Goal: Task Accomplishment & Management: Complete application form

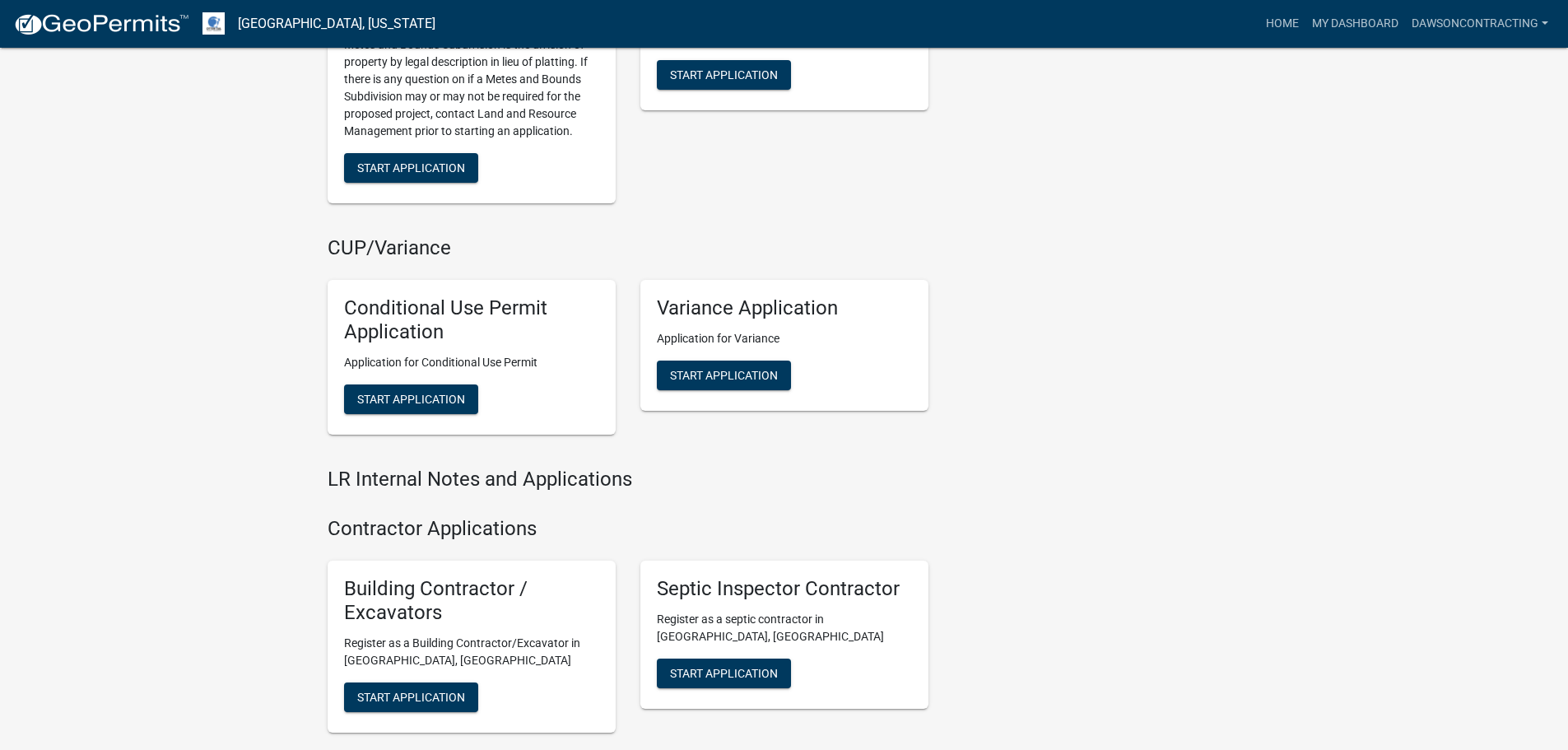
scroll to position [1945, 0]
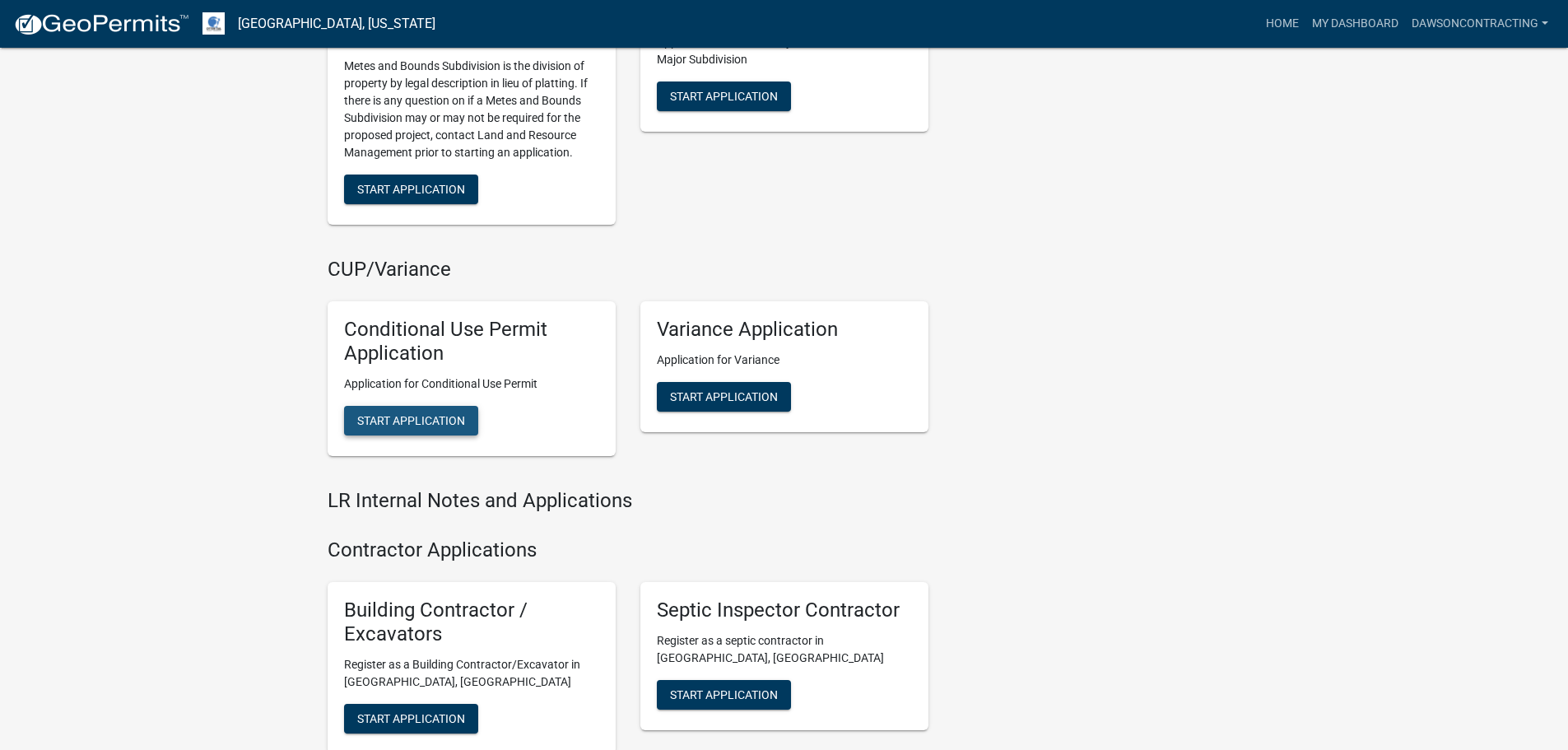
click at [453, 432] on button "Start Application" at bounding box center [411, 421] width 135 height 30
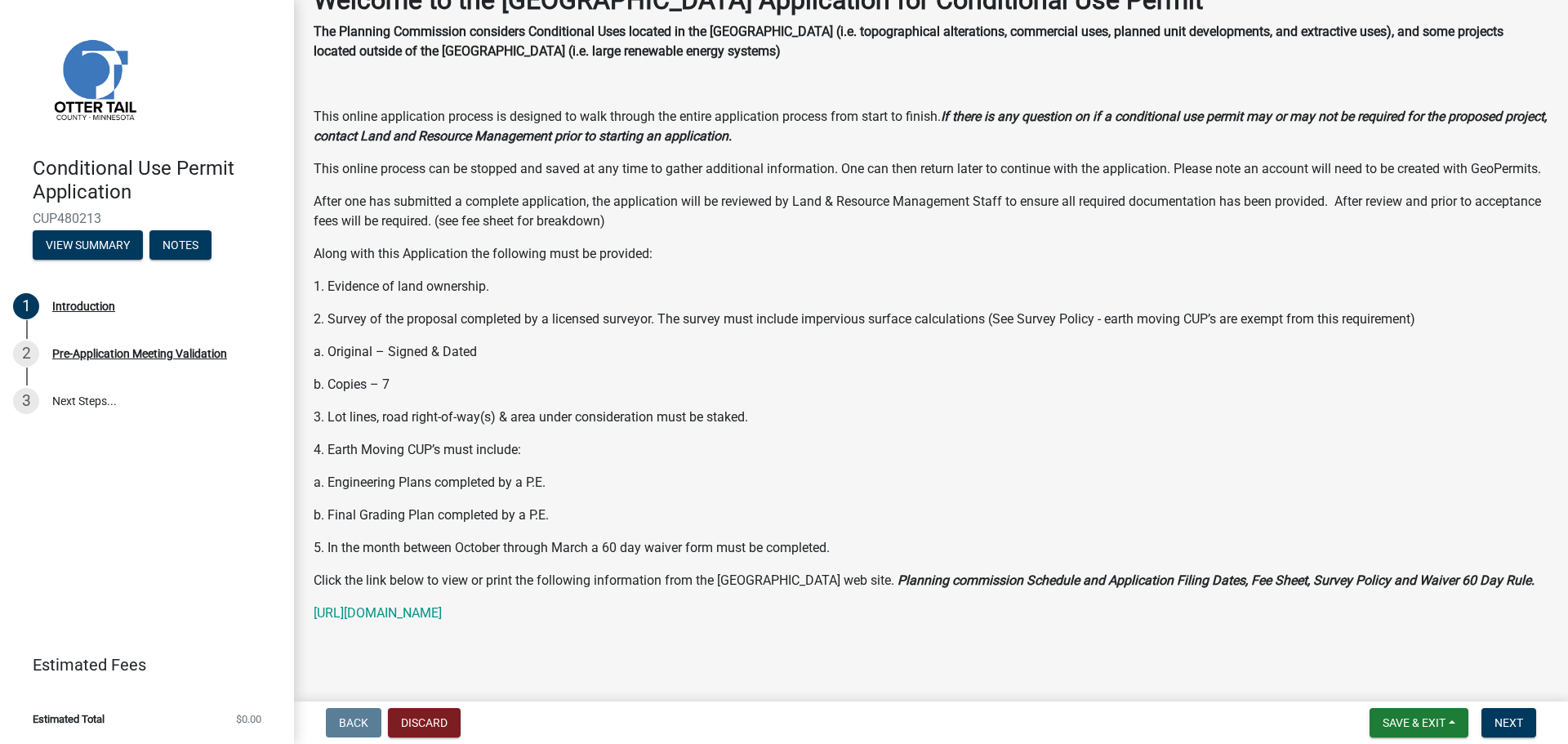
scroll to position [164, 0]
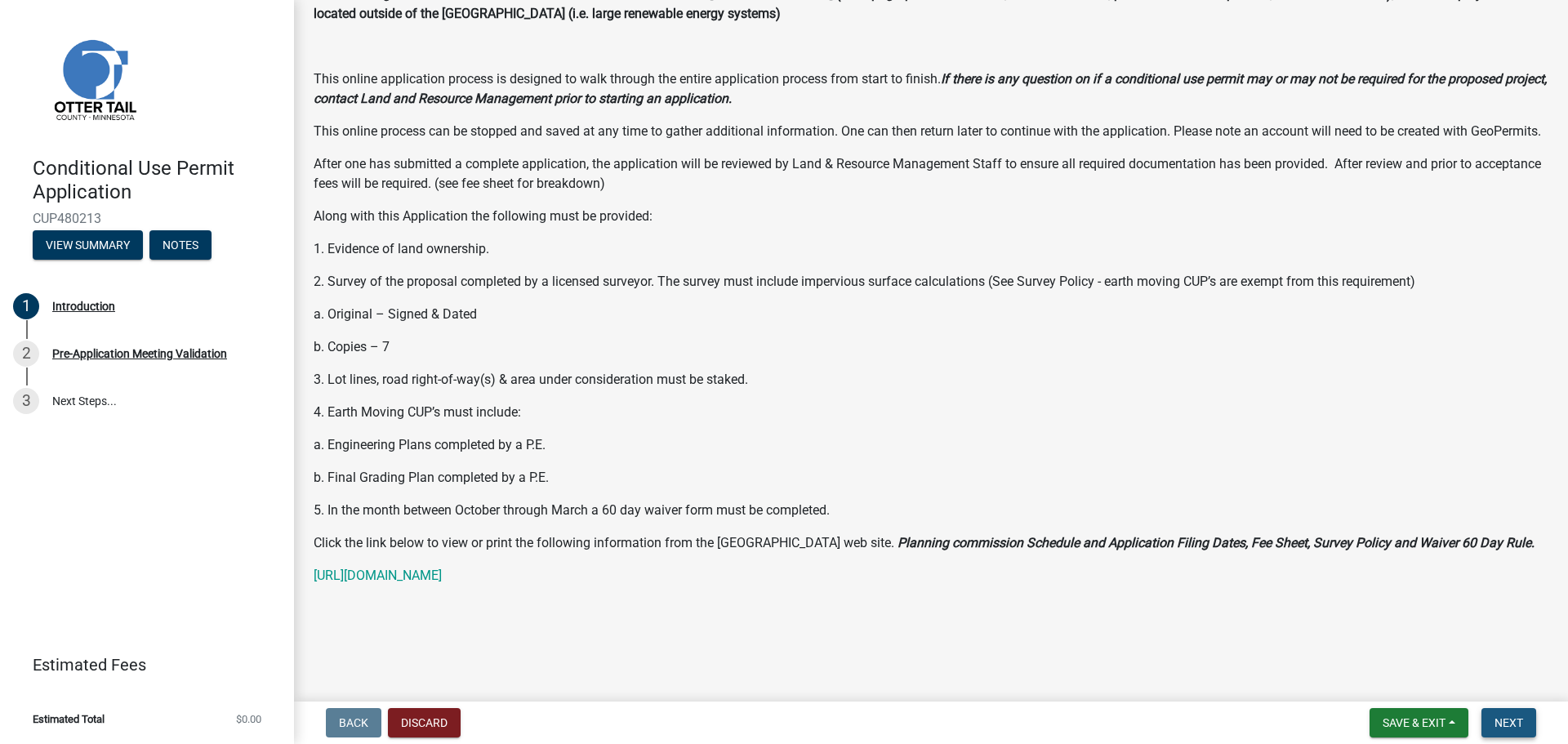
click at [1513, 730] on span "Next" at bounding box center [1508, 723] width 29 height 13
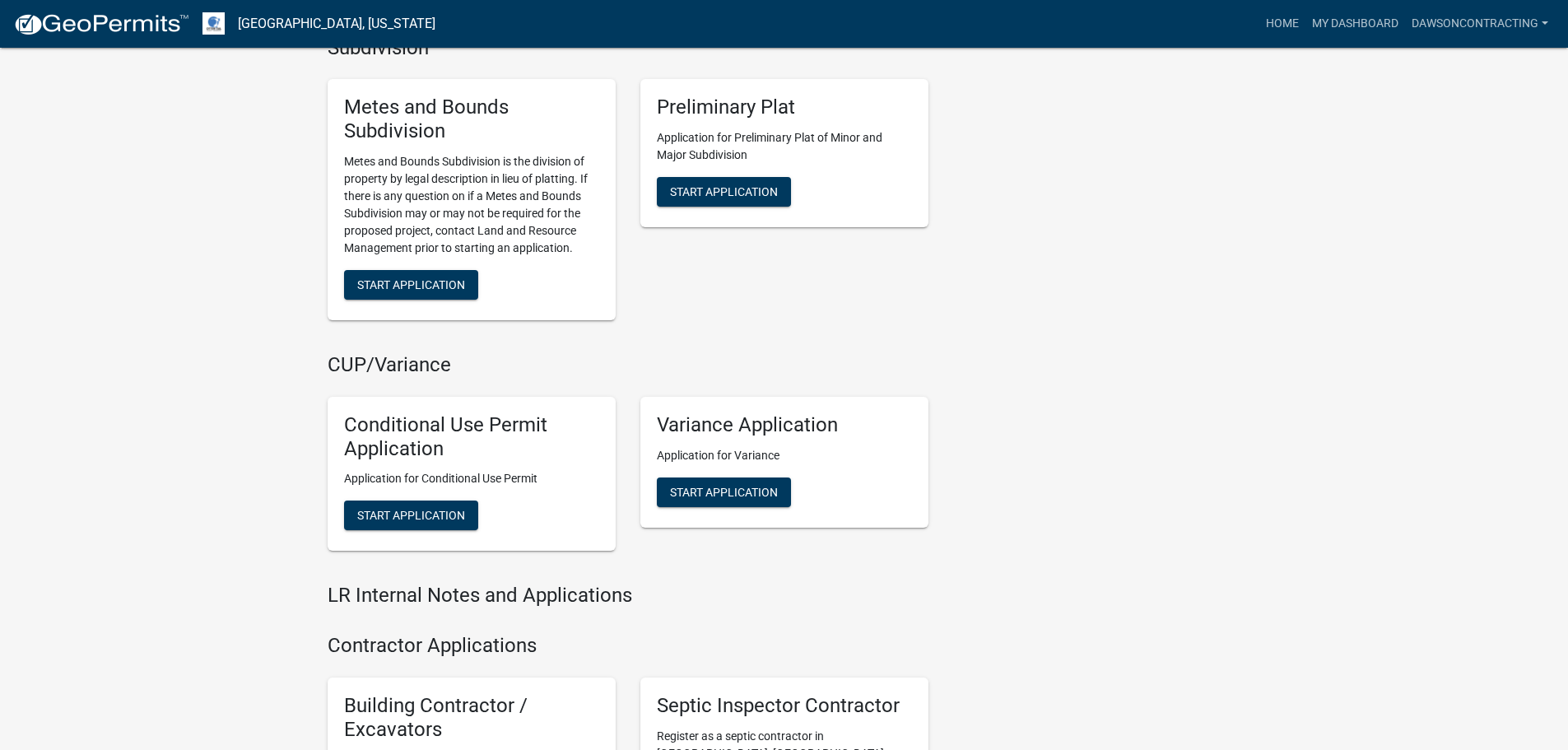
scroll to position [1893, 0]
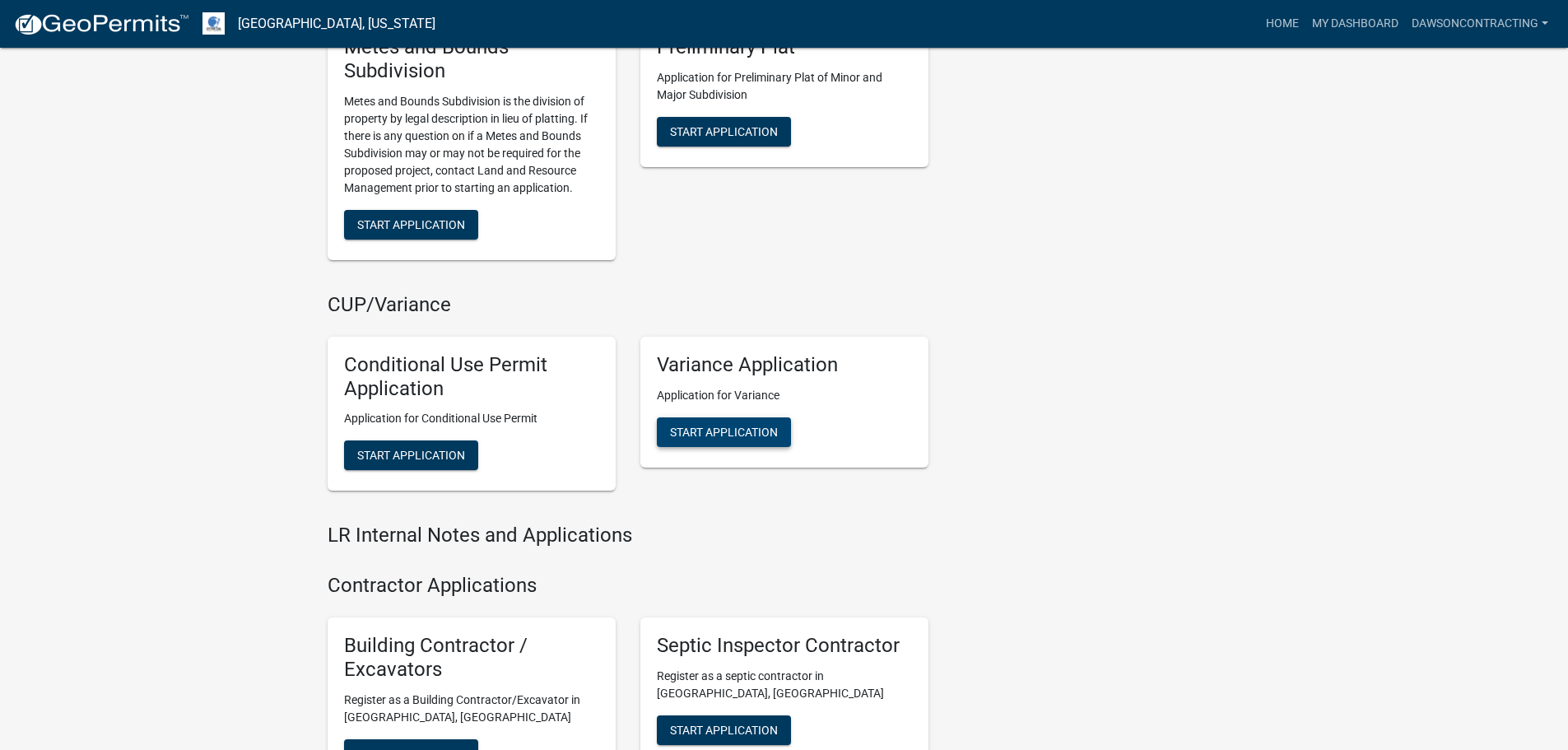
click at [763, 433] on span "Start Application" at bounding box center [723, 431] width 108 height 14
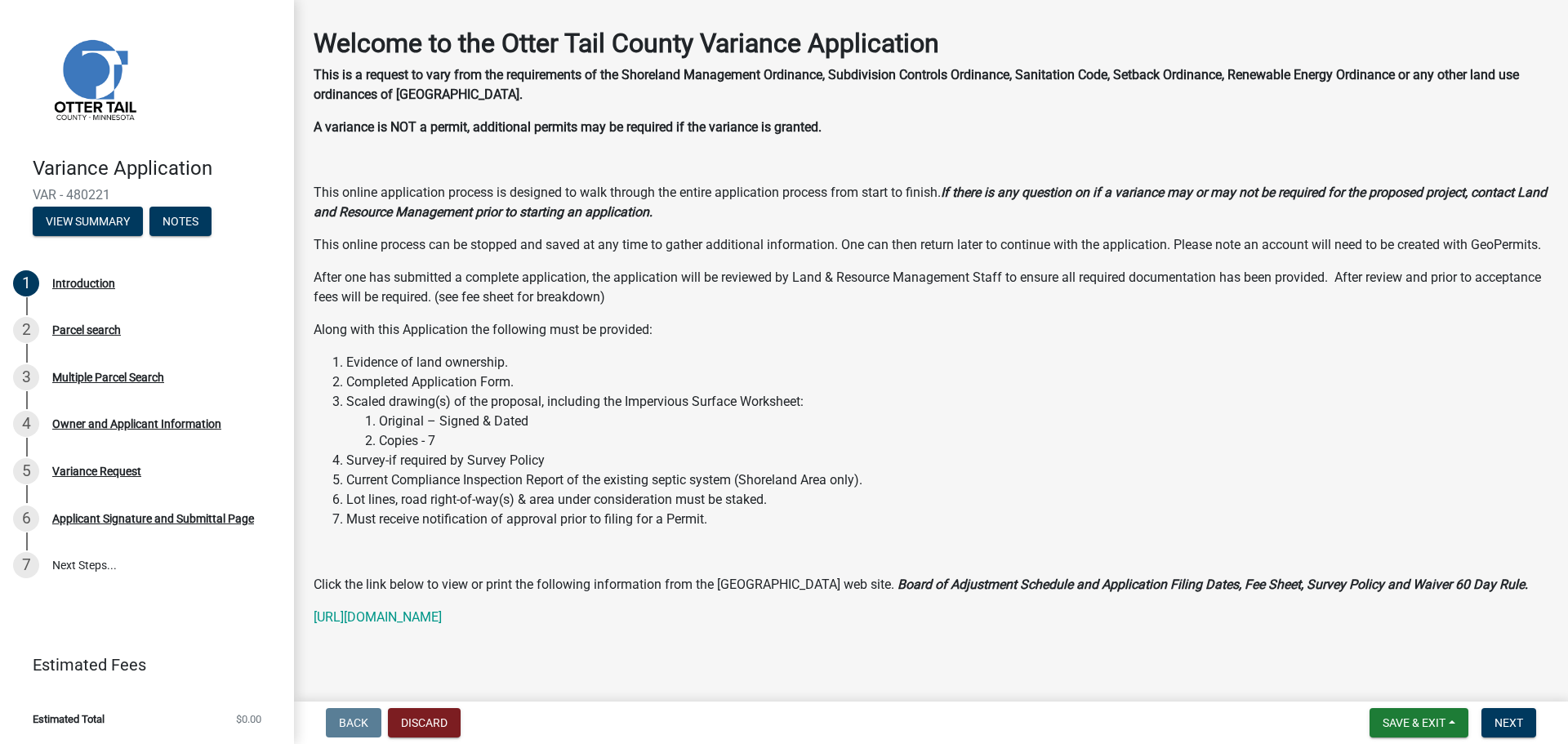
scroll to position [92, 0]
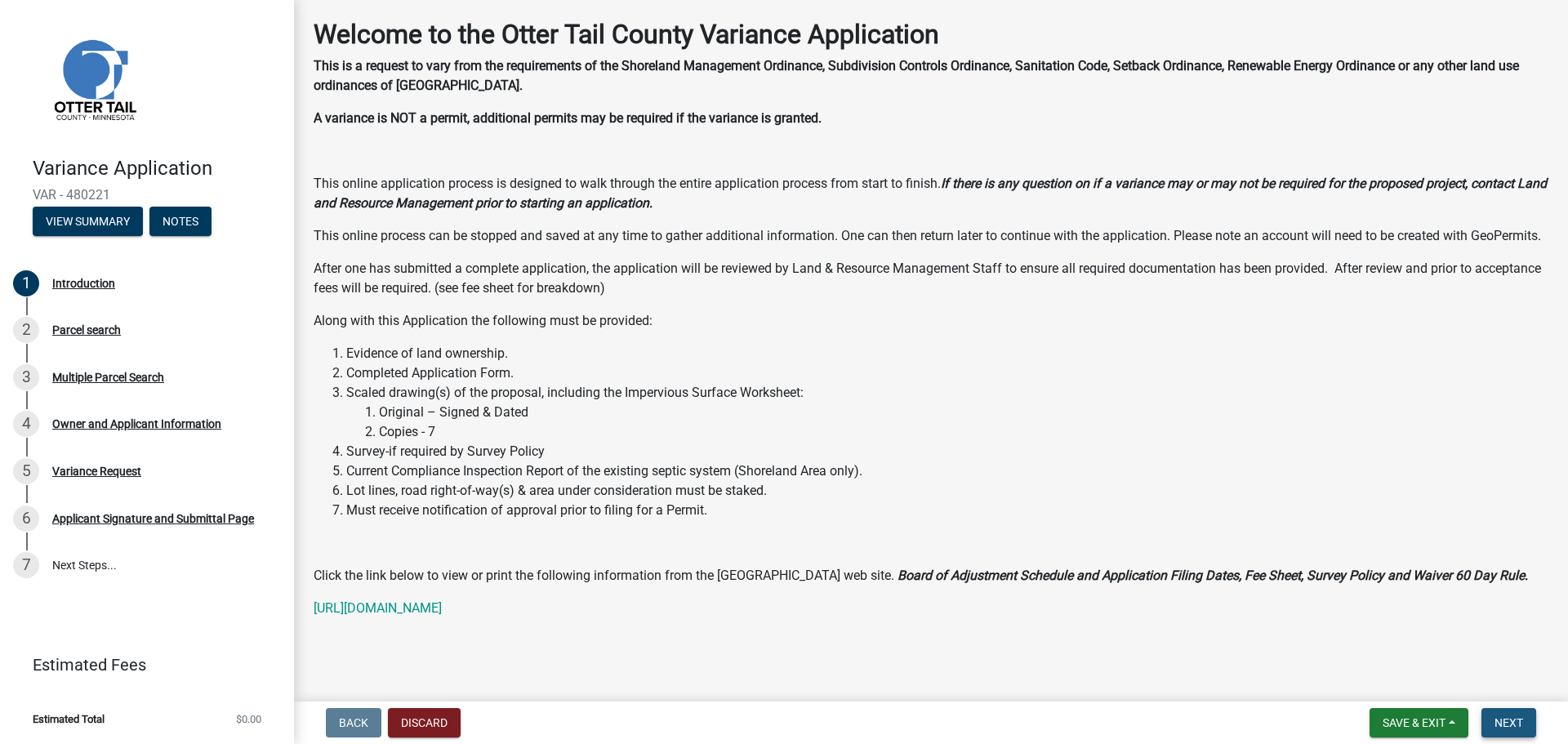
click at [1501, 721] on span "Next" at bounding box center [1508, 723] width 29 height 13
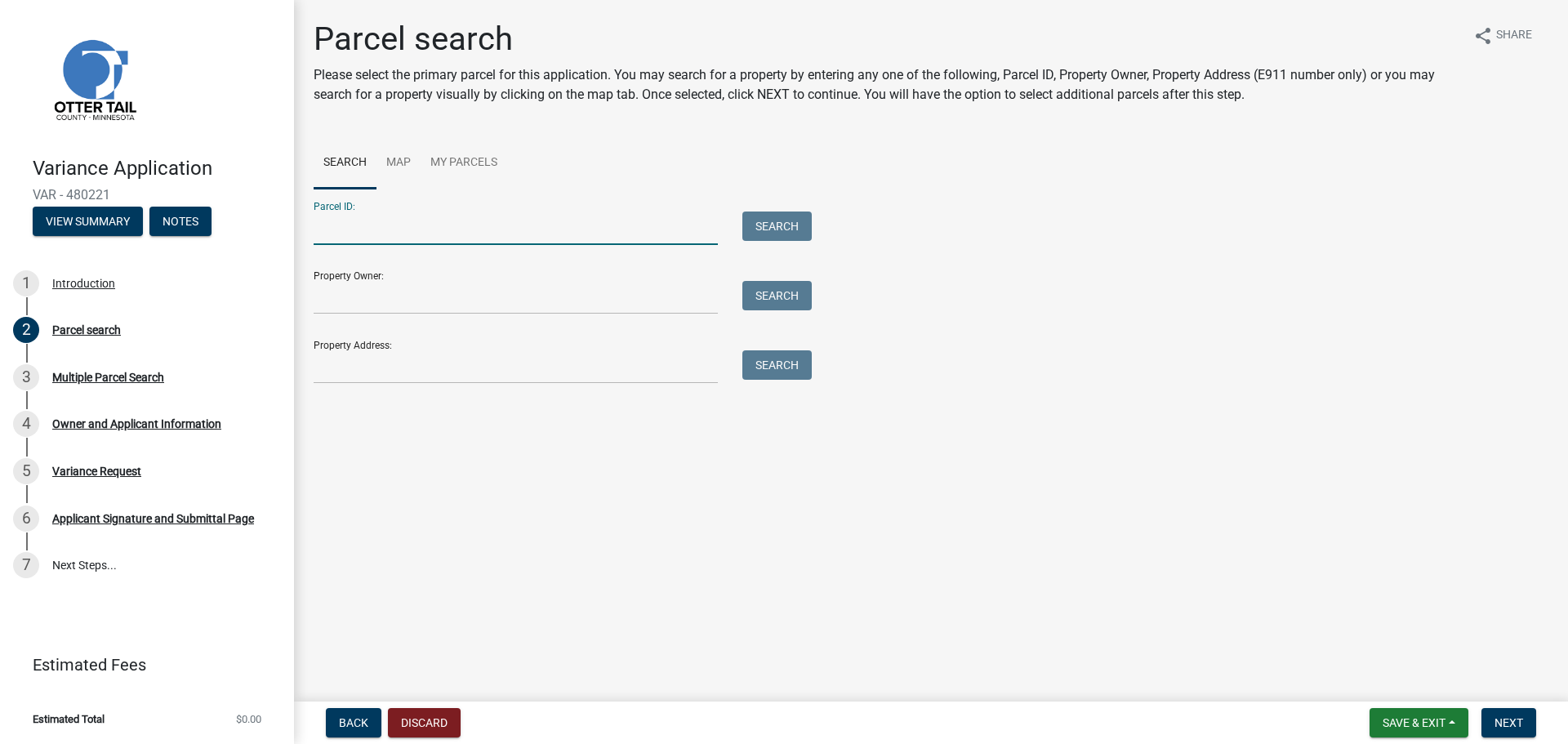
click at [367, 237] on input "Parcel ID:" at bounding box center [515, 228] width 404 height 34
click at [360, 369] on input "Property Address:" at bounding box center [515, 367] width 404 height 34
click at [373, 370] on input "Property Address:" at bounding box center [515, 367] width 404 height 34
paste input "[STREET_ADDRESS][PERSON_NAME]"
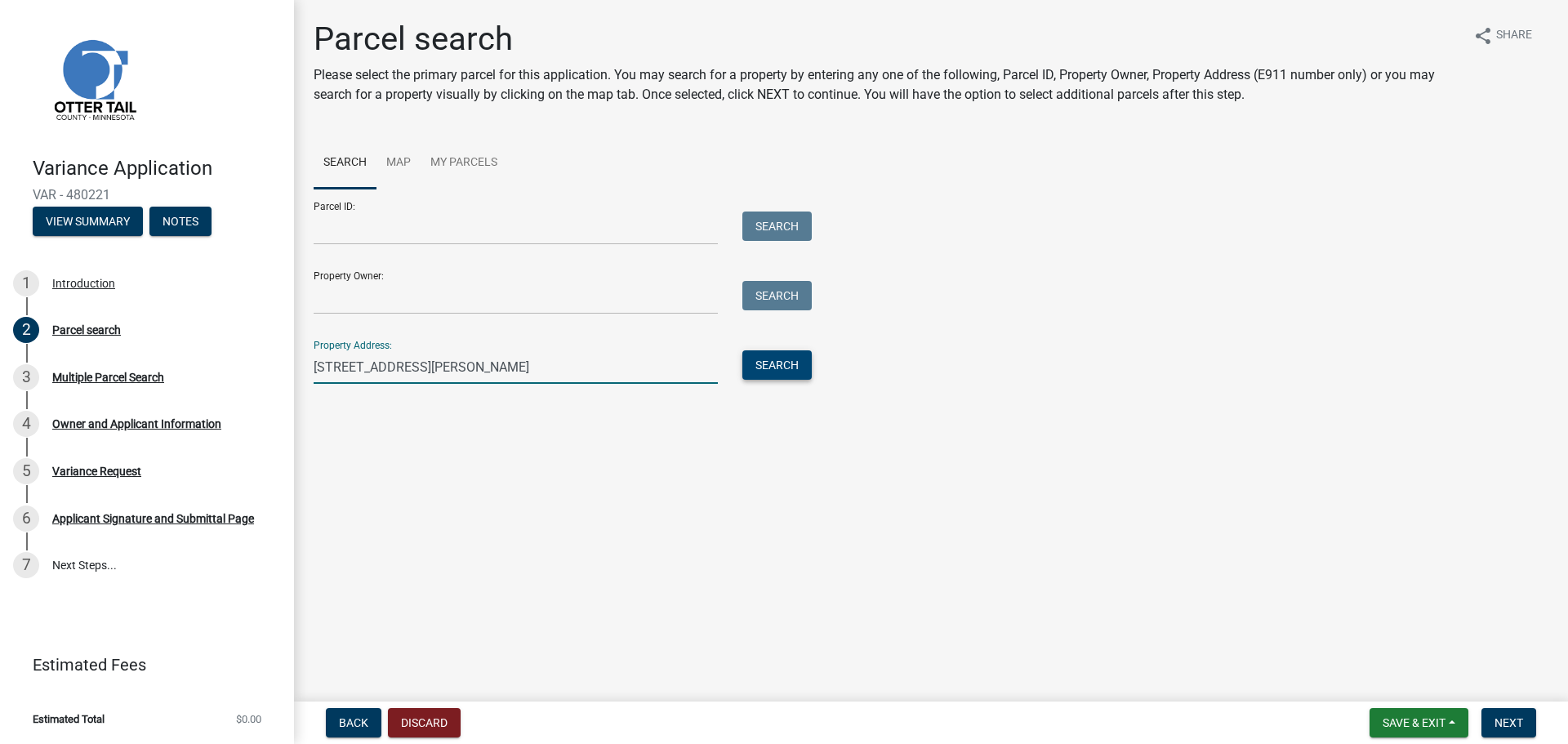
click at [806, 372] on button "Search" at bounding box center [776, 365] width 69 height 30
click at [627, 372] on input "[STREET_ADDRESS][PERSON_NAME]" at bounding box center [515, 367] width 404 height 34
drag, startPoint x: 611, startPoint y: 372, endPoint x: 439, endPoint y: 368, distance: 172.0
click at [439, 368] on input "[STREET_ADDRESS][PERSON_NAME]" at bounding box center [515, 367] width 404 height 34
click at [780, 369] on button "Search" at bounding box center [776, 365] width 69 height 30
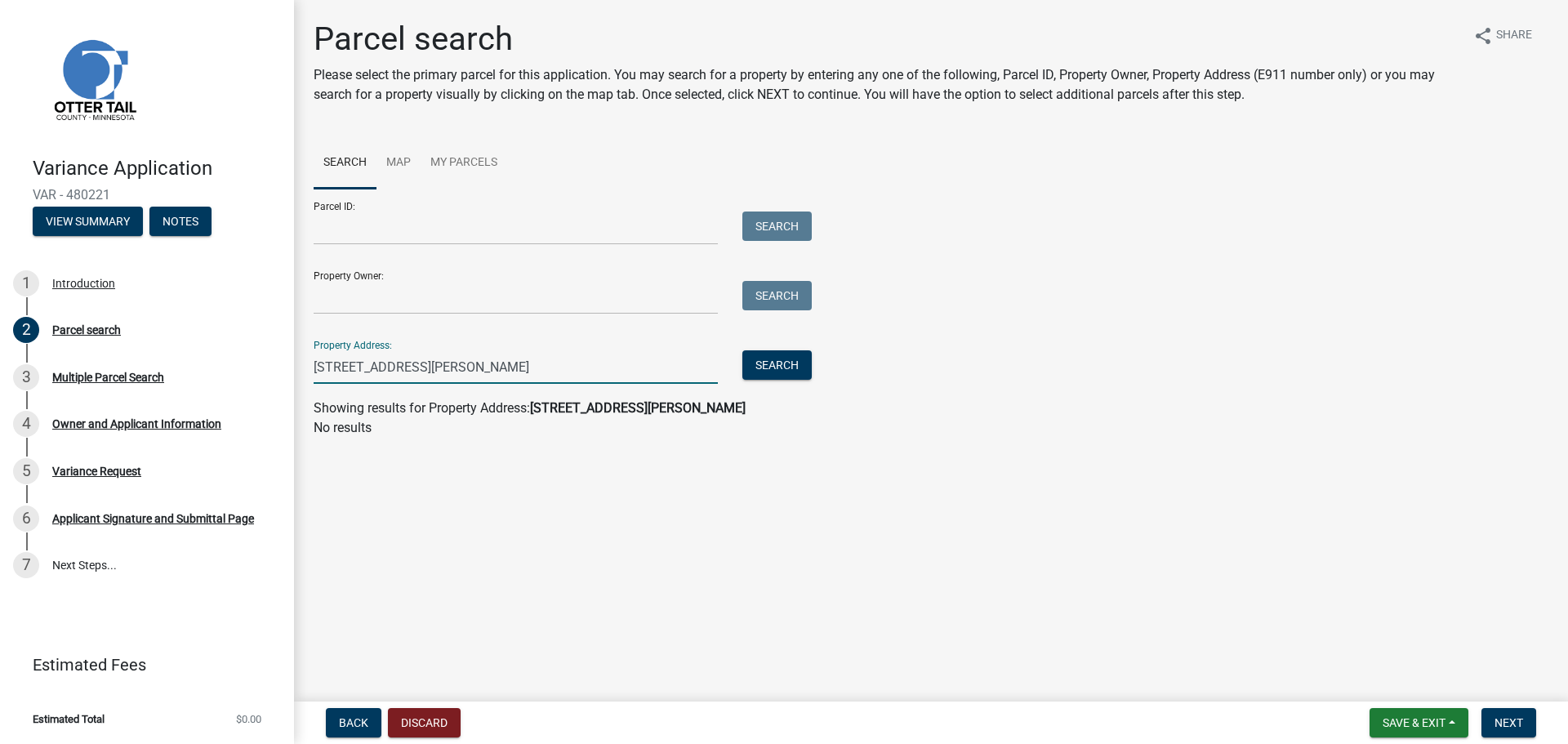
drag, startPoint x: 631, startPoint y: 368, endPoint x: 486, endPoint y: 373, distance: 145.1
click at [486, 373] on input "[STREET_ADDRESS][PERSON_NAME]" at bounding box center [515, 367] width 404 height 34
click at [494, 374] on input "[GEOGRAPHIC_DATA][PERSON_NAME][PERSON_NAME]" at bounding box center [515, 367] width 404 height 34
drag, startPoint x: 492, startPoint y: 368, endPoint x: 439, endPoint y: 369, distance: 53.0
click at [439, 369] on input "[GEOGRAPHIC_DATA][PERSON_NAME][PERSON_NAME]" at bounding box center [515, 367] width 404 height 34
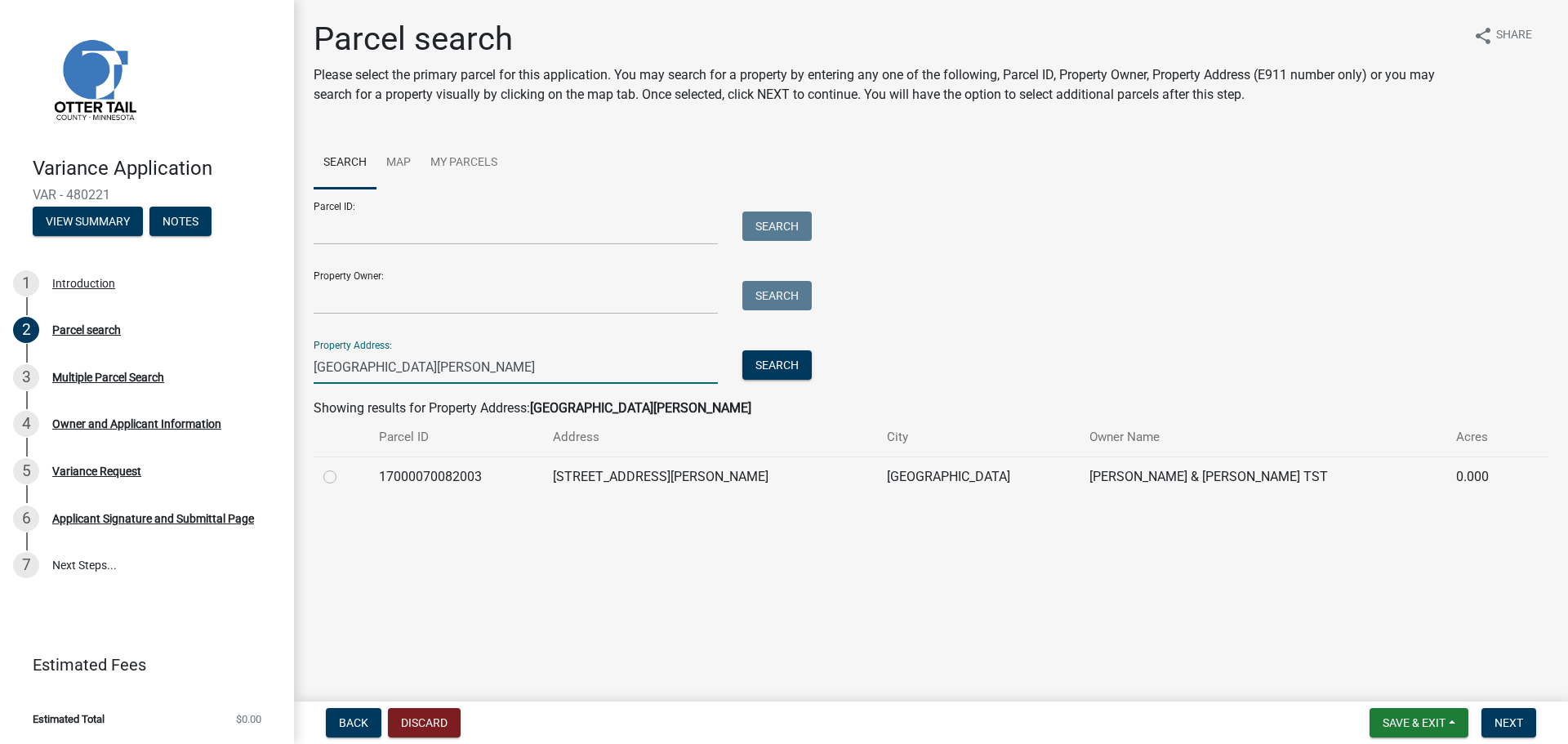
type input "[GEOGRAPHIC_DATA][PERSON_NAME]"
click at [606, 475] on td "[STREET_ADDRESS][PERSON_NAME]" at bounding box center [710, 477] width 334 height 40
click at [343, 467] on label at bounding box center [343, 467] width 0 height 0
click at [343, 478] on input "radio" at bounding box center [348, 472] width 11 height 11
radio input "true"
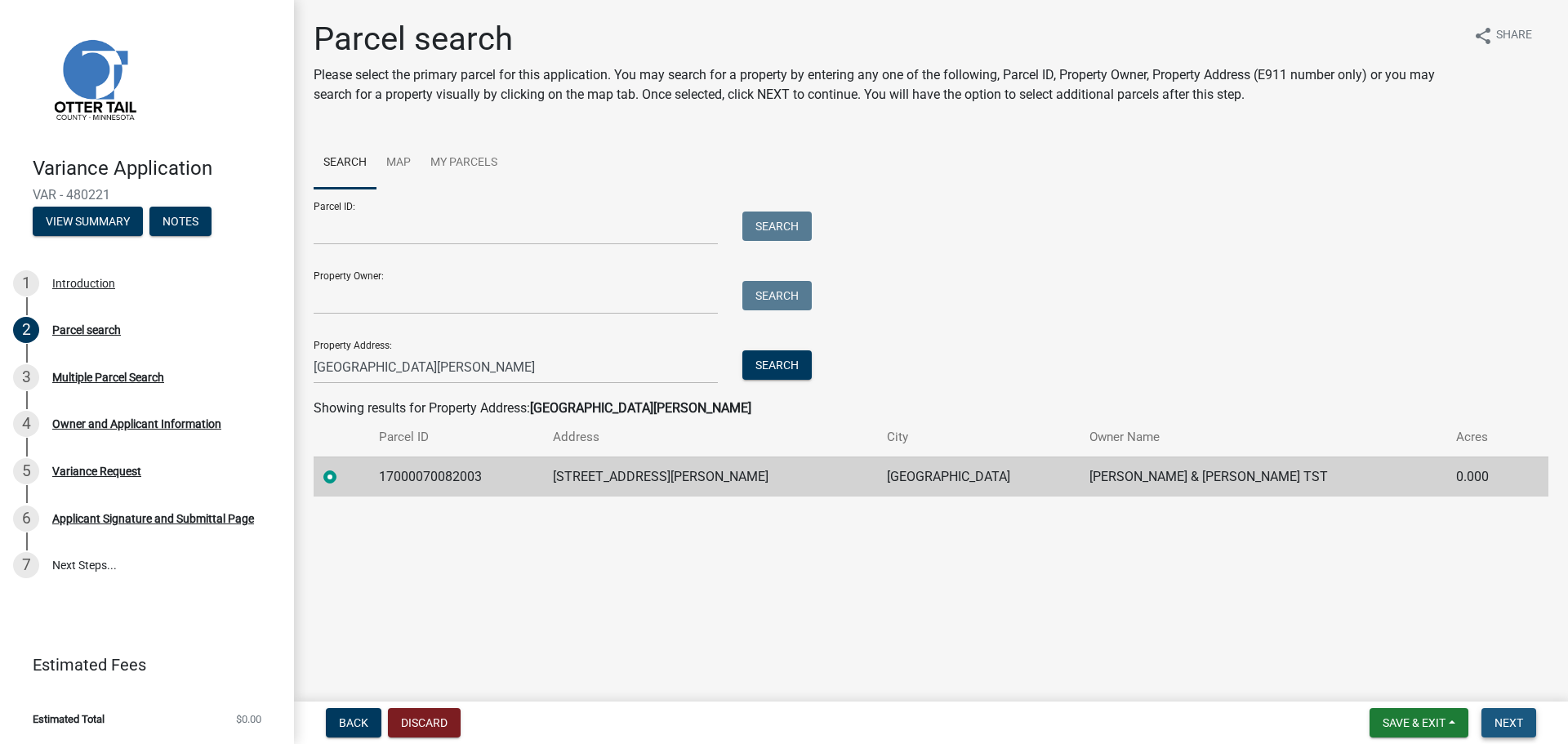
click at [1507, 720] on span "Next" at bounding box center [1508, 723] width 29 height 13
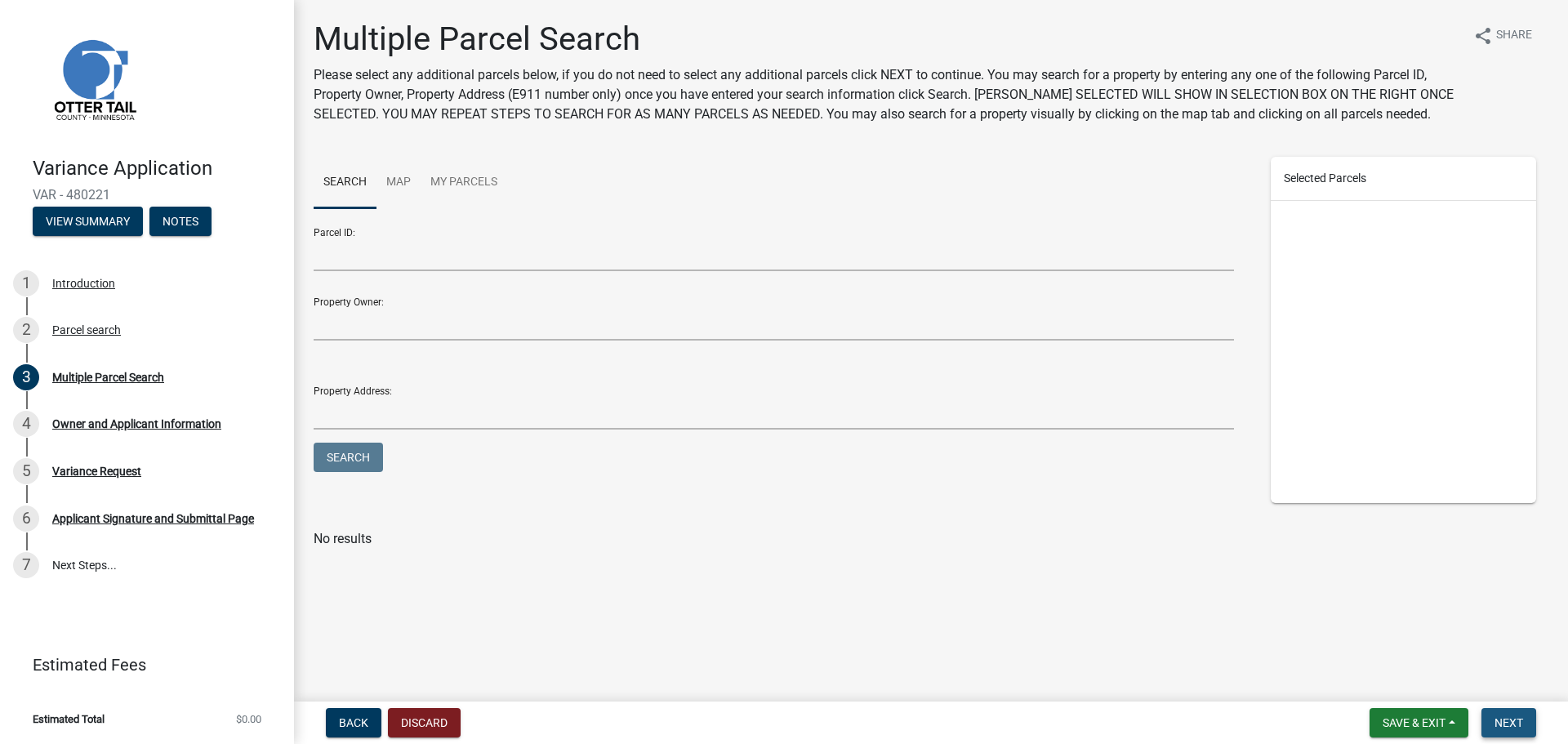
click at [1520, 717] on span "Next" at bounding box center [1508, 723] width 29 height 13
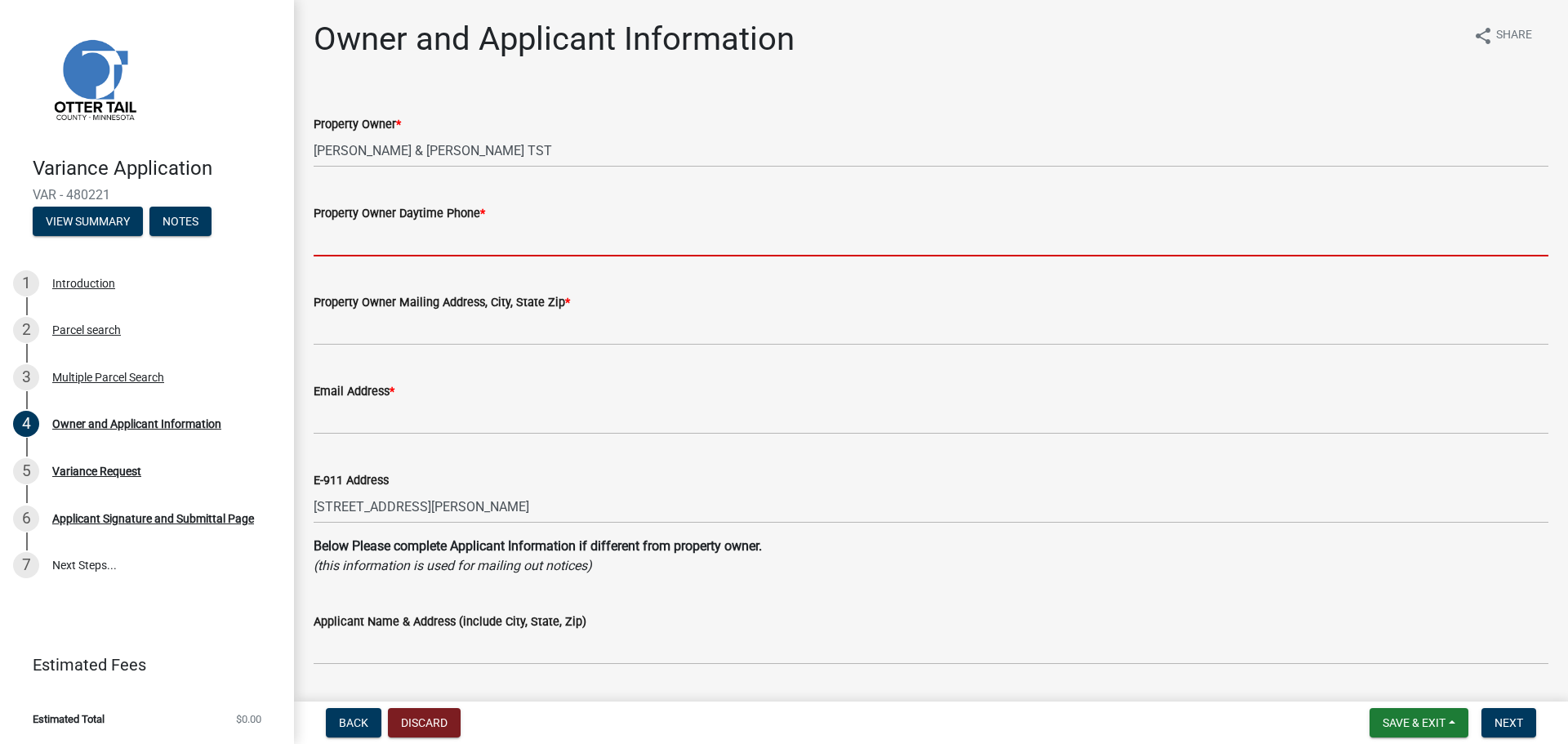
click at [358, 242] on input "Property Owner Daytime Phone *" at bounding box center [930, 239] width 1235 height 34
click at [684, 235] on input "Property Owner Daytime Phone *" at bounding box center [930, 239] width 1235 height 34
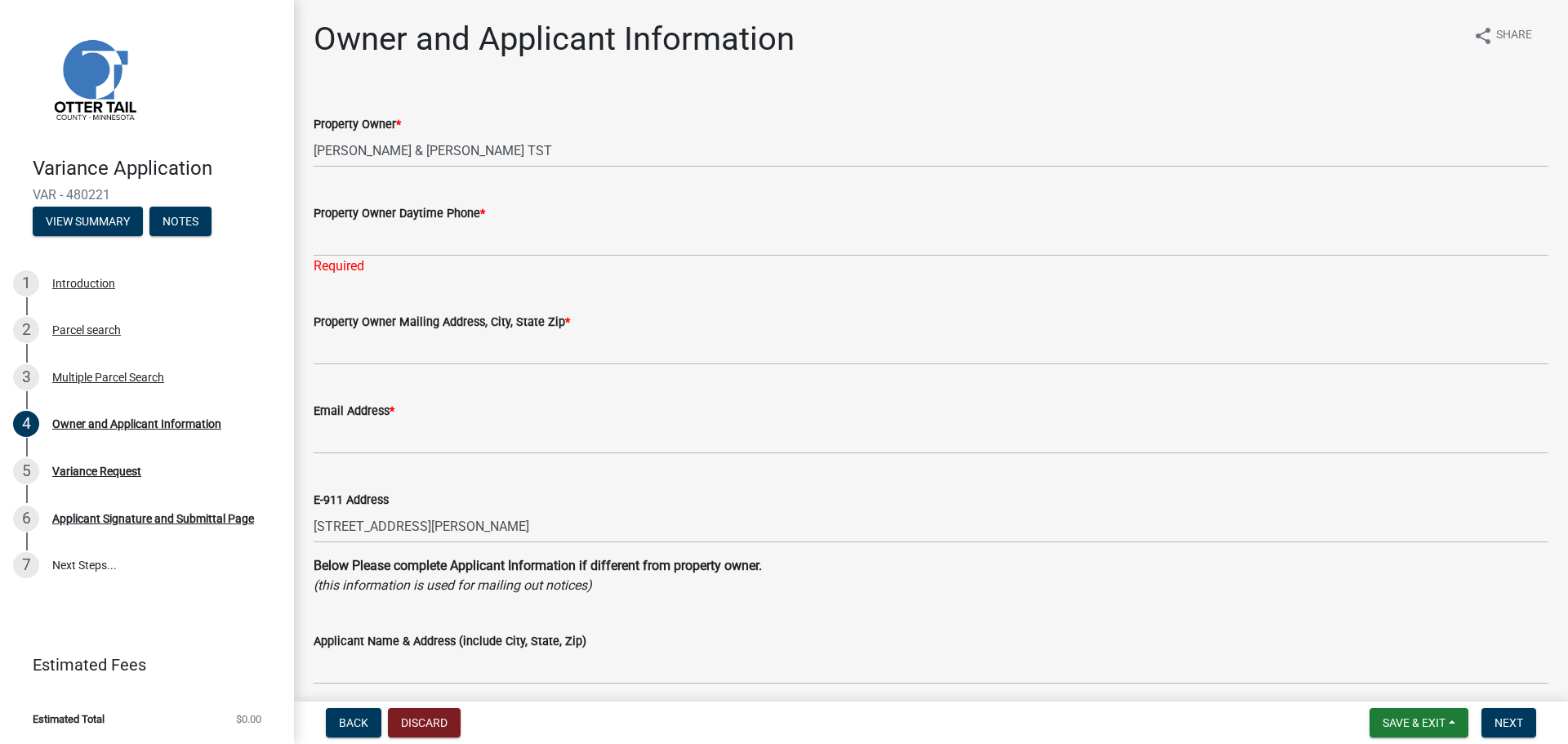
click at [720, 304] on div "Property Owner Mailing Address, City, State Zip *" at bounding box center [930, 327] width 1235 height 76
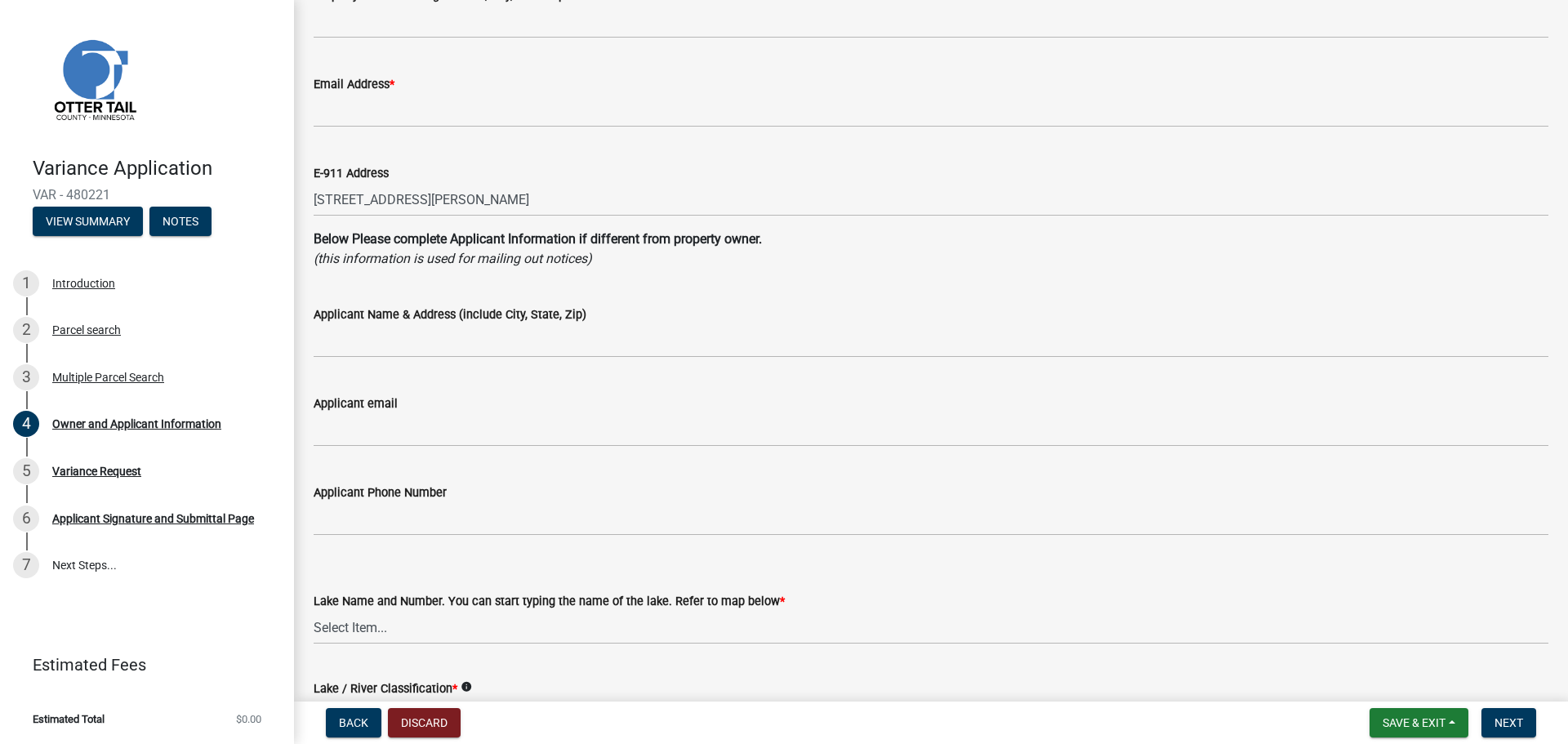
scroll to position [409, 0]
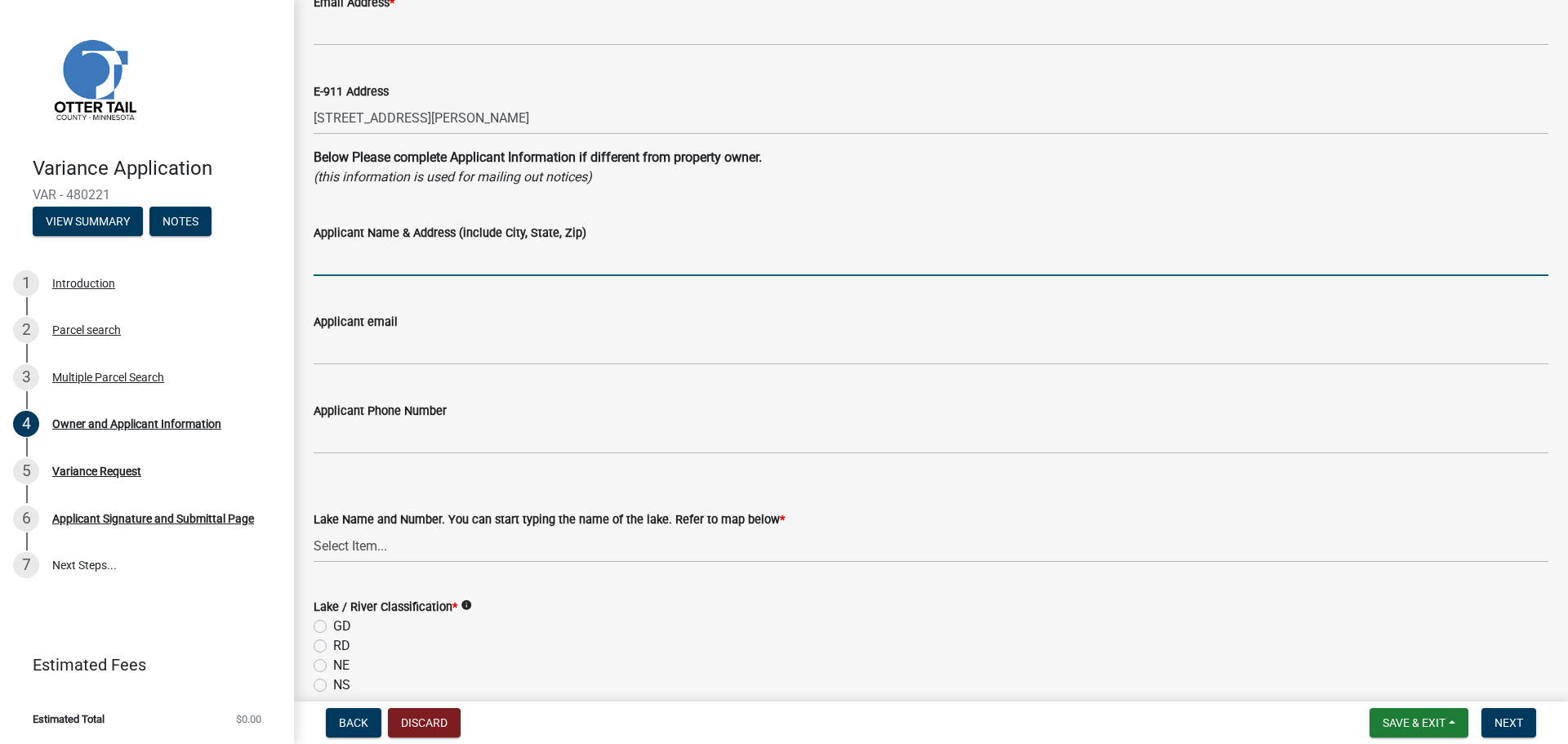
click at [459, 269] on input "Applicant Name & Address (include City, State, Zip)" at bounding box center [930, 259] width 1235 height 34
type input "[PERSON_NAME]"
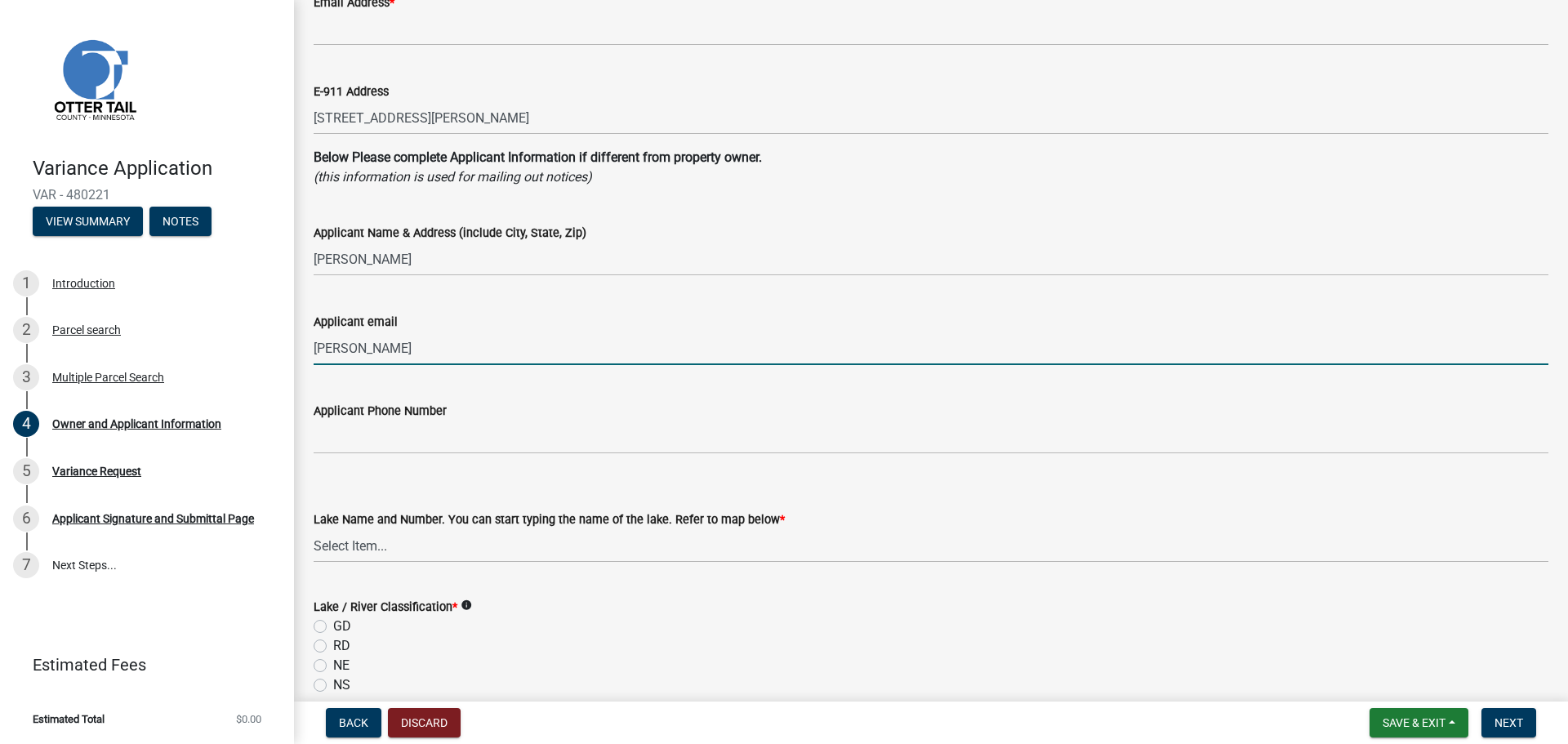
type input "[PERSON_NAME][EMAIL_ADDRESS][DOMAIN_NAME]"
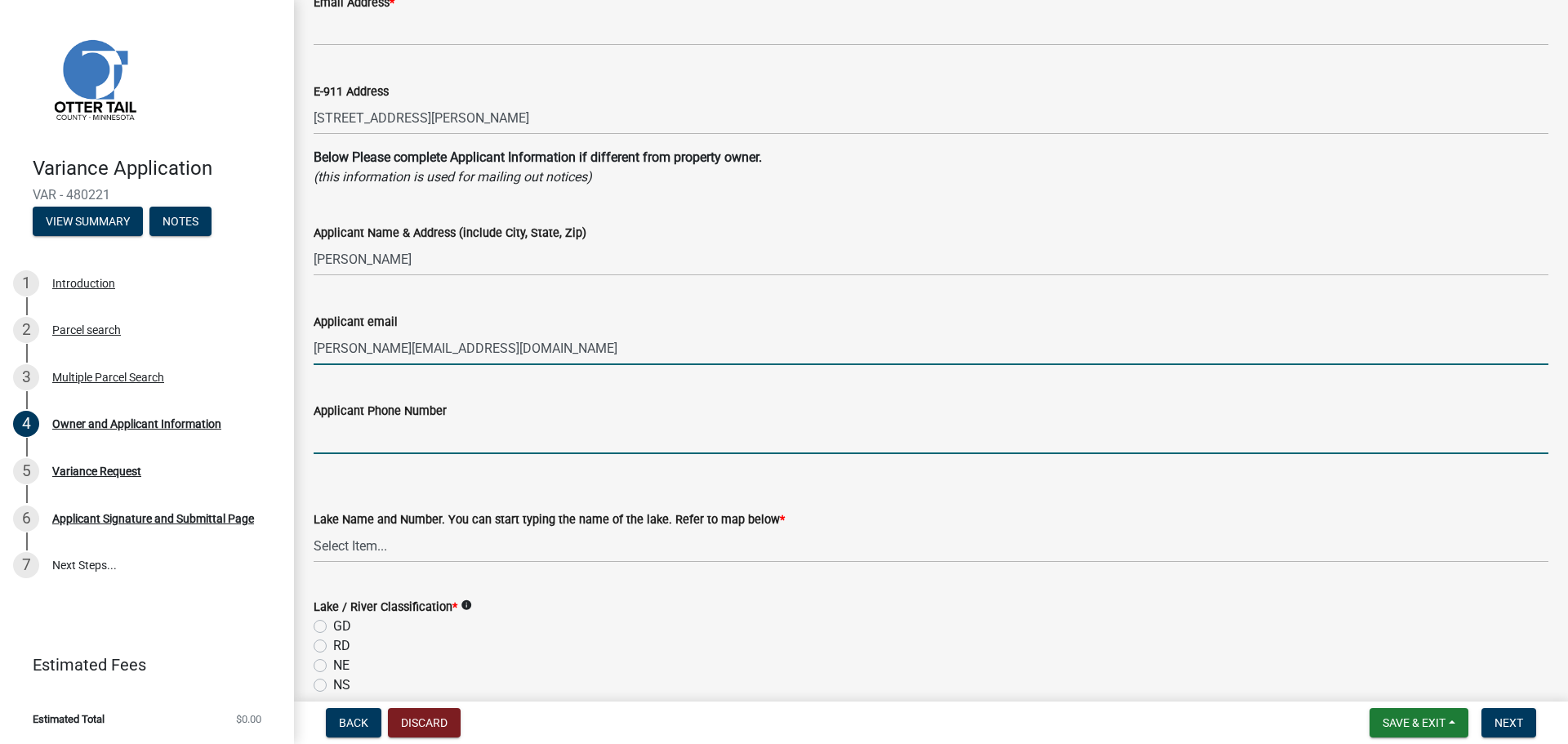
type input "7013067948"
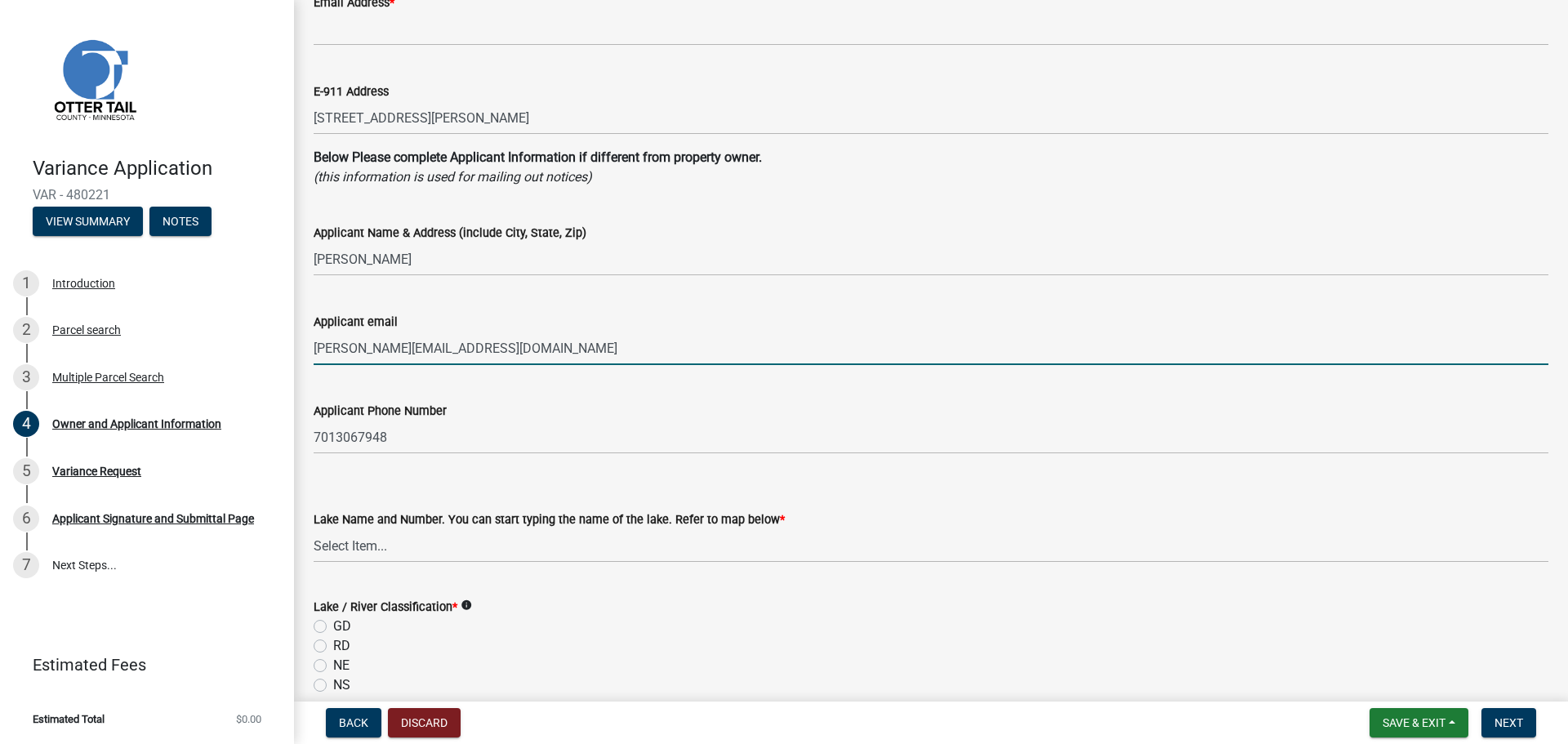
type input "[PERSON_NAME]"
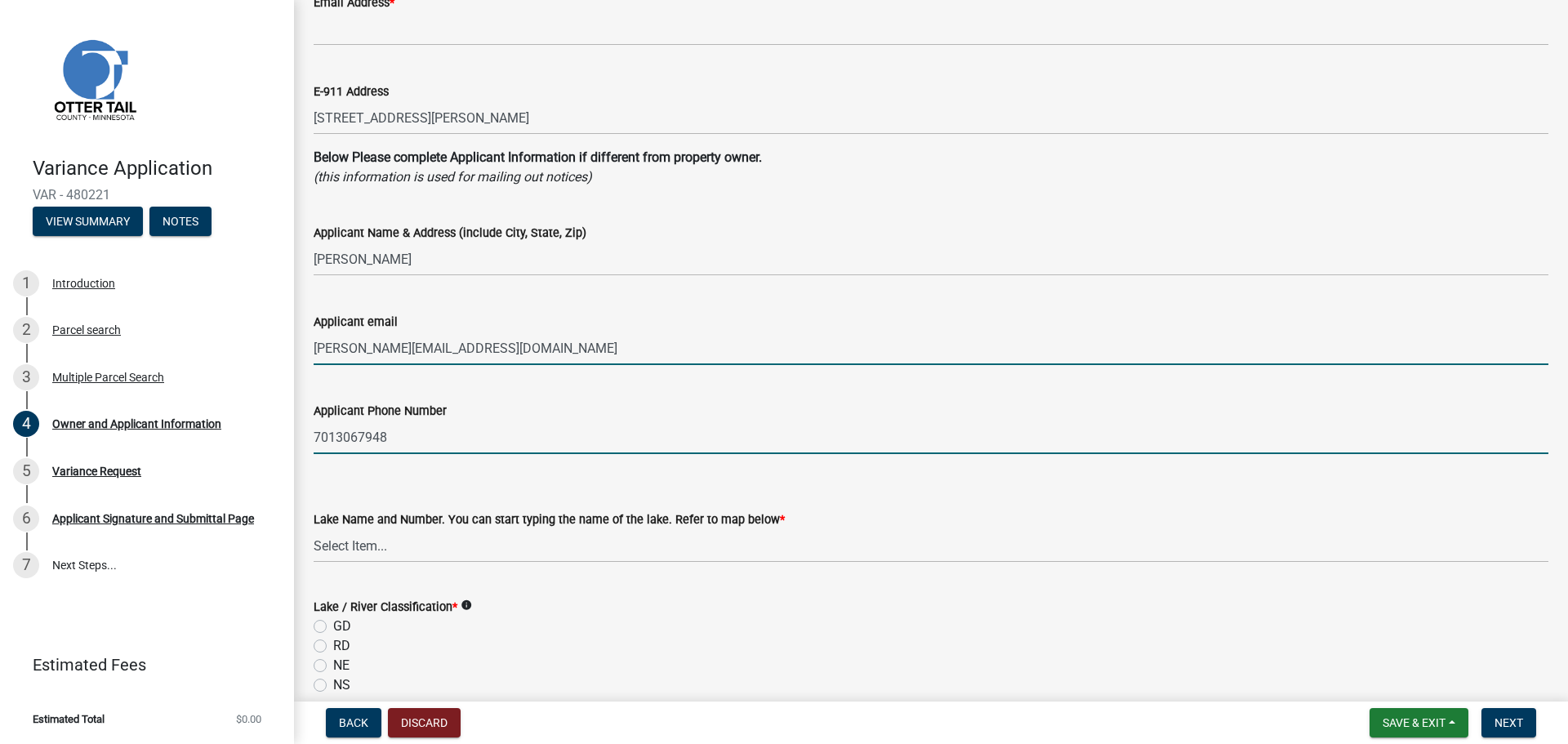
click at [418, 440] on input "7013067948" at bounding box center [930, 437] width 1235 height 34
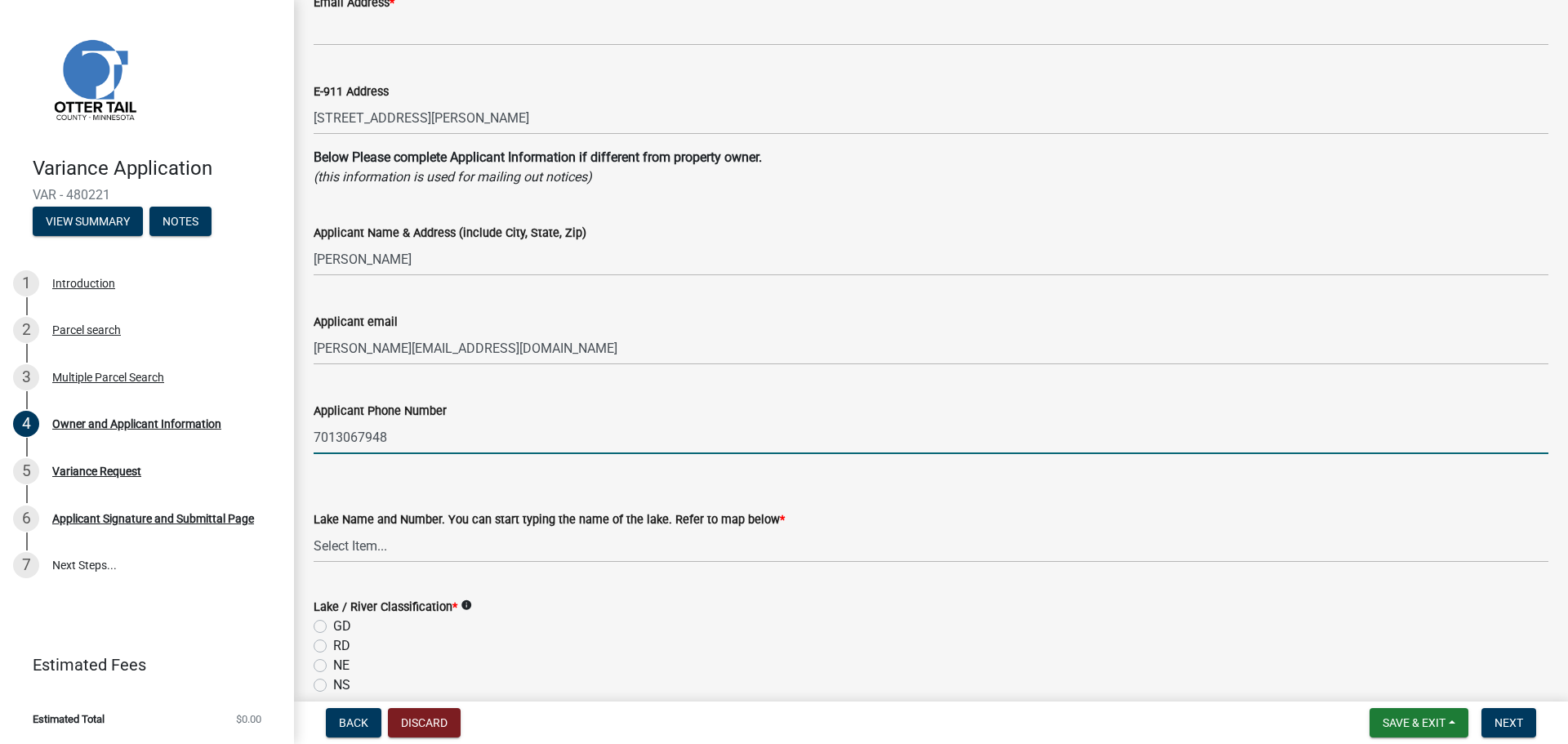
click at [337, 485] on div "Lake Name and Number. You can start typing the name of the lake. Refer to map b…" at bounding box center [930, 514] width 1235 height 95
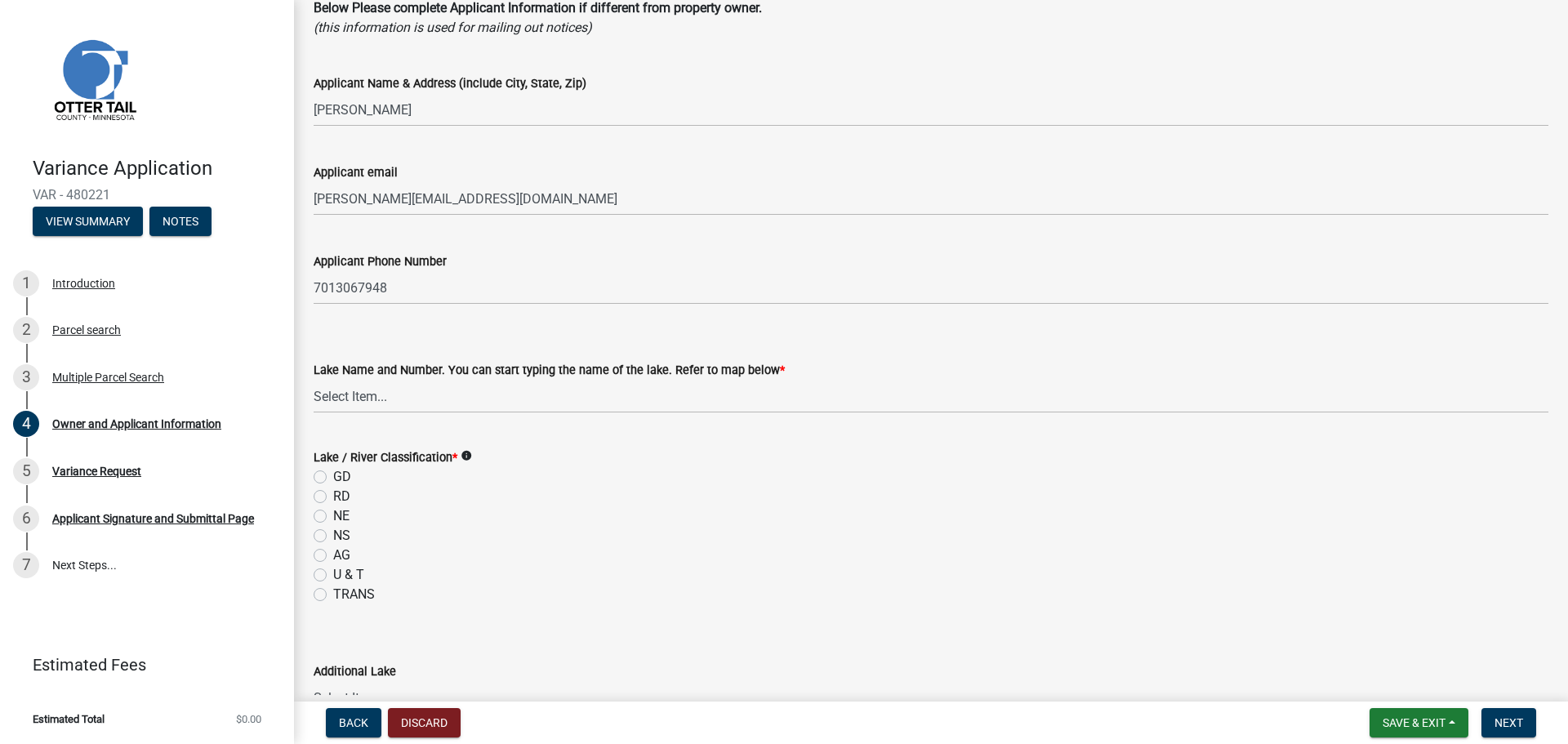
scroll to position [572, 0]
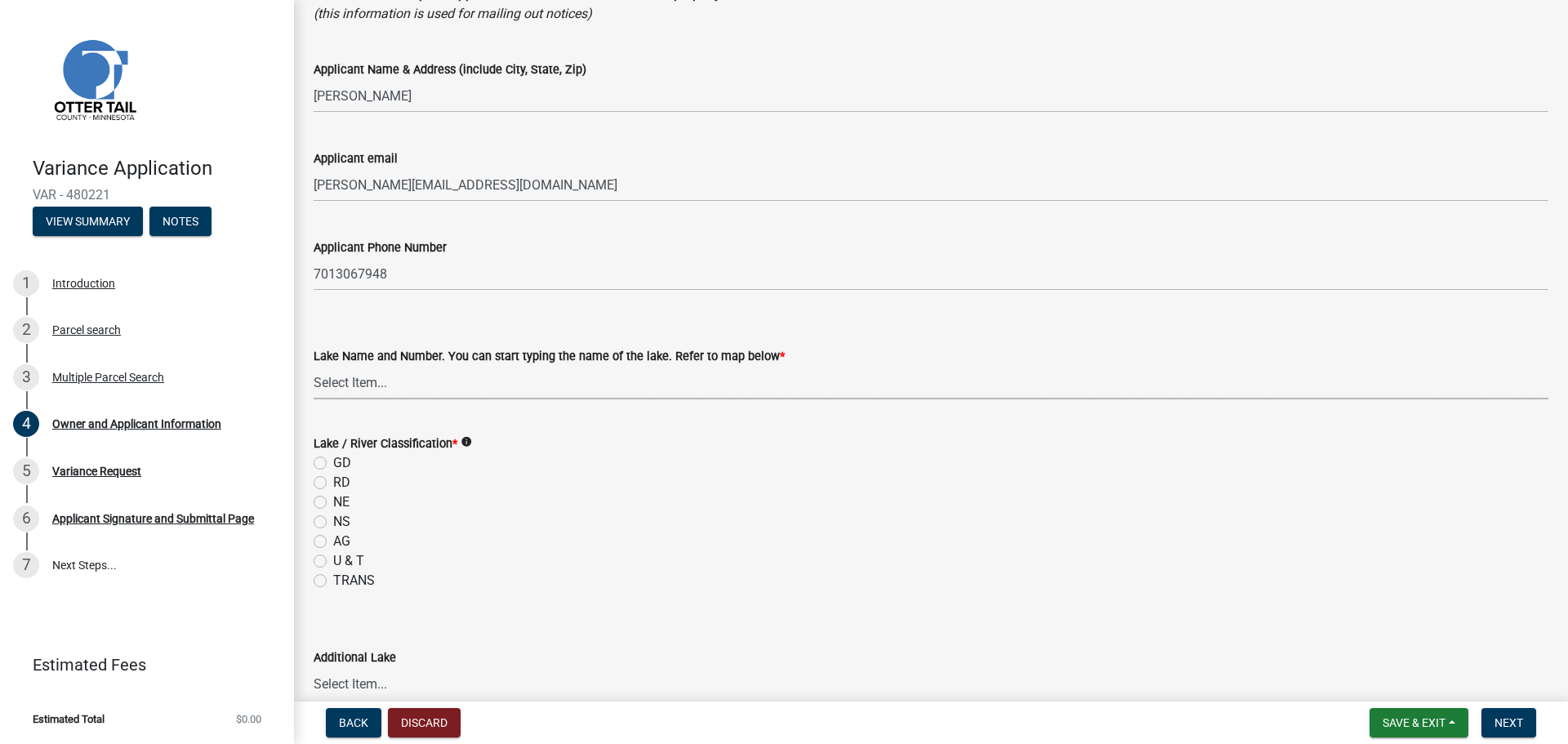
click at [425, 384] on select "Select Item... None [PERSON_NAME] 56-031 [PERSON_NAME] 56-118 [PERSON_NAME] 56-…" at bounding box center [930, 383] width 1235 height 34
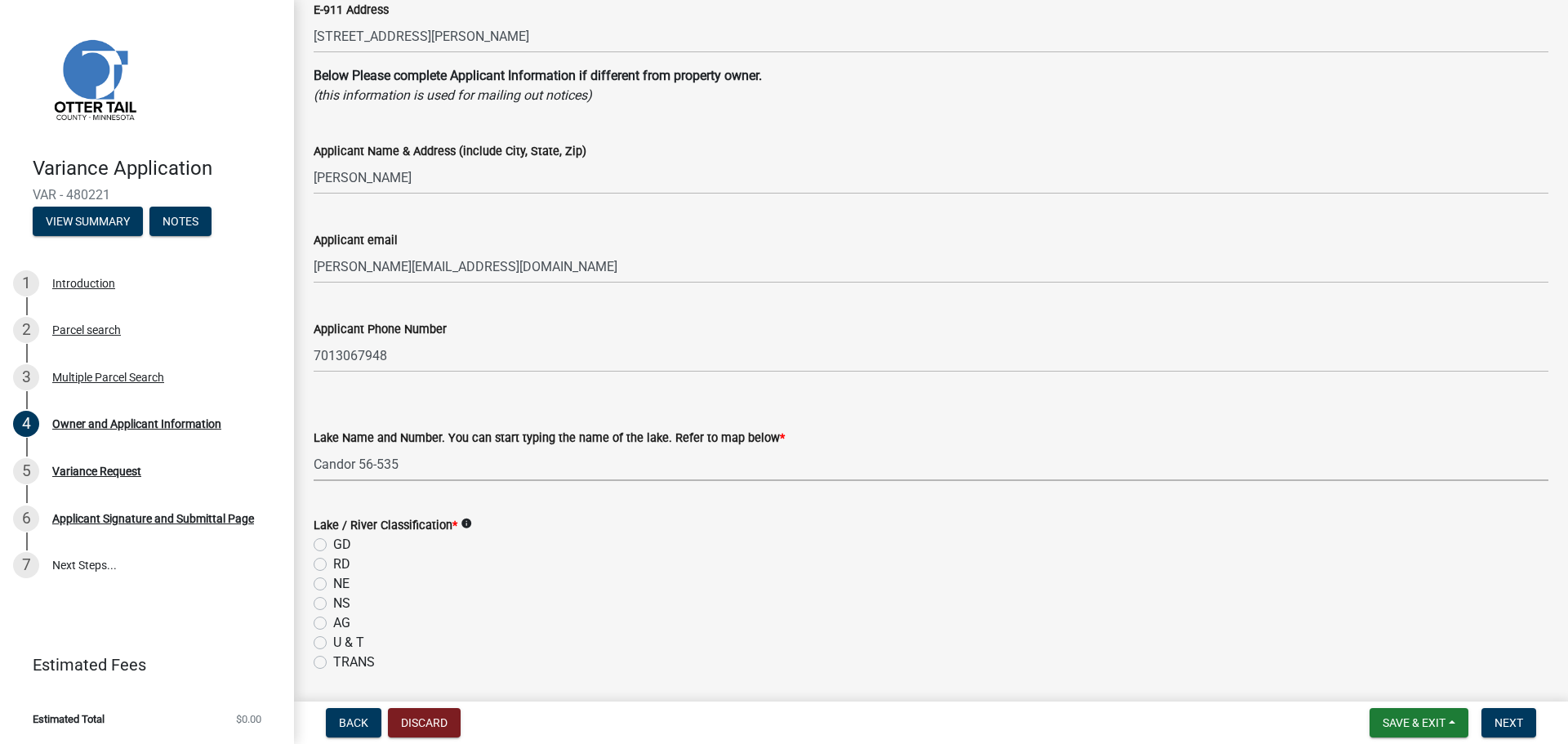
click at [406, 465] on select "Select Item... None [PERSON_NAME] 56-031 [PERSON_NAME] 56-118 [PERSON_NAME] 56-…" at bounding box center [930, 464] width 1235 height 34
click at [509, 491] on wm-data-entity-input "Lake Name and Number. You can start typing the name of the lake. Refer to map b…" at bounding box center [930, 440] width 1235 height 111
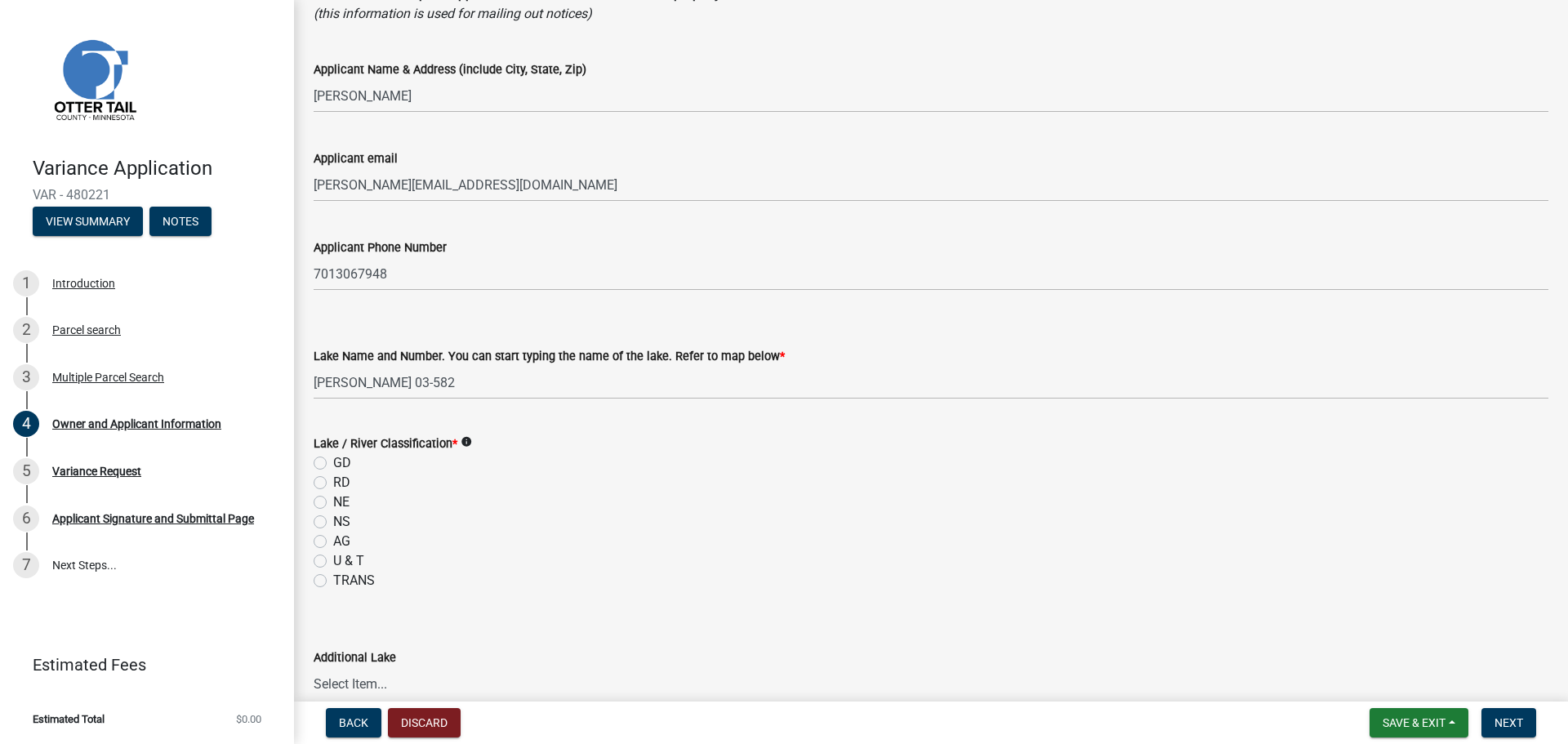
click at [411, 364] on div "Lake Name and Number. You can start typing the name of the lake. Refer to map b…" at bounding box center [930, 356] width 1235 height 19
click at [410, 387] on select "Select Item... None [PERSON_NAME] 56-031 [PERSON_NAME] 56-118 [PERSON_NAME] 56-…" at bounding box center [930, 383] width 1235 height 34
click at [313, 366] on select "Select Item... None [PERSON_NAME] 56-031 [PERSON_NAME] 56-118 [PERSON_NAME] 56-…" at bounding box center [930, 383] width 1235 height 34
select select "758382b1-a9b7-40fb-b133-d60fa51a6422"
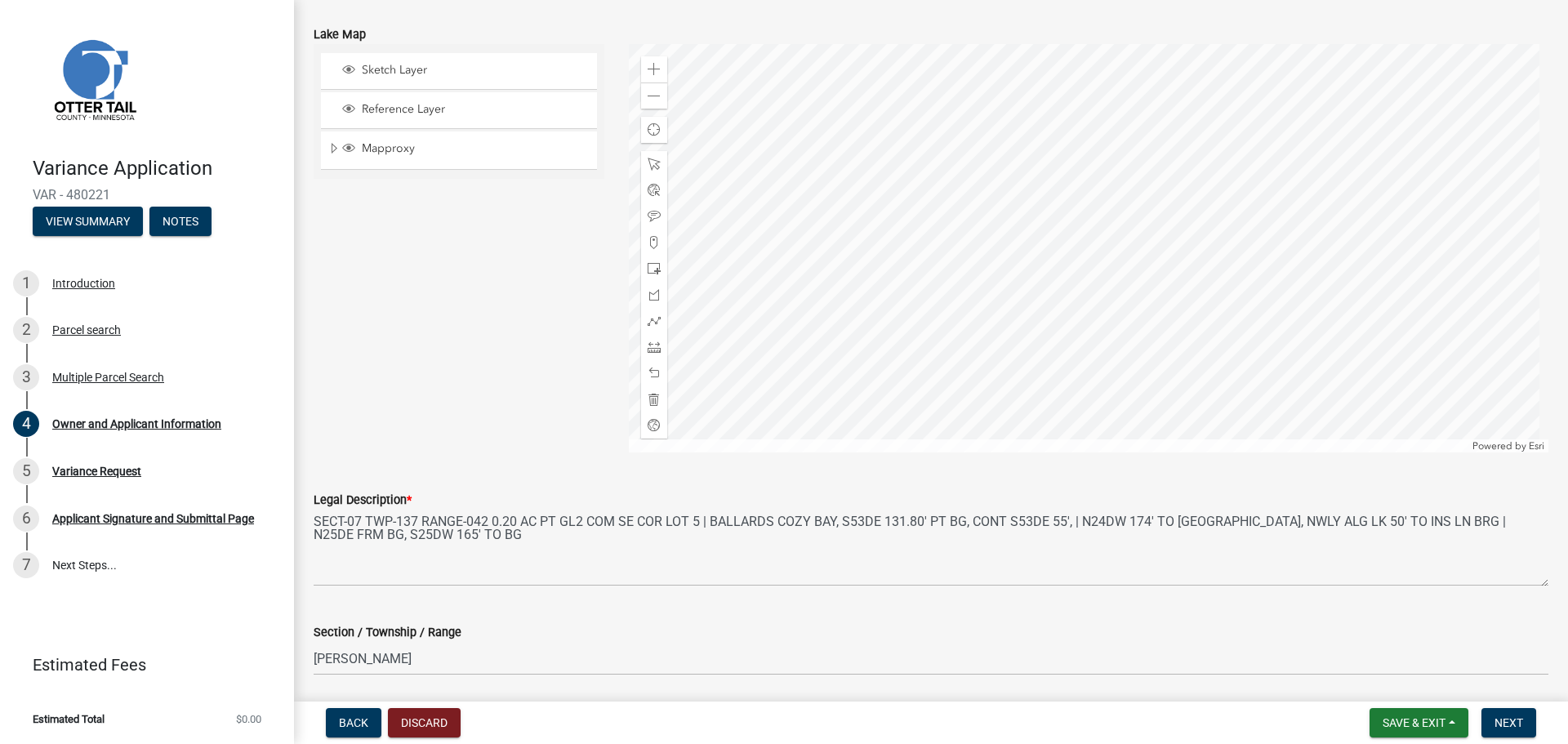
scroll to position [1511, 0]
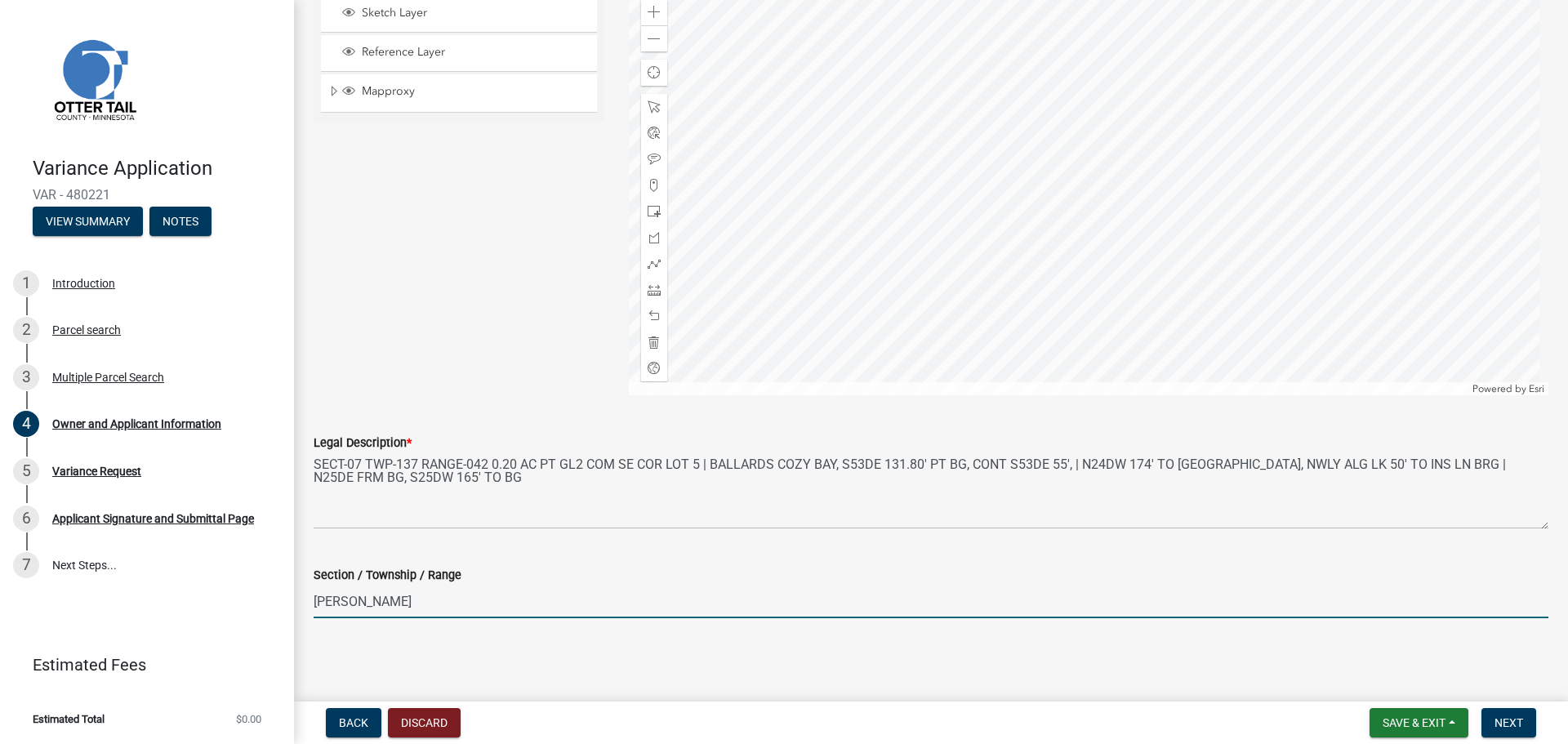
drag, startPoint x: 380, startPoint y: 597, endPoint x: 295, endPoint y: 601, distance: 85.1
click at [373, 267] on div "Sketch Layer Reference Layer Mapproxy Municipalities Corporate Limits Low Level…" at bounding box center [459, 190] width 315 height 409
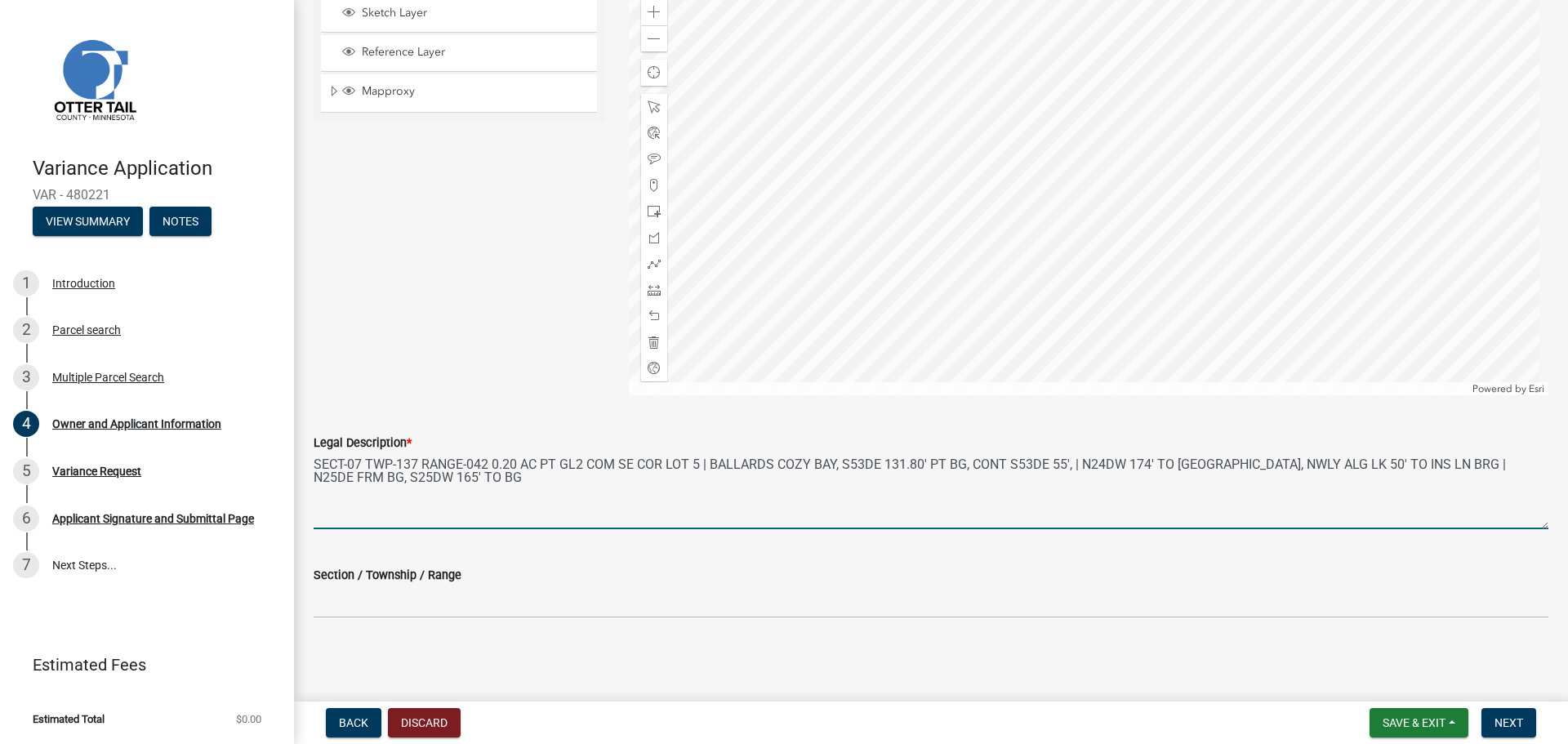
click at [404, 521] on textarea "SECT-07 TWP-137 RANGE-042 0.20 AC PT GL2 COM SE COR LOT 5 | BALLARDS COZY BAY, …" at bounding box center [930, 491] width 1235 height 77
click at [427, 409] on wm-data-entity-input "Lake Map Sketch Layer Reference Layer Mapproxy Municipalities Corporate Limits …" at bounding box center [930, 179] width 1235 height 462
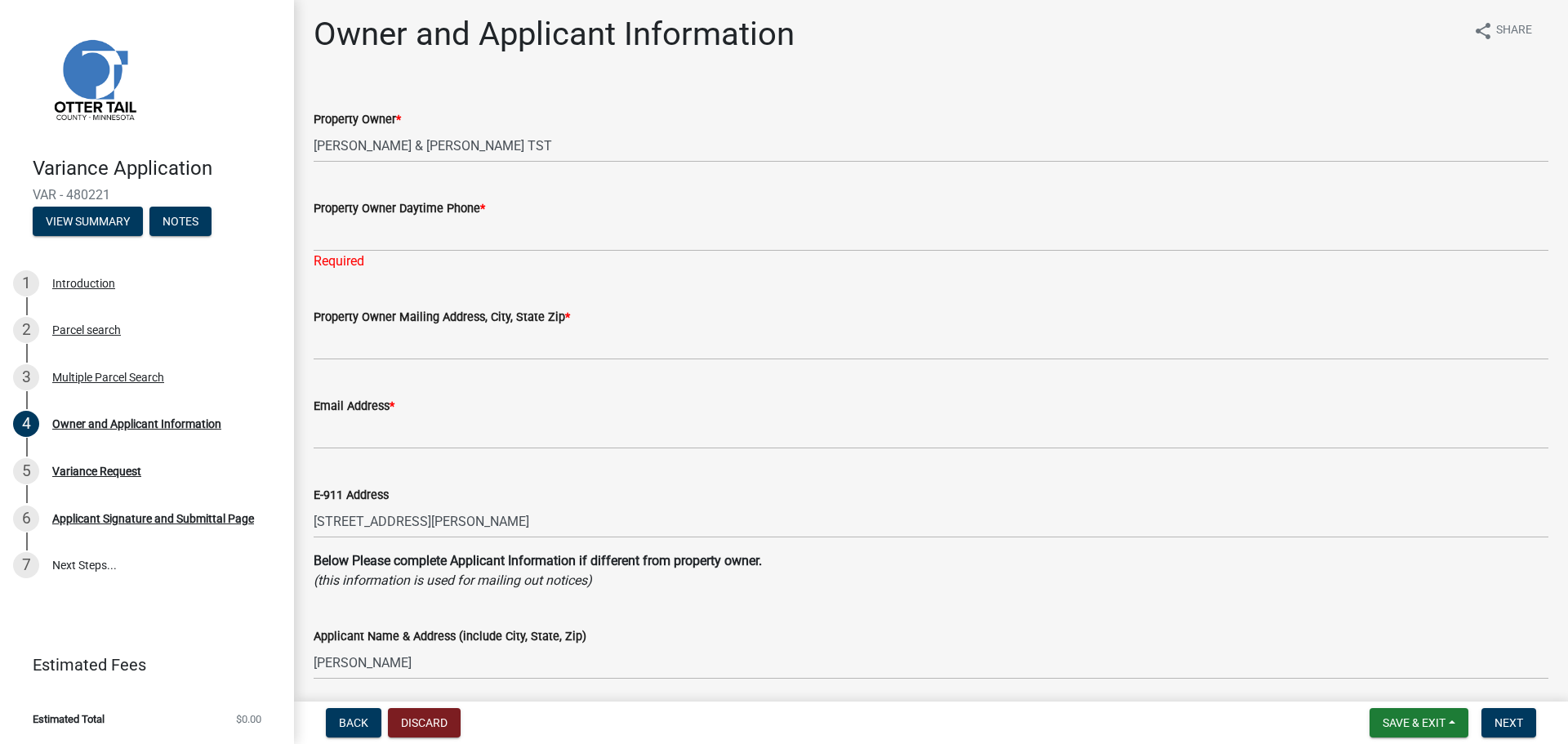
scroll to position [0, 0]
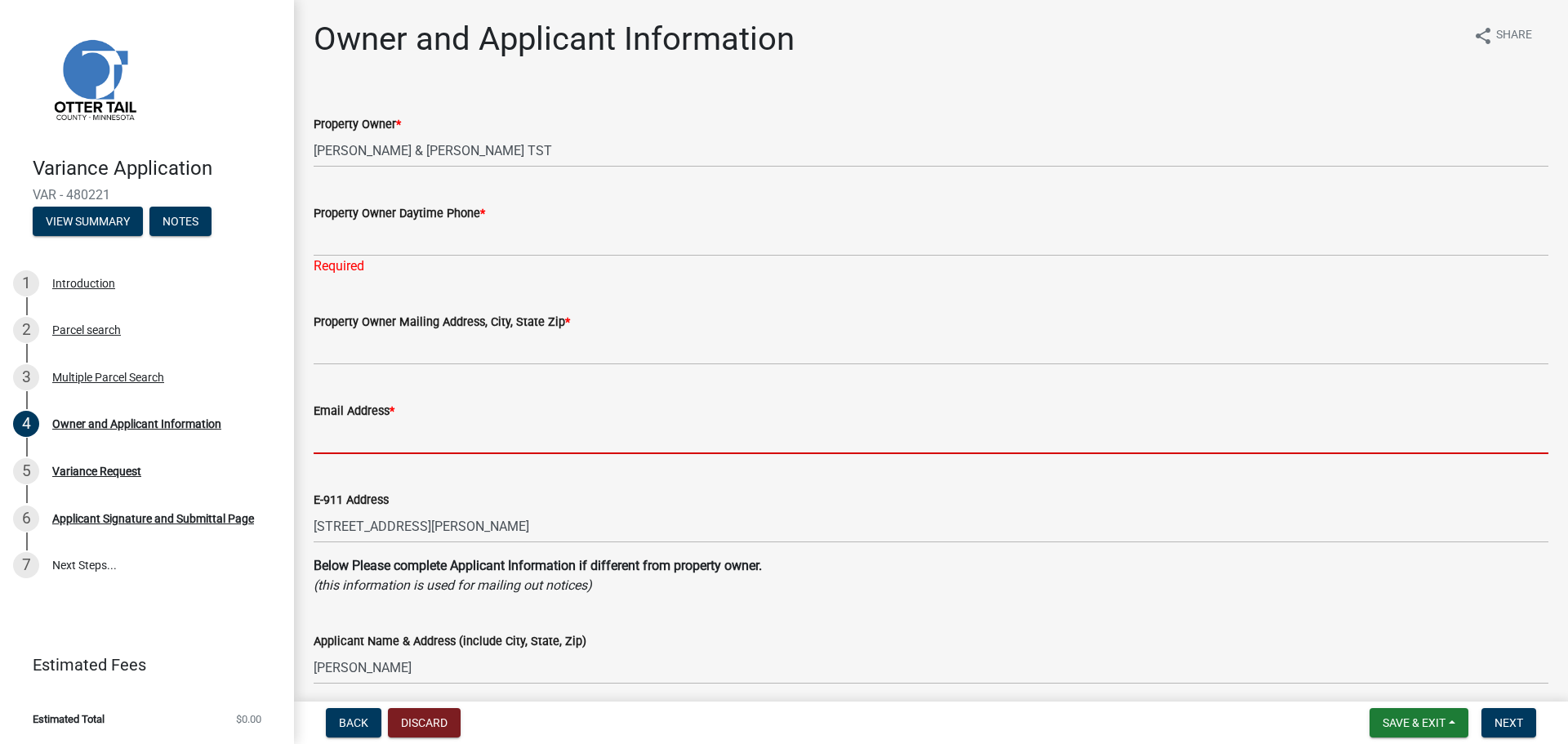
click at [384, 449] on input "Email Address *" at bounding box center [930, 437] width 1235 height 34
paste input "[PERSON_NAME][EMAIL_ADDRESS][DOMAIN_NAME]"
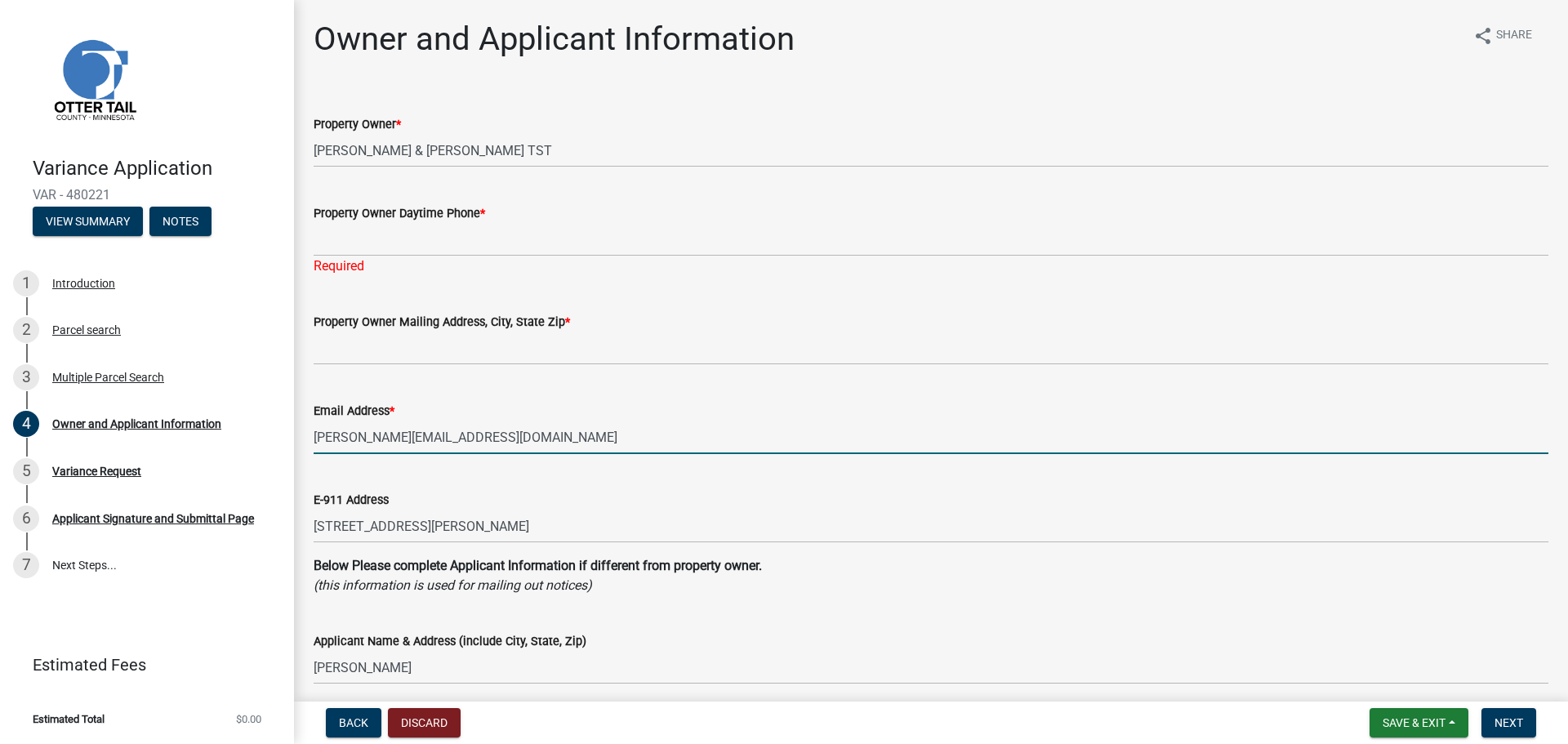
type input "[PERSON_NAME][EMAIL_ADDRESS][DOMAIN_NAME]"
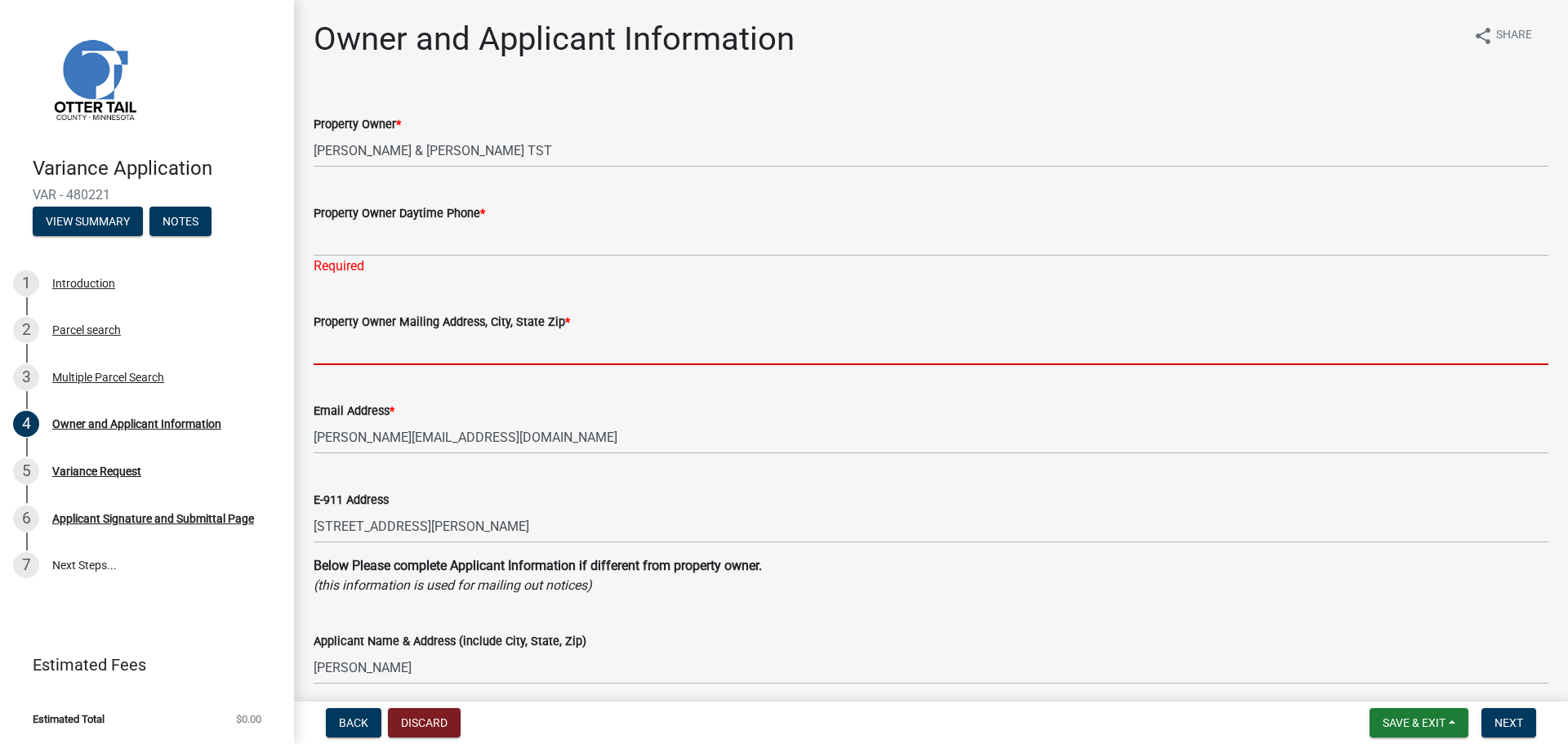
click at [430, 348] on input "Property Owner Mailing Address, City, State Zip *" at bounding box center [930, 348] width 1235 height 34
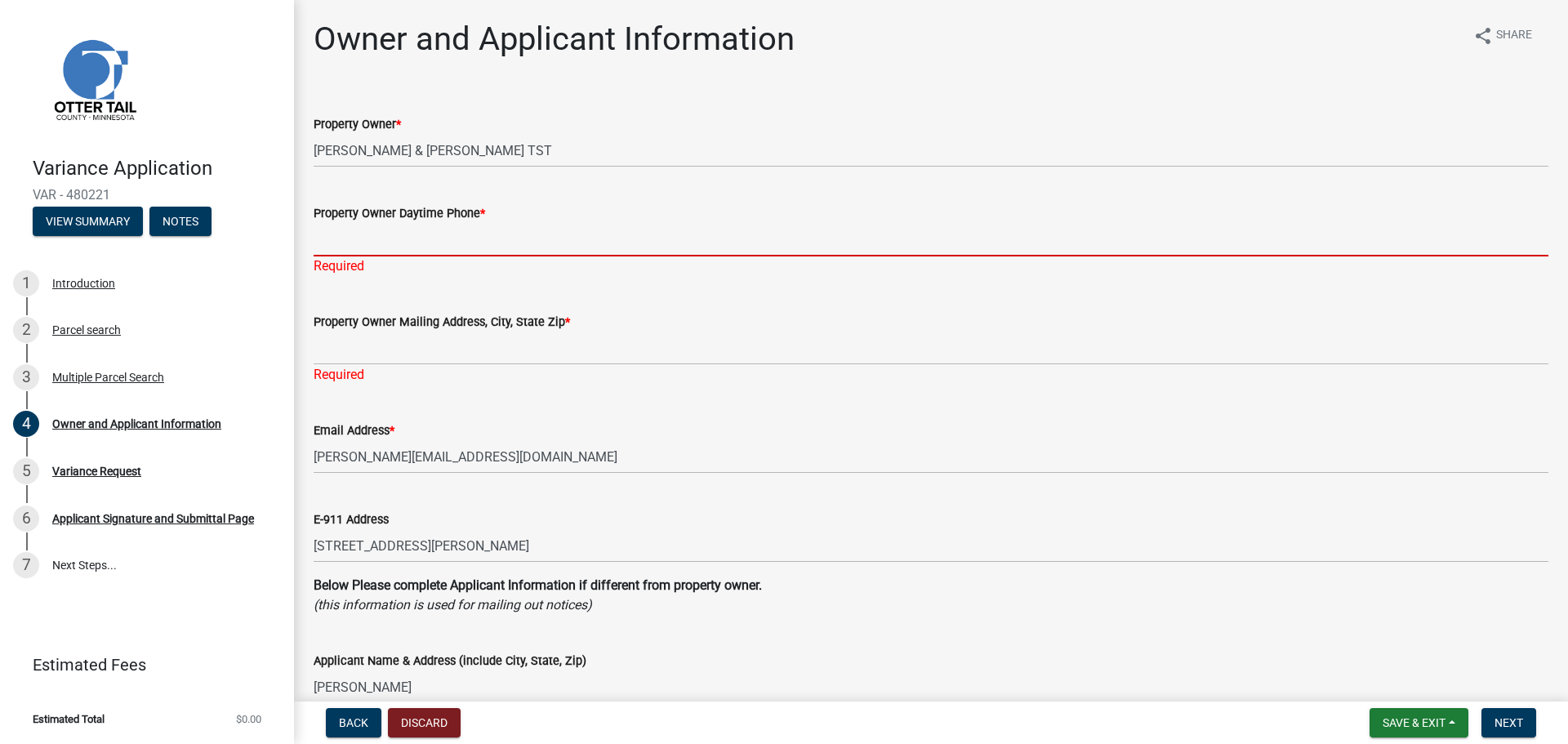
click at [371, 240] on input "Property Owner Daytime Phone *" at bounding box center [930, 239] width 1235 height 34
paste input "7012616161"
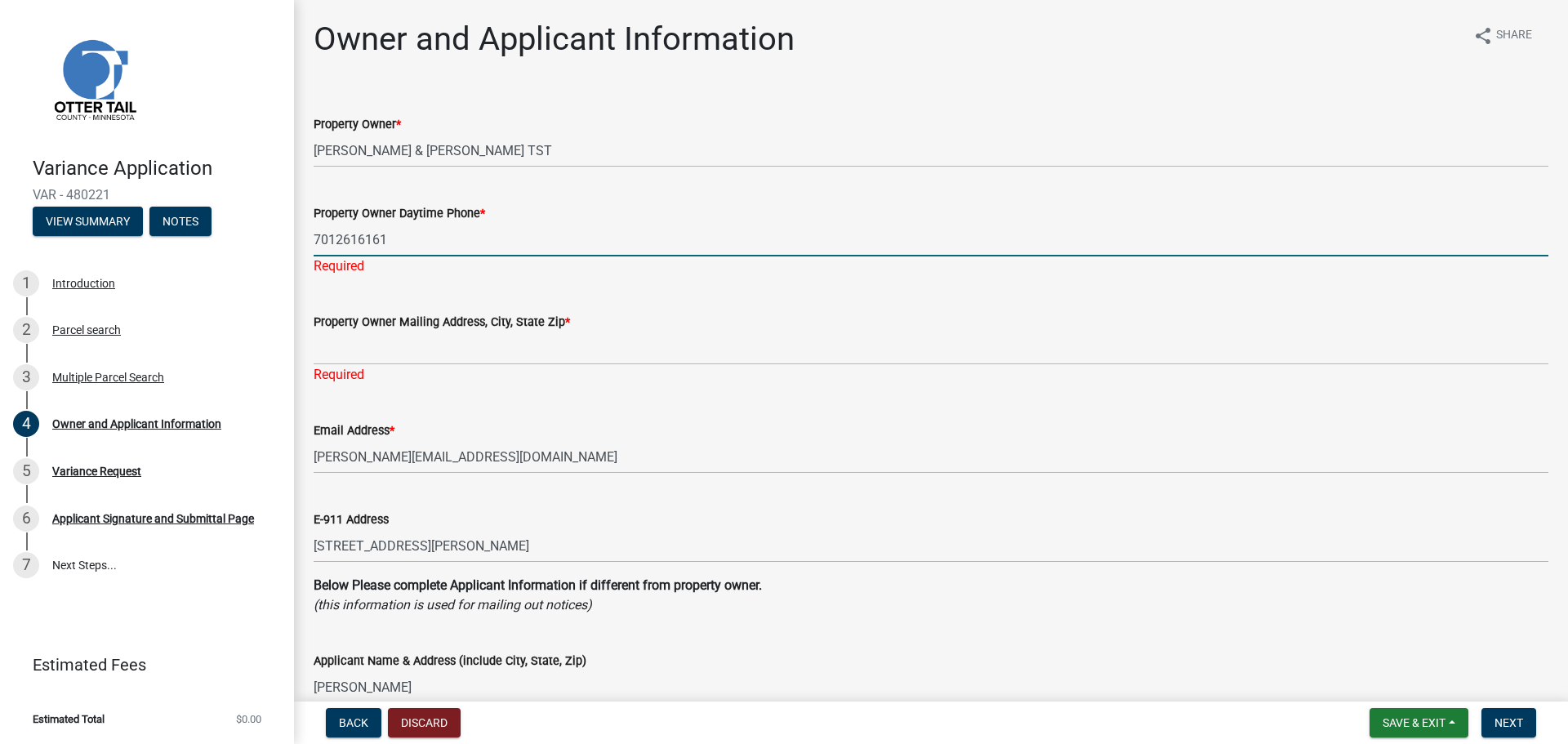
type input "7012616161"
click at [745, 220] on div "Property Owner Daytime Phone *" at bounding box center [930, 213] width 1235 height 19
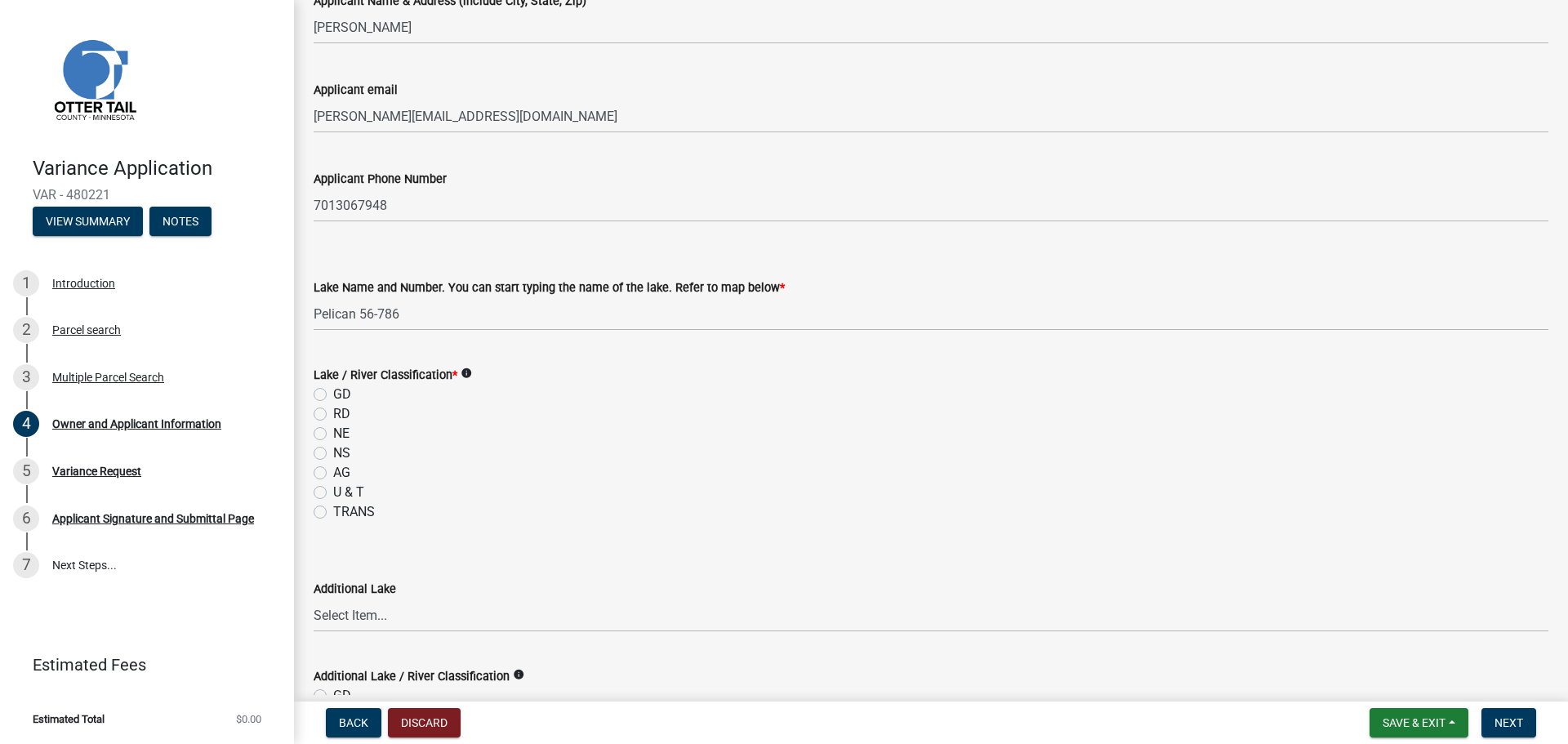
scroll to position [654, 0]
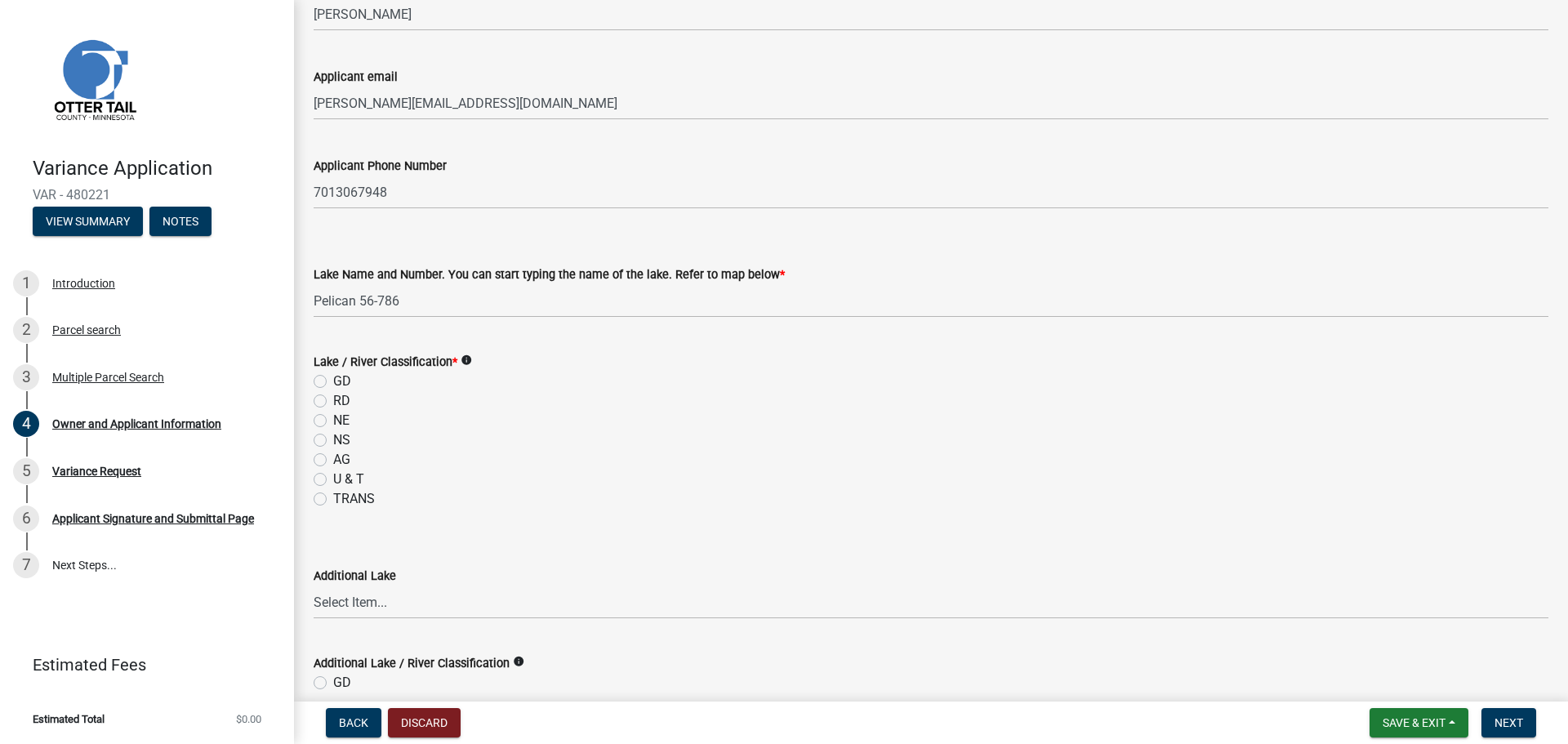
click at [468, 362] on icon "info" at bounding box center [466, 360] width 12 height 12
click at [862, 394] on div "RD" at bounding box center [930, 401] width 1235 height 19
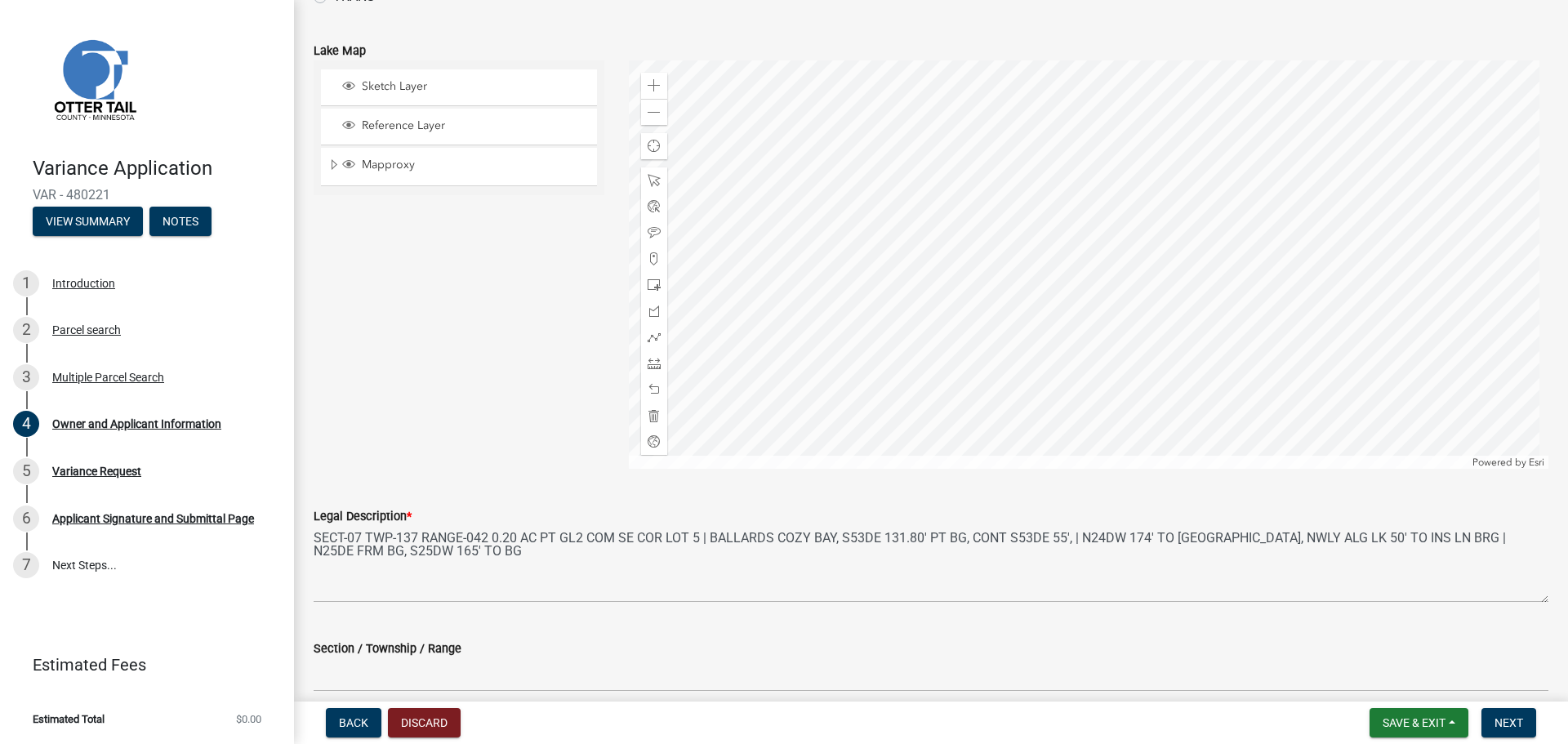
scroll to position [1511, 0]
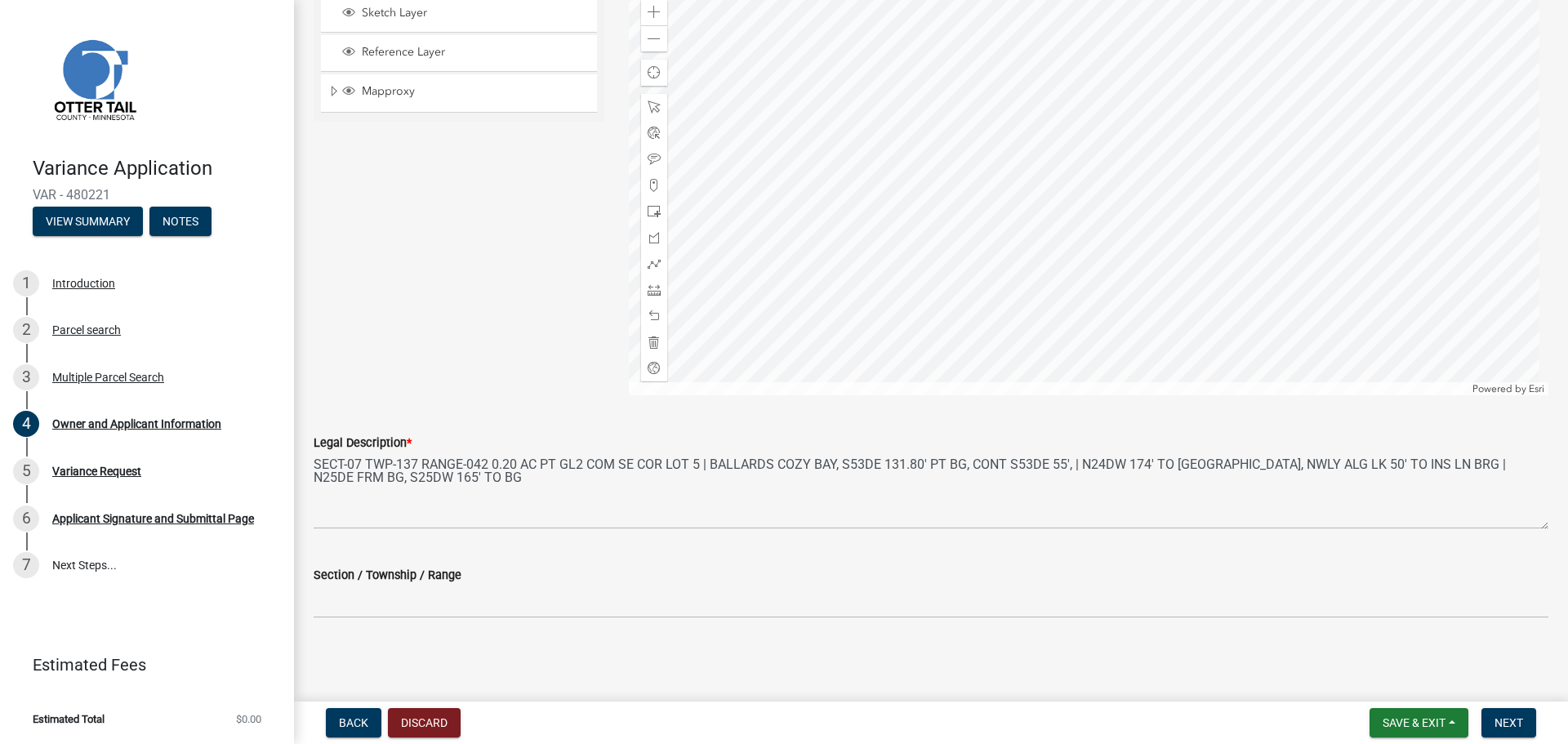
click at [362, 449] on label "Legal Description *" at bounding box center [362, 443] width 98 height 12
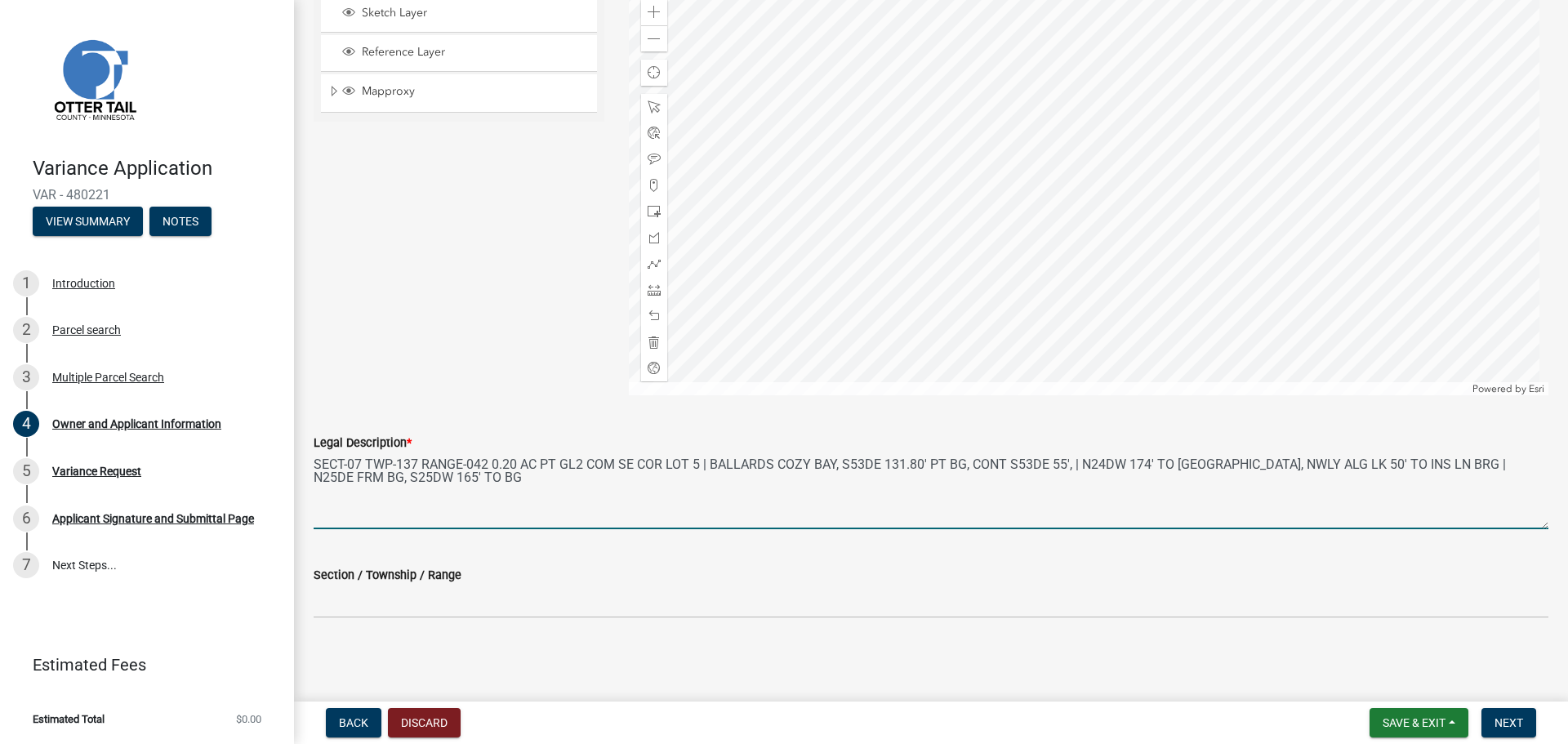
click at [362, 453] on textarea "SECT-07 TWP-137 RANGE-042 0.20 AC PT GL2 COM SE COR LOT 5 | BALLARDS COZY BAY, …" at bounding box center [930, 491] width 1235 height 77
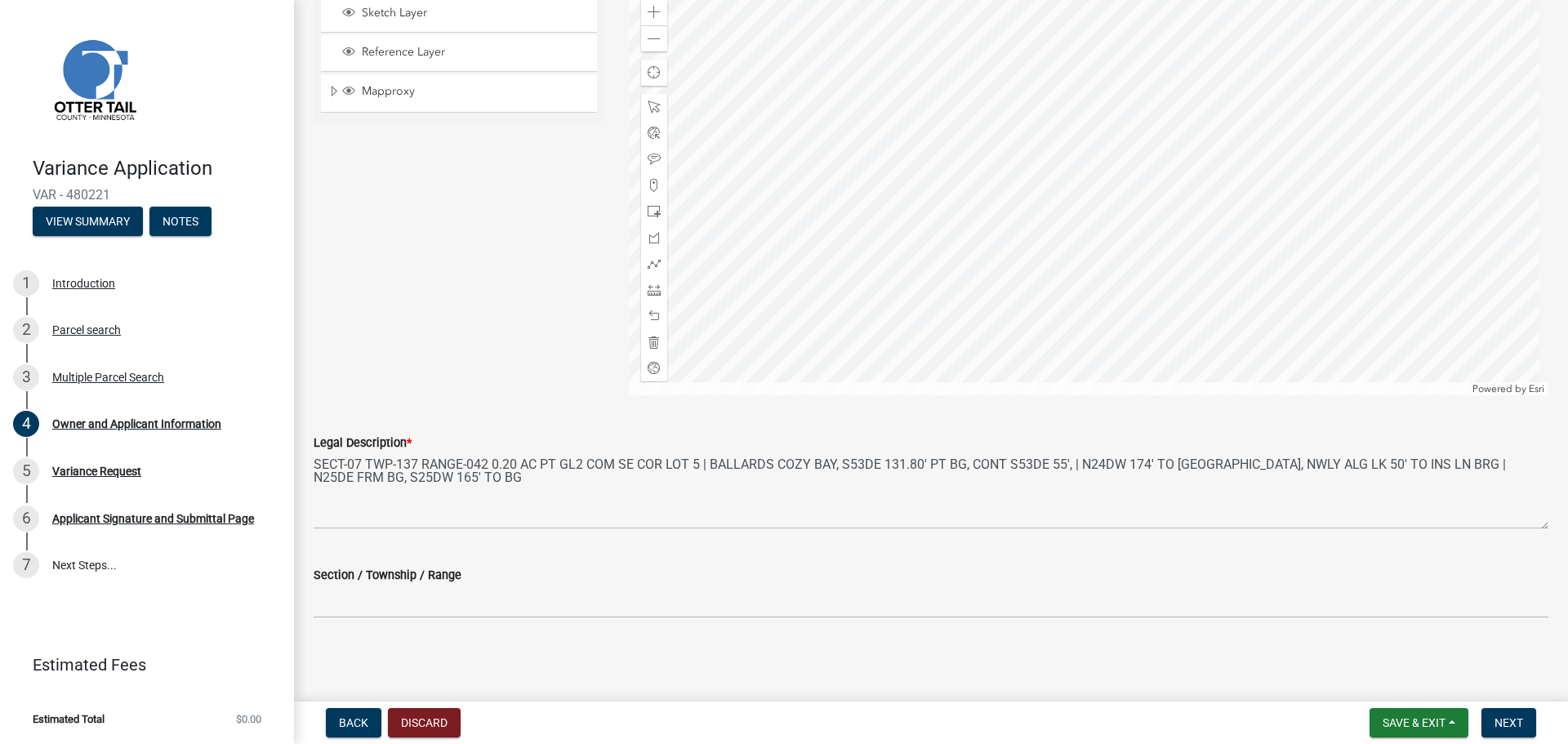
click at [411, 442] on span "*" at bounding box center [408, 443] width 5 height 13
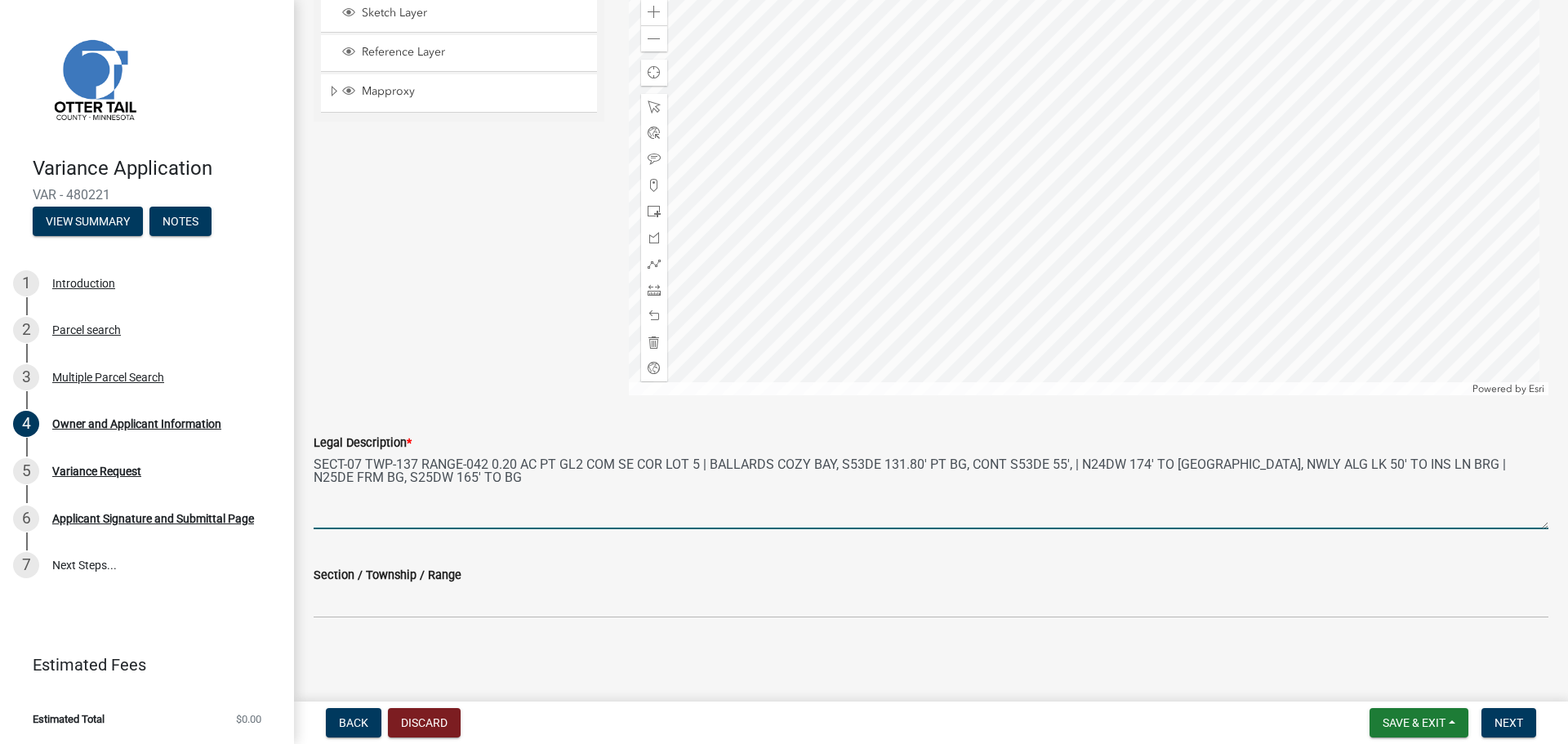
click at [411, 453] on textarea "SECT-07 TWP-137 RANGE-042 0.20 AC PT GL2 COM SE COR LOT 5 | BALLARDS COZY BAY, …" at bounding box center [930, 491] width 1235 height 77
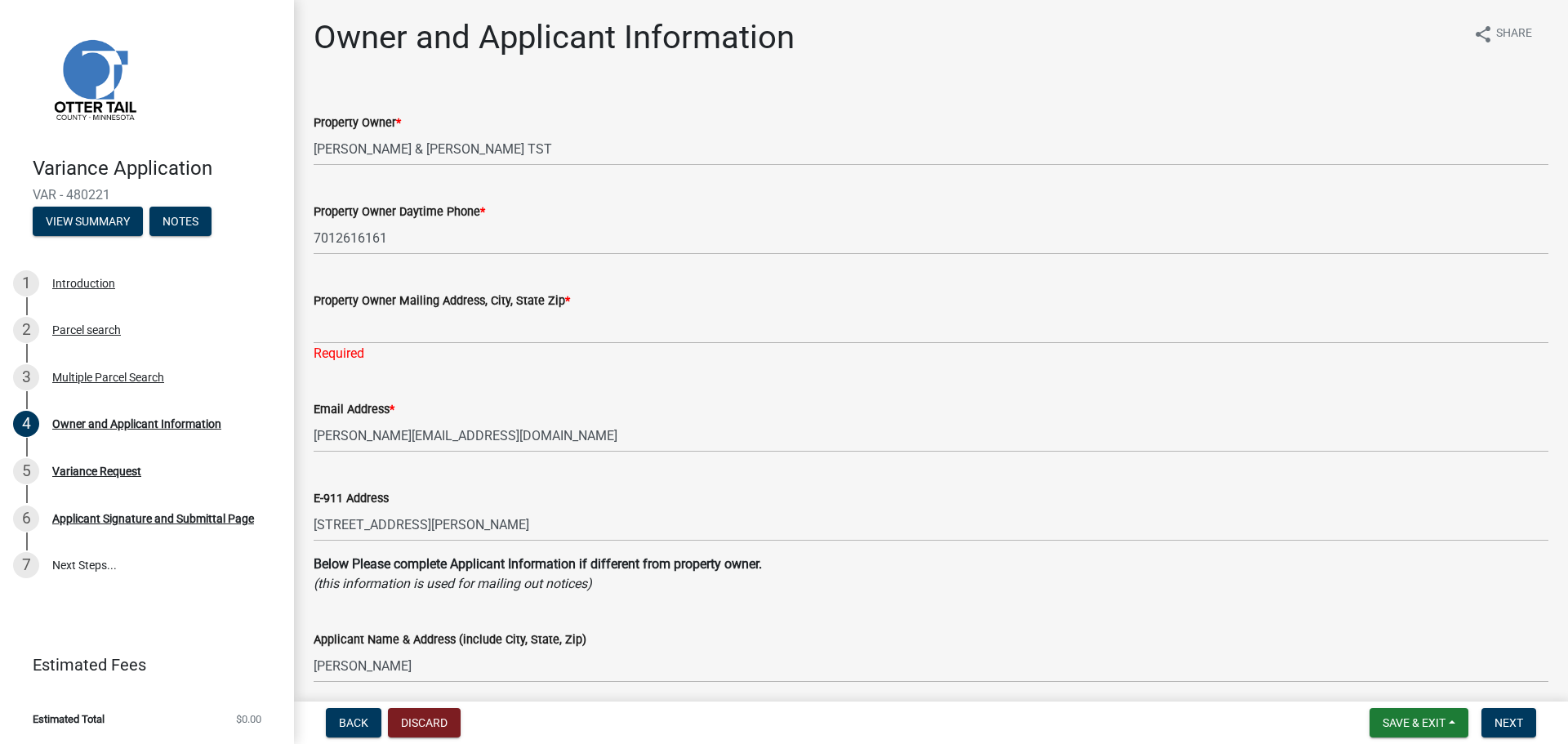
scroll to position [0, 0]
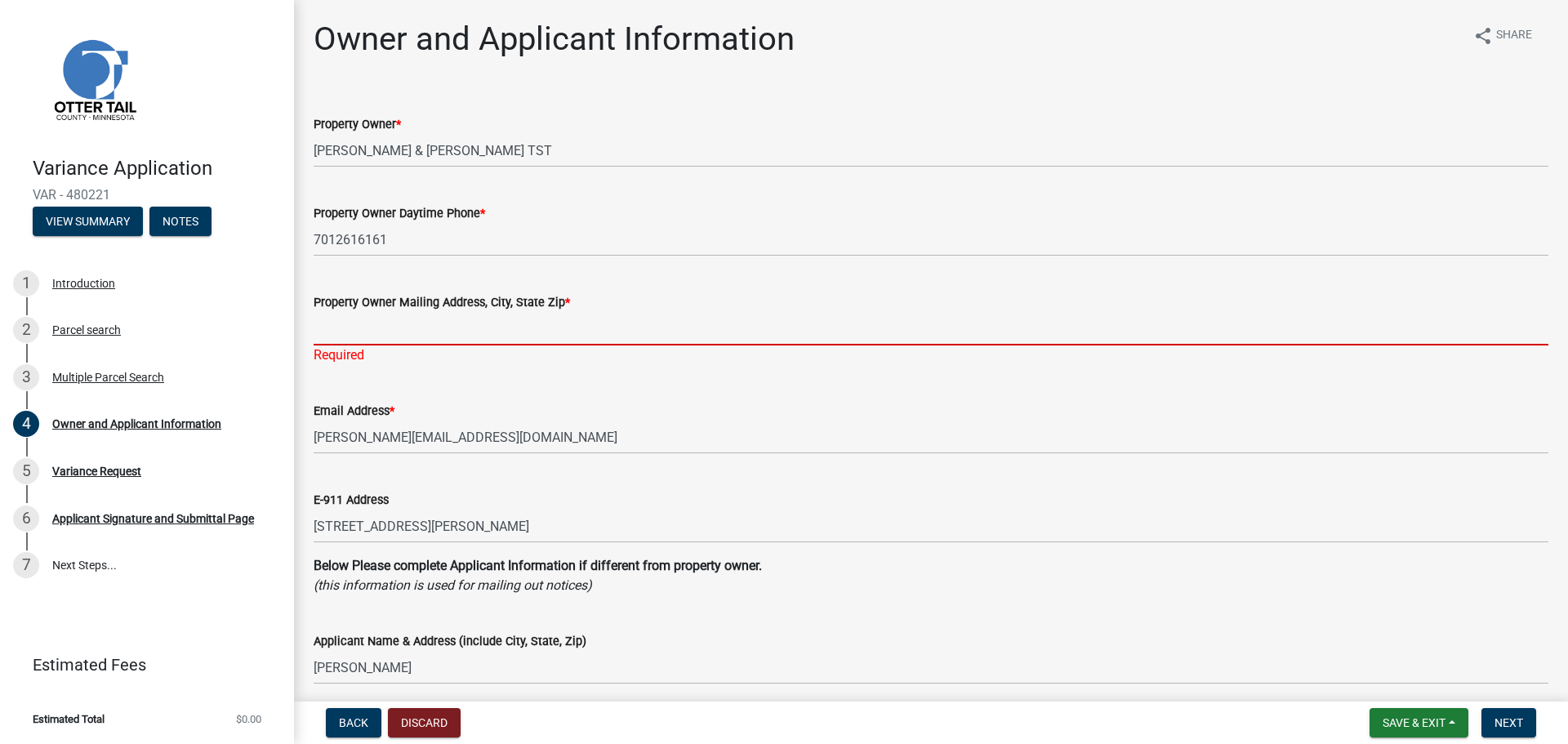
click at [559, 331] on input "Property Owner Mailing Address, City, State Zip *" at bounding box center [930, 329] width 1235 height 34
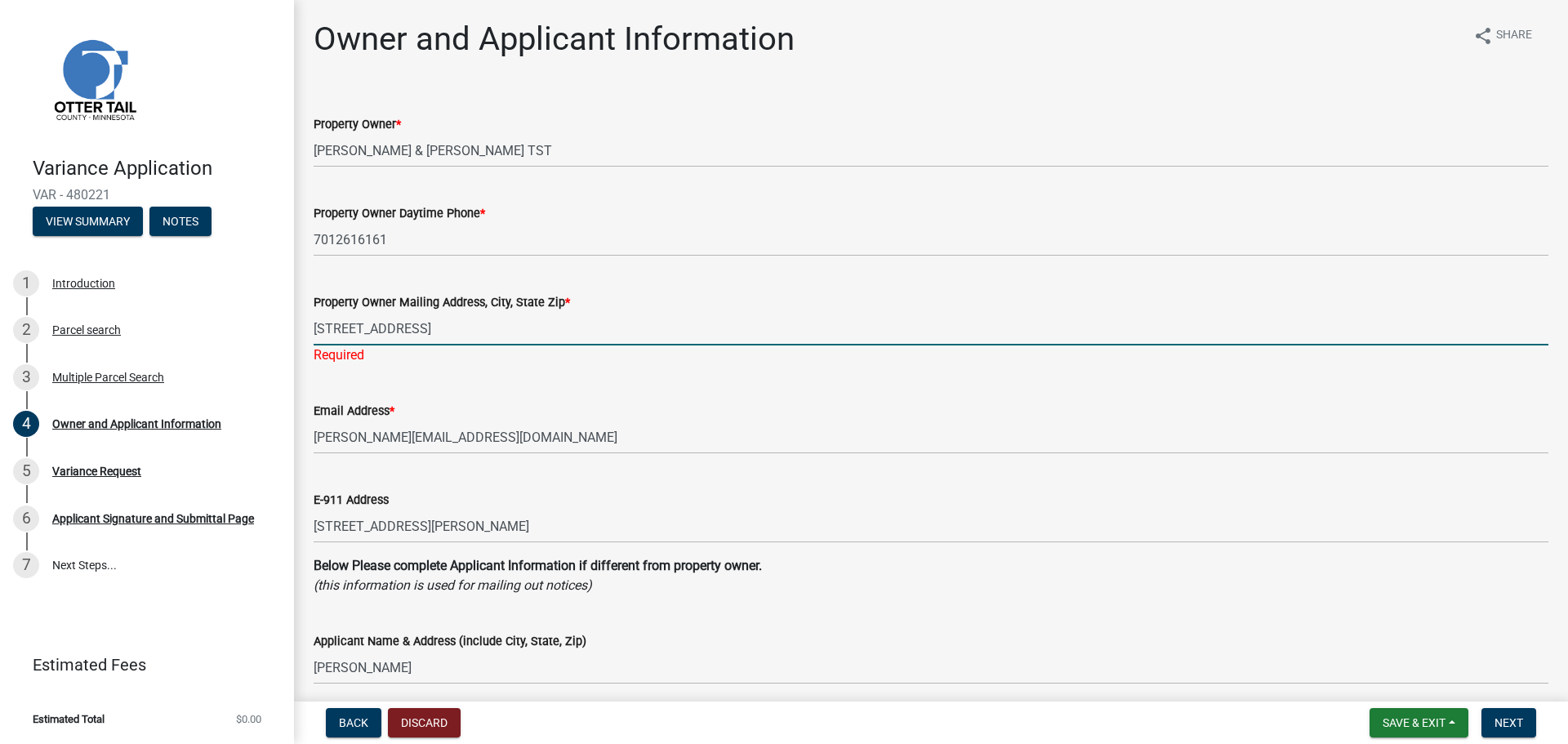
type input "[STREET_ADDRESS]"
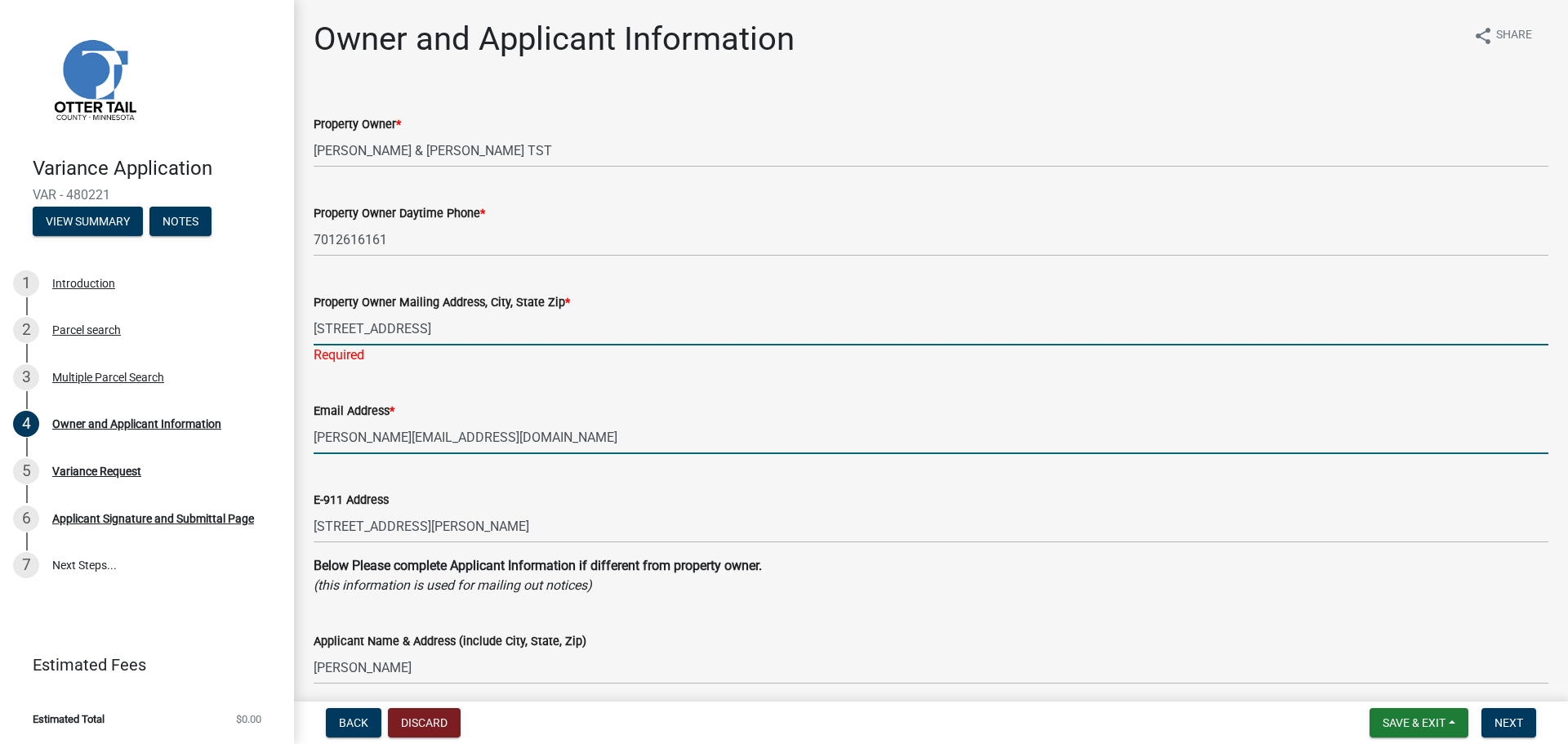
click at [719, 424] on input "[PERSON_NAME][EMAIL_ADDRESS][DOMAIN_NAME]" at bounding box center [930, 437] width 1235 height 34
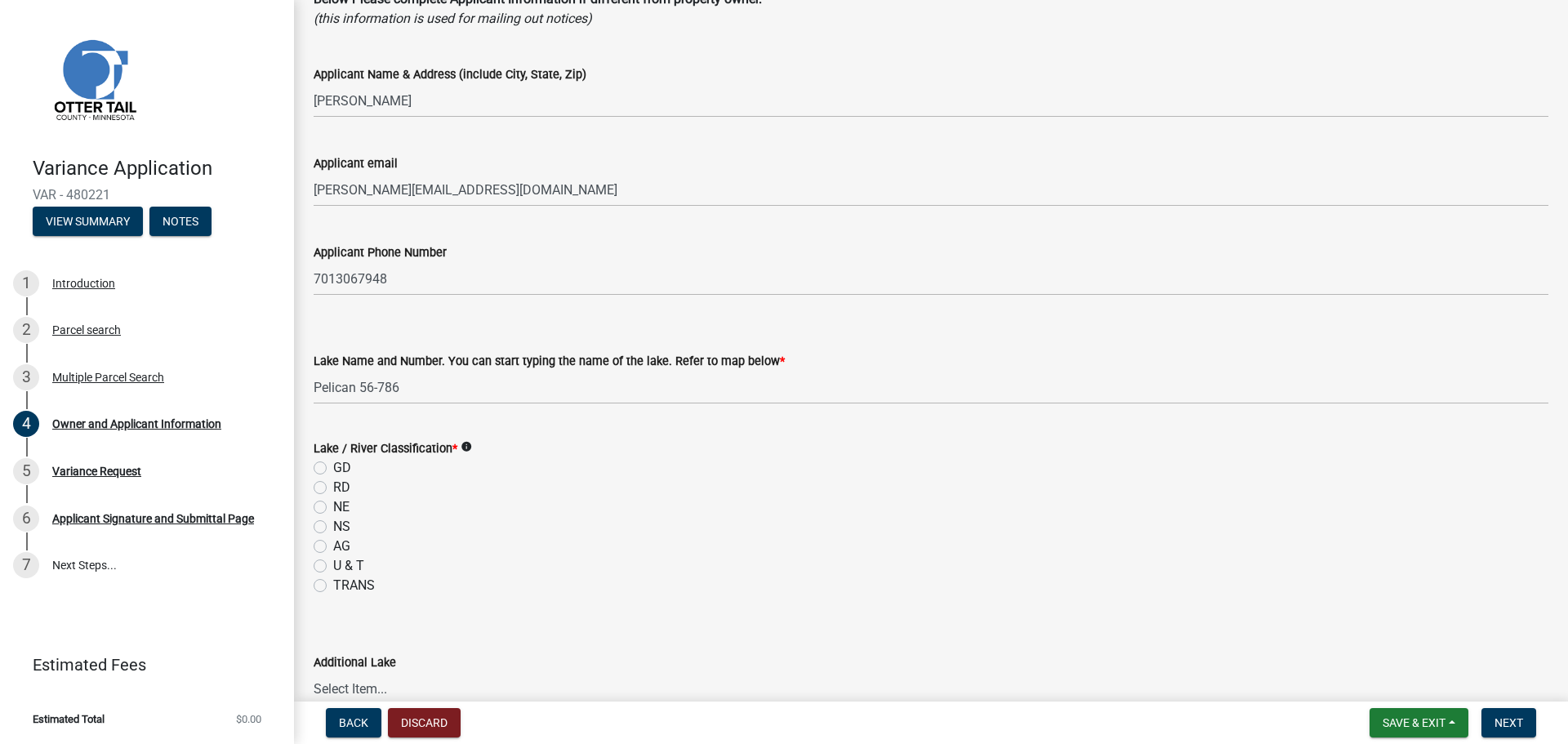
scroll to position [654, 0]
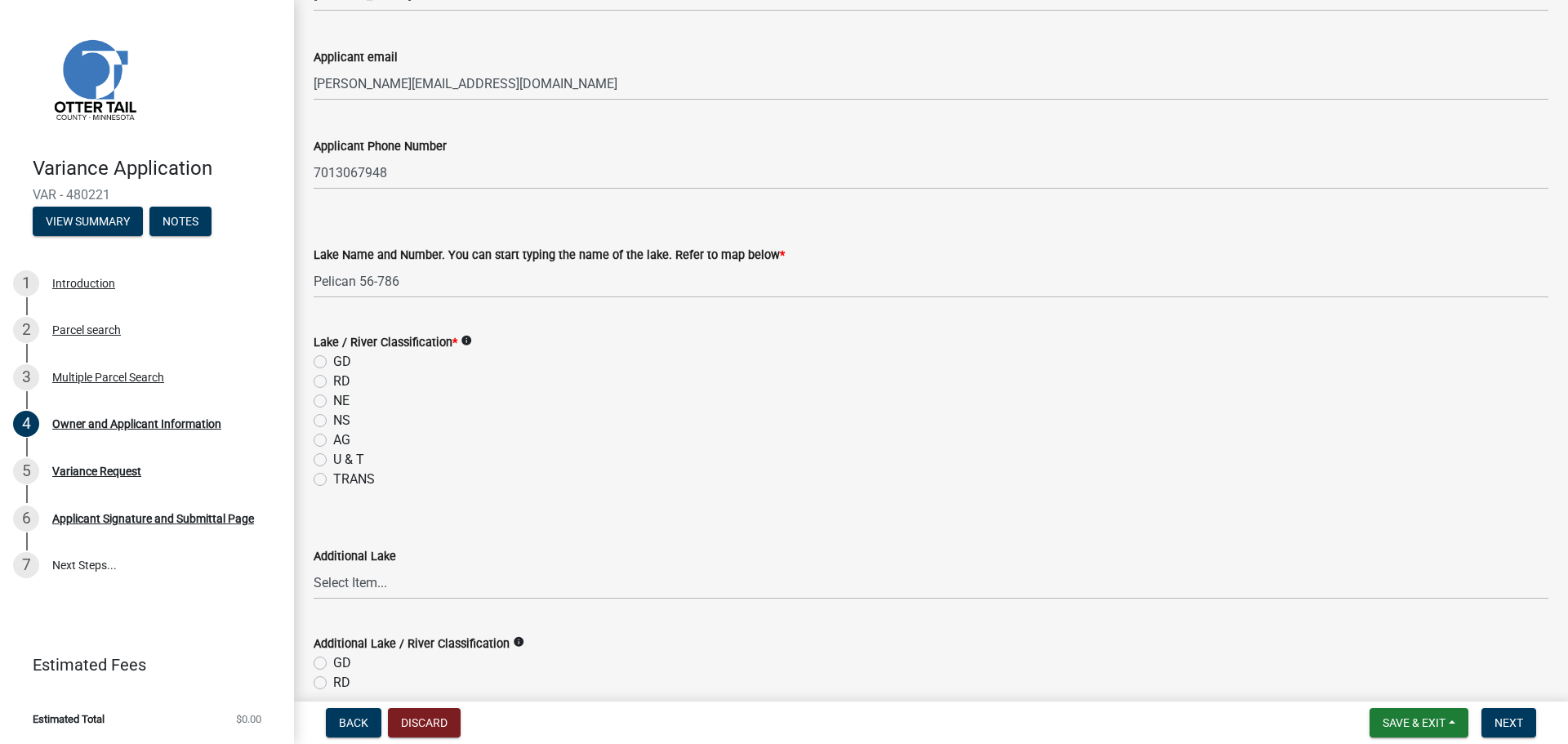
click at [467, 336] on icon "info" at bounding box center [466, 340] width 12 height 12
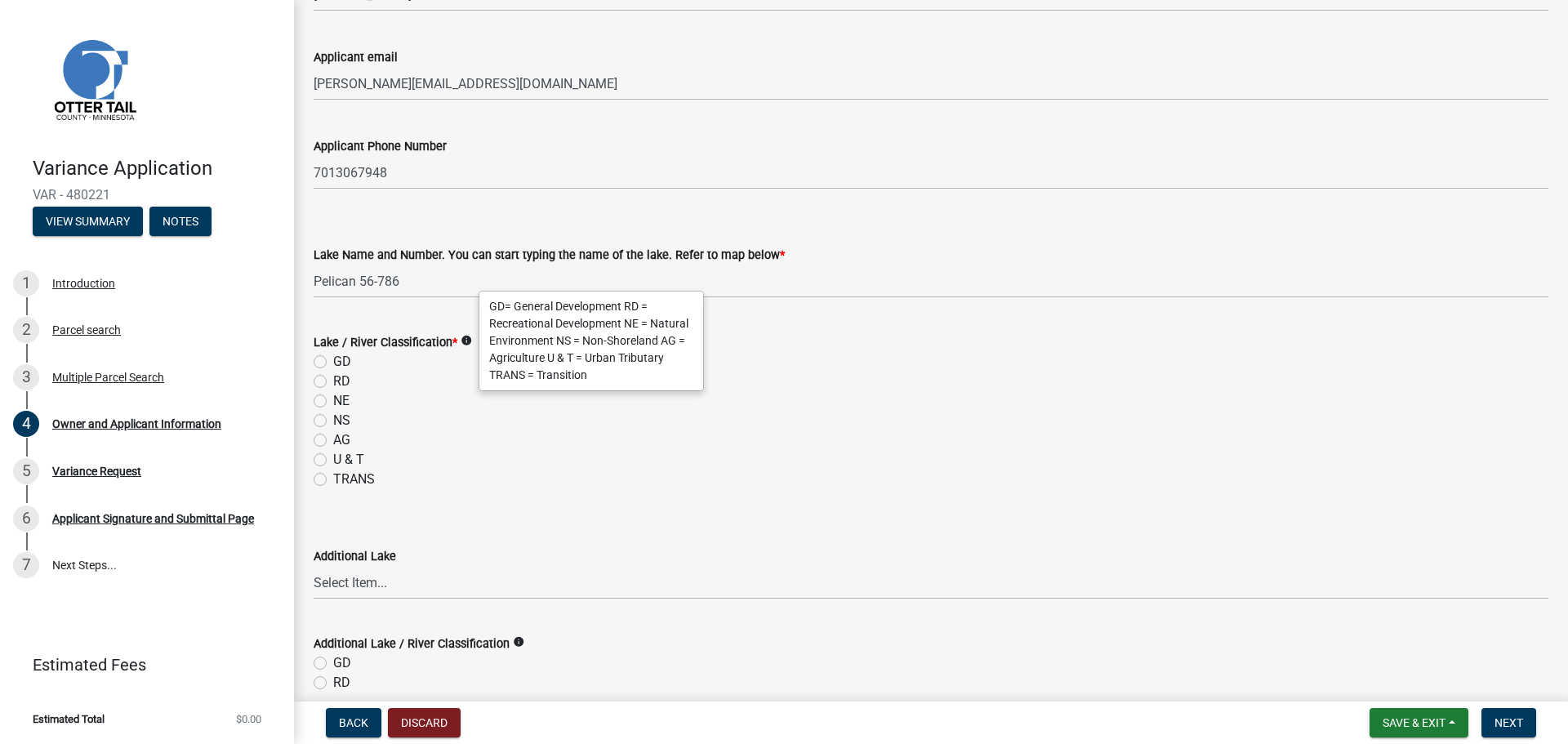
click at [334, 365] on label "GD" at bounding box center [342, 361] width 18 height 19
click at [334, 362] on input "GD" at bounding box center [338, 357] width 11 height 11
radio input "true"
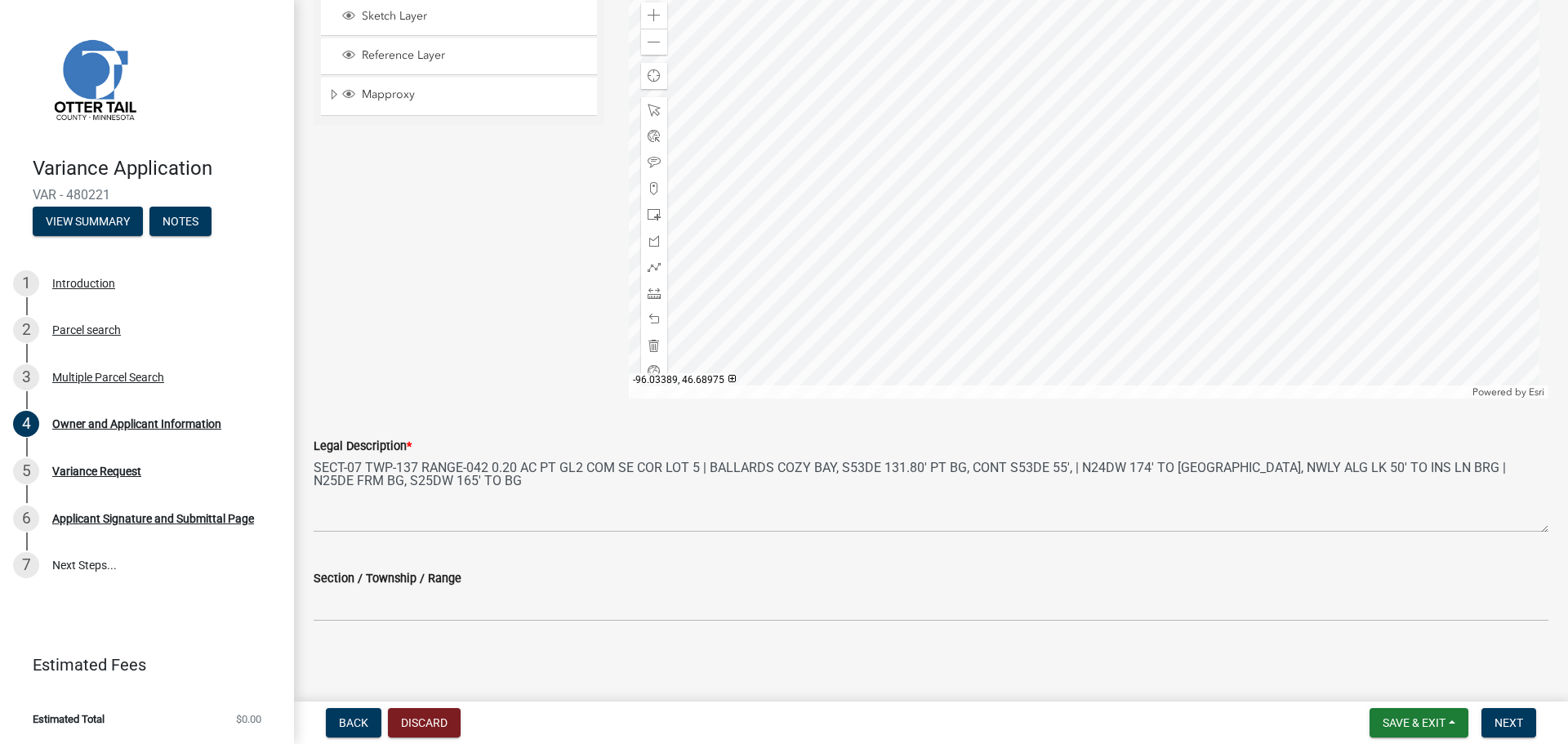
scroll to position [1492, 0]
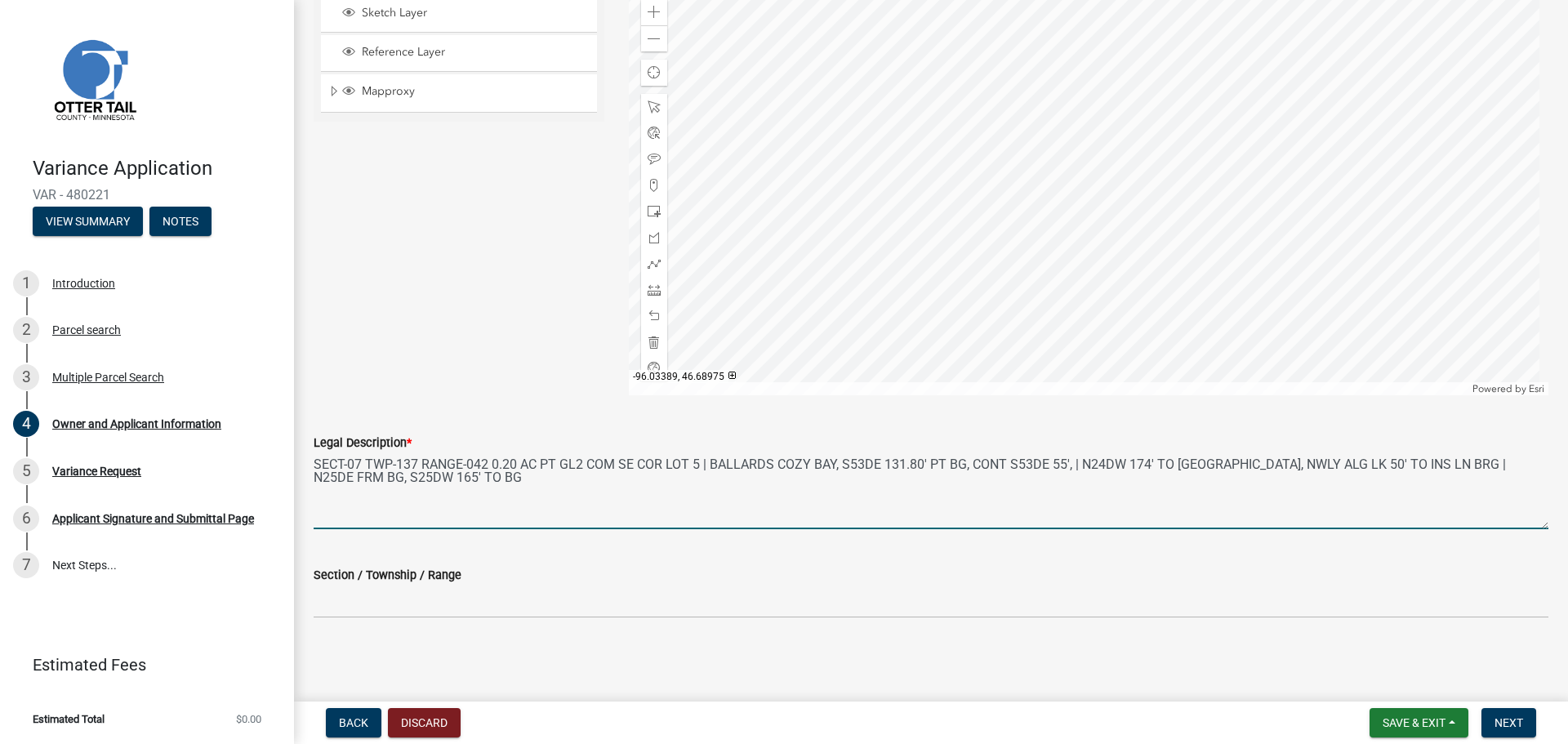
click at [395, 514] on textarea "SECT-07 TWP-137 RANGE-042 0.20 AC PT GL2 COM SE COR LOT 5 | BALLARDS COZY BAY, …" at bounding box center [930, 491] width 1235 height 77
click at [504, 487] on textarea "SECT-07 TWP-137 RANGE-042 0.20 AC PT GL2 COM SE COR LOT 5 | BALLARDS COZY BAY, …" at bounding box center [930, 491] width 1235 height 77
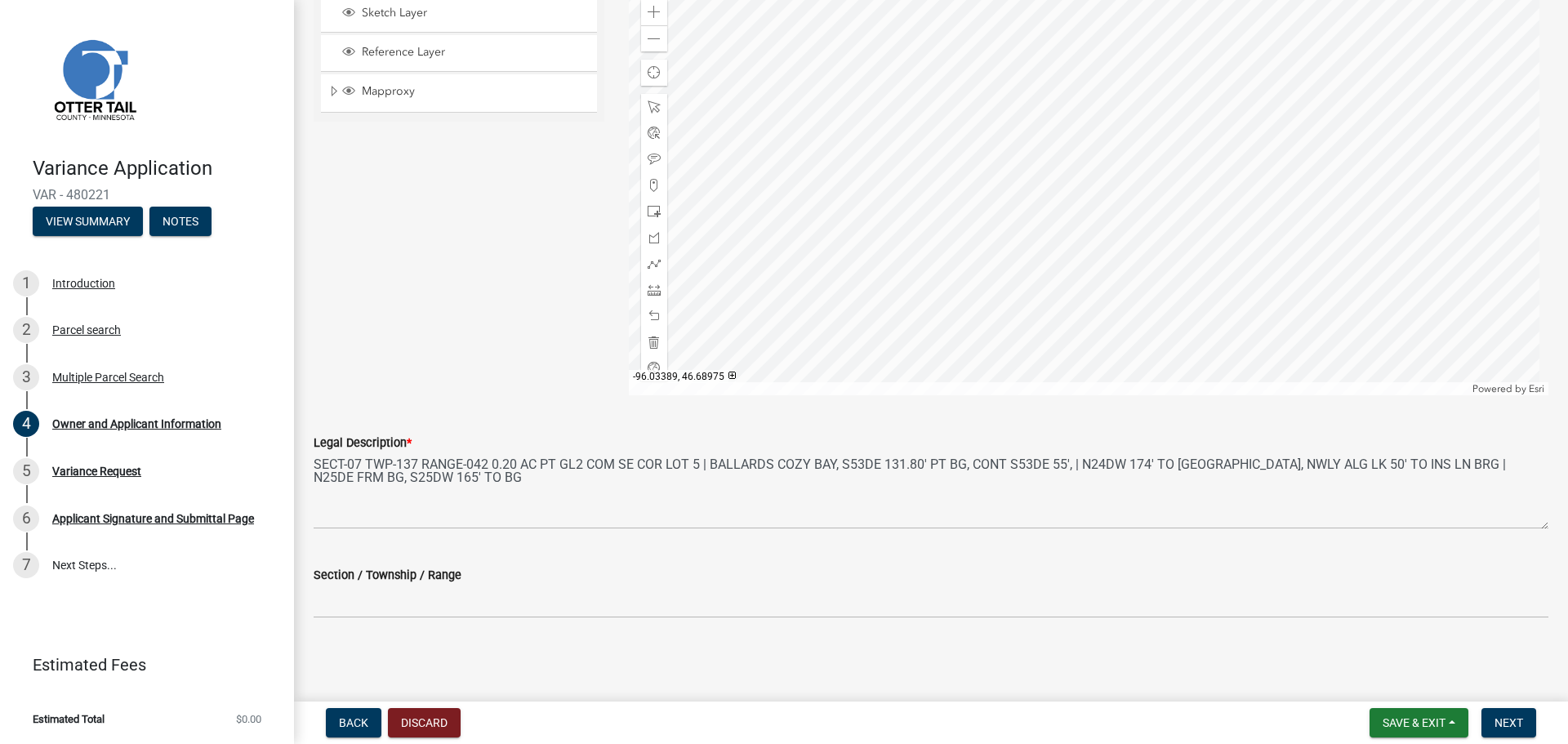
click at [461, 339] on div "Sketch Layer Reference Layer Mapproxy Municipalities Corporate Limits Low Level…" at bounding box center [459, 190] width 315 height 409
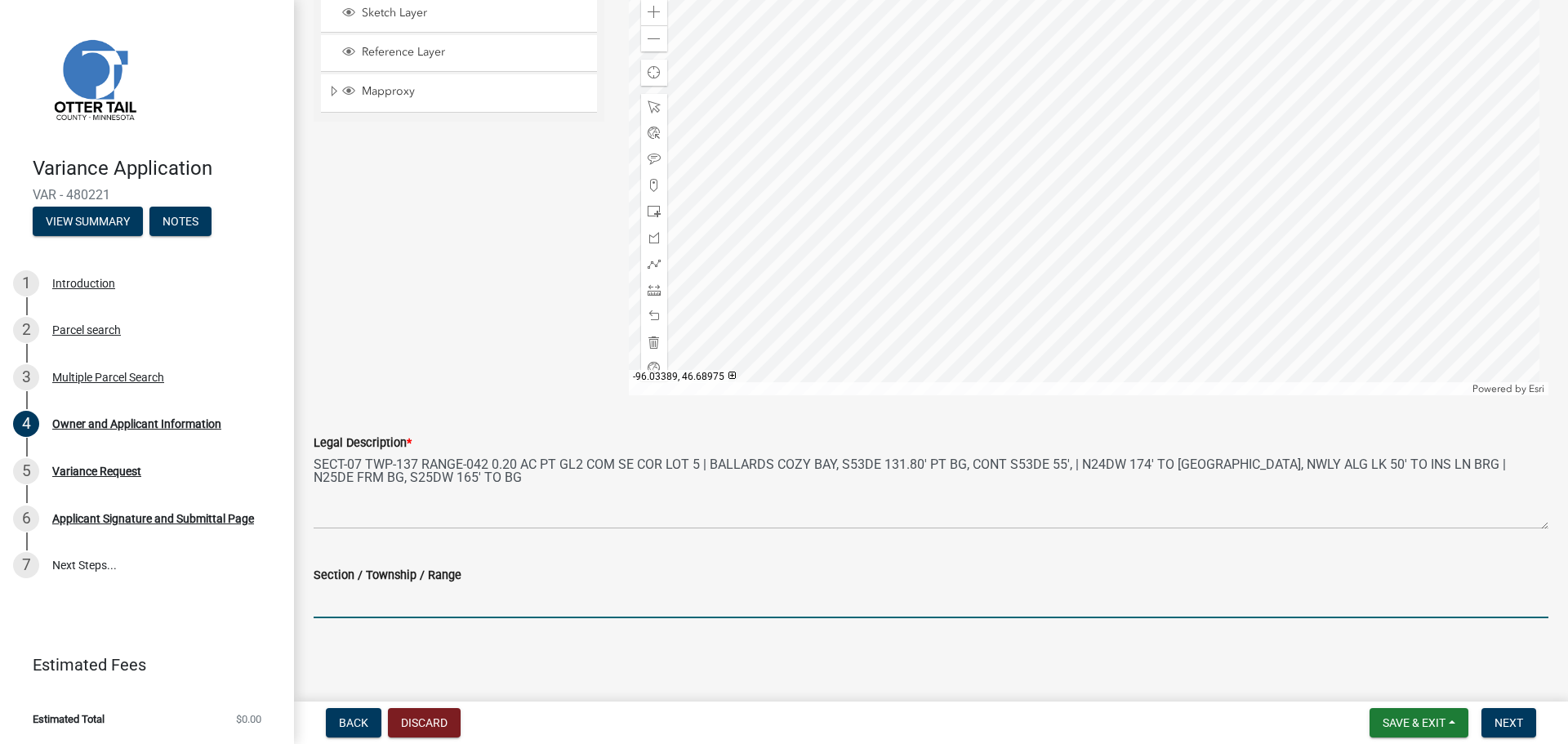
click at [511, 607] on input "Section / Township / Range" at bounding box center [930, 601] width 1235 height 34
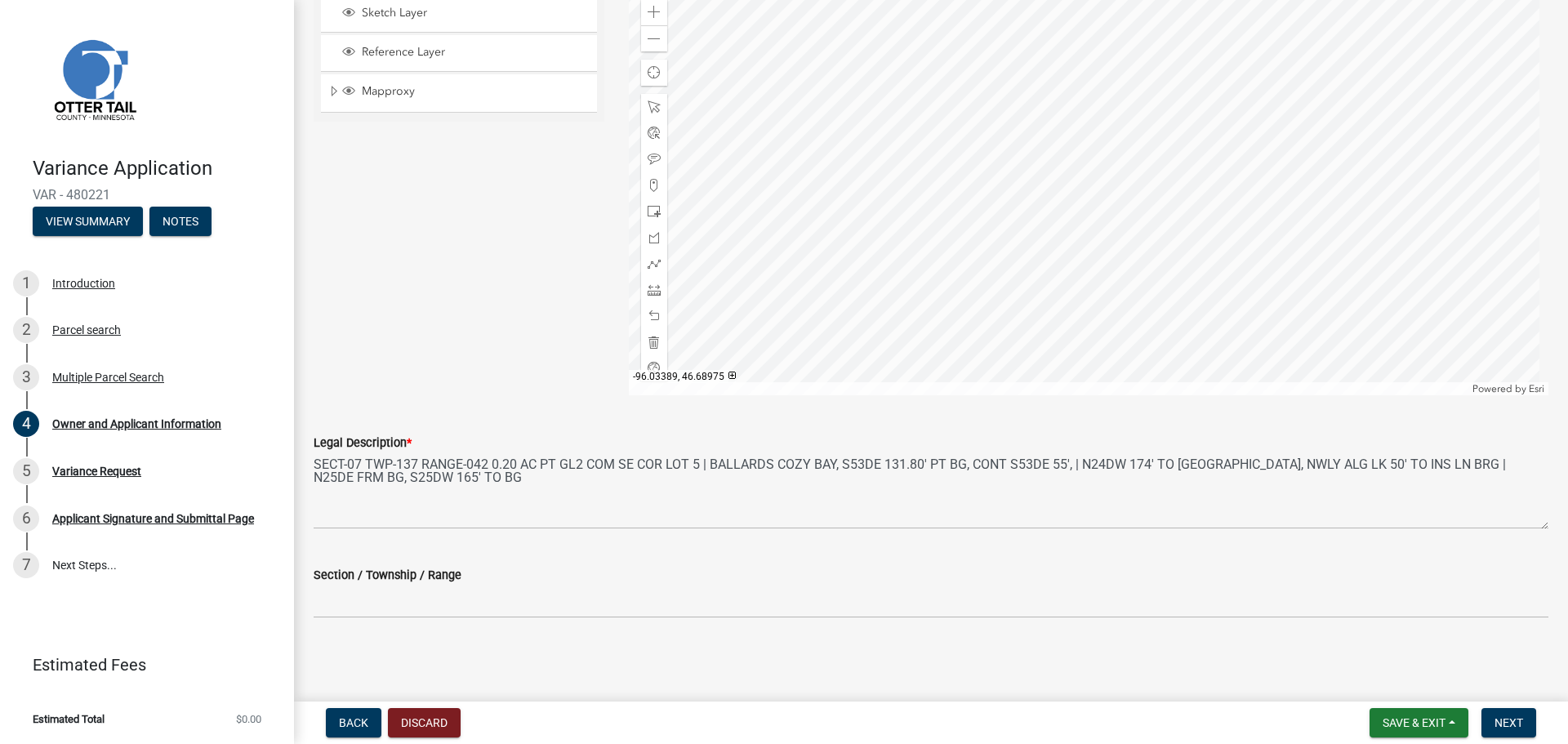
click at [525, 335] on div "Sketch Layer Reference Layer Mapproxy Municipalities Corporate Limits Low Level…" at bounding box center [459, 190] width 315 height 409
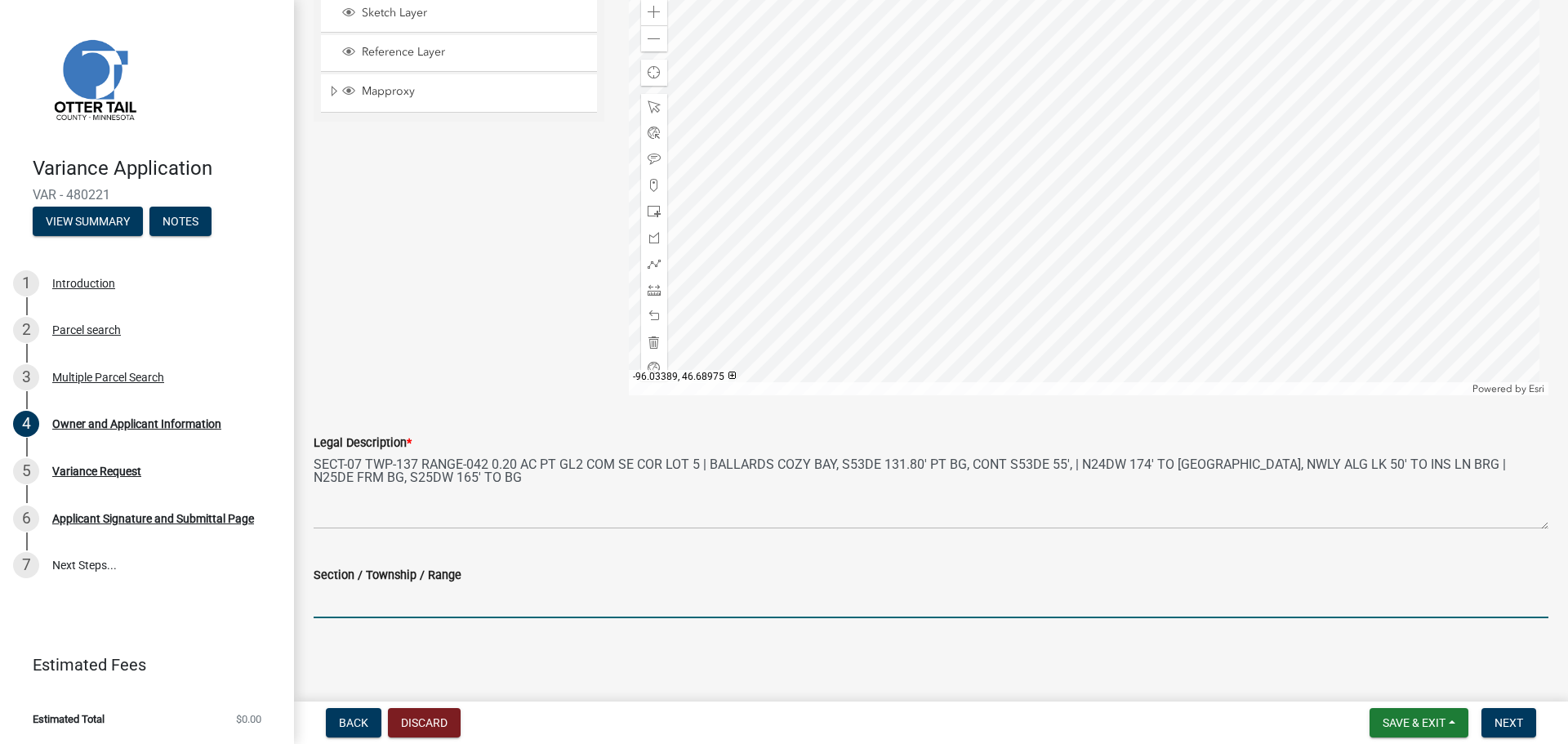
click at [428, 600] on input "Section / Township / Range" at bounding box center [930, 601] width 1235 height 34
click at [399, 253] on div "Sketch Layer Reference Layer Mapproxy Municipalities Corporate Limits Low Level…" at bounding box center [459, 190] width 315 height 409
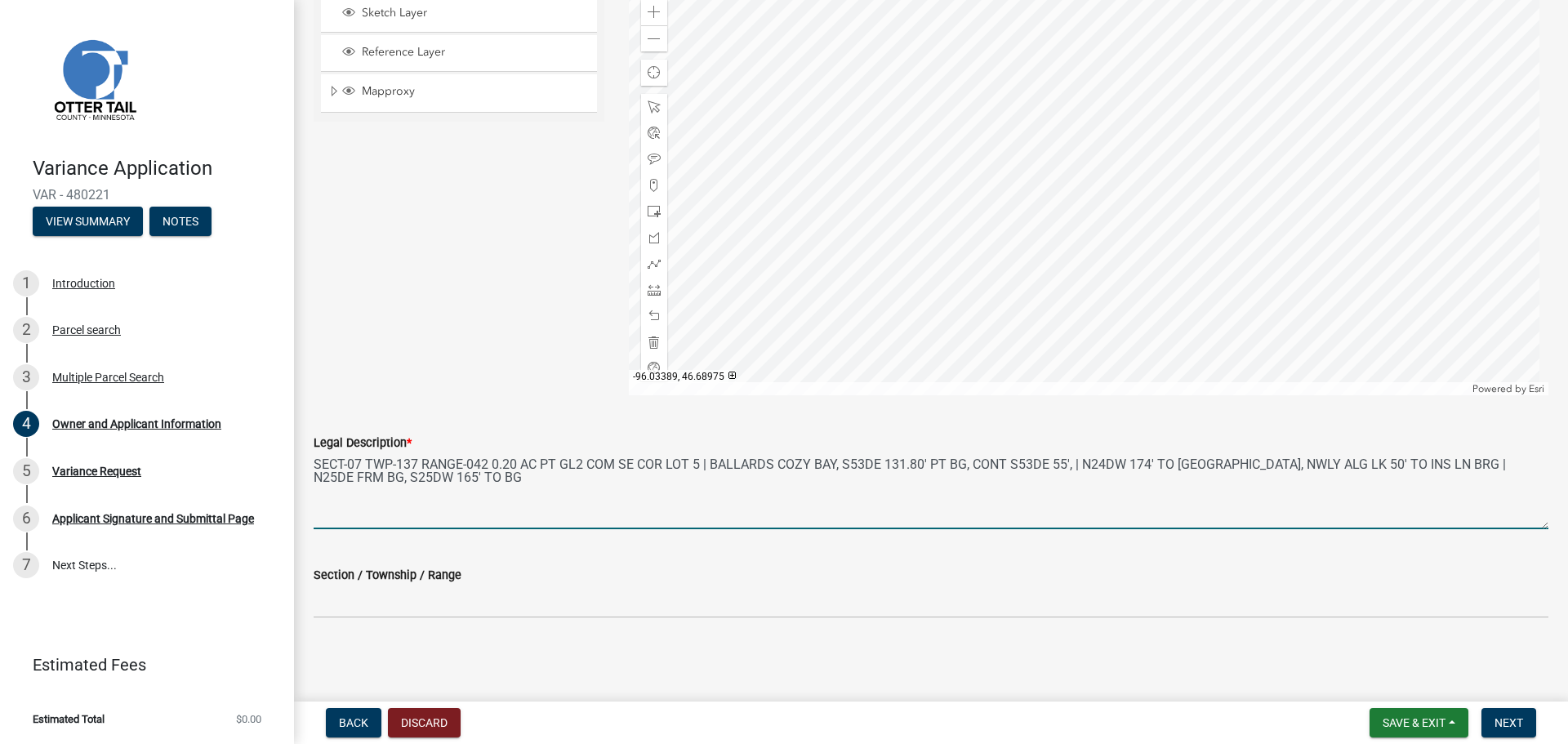
drag, startPoint x: 317, startPoint y: 461, endPoint x: 486, endPoint y: 465, distance: 169.0
click at [486, 465] on textarea "SECT-07 TWP-137 RANGE-042 0.20 AC PT GL2 COM SE COR LOT 5 | BALLARDS COZY BAY, …" at bounding box center [930, 491] width 1235 height 77
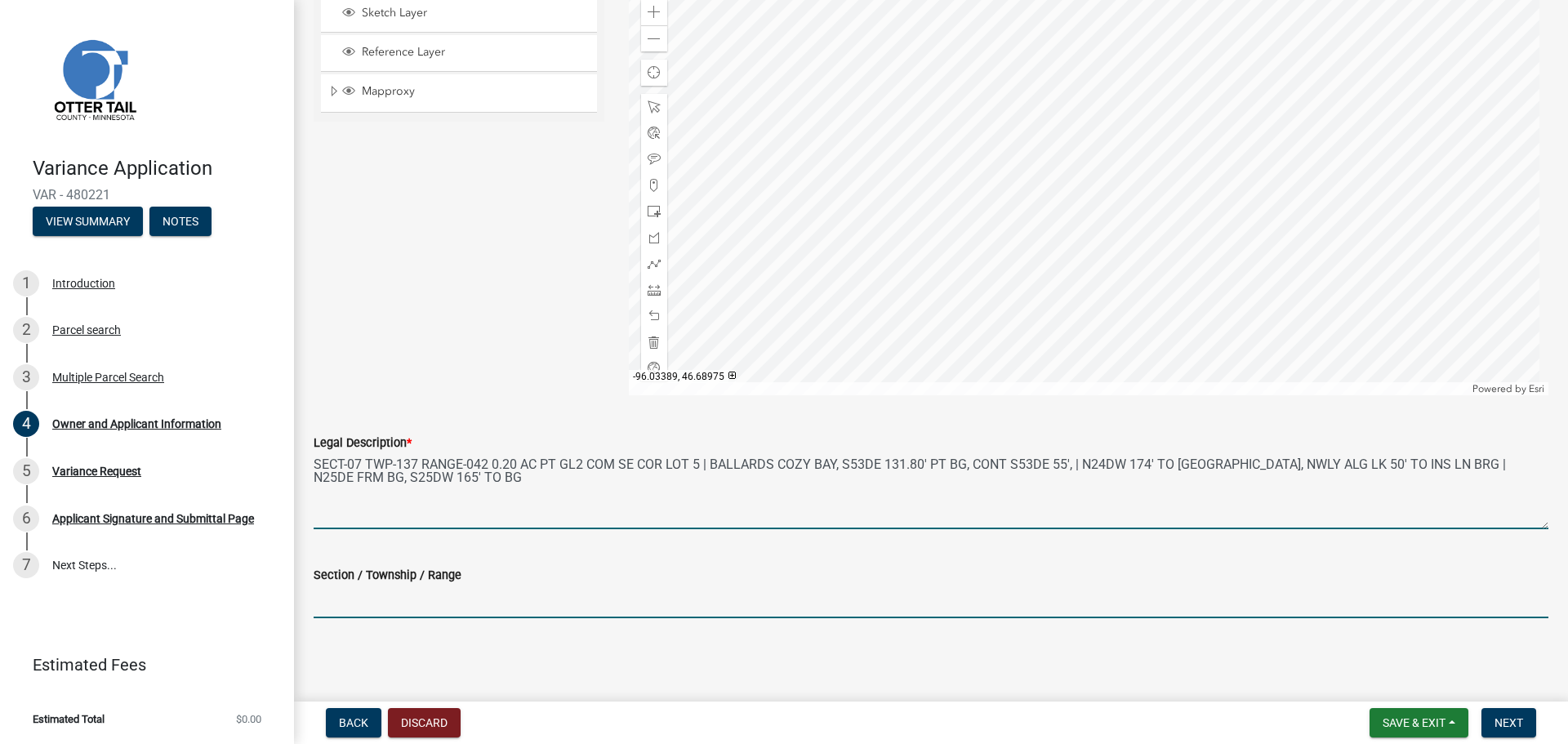
click at [414, 601] on input "Section / Township / Range" at bounding box center [930, 601] width 1235 height 34
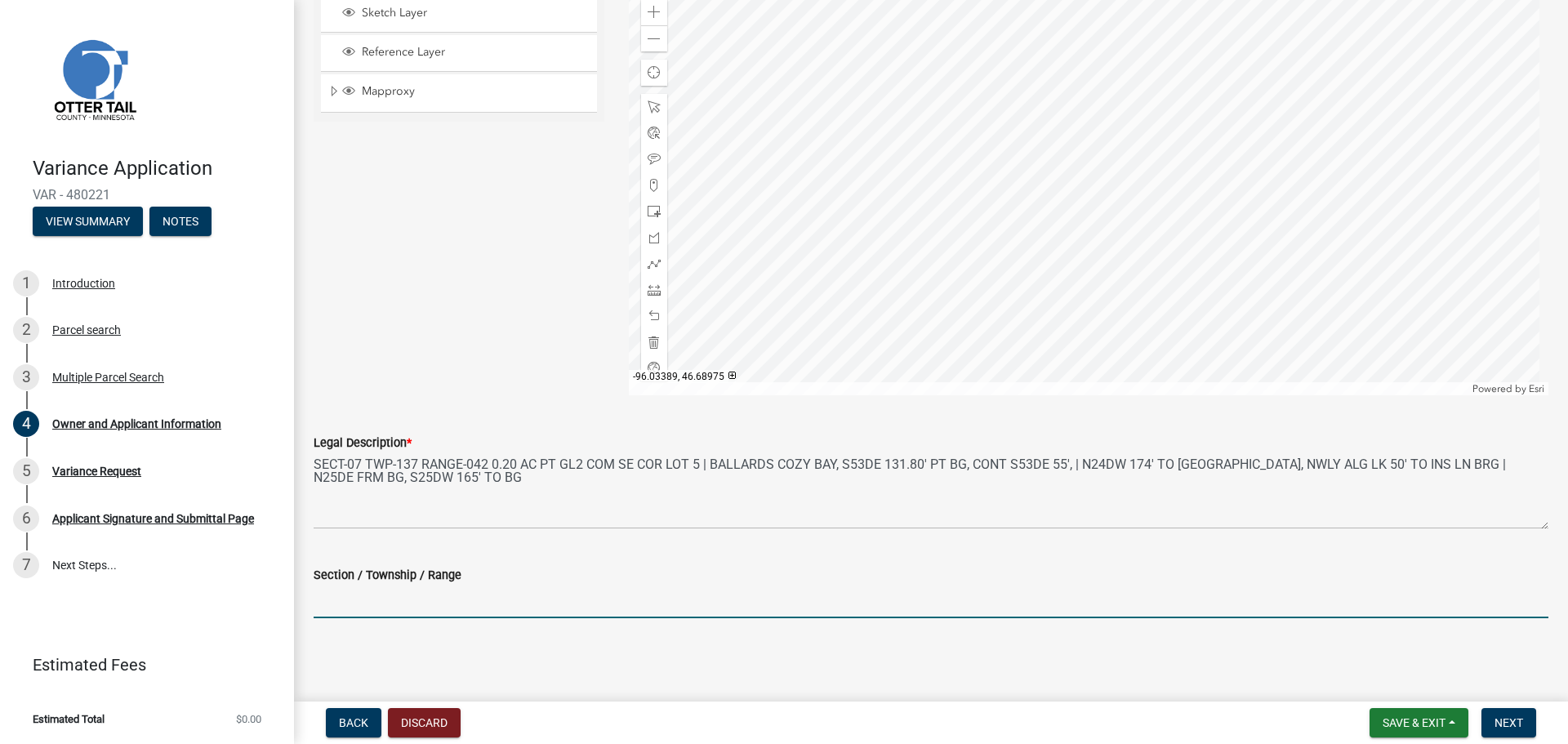
paste input "SECT-07 TWP-137 RANGE-042"
type input "SECT-07 TWP-137 RANGE-042"
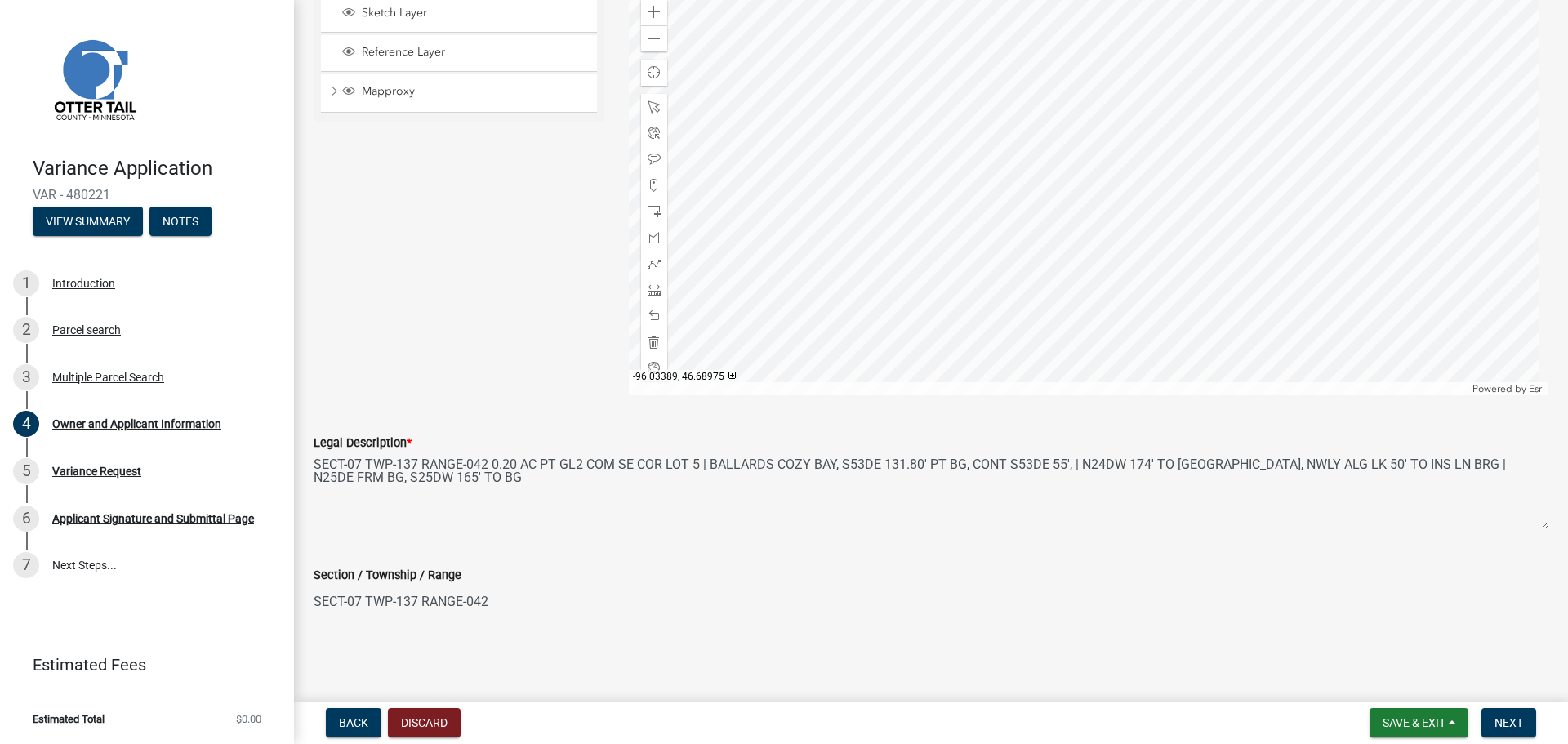
click at [526, 156] on div "Sketch Layer Reference Layer Mapproxy Municipalities Corporate Limits Low Level…" at bounding box center [459, 190] width 315 height 409
click at [1503, 730] on span "Next" at bounding box center [1508, 723] width 29 height 13
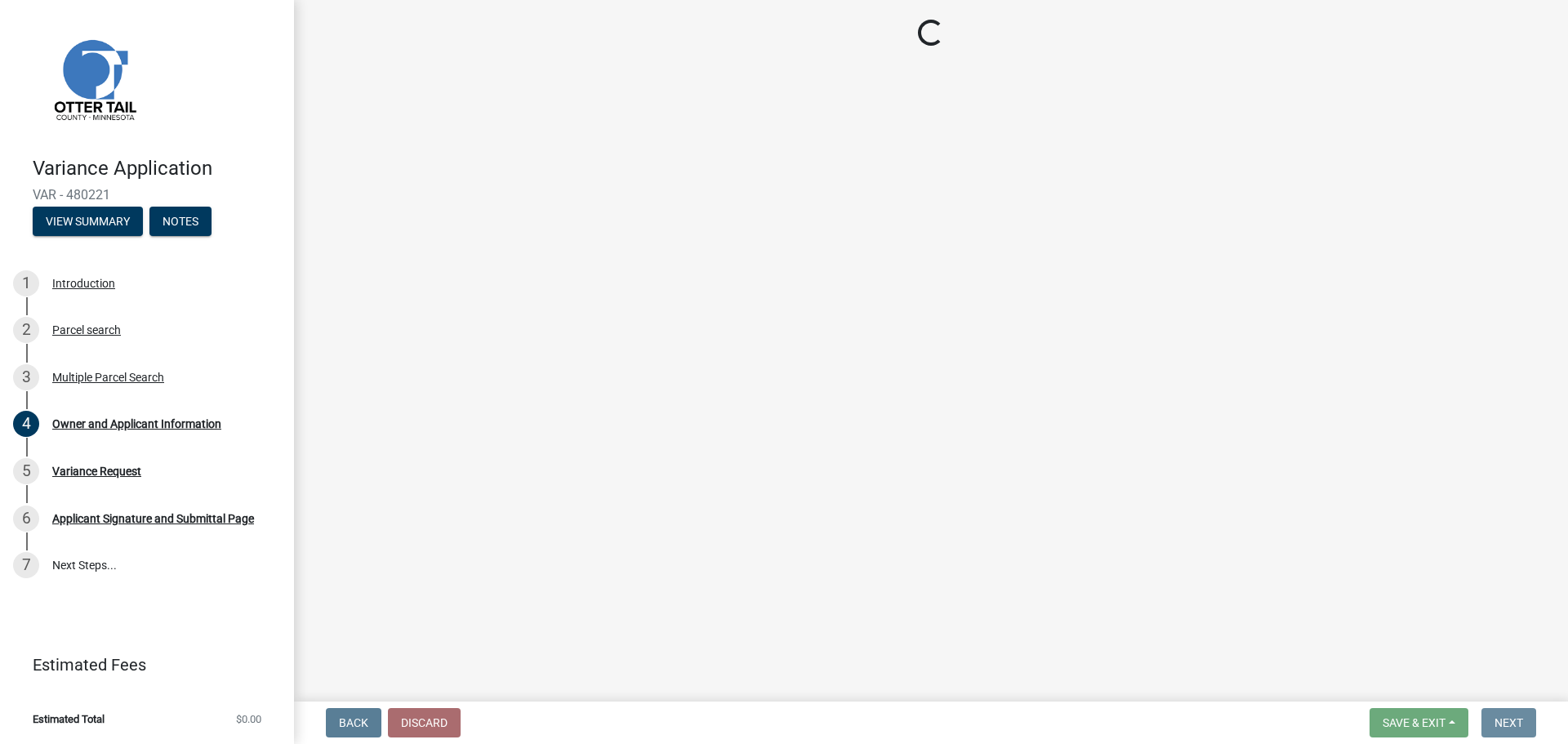
scroll to position [0, 0]
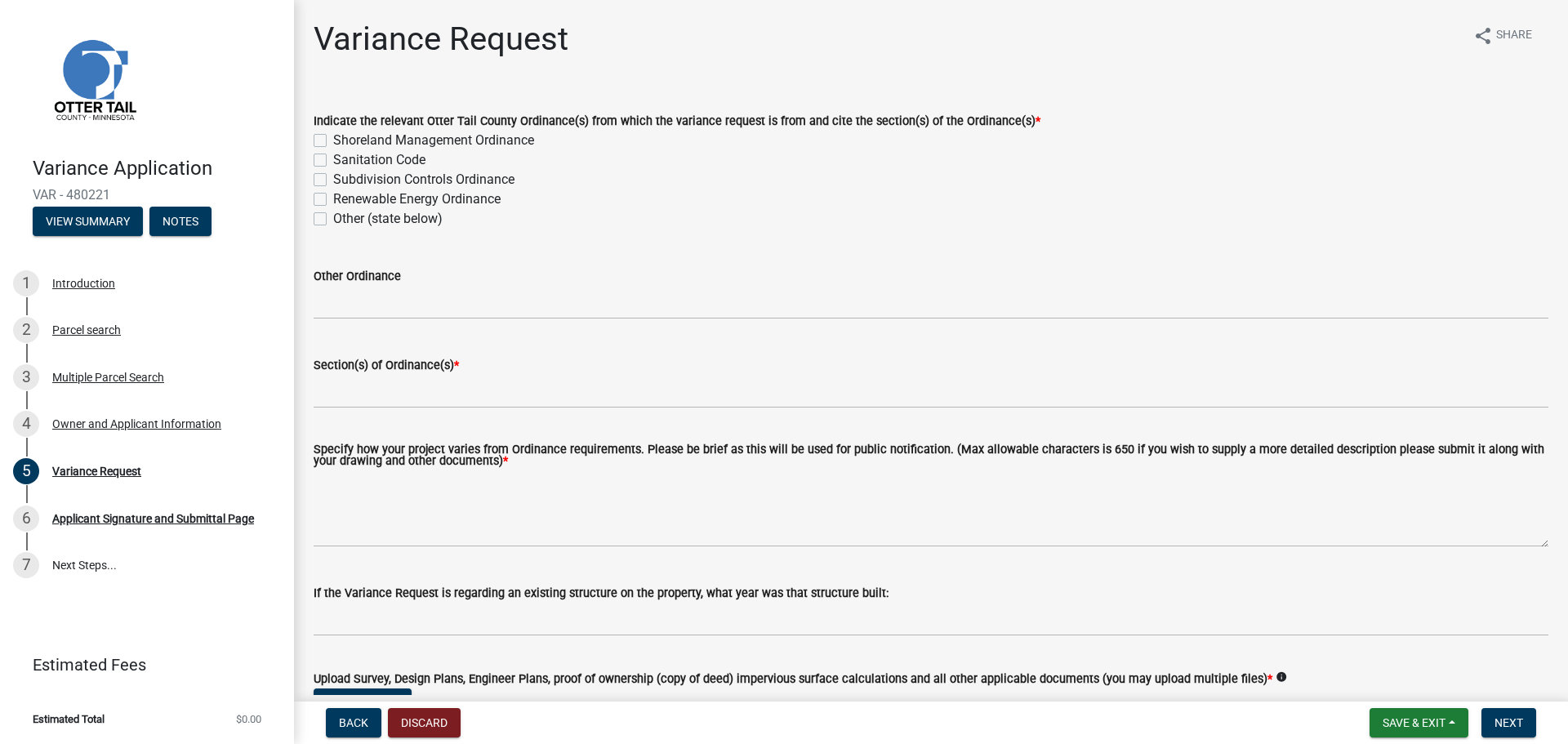
click at [491, 137] on label "Shoreland Management Ordinance" at bounding box center [433, 140] width 201 height 19
click at [344, 137] on input "Shoreland Management Ordinance" at bounding box center [338, 136] width 11 height 11
checkbox input "true"
checkbox input "false"
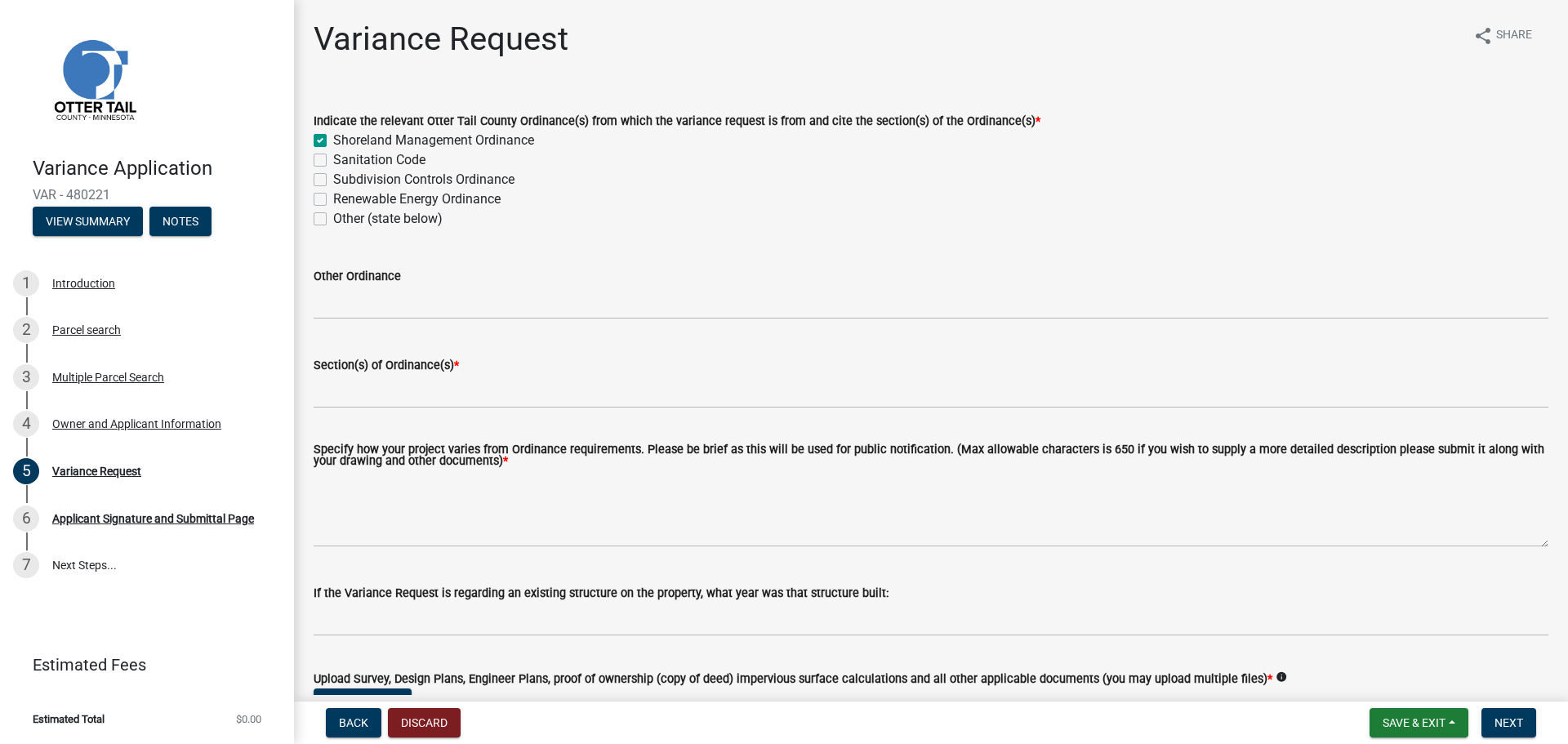
checkbox input "false"
click at [1445, 727] on span "Save & Exit" at bounding box center [1413, 723] width 62 height 13
click at [1378, 645] on button "Save" at bounding box center [1403, 641] width 131 height 39
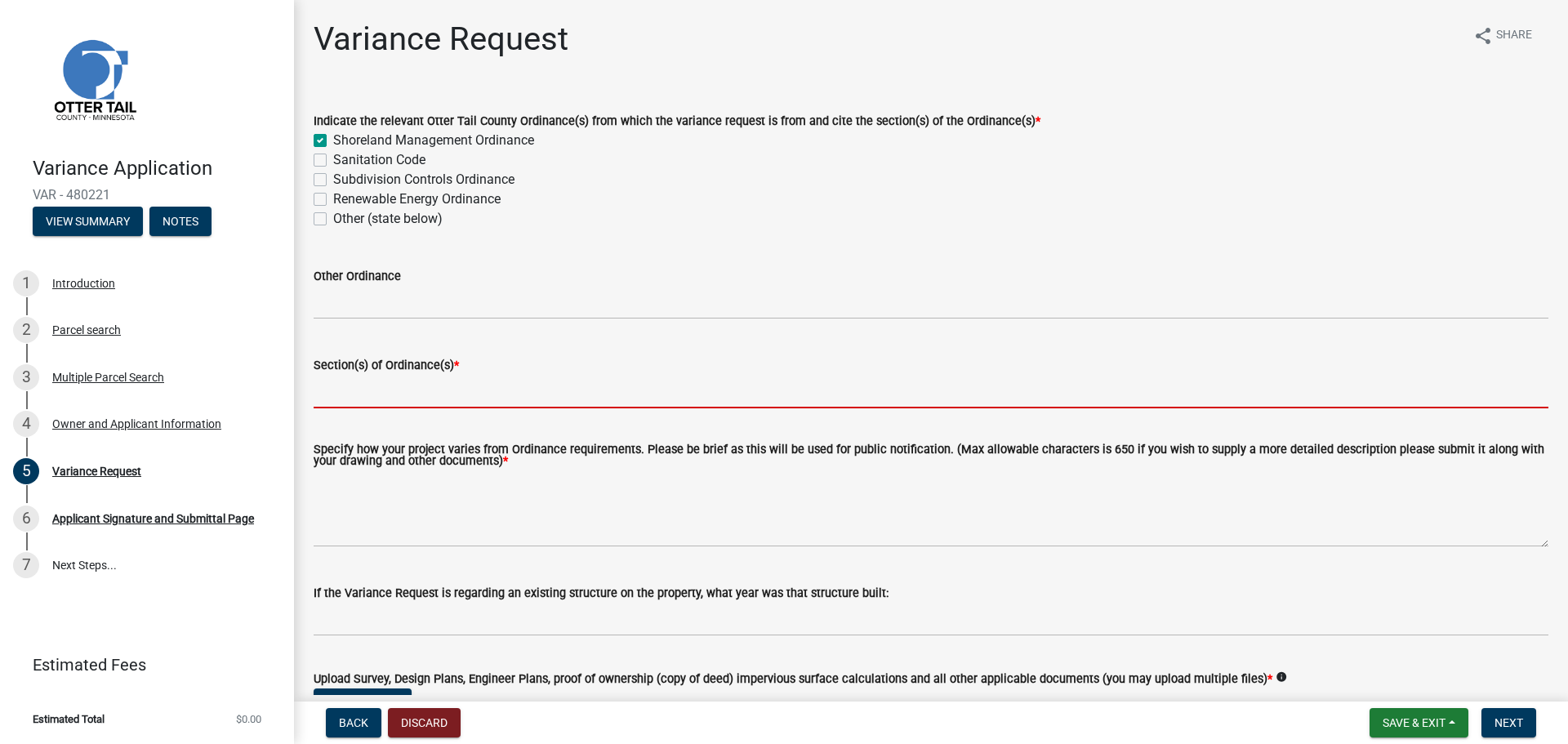
click at [550, 403] on input "Section(s) of Ordinance(s) *" at bounding box center [930, 391] width 1235 height 34
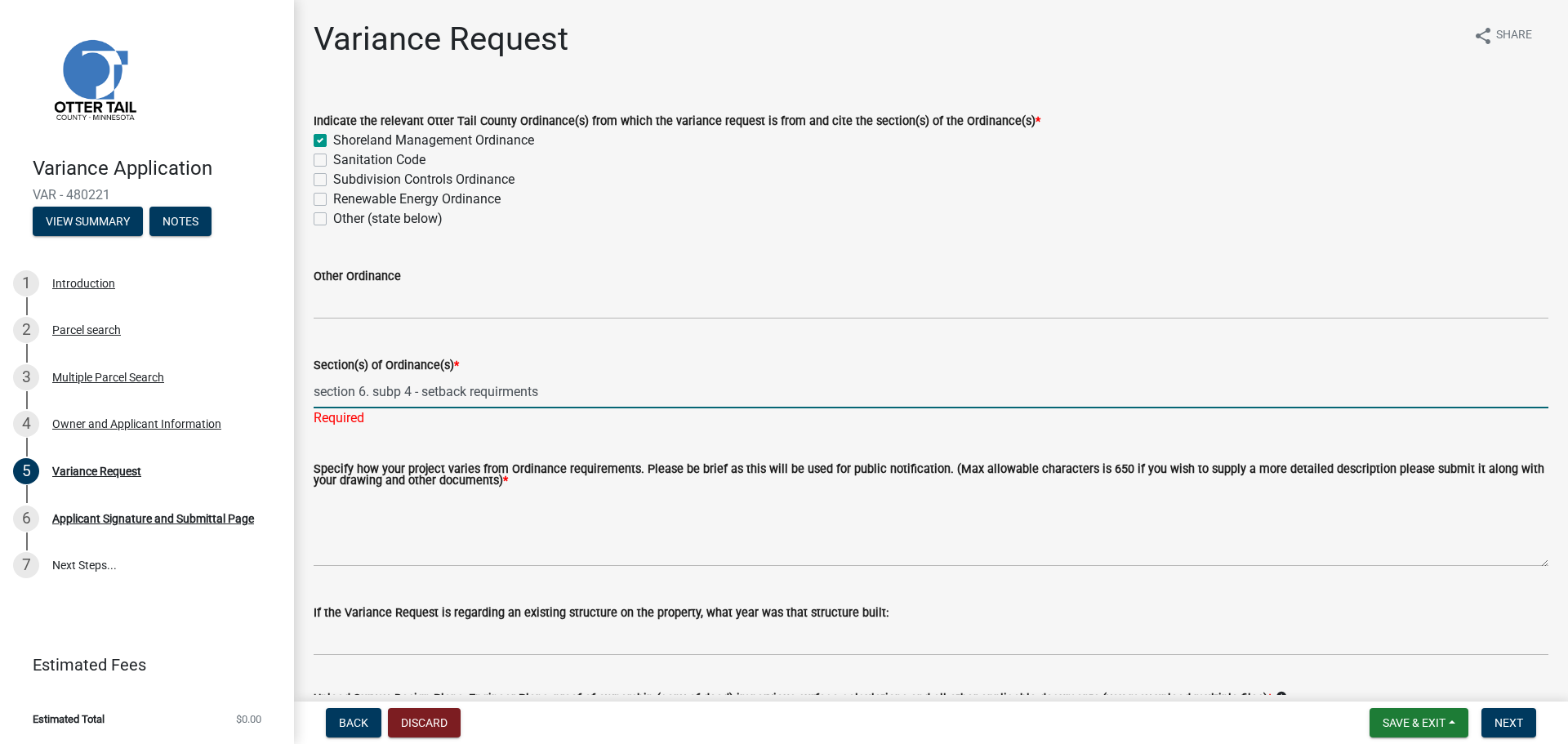
click at [720, 378] on input "section 6. subp 4 - setback requirments" at bounding box center [930, 391] width 1235 height 34
click at [508, 393] on input "section 6. subp 4 - setback requirments" at bounding box center [930, 391] width 1235 height 34
drag, startPoint x: 508, startPoint y: 393, endPoint x: 498, endPoint y: 394, distance: 10.0
click at [498, 394] on input "section 6. subp 4 - setback requirments" at bounding box center [930, 391] width 1235 height 34
click at [708, 389] on input "section 6. subp 4 - setback requirements" at bounding box center [930, 391] width 1235 height 34
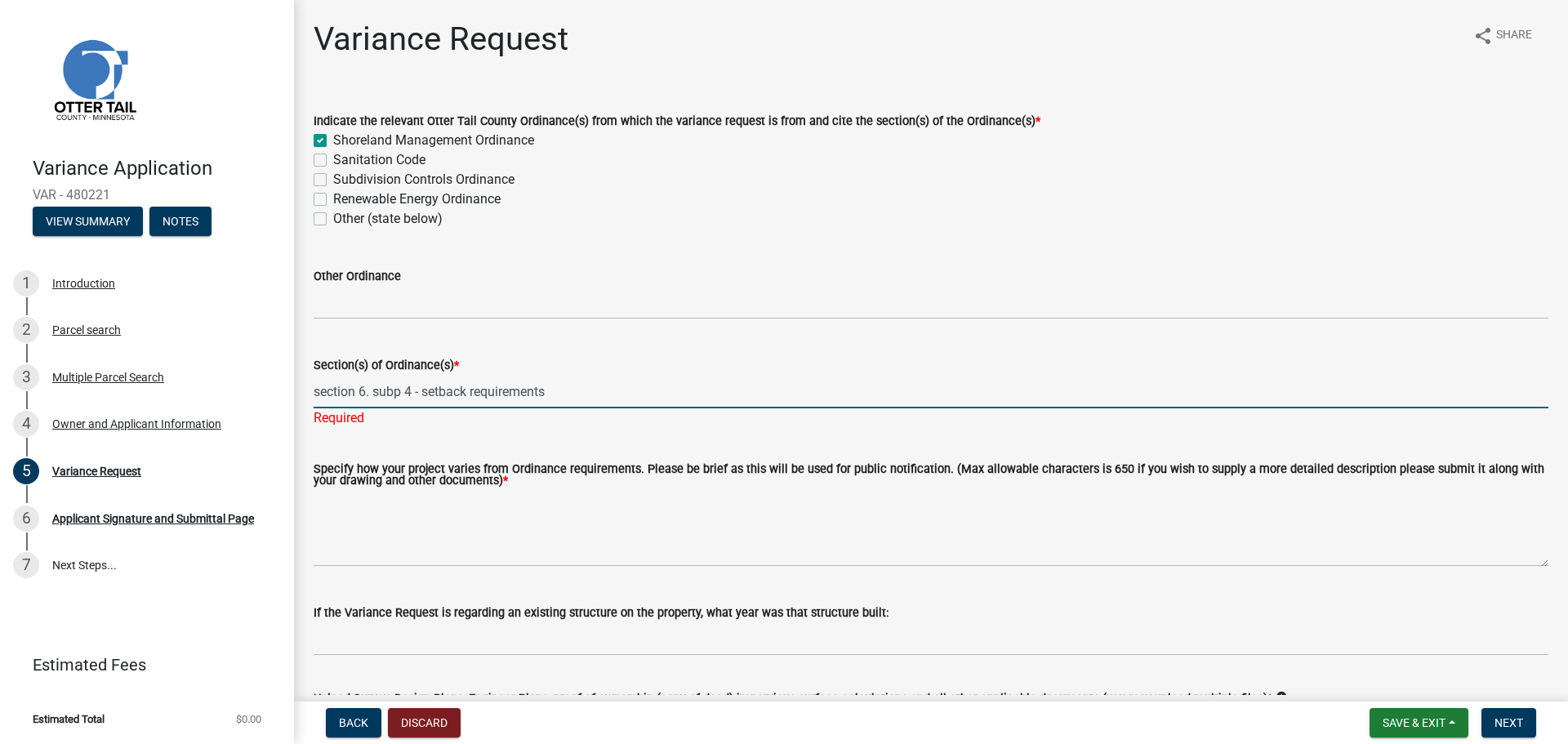
type input "section 6. subp 4 - setback requirements"
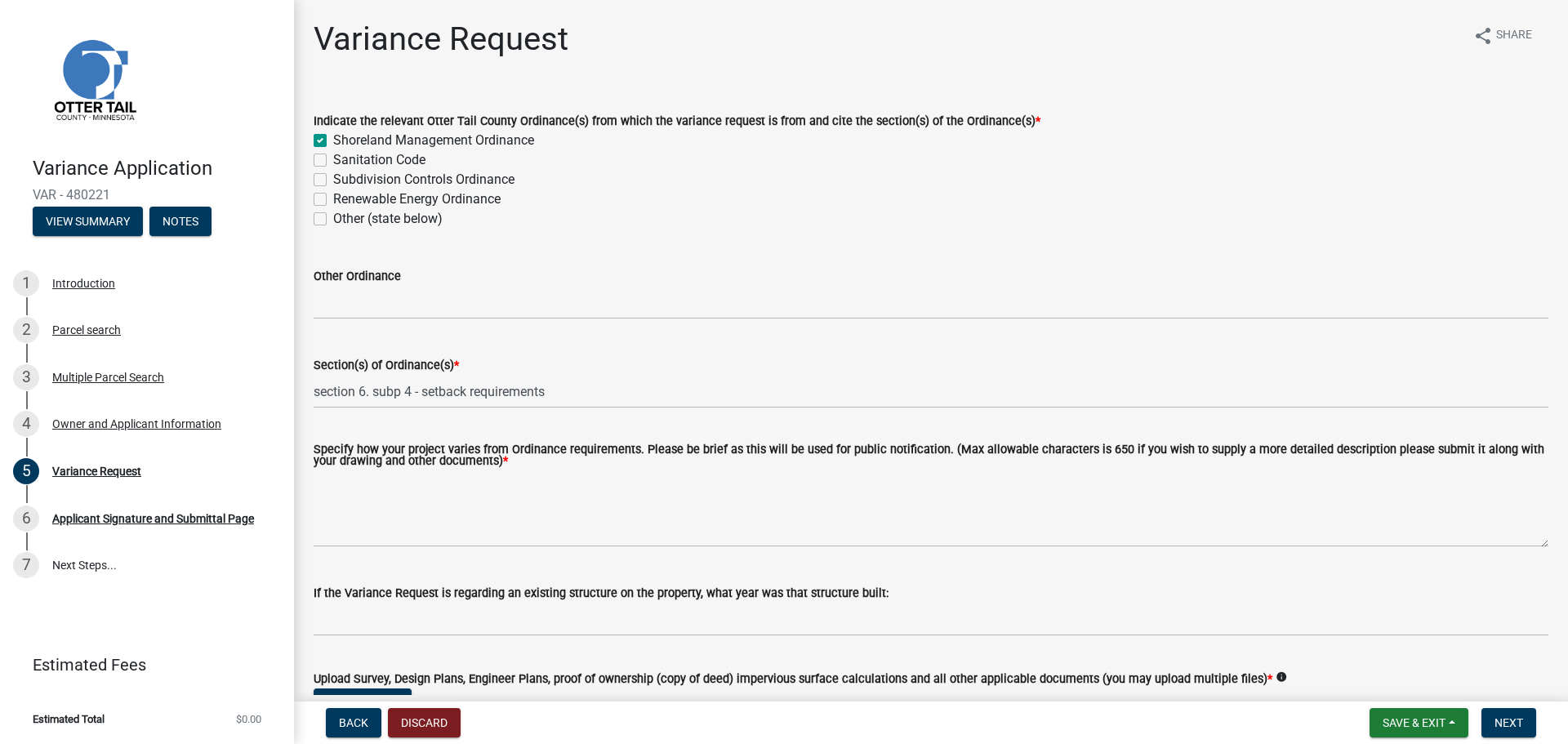
click at [633, 437] on wm-data-entity-input-list "Indicate the relevant Otter Tail County Ordinance(s) from which the variance re…" at bounding box center [930, 627] width 1235 height 1071
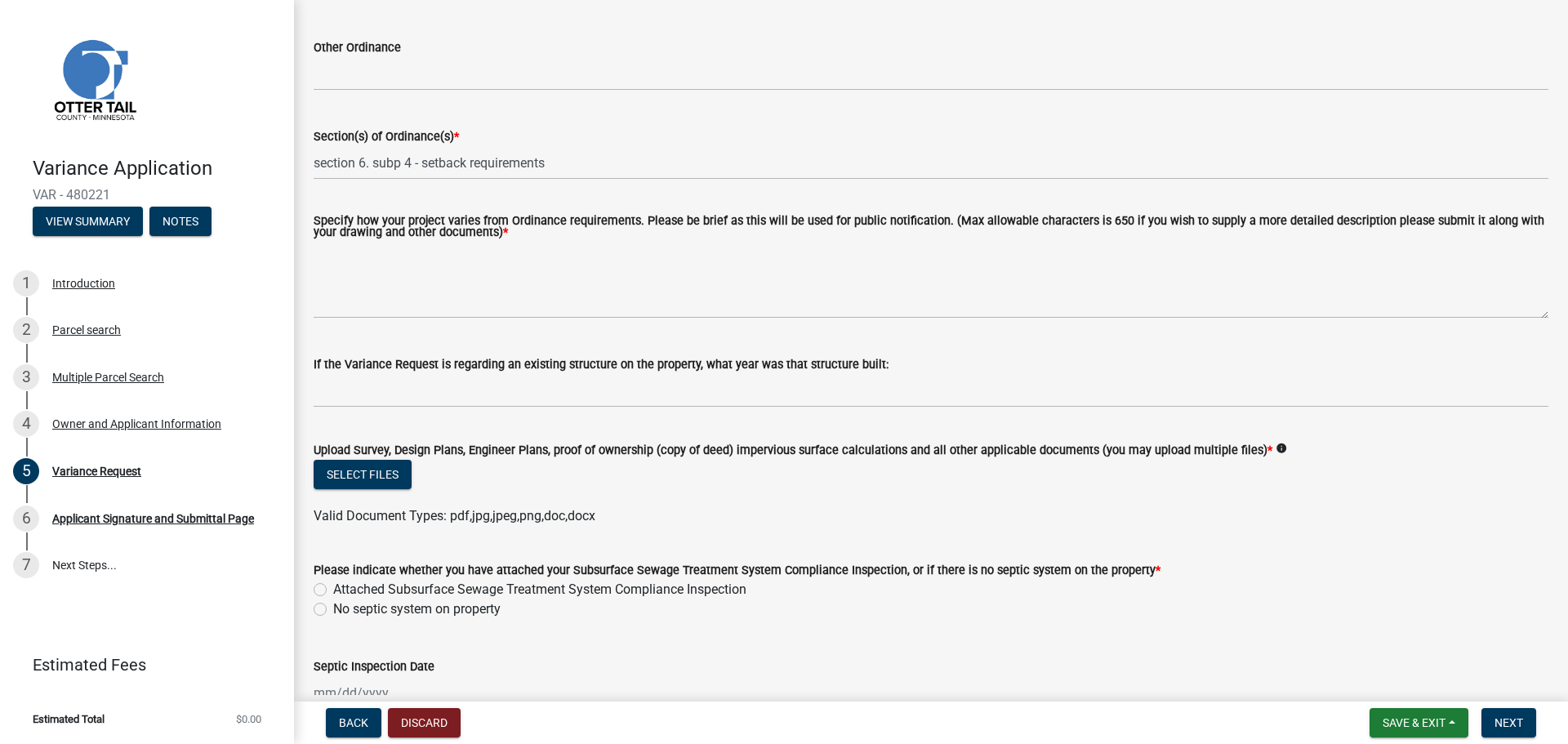
scroll to position [245, 0]
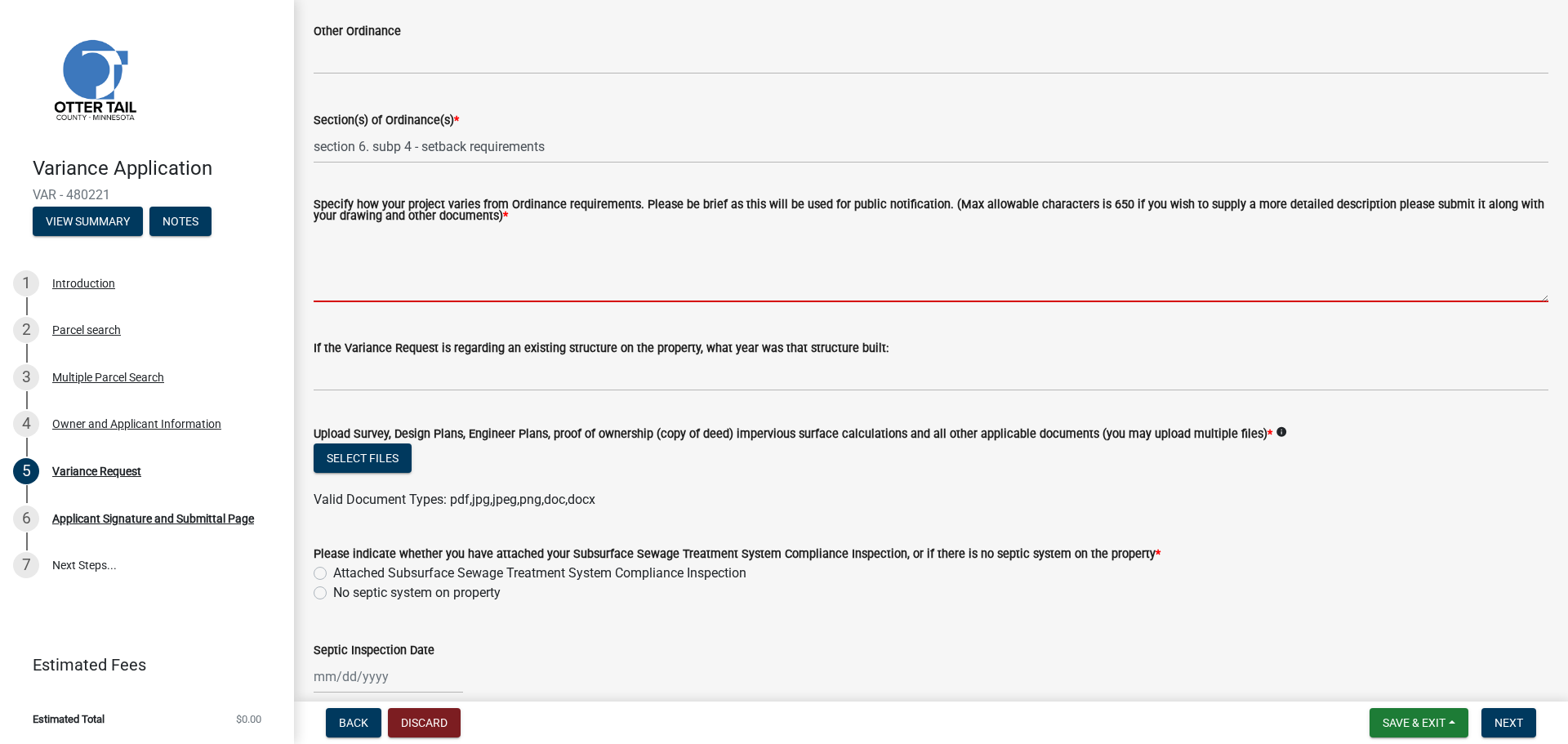
click at [404, 276] on textarea "Specify how your project varies from Ordinance requirements. Please be brief as…" at bounding box center [930, 264] width 1235 height 77
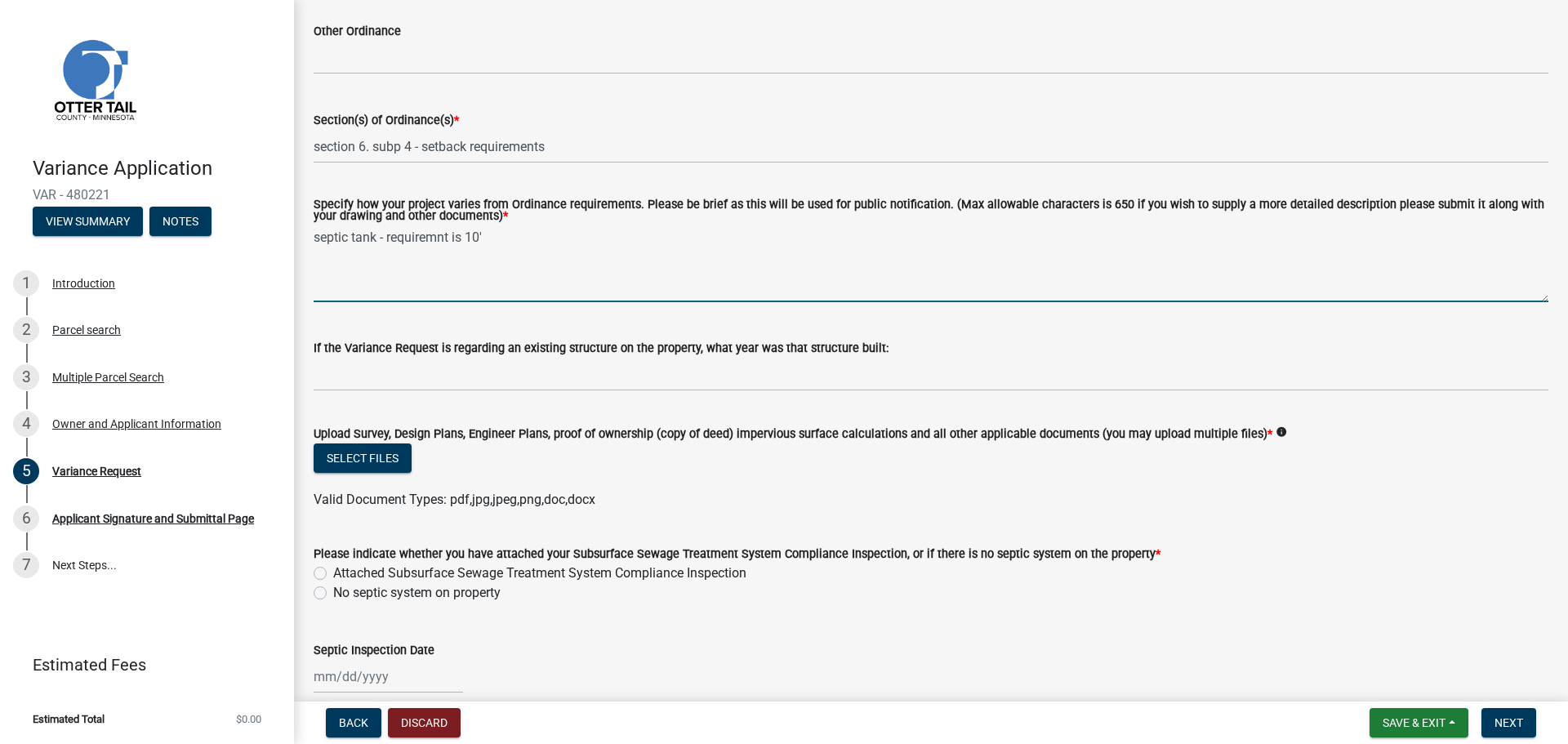
click at [437, 242] on textarea "septic tank - requiremnt is 10'" at bounding box center [930, 264] width 1235 height 77
click at [576, 239] on textarea "septic tank - requirement is 10'" at bounding box center [930, 264] width 1235 height 77
click at [323, 234] on textarea "septic tank - requirement is 10' Property Line -" at bounding box center [930, 264] width 1235 height 77
click at [456, 256] on textarea "Septic tank - requirement is 10' Property Line -" at bounding box center [930, 264] width 1235 height 77
click at [579, 235] on textarea "Septic tank - requirement is 10' Property Line - 10'" at bounding box center [930, 264] width 1235 height 77
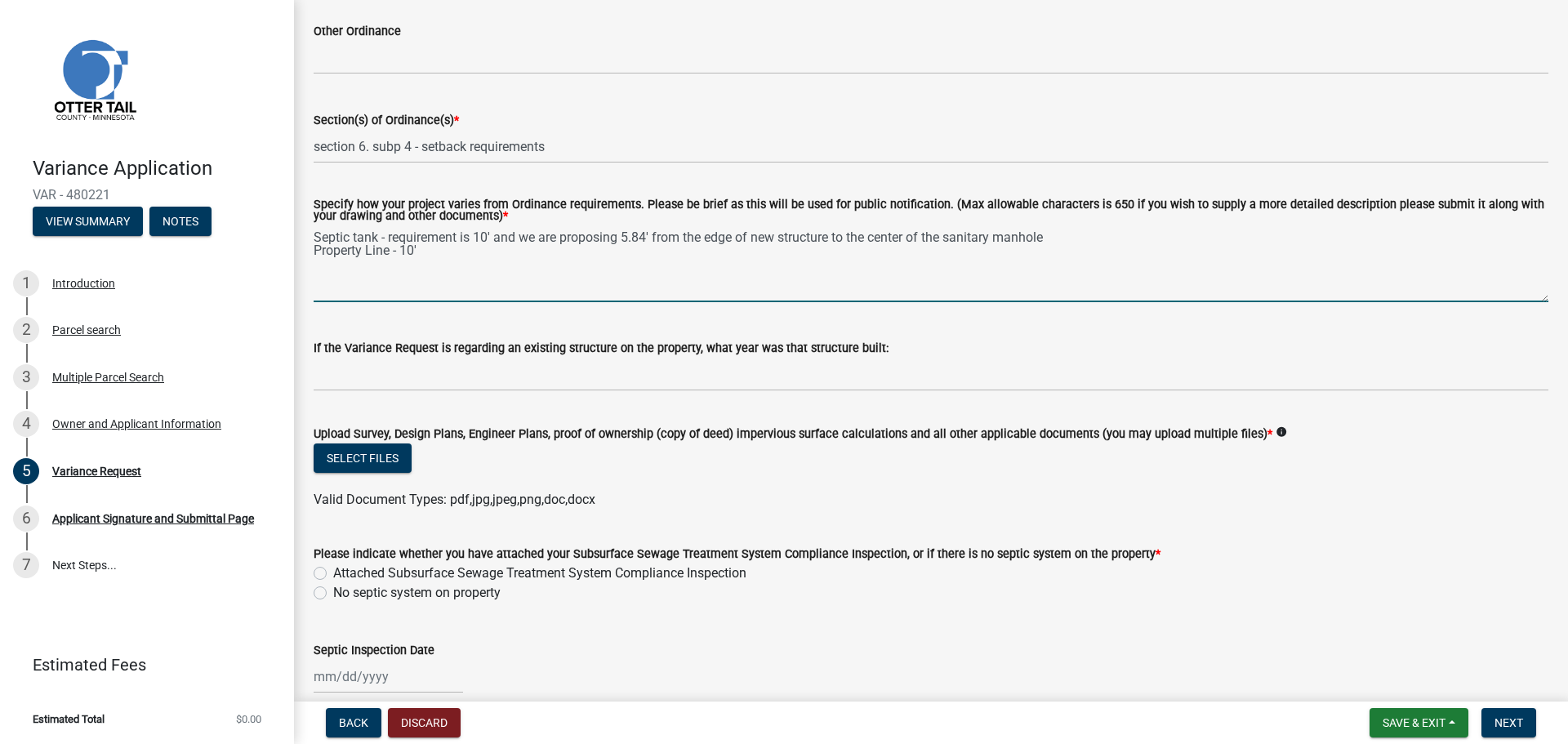
click at [1125, 238] on textarea "Septic tank - requirement is 10' and we are proposing 5.84' from the edge of ne…" at bounding box center [930, 264] width 1235 height 77
click at [1096, 237] on textarea "Septic tank - requirement is 10' and we are proposing 5.84' from the edge of ne…" at bounding box center [930, 264] width 1235 height 77
click at [1115, 242] on textarea "Septic tank - requirement is 10' and we are proposing 5.84' from the edge of ne…" at bounding box center [930, 264] width 1235 height 77
click at [1115, 238] on textarea "Septic tank - requirement is 10' and we are proposing 5.84' from the edge of ne…" at bounding box center [930, 264] width 1235 height 77
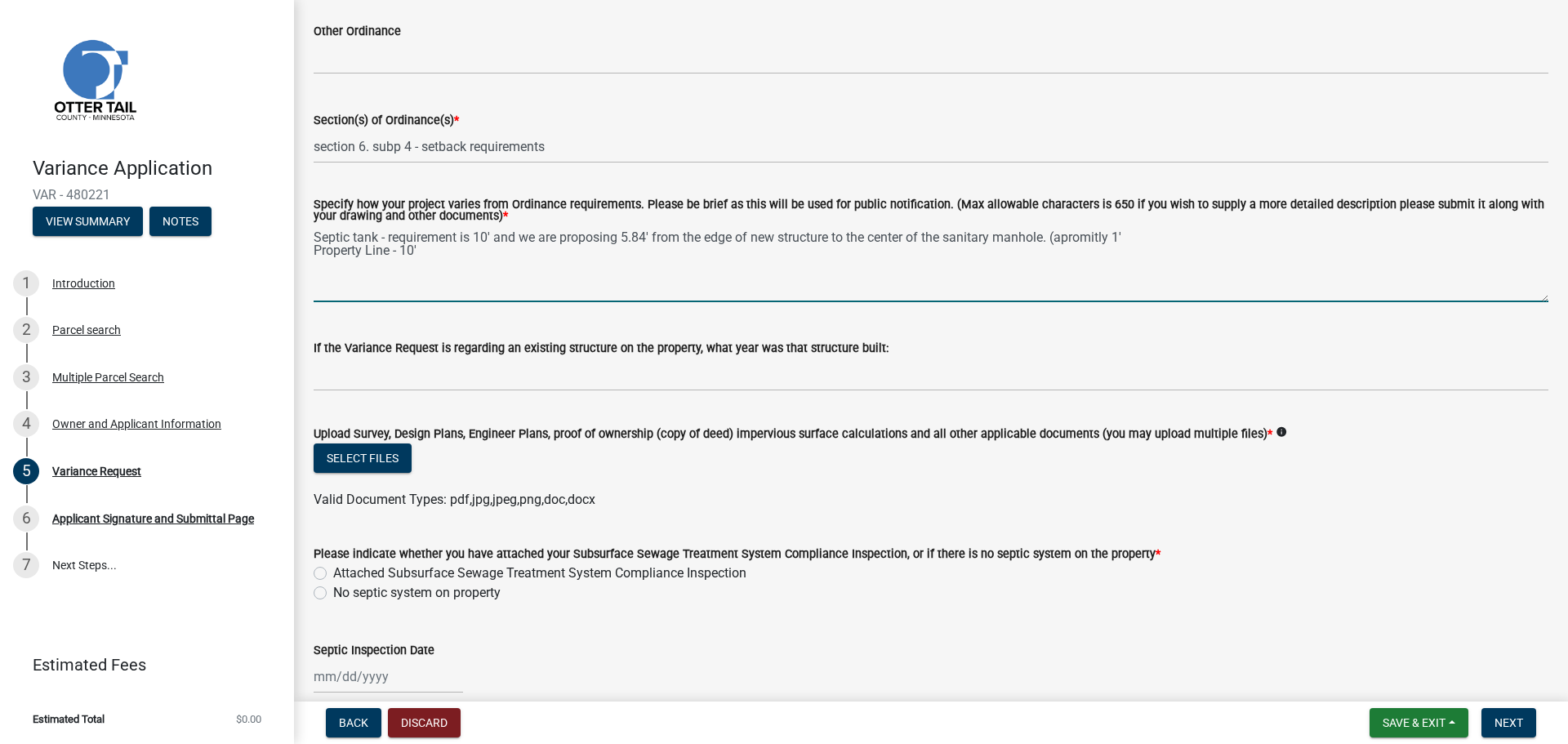
drag, startPoint x: 1115, startPoint y: 238, endPoint x: 1099, endPoint y: 238, distance: 16.0
click at [1099, 238] on textarea "Septic tank - requirement is 10' and we are proposing 5.84' from the edge of ne…" at bounding box center [930, 264] width 1235 height 77
click at [1099, 240] on textarea "Septic tank - requirement is 10' and we are proposing 5.84' from the edge of ne…" at bounding box center [930, 264] width 1235 height 77
click at [1117, 238] on textarea "Septic tank - requirement is 10' and we are proposing 5.84' from the edge of ne…" at bounding box center [930, 264] width 1235 height 77
click at [1128, 236] on textarea "Septic tank - requirement is 10' and we are proposing 5.84' from the edge of ne…" at bounding box center [930, 264] width 1235 height 77
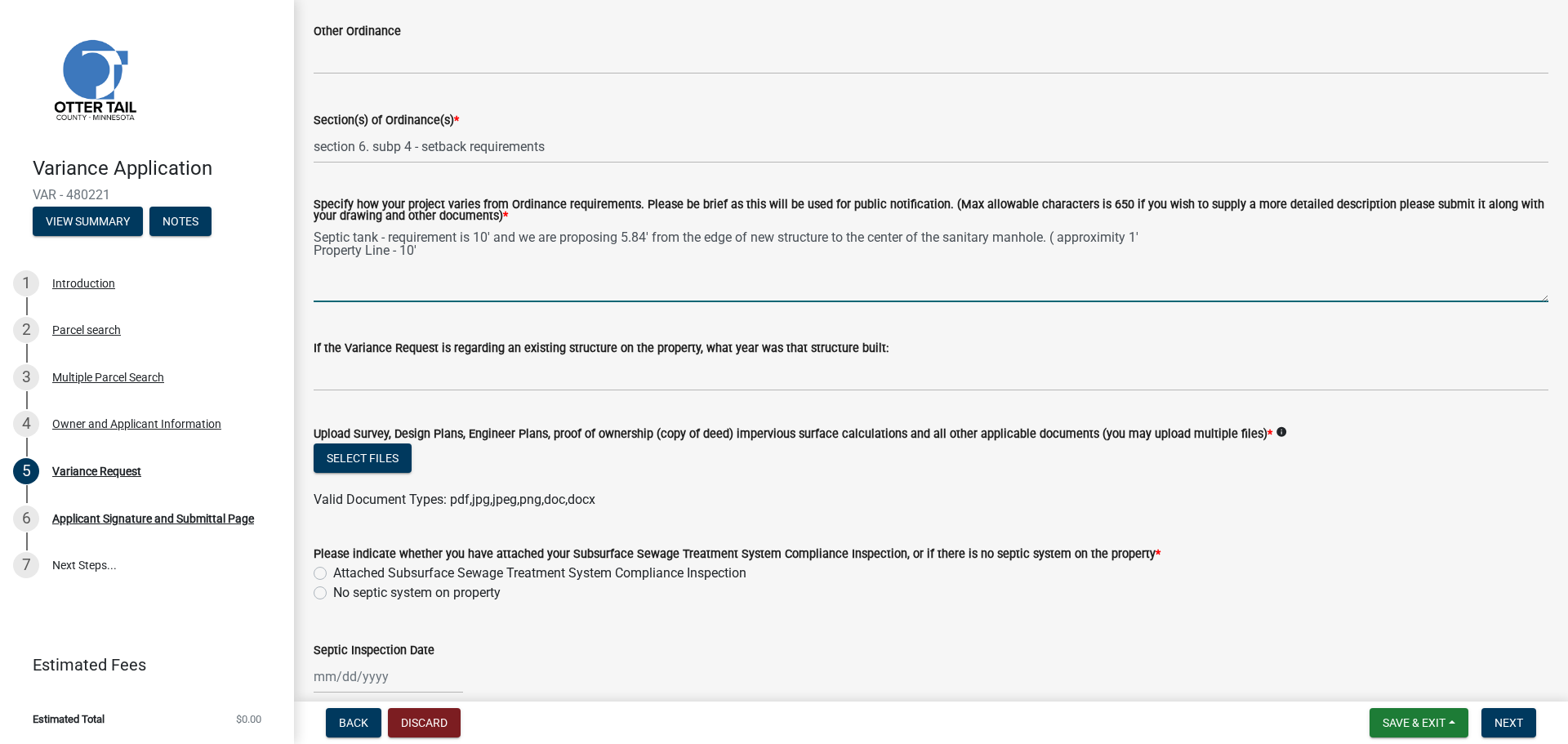
click at [1169, 236] on textarea "Septic tank - requirement is 10' and we are proposing 5.84' from the edge of ne…" at bounding box center [930, 264] width 1235 height 77
click at [1120, 241] on textarea "Septic tank - requirement is 10' and we are proposing 5.84' from the edge of ne…" at bounding box center [930, 264] width 1235 height 77
click at [1116, 238] on textarea "Septic tank - requirement is 10' and we are proposing 5.84' from the edge of ne…" at bounding box center [930, 264] width 1235 height 77
click at [1079, 236] on textarea "Septic tank - requirement is 10' and we are proposing 5.84' from the edge of ne…" at bounding box center [930, 264] width 1235 height 77
click at [1178, 242] on textarea "Septic tank - requirement is 10' and we are proposing 5.84' from the edge of ne…" at bounding box center [930, 264] width 1235 height 77
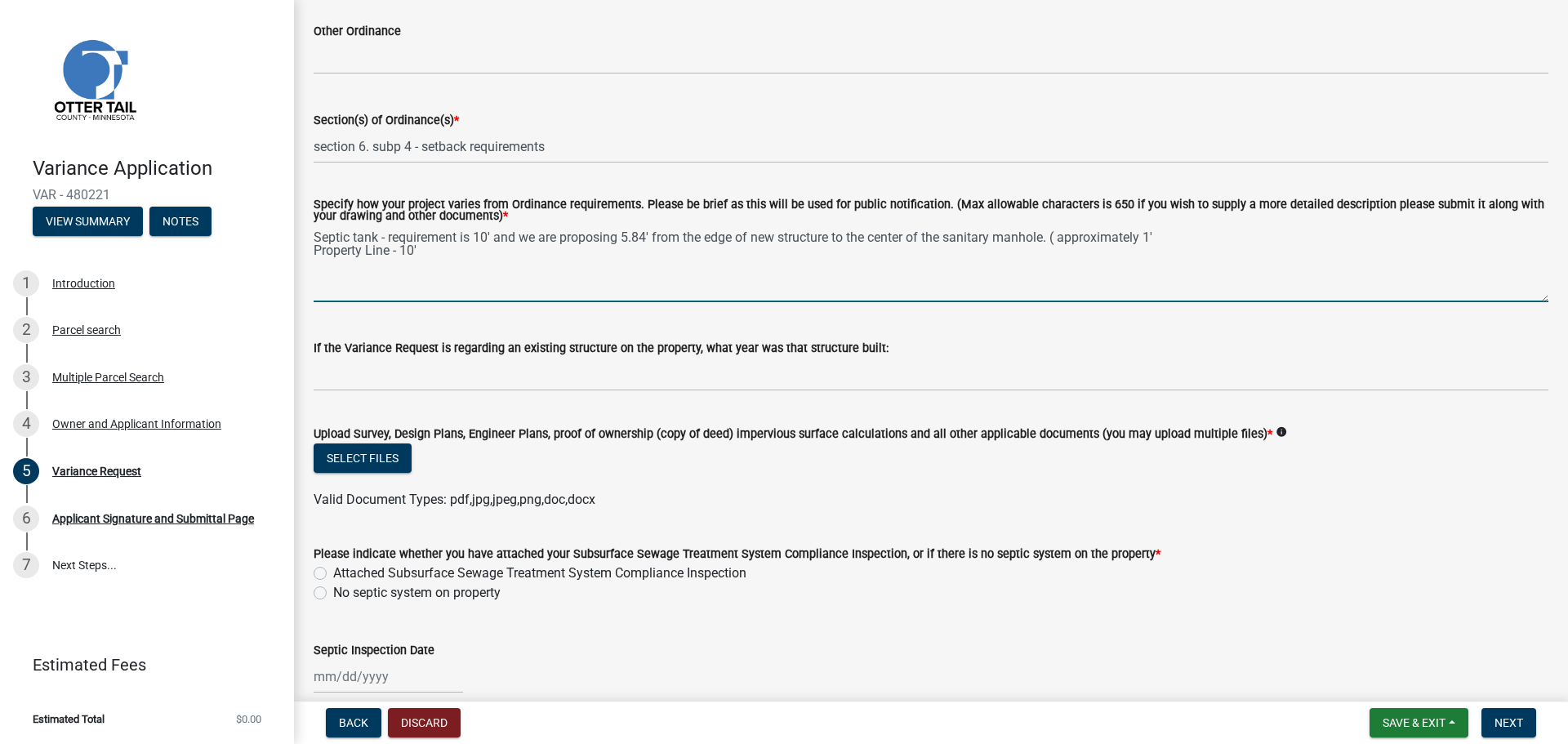
click at [1066, 233] on textarea "Septic tank - requirement is 10' and we are proposing 5.84' from the edge of ne…" at bounding box center [930, 264] width 1235 height 77
click at [1188, 242] on textarea "Septic tank - requirement is 10' and we are proposing 5.84' from the edge of ne…" at bounding box center [930, 264] width 1235 height 77
click at [1164, 234] on textarea "Septic tank - requirement is 10' and we are proposing 5.84' from the edge of ne…" at bounding box center [930, 264] width 1235 height 77
click at [1206, 239] on textarea "Septic tank - requirement is 10' and we are proposing 5.84' from the edge of ne…" at bounding box center [930, 264] width 1235 height 77
click at [1319, 243] on textarea "Septic tank - requirement is 10' and we are proposing 5.84' from the edge of ne…" at bounding box center [930, 264] width 1235 height 77
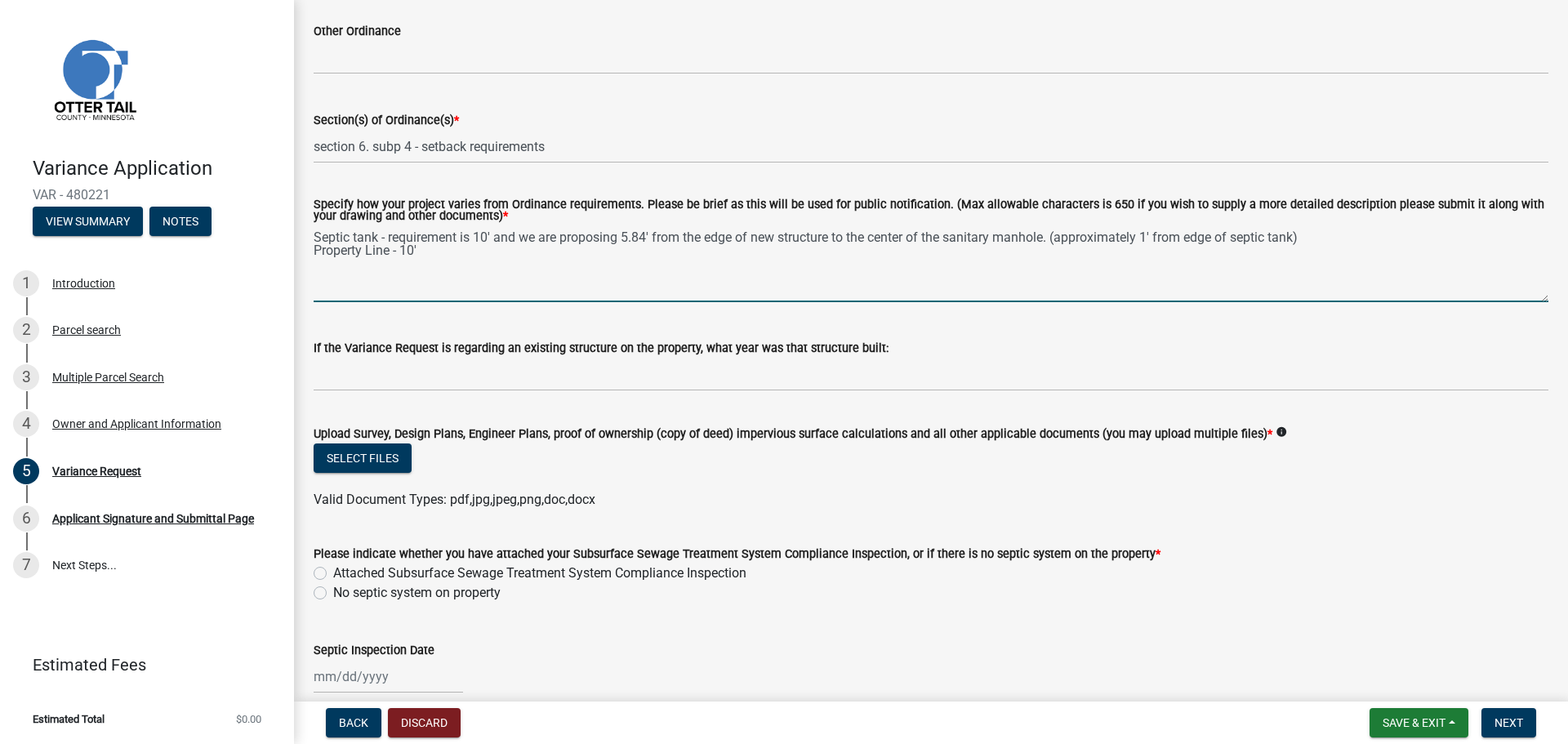
click at [555, 249] on textarea "Septic tank - requirement is 10' and we are proposing 5.84' from the edge of ne…" at bounding box center [930, 264] width 1235 height 77
click at [404, 256] on textarea "Septic tank - requirement is 10' and we are proposing 5.84' from the edge of ne…" at bounding box center [930, 264] width 1235 height 77
drag, startPoint x: 471, startPoint y: 237, endPoint x: 390, endPoint y: 236, distance: 81.0
click at [390, 236] on textarea "Septic tank - requirement is 10' and we are proposing 5.84' from the edge of ne…" at bounding box center [930, 264] width 1235 height 77
click at [404, 249] on textarea "Septic tank - requirement is 10' and we are proposing 5.84' from the edge of ne…" at bounding box center [930, 264] width 1235 height 77
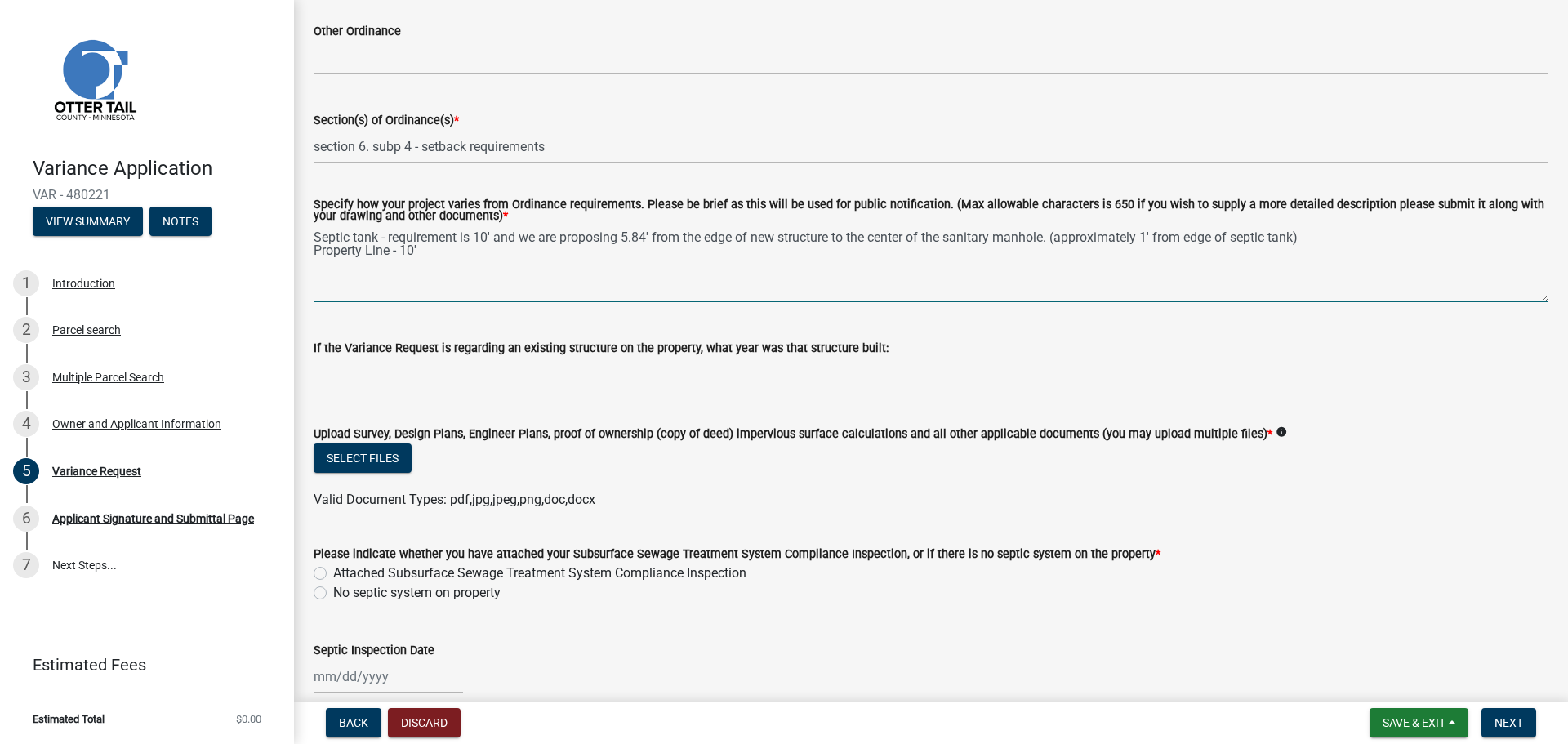
paste textarea "requirement is"
click at [559, 257] on textarea "Septic tank - requirement is 10' and we are proposing 5.84' from the edge of ne…" at bounding box center [930, 264] width 1235 height 77
drag, startPoint x: 831, startPoint y: 236, endPoint x: 653, endPoint y: 242, distance: 178.1
click at [653, 242] on textarea "Septic tank - requirement is 10' and we are proposing 5.84' from the edge of ne…" at bounding box center [930, 264] width 1235 height 77
click at [705, 253] on textarea "Septic tank - requirement is 10' and we are proposing 5.84' from the edge of ne…" at bounding box center [930, 264] width 1235 height 77
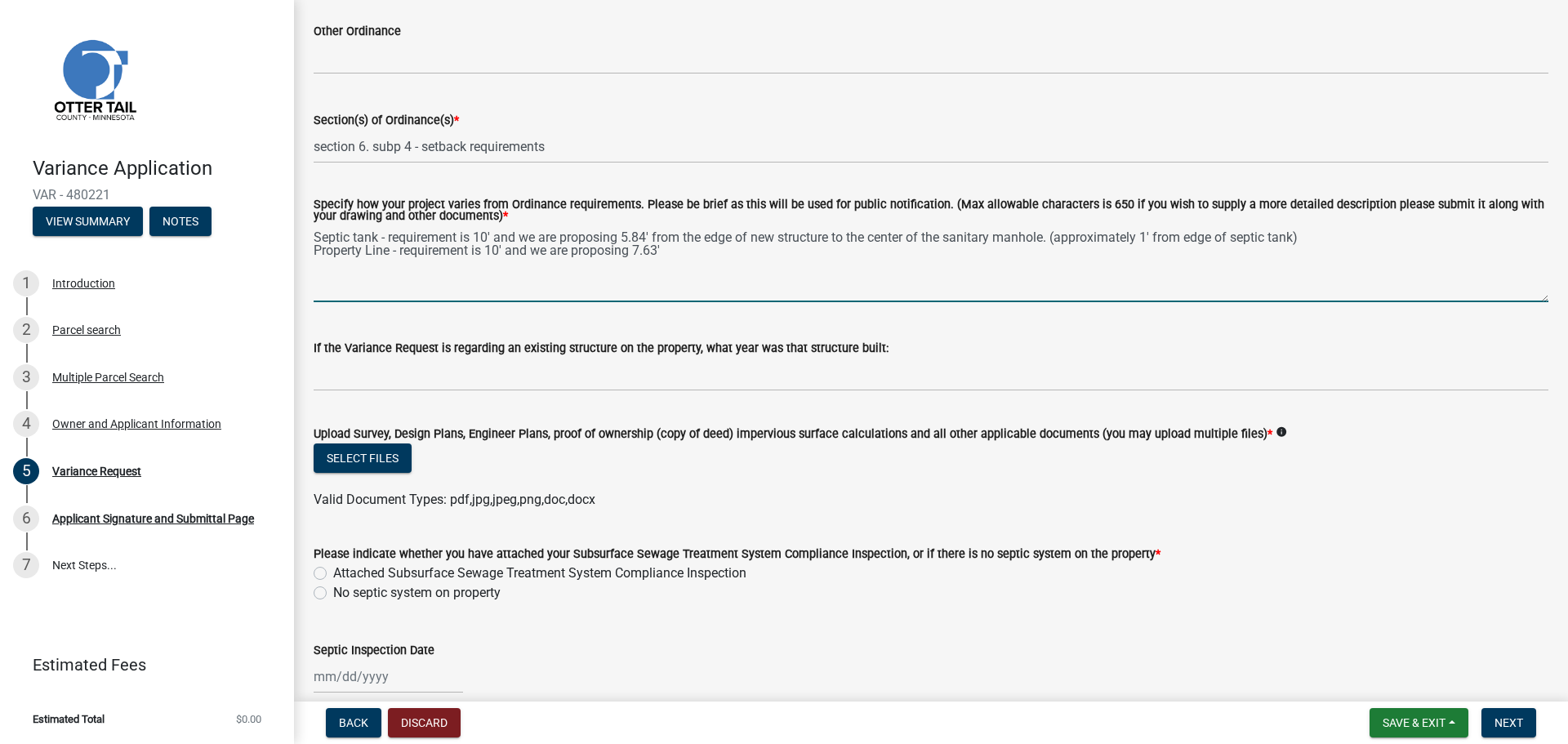
paste textarea "from the edge of new structure"
click at [904, 245] on textarea "Septic tank - requirement is 10' and we are proposing 5.84' from the edge of ne…" at bounding box center [930, 264] width 1235 height 77
click at [905, 257] on textarea "Septic tank - requirement is 10' and we are proposing 5.84' from the edge of ne…" at bounding box center [930, 264] width 1235 height 77
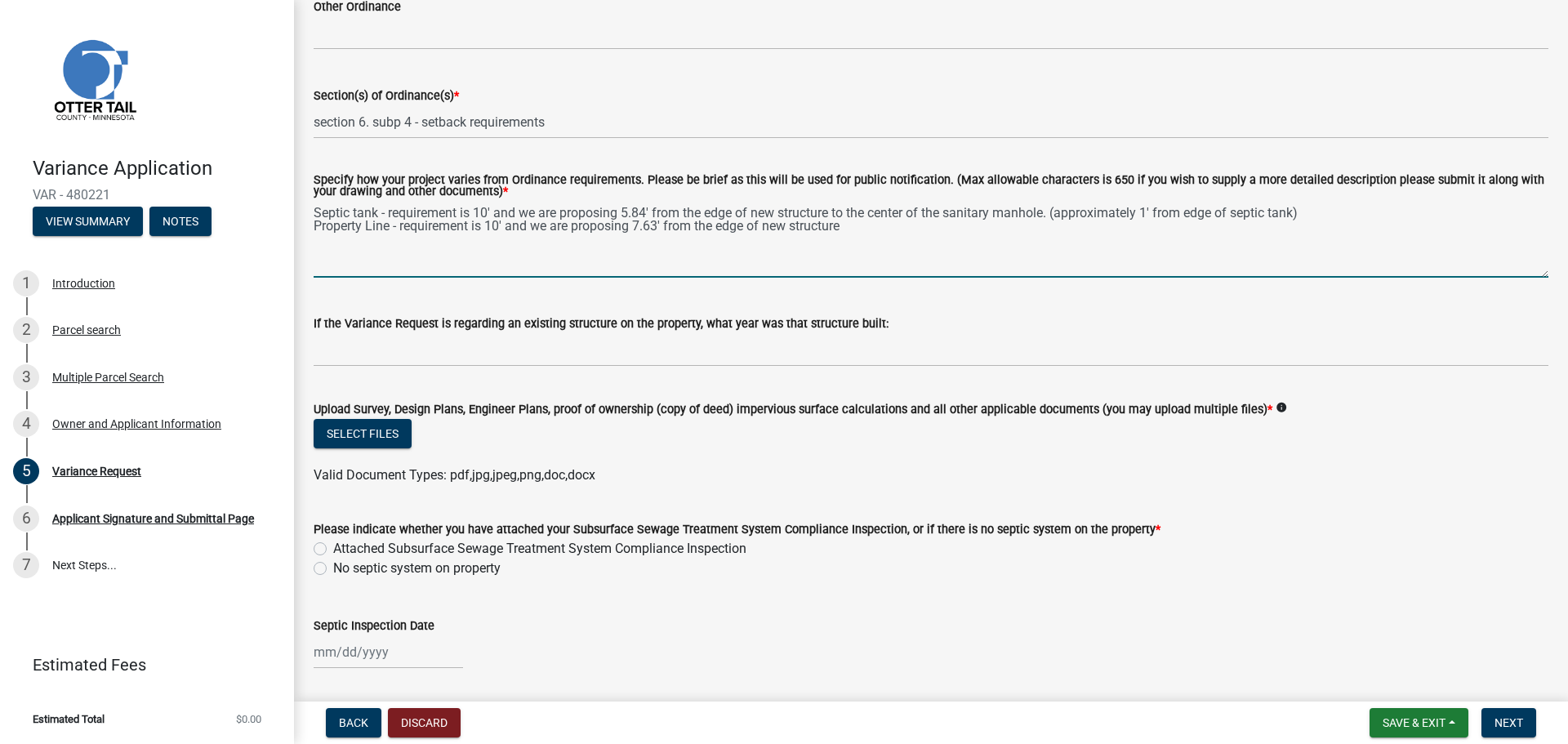
scroll to position [327, 0]
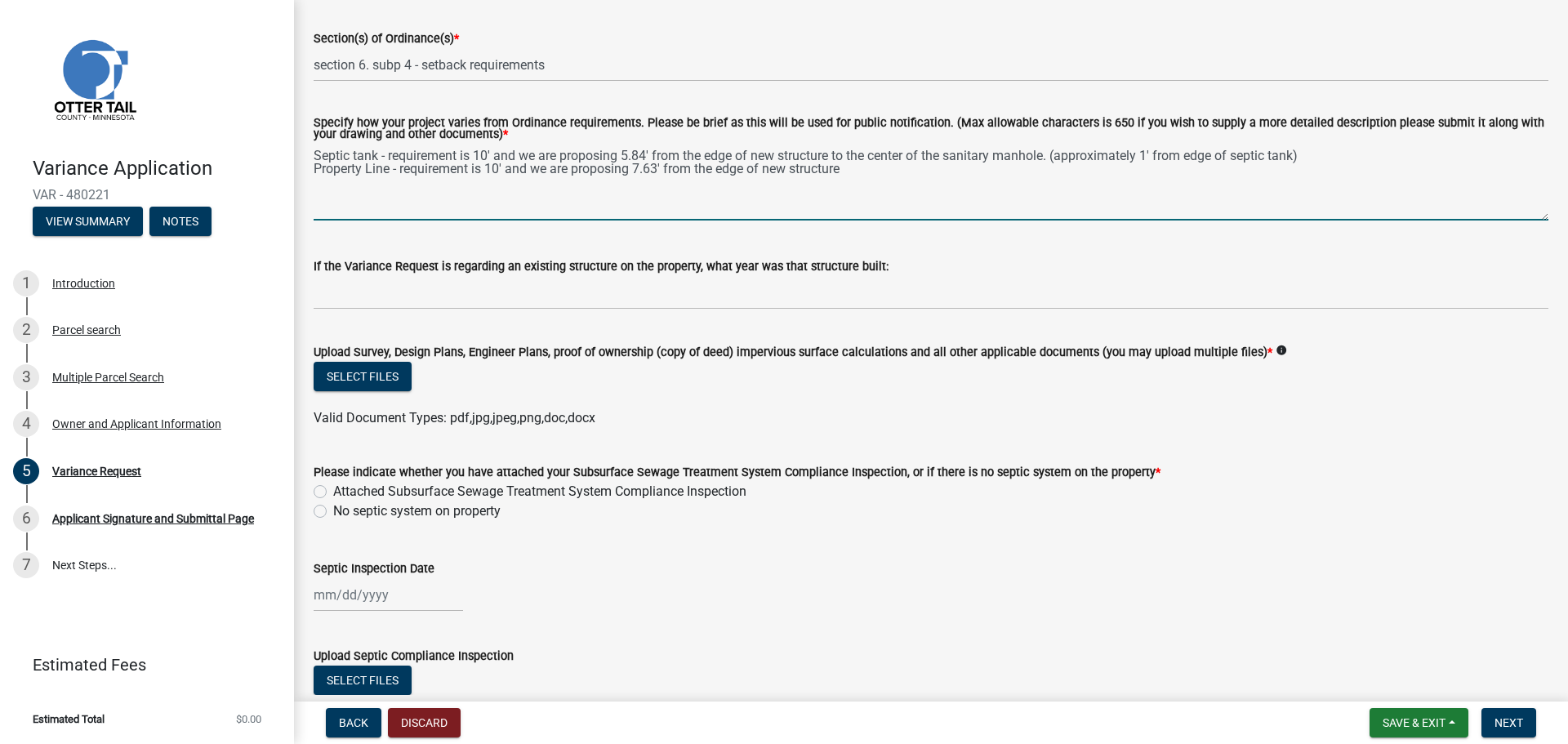
type textarea "Septic tank - requirement is 10' and we are proposing 5.84' from the edge of ne…"
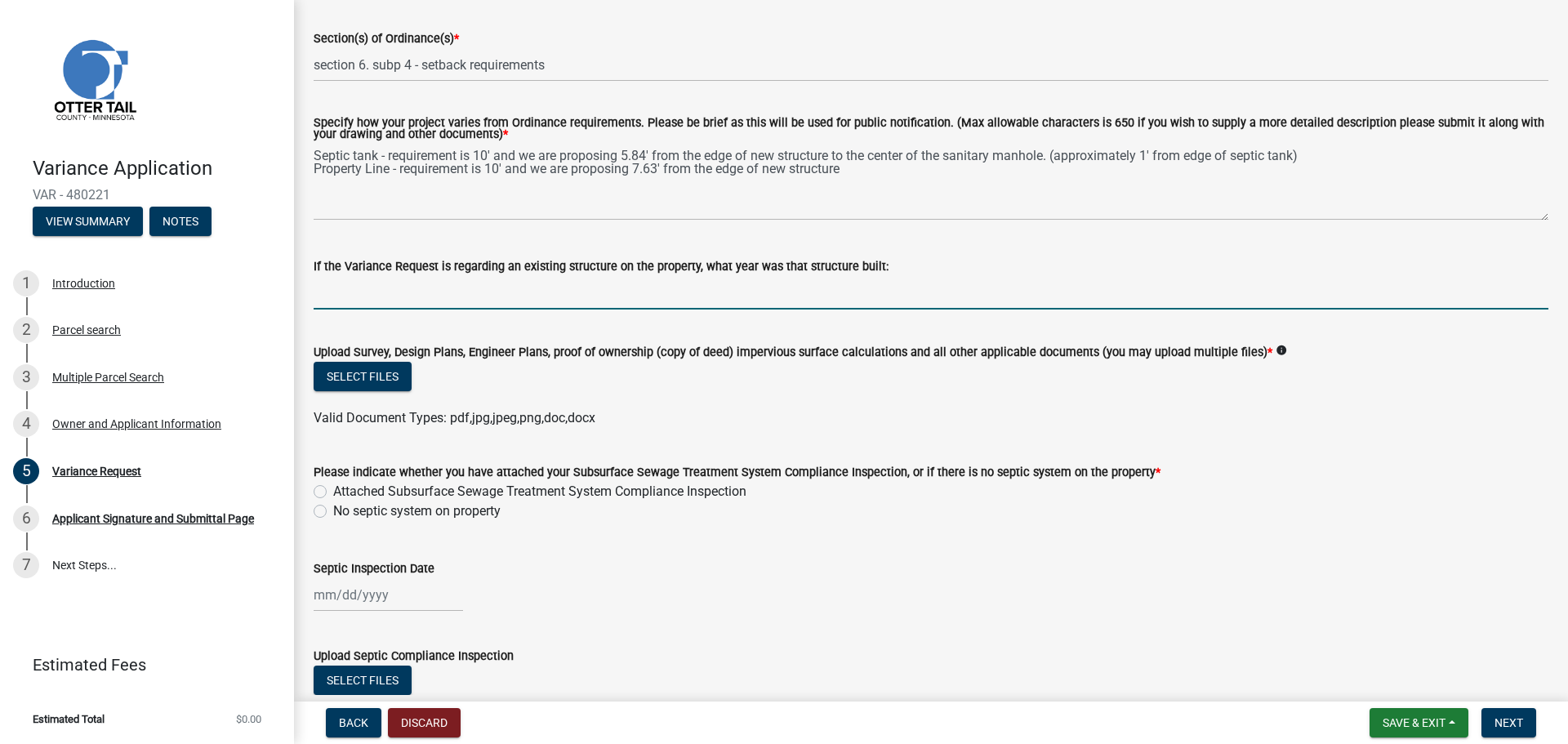
click at [775, 290] on input "If the Variance Request is regarding an existing structure on the property, wha…" at bounding box center [930, 292] width 1235 height 34
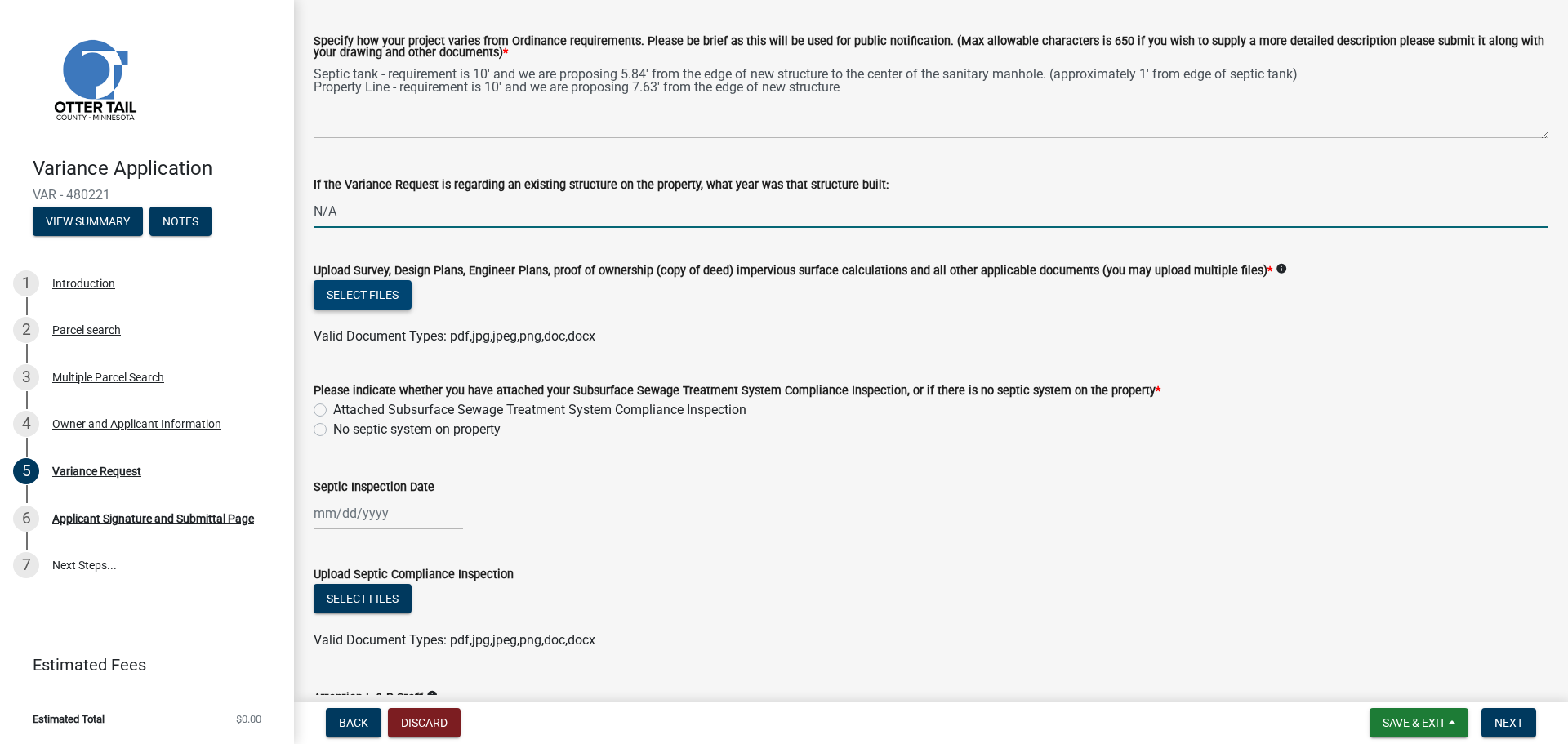
type input "N/A"
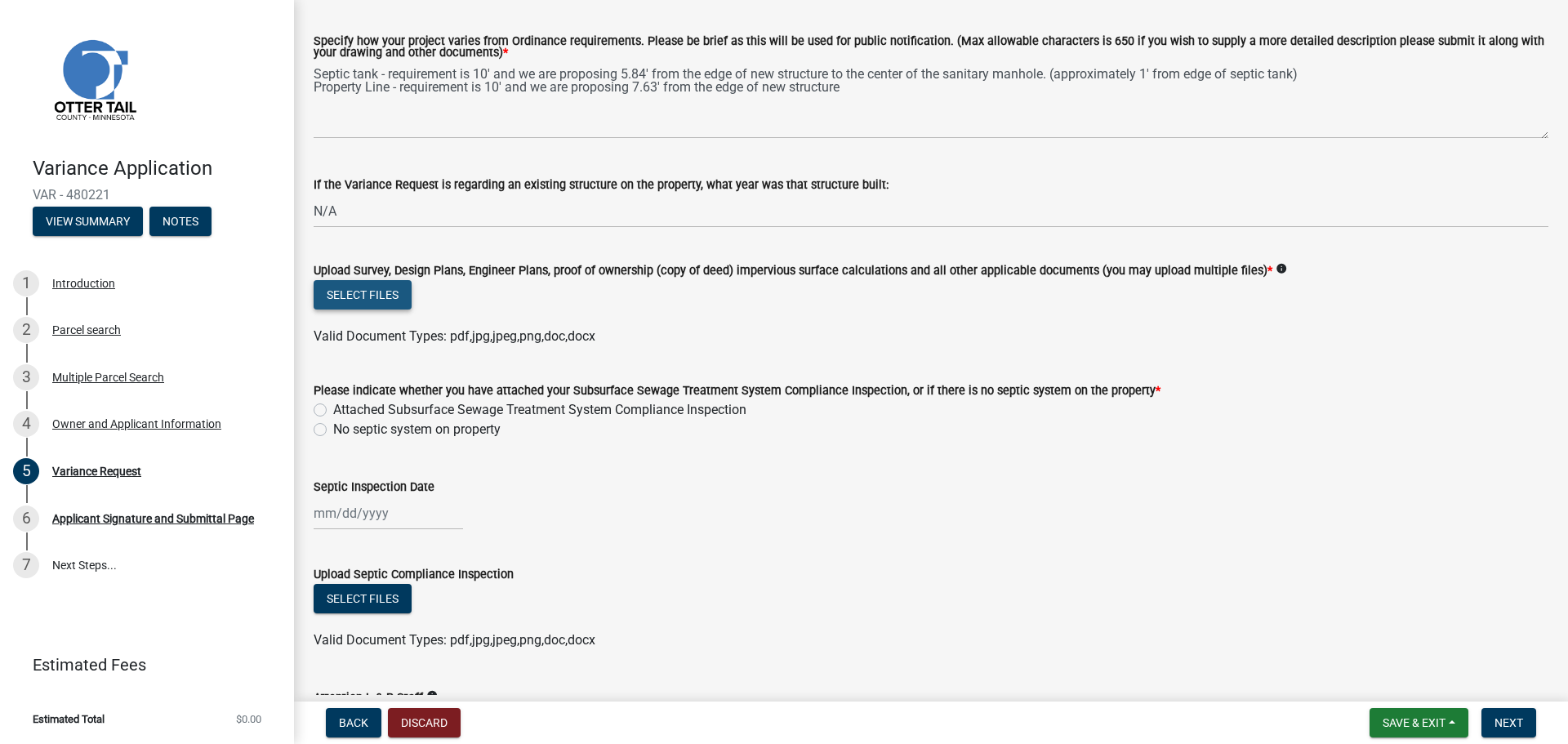
click at [366, 306] on button "Select files" at bounding box center [362, 294] width 98 height 30
click at [378, 302] on button "Select files" at bounding box center [362, 294] width 98 height 30
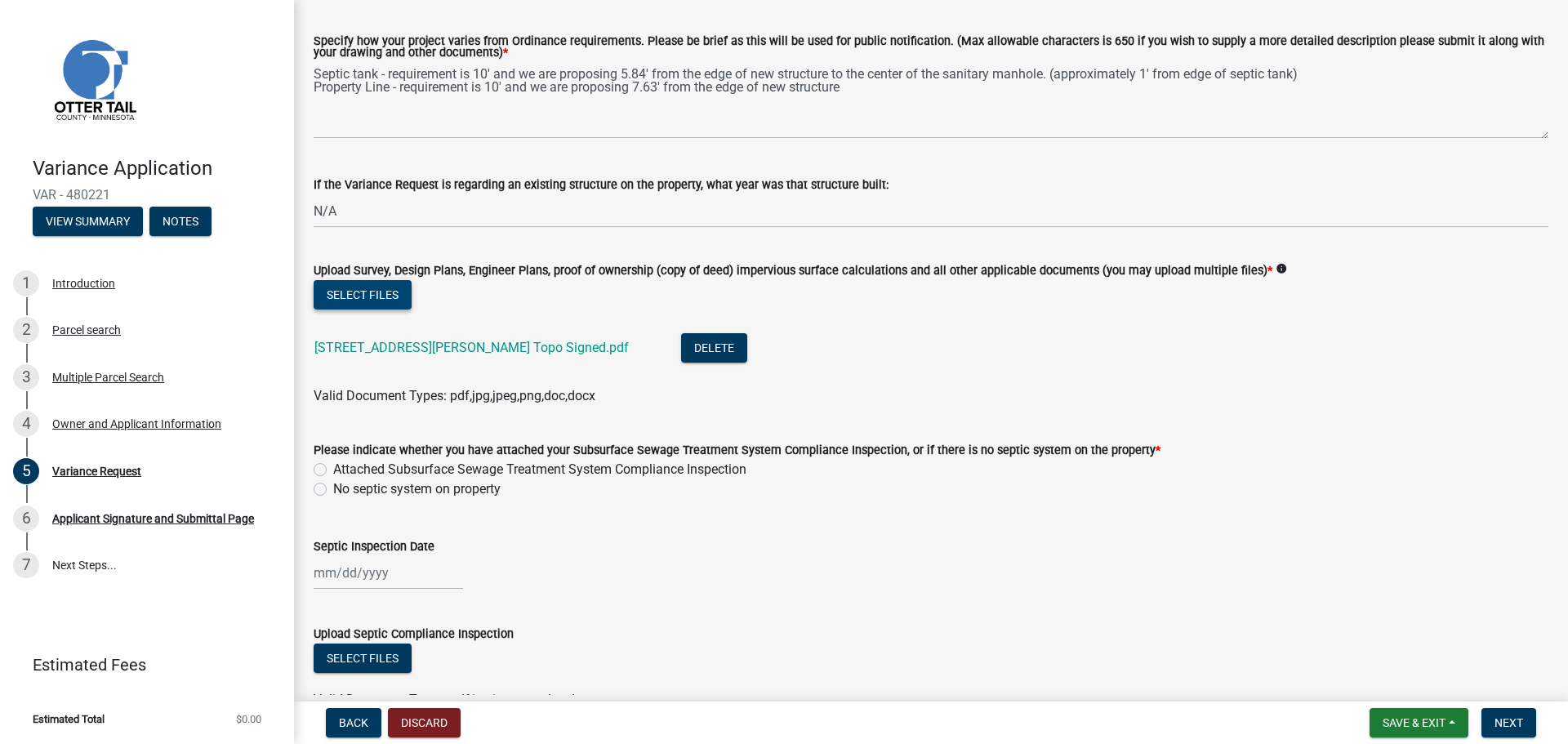
click at [355, 293] on button "Select files" at bounding box center [362, 294] width 98 height 30
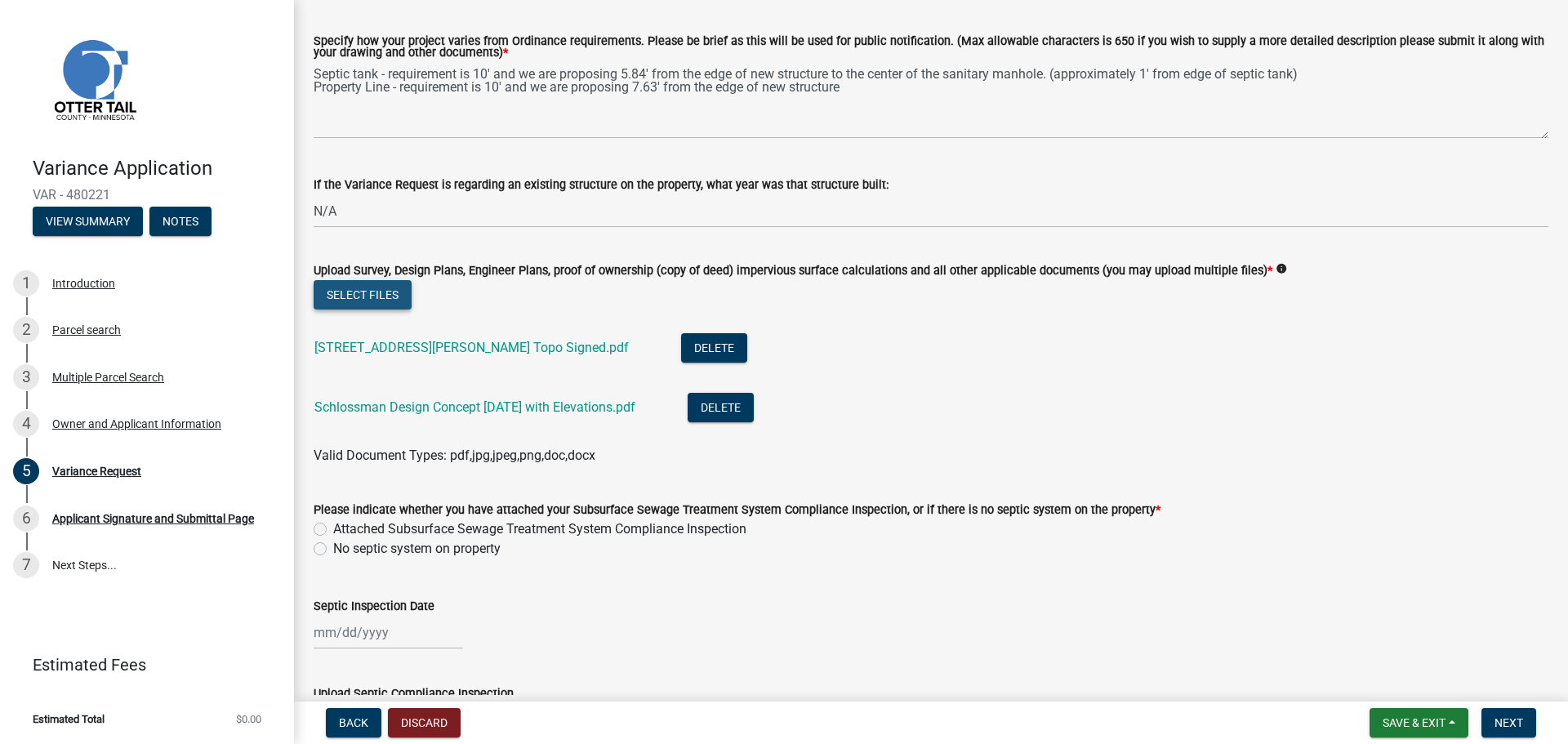
click at [367, 298] on button "Select files" at bounding box center [362, 294] width 98 height 30
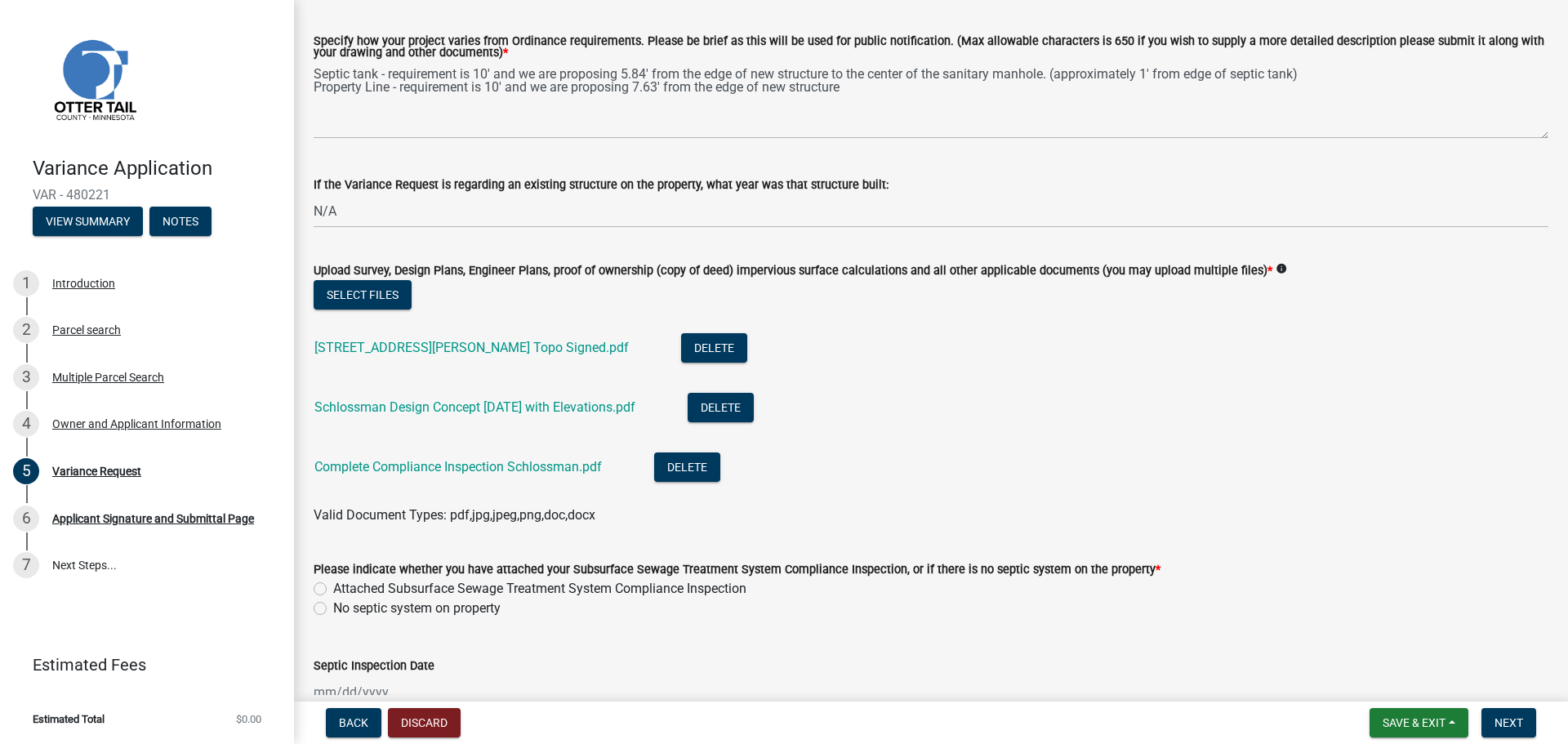
click at [374, 590] on label "Attached Subsurface Sewage Treatment System Compliance Inspection" at bounding box center [540, 588] width 413 height 19
click at [344, 590] on input "Attached Subsurface Sewage Treatment System Compliance Inspection" at bounding box center [338, 583] width 11 height 11
radio input "true"
click at [569, 409] on link "Schlossman Design Concept [DATE] with Elevations.pdf" at bounding box center [475, 408] width 321 height 15
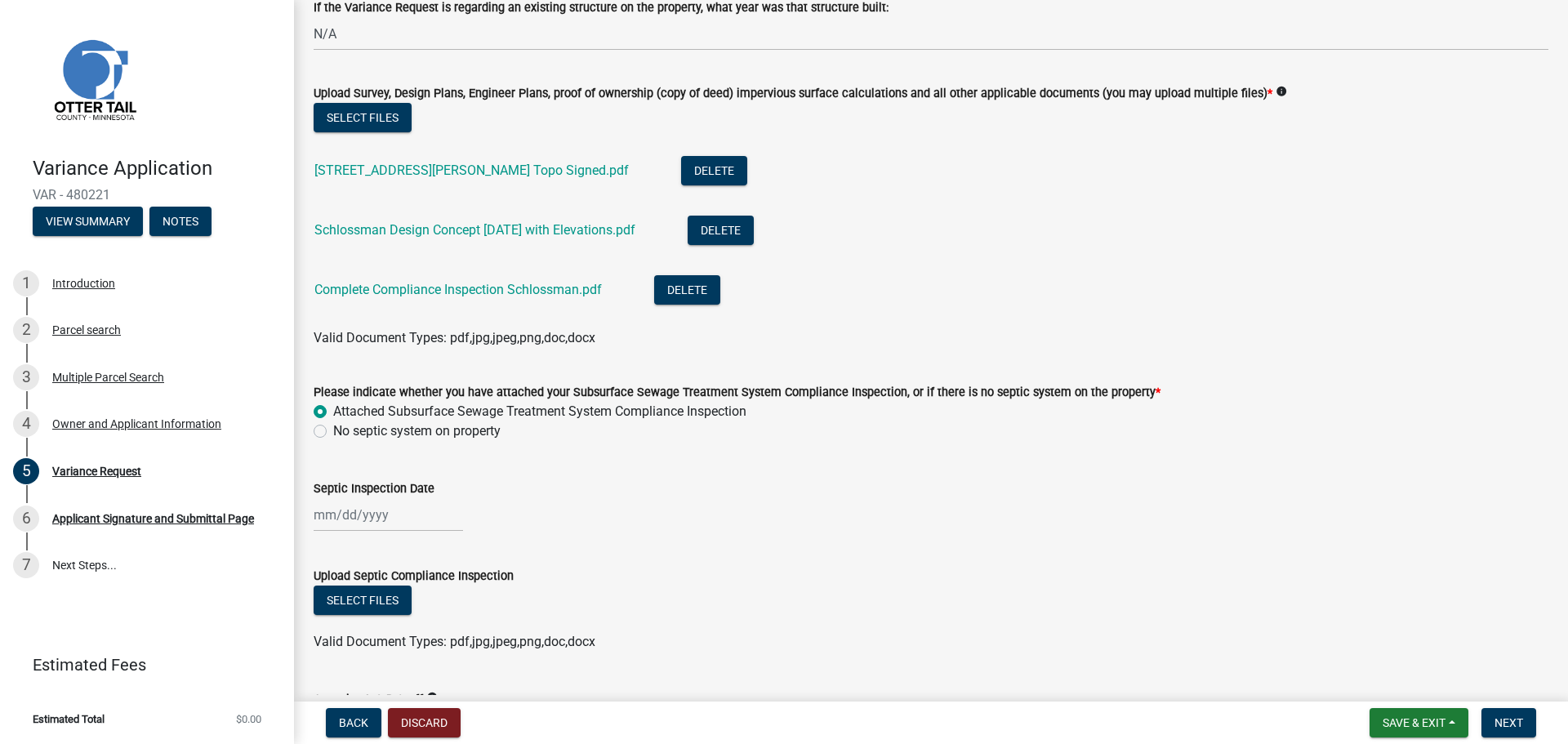
scroll to position [572, 0]
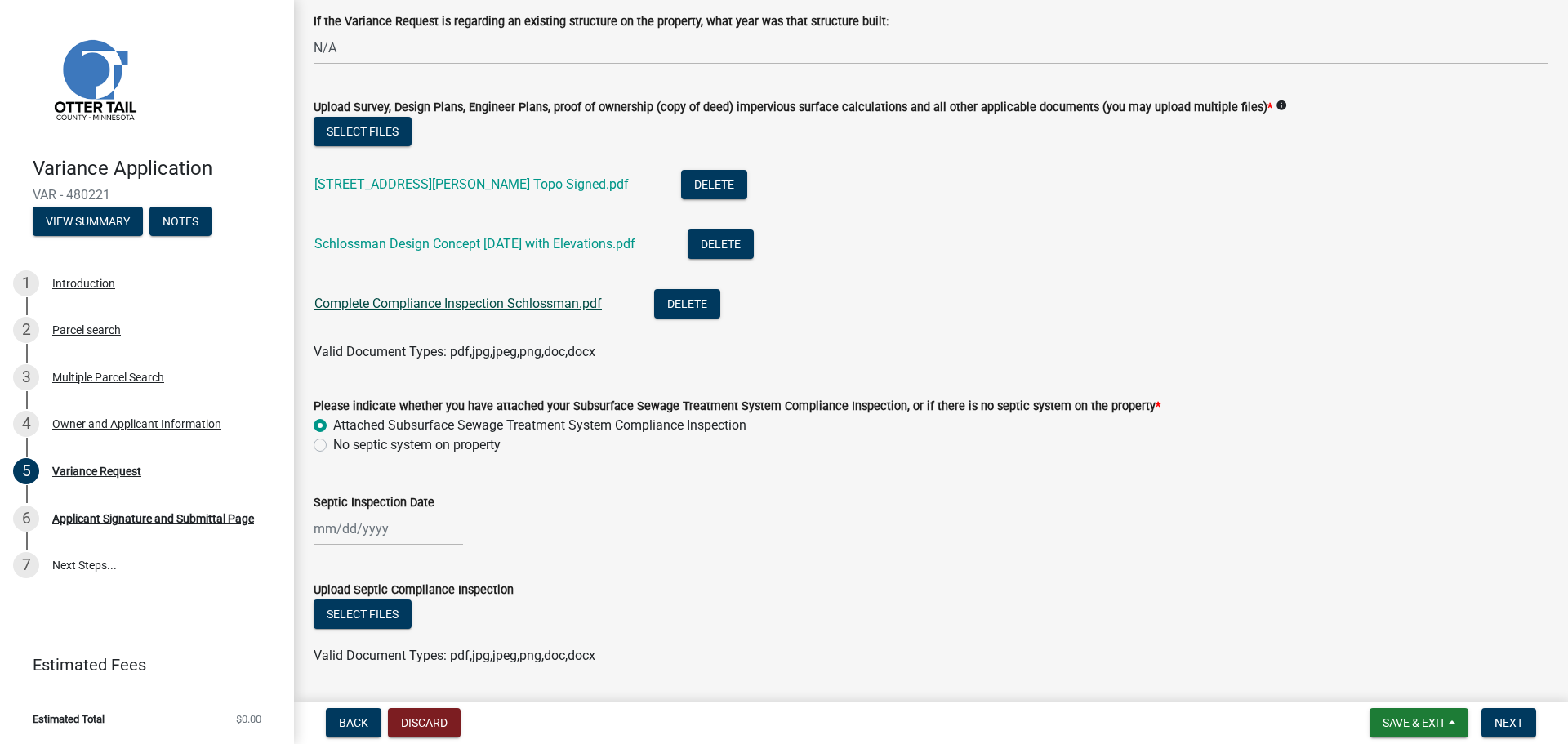
click at [513, 302] on link "Complete Compliance Inspection Schlossman.pdf" at bounding box center [457, 304] width 287 height 15
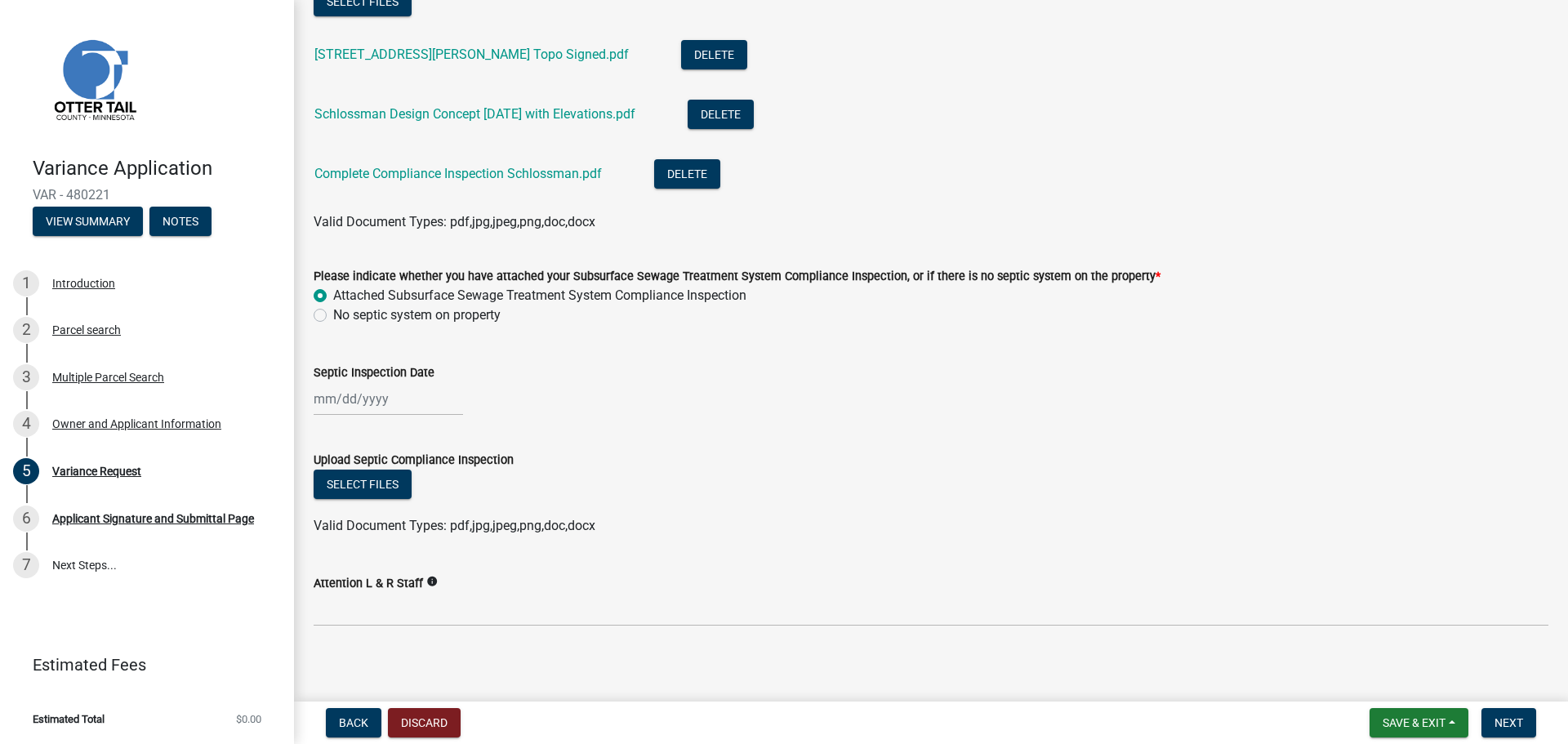
scroll to position [710, 0]
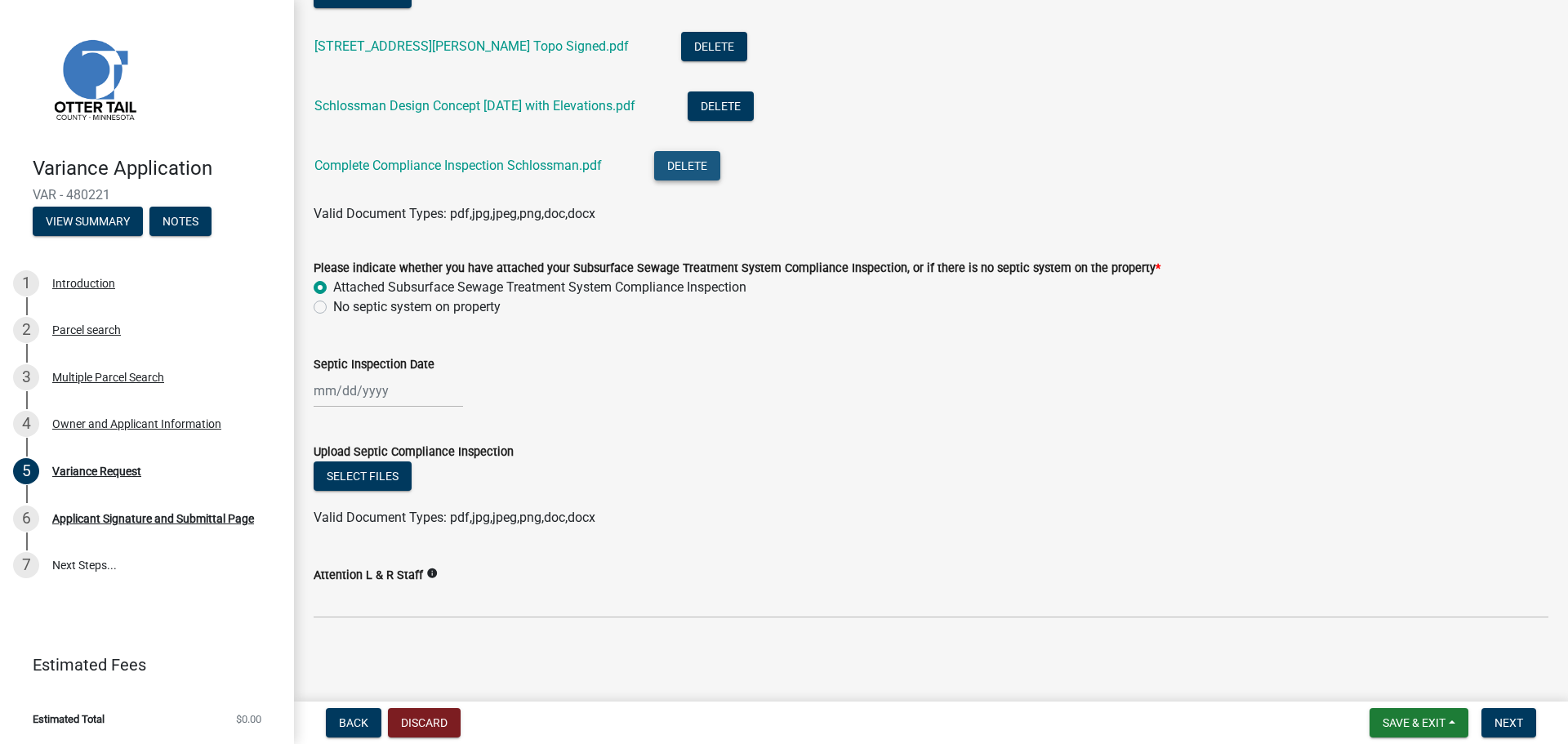
click at [699, 168] on button "Delete" at bounding box center [687, 165] width 66 height 30
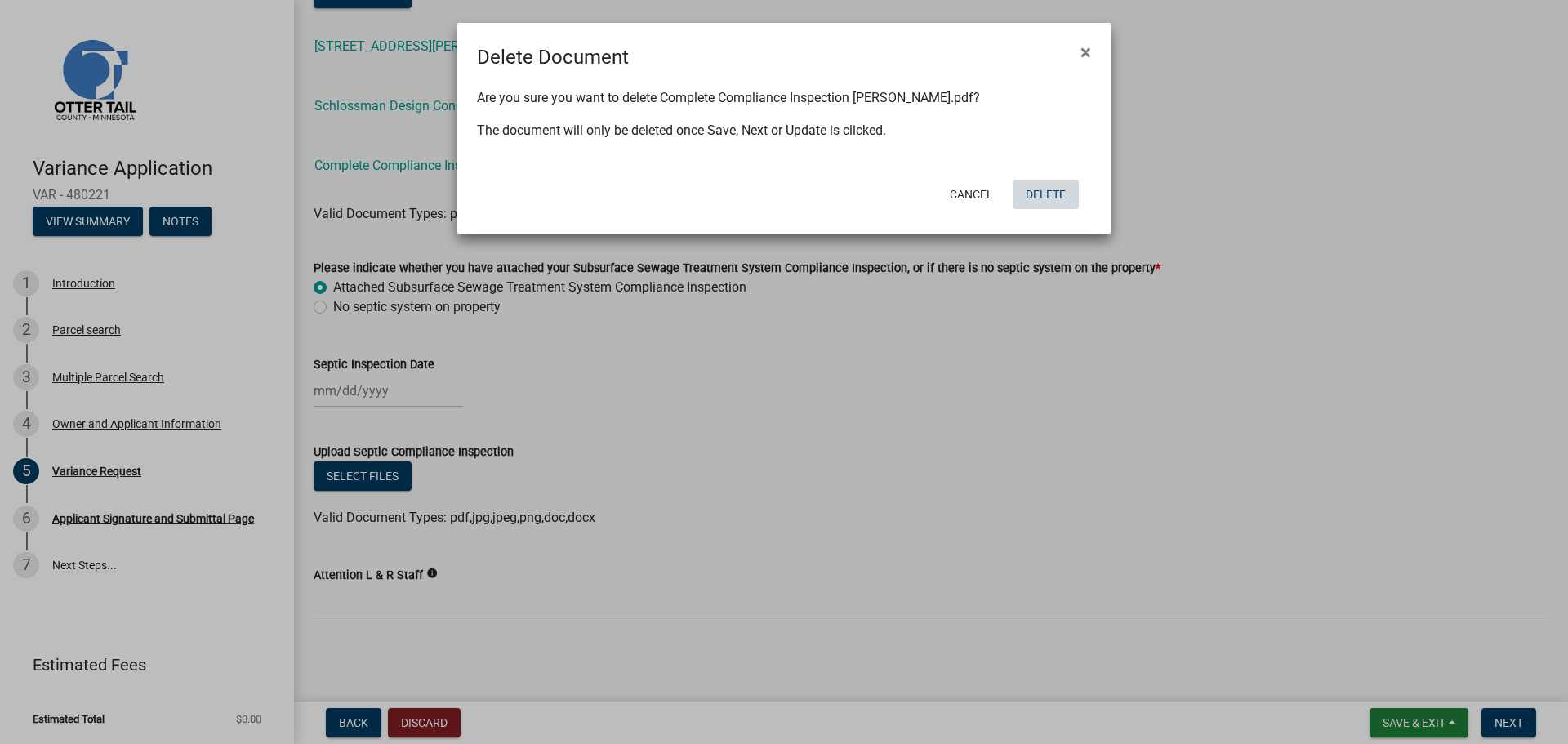
click at [1046, 198] on button "Delete" at bounding box center [1045, 194] width 66 height 30
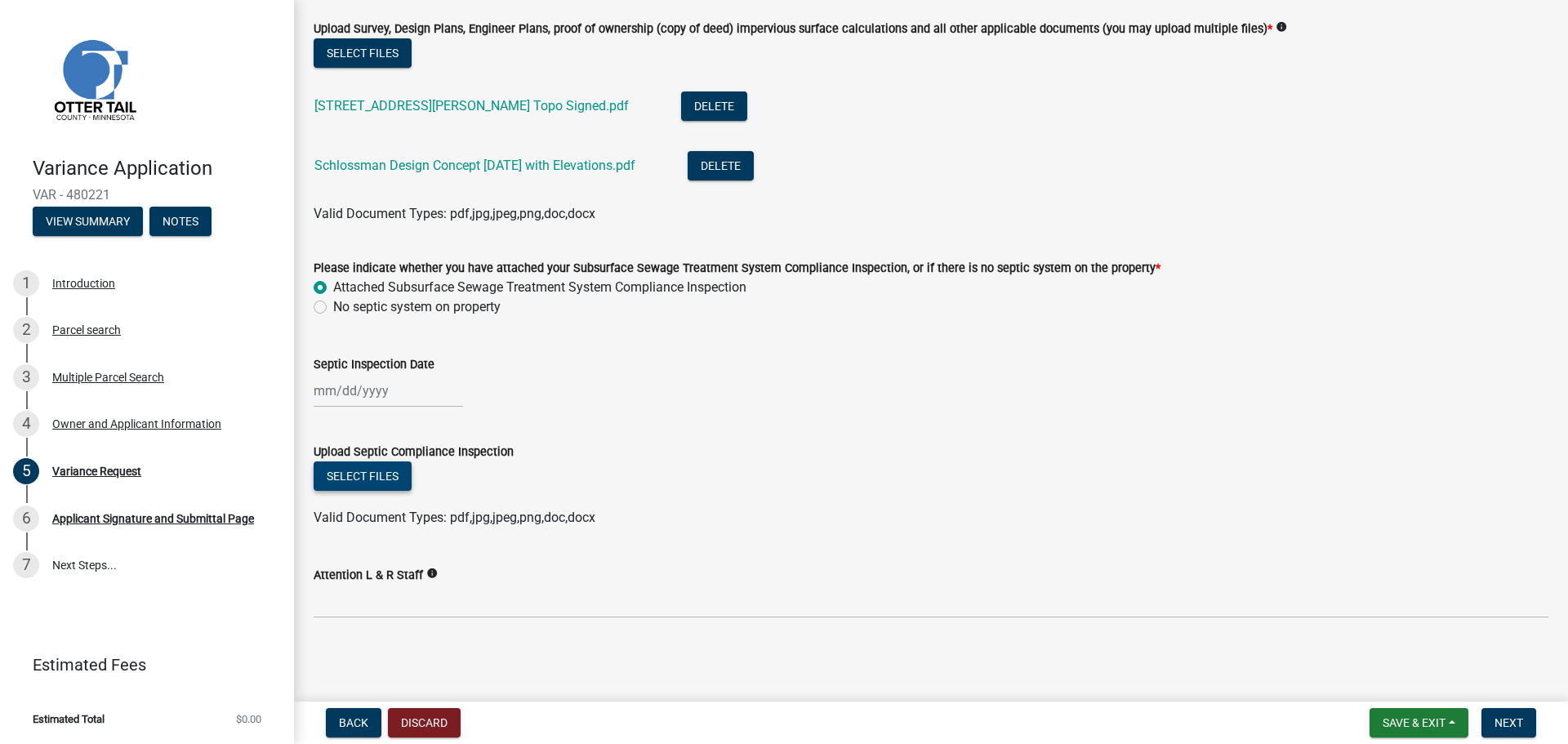
click at [377, 476] on button "Select files" at bounding box center [362, 476] width 98 height 30
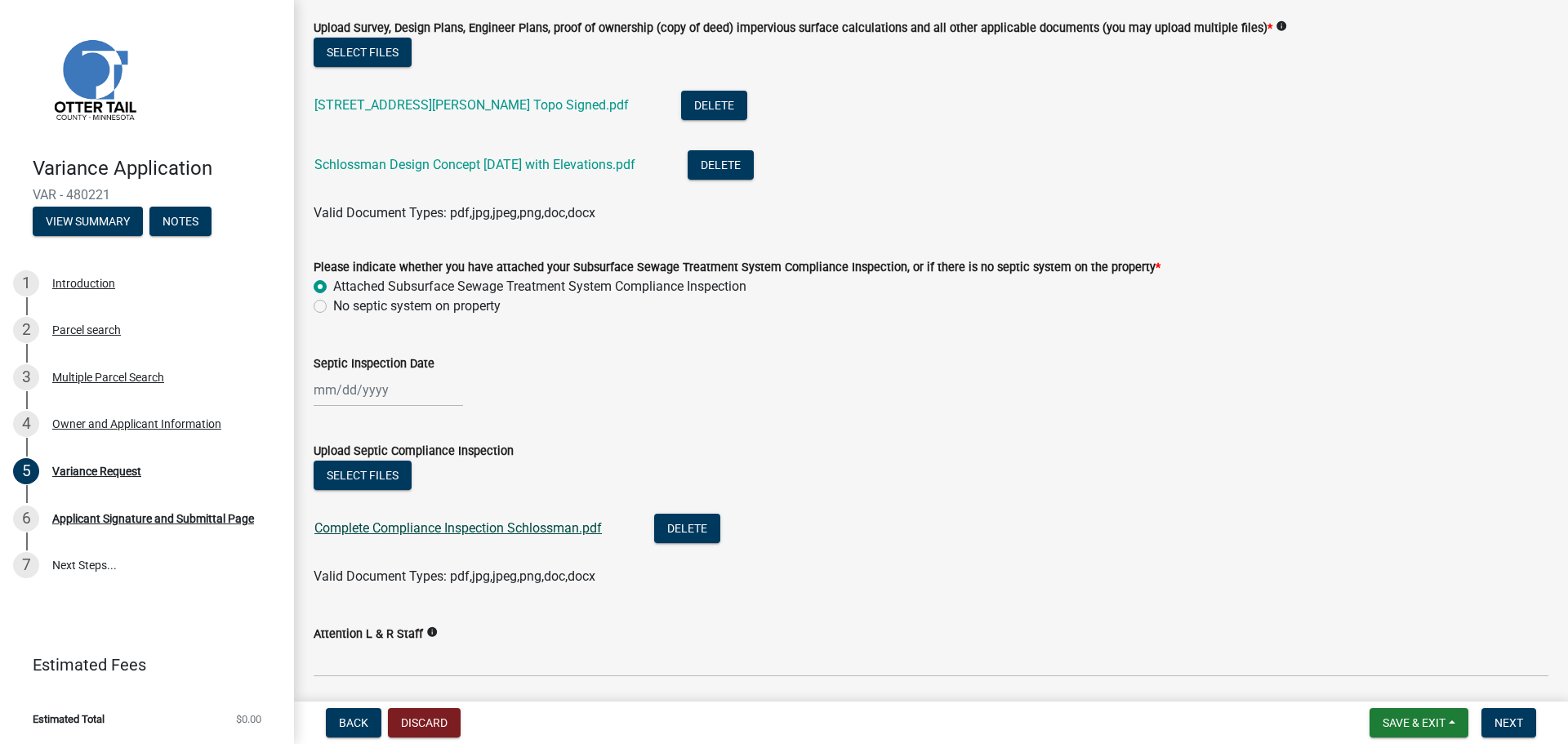
click at [528, 528] on link "Complete Compliance Inspection Schlossman.pdf" at bounding box center [457, 528] width 287 height 15
click at [368, 389] on div at bounding box center [388, 389] width 150 height 34
select select "9"
select select "2025"
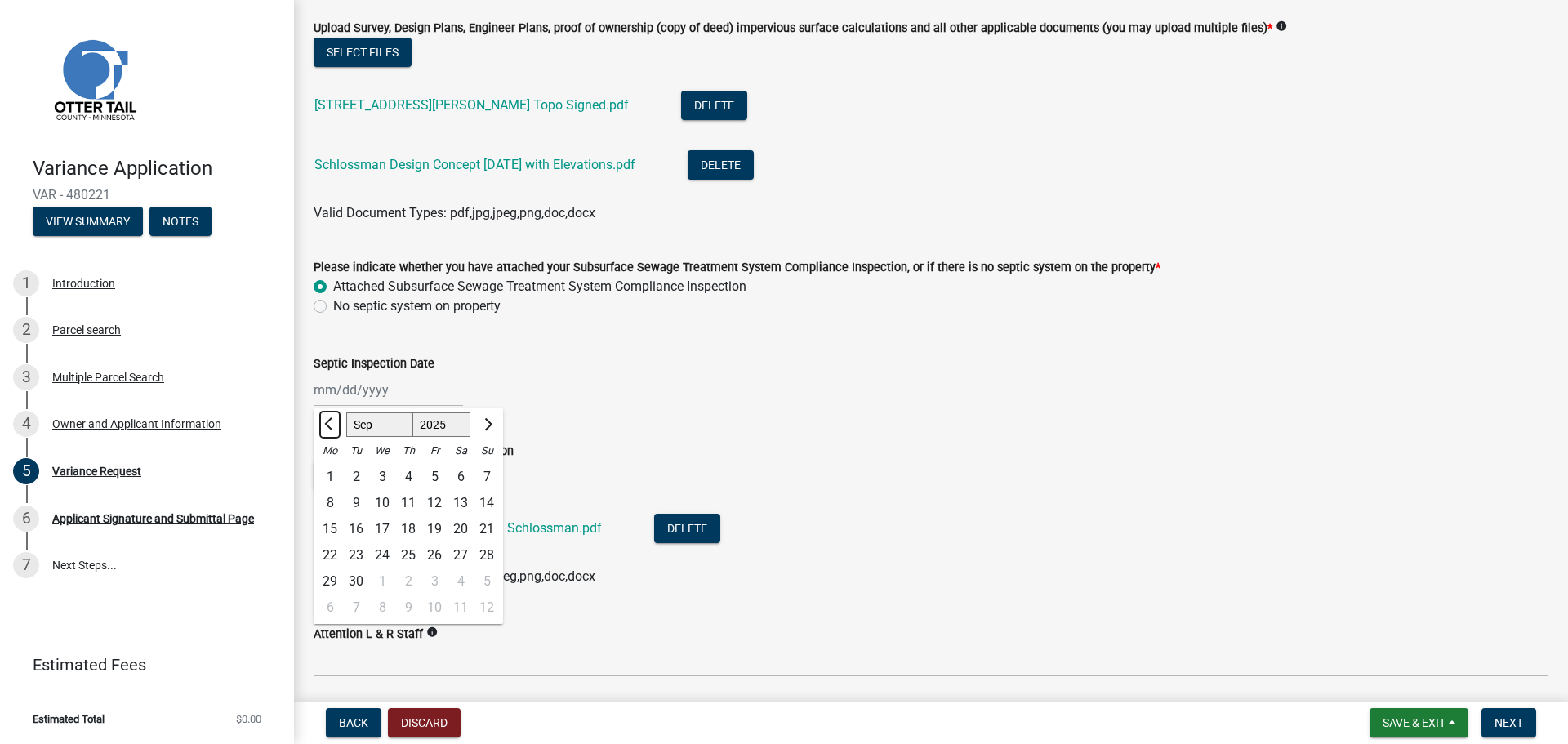
click at [332, 427] on span "Previous month" at bounding box center [330, 424] width 12 height 12
select select "8"
click at [383, 583] on div "27" at bounding box center [381, 581] width 26 height 26
type input "[DATE]"
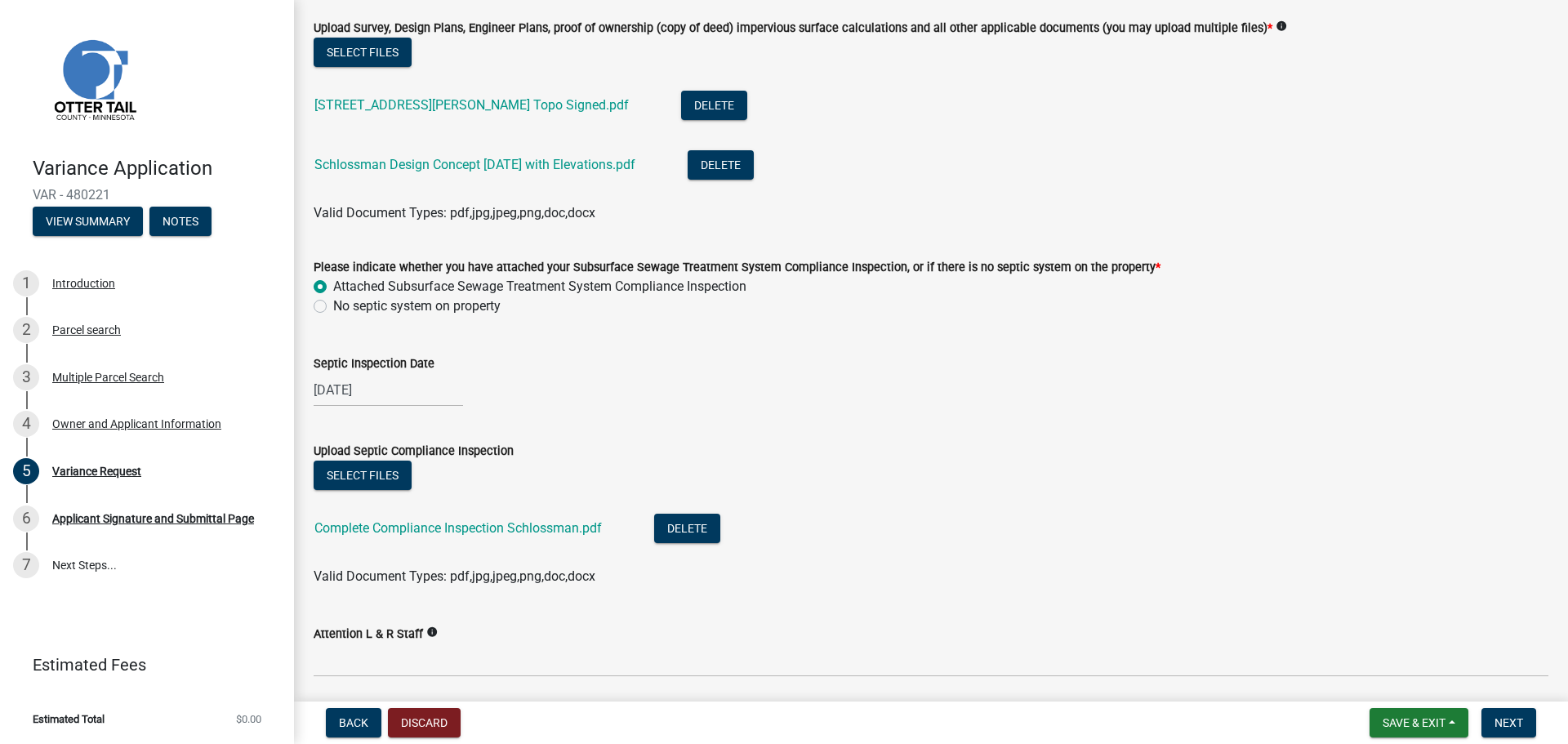
scroll to position [710, 0]
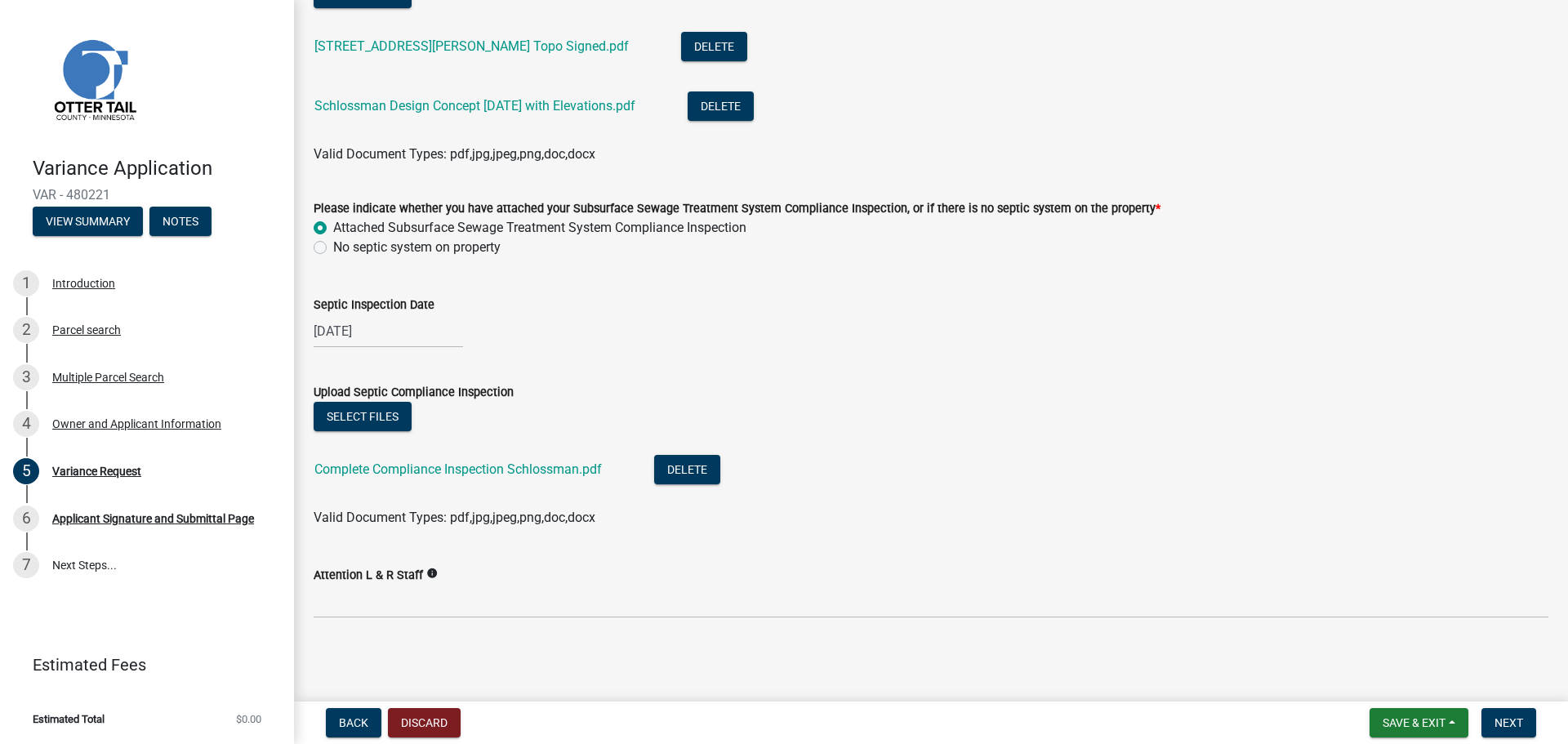
click at [427, 572] on icon "info" at bounding box center [432, 574] width 12 height 12
click at [968, 535] on wm-data-entity-input "Upload Septic Compliance Inspection Select files Complete Compliance Inspection…" at bounding box center [930, 452] width 1235 height 180
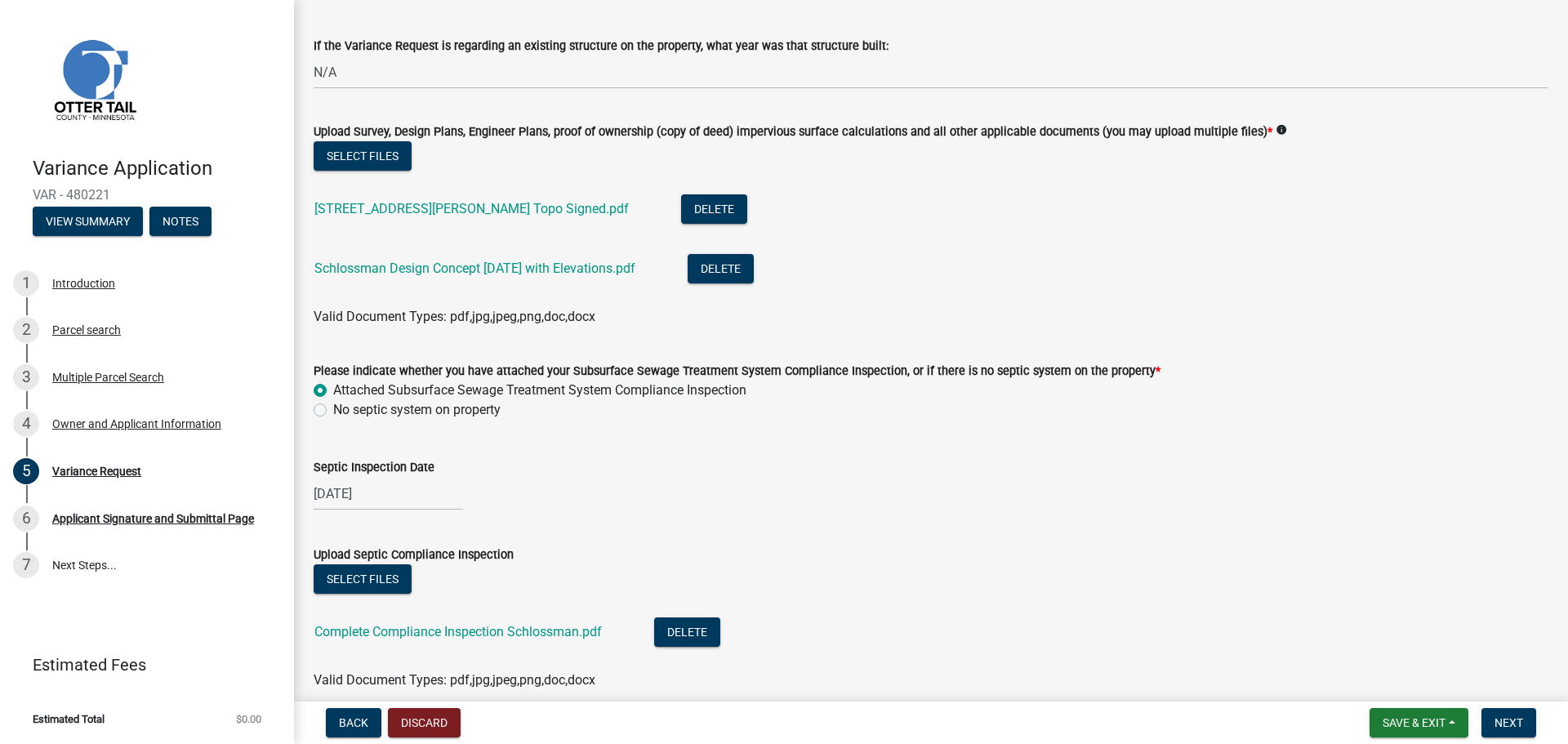
scroll to position [629, 0]
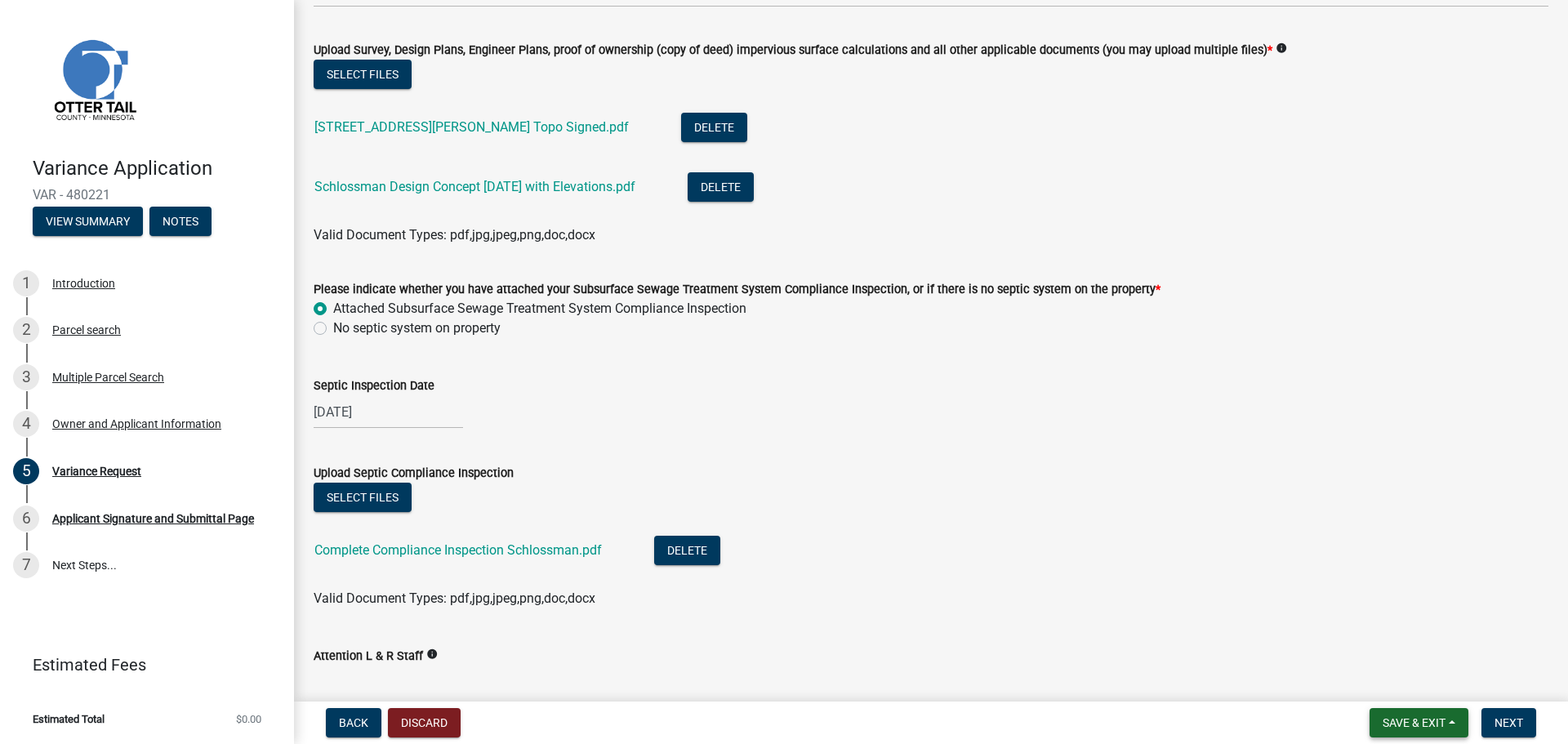
click at [1451, 723] on button "Save & Exit" at bounding box center [1418, 723] width 99 height 30
click at [1398, 635] on button "Save" at bounding box center [1403, 641] width 131 height 39
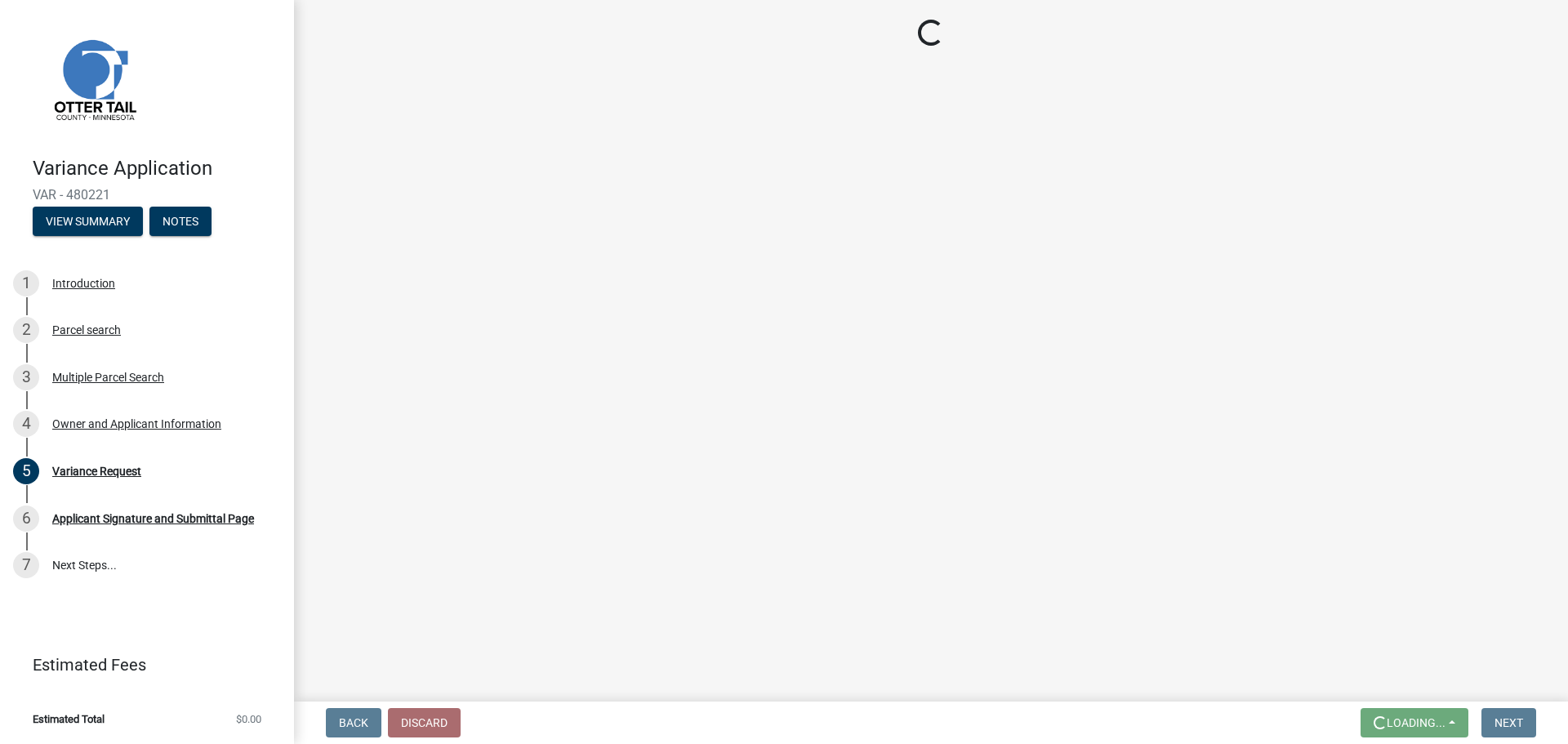
scroll to position [0, 0]
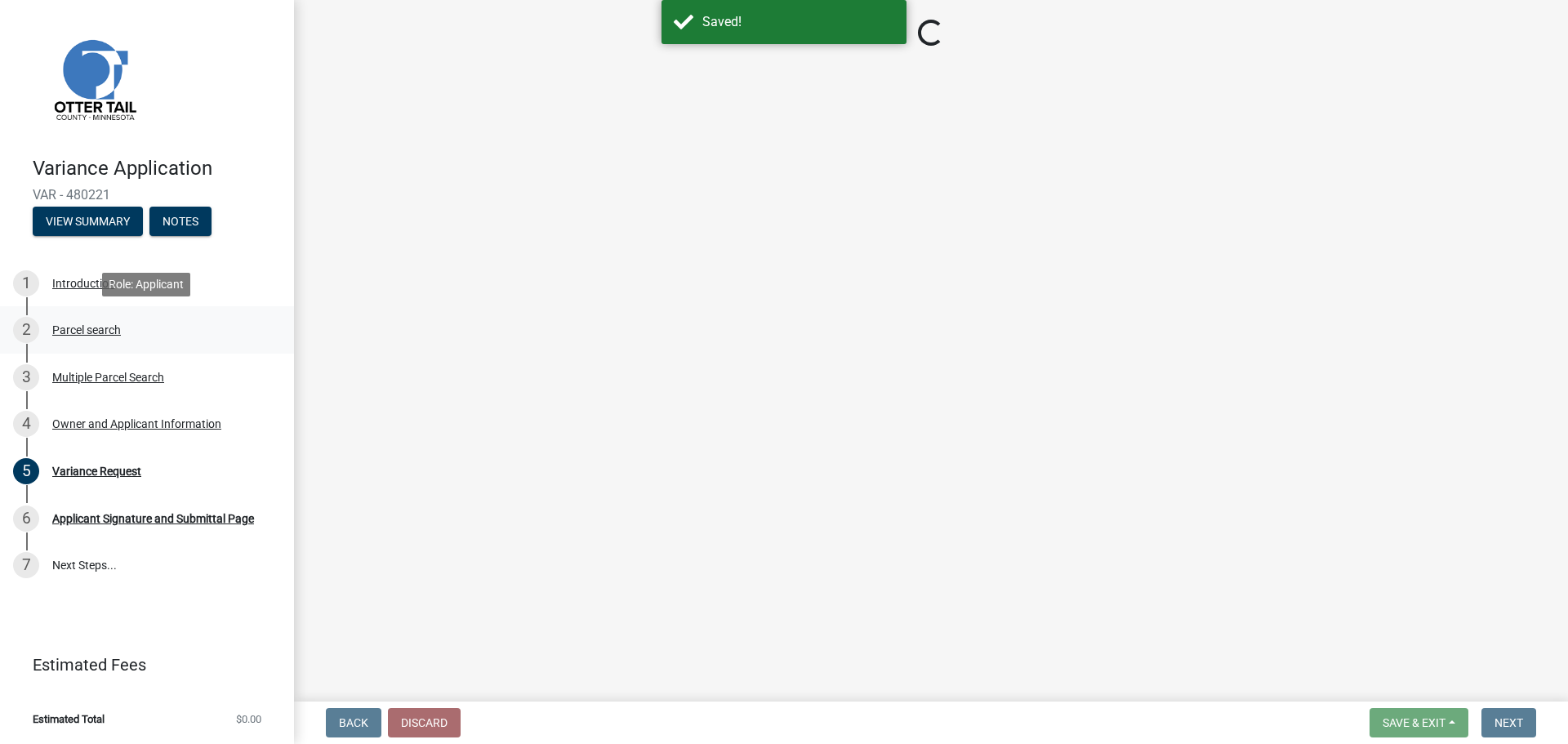
click at [73, 327] on div "Parcel search" at bounding box center [86, 330] width 68 height 12
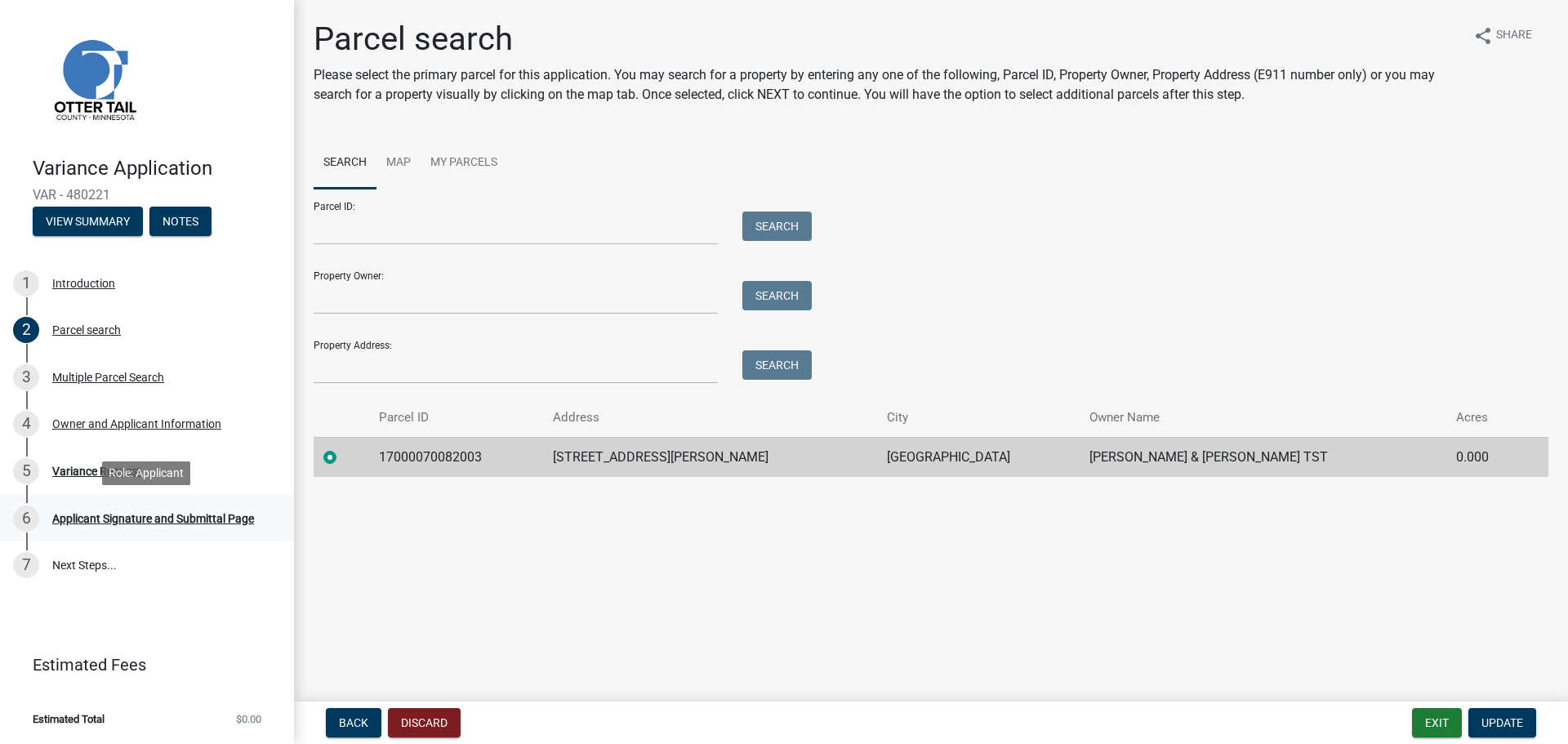
click at [138, 518] on div "Applicant Signature and Submittal Page" at bounding box center [153, 519] width 202 height 12
click at [105, 519] on div "Applicant Signature and Submittal Page" at bounding box center [153, 519] width 202 height 12
click at [1498, 729] on span "Update" at bounding box center [1501, 723] width 41 height 13
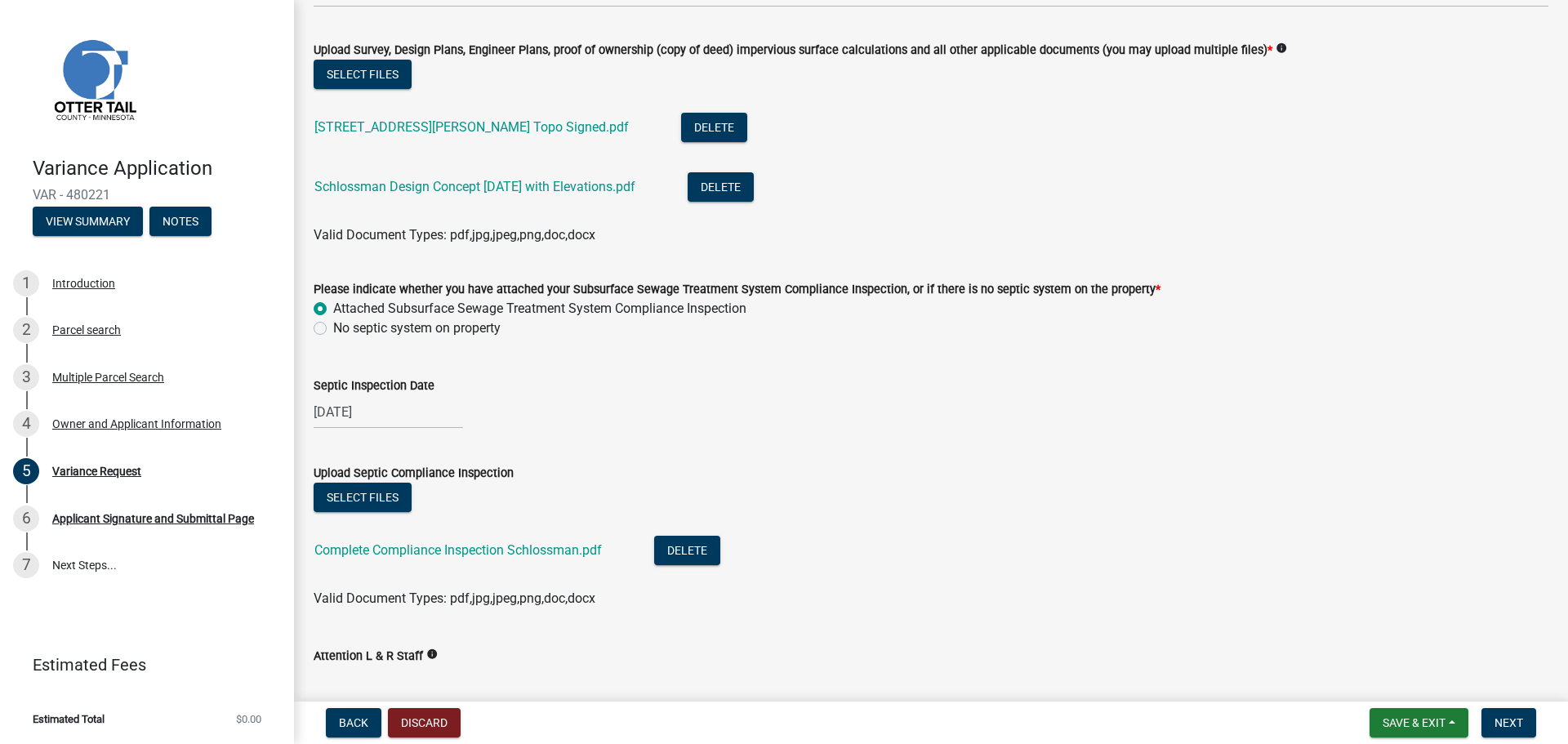
scroll to position [547, 0]
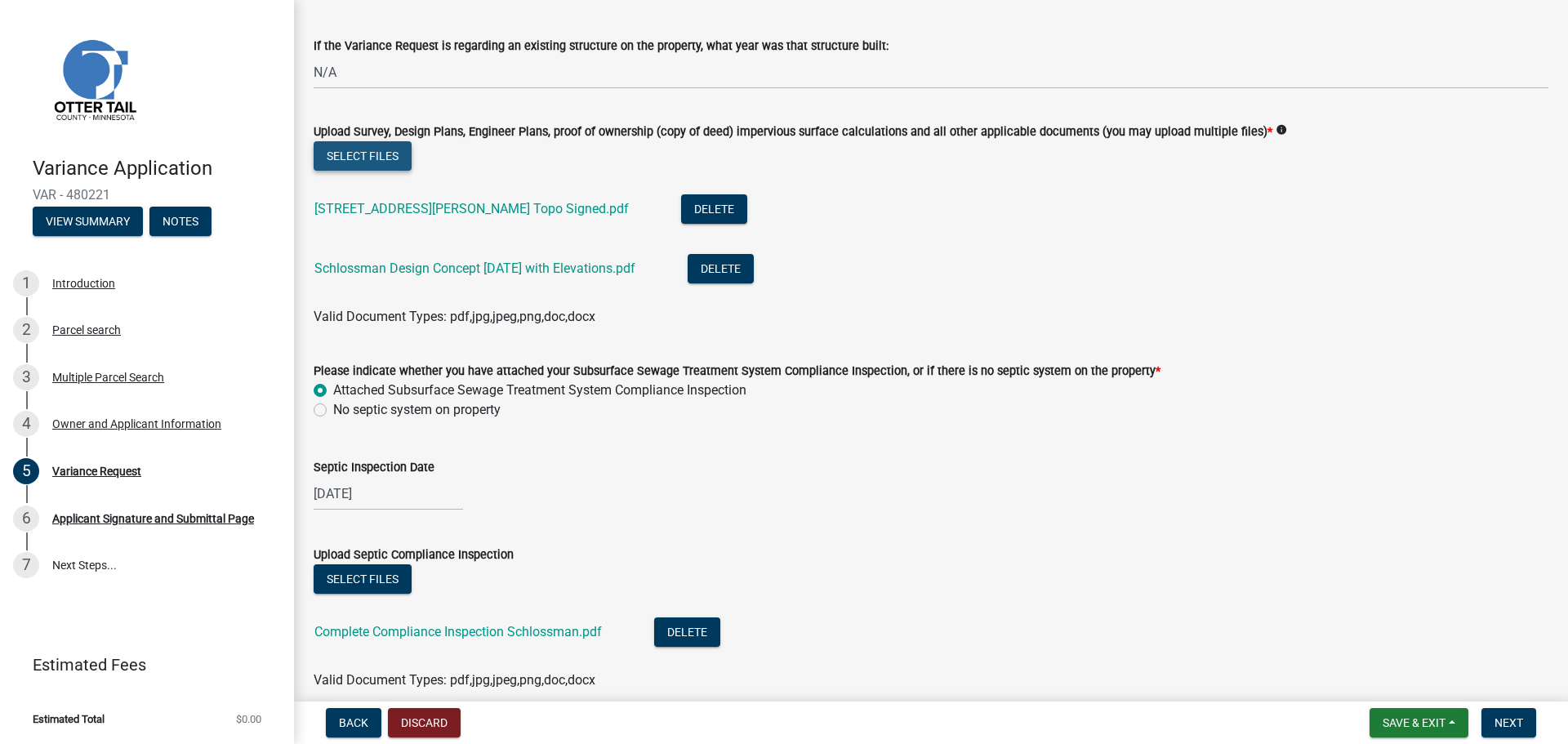
click at [387, 153] on button "Select files" at bounding box center [362, 156] width 98 height 30
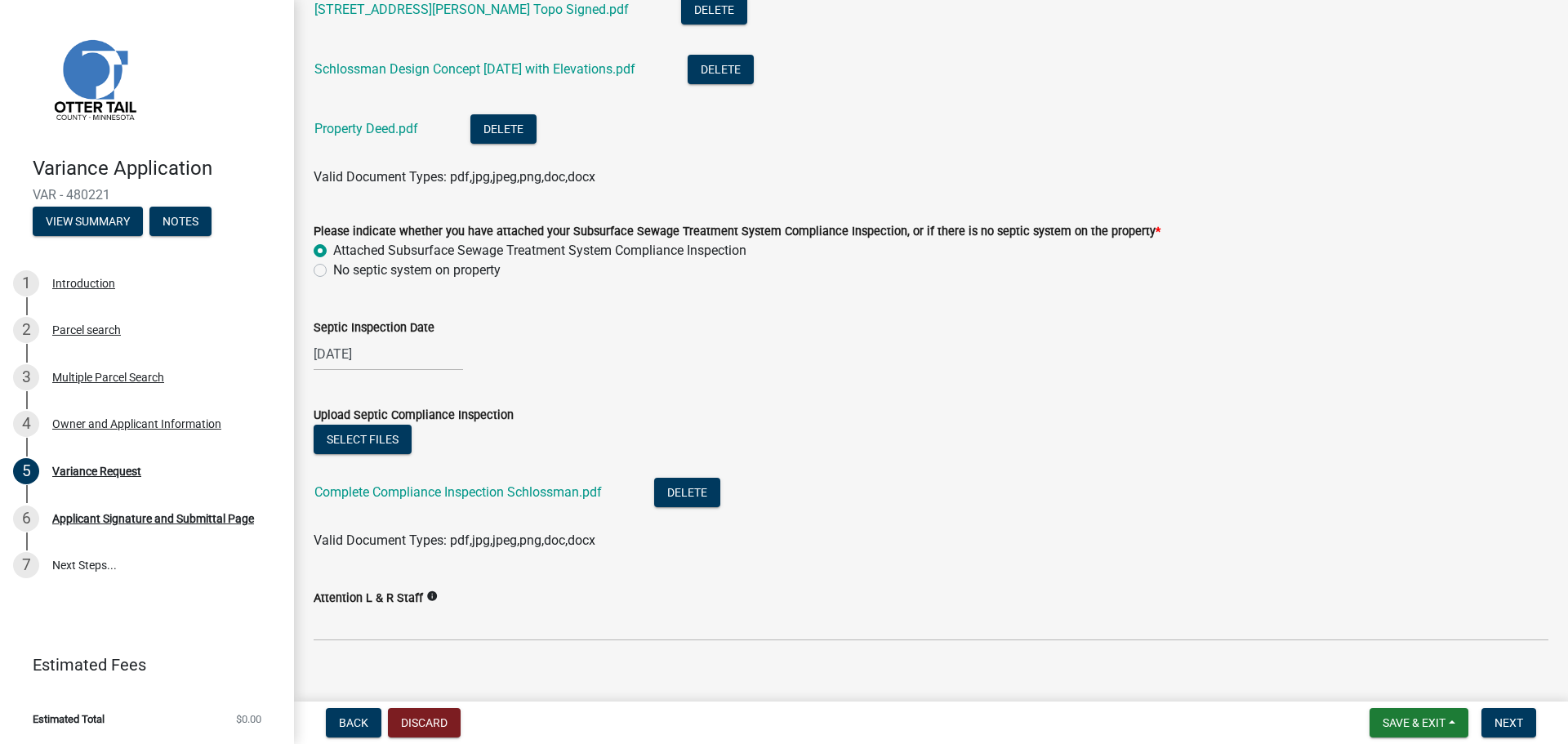
scroll to position [770, 0]
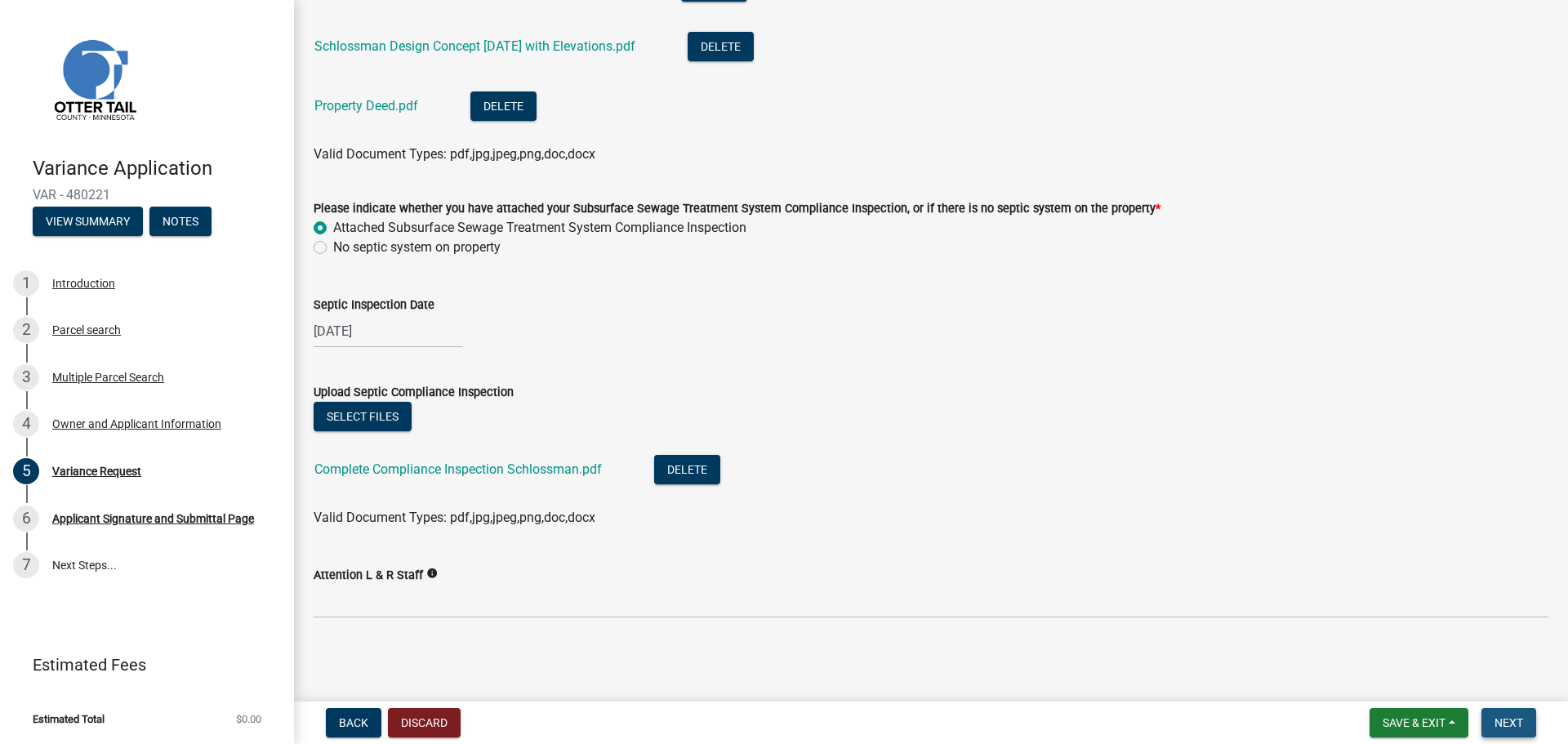
click at [1522, 720] on span "Next" at bounding box center [1508, 723] width 29 height 13
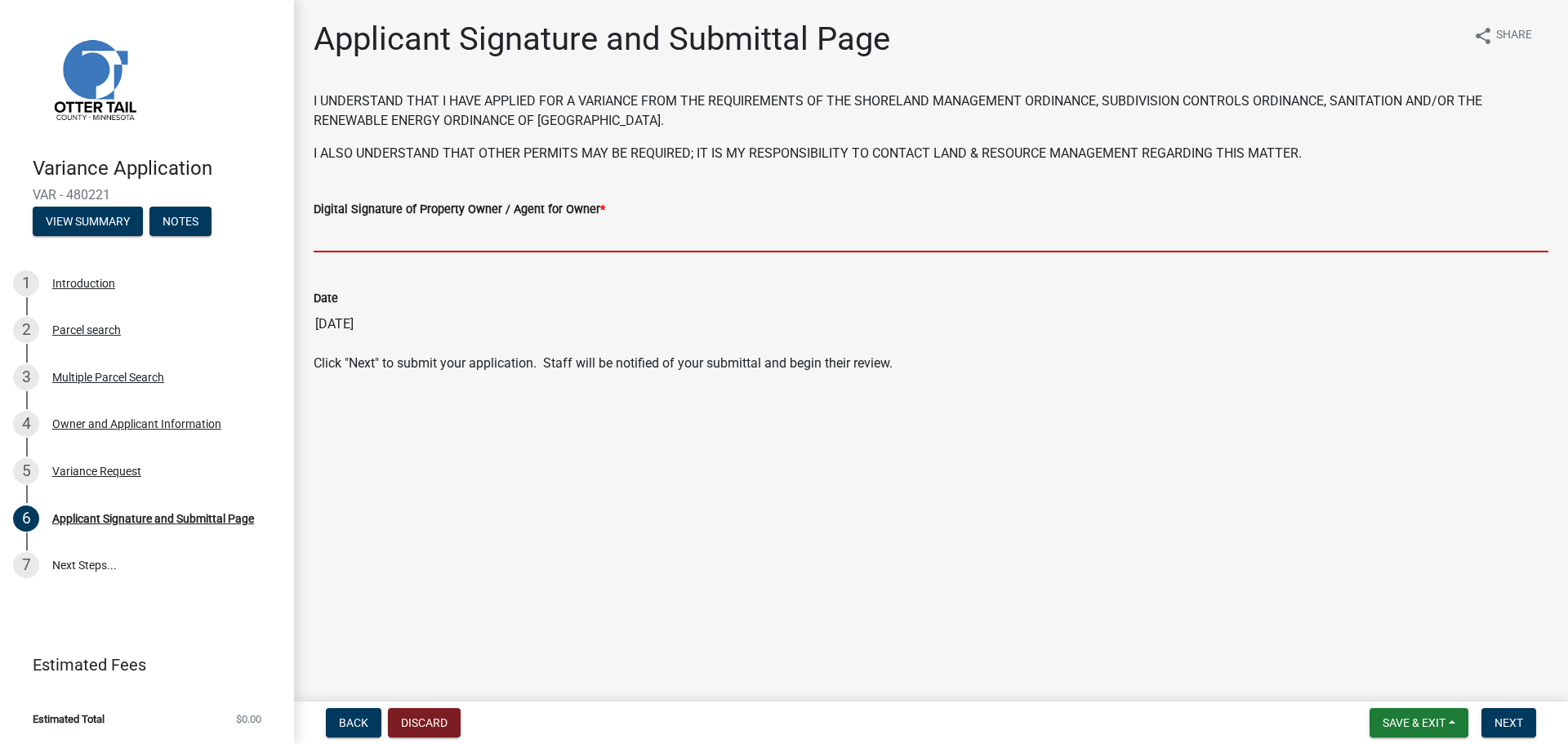
click at [387, 239] on input "Digital Signature of Property Owner / Agent for Owner *" at bounding box center [930, 236] width 1235 height 34
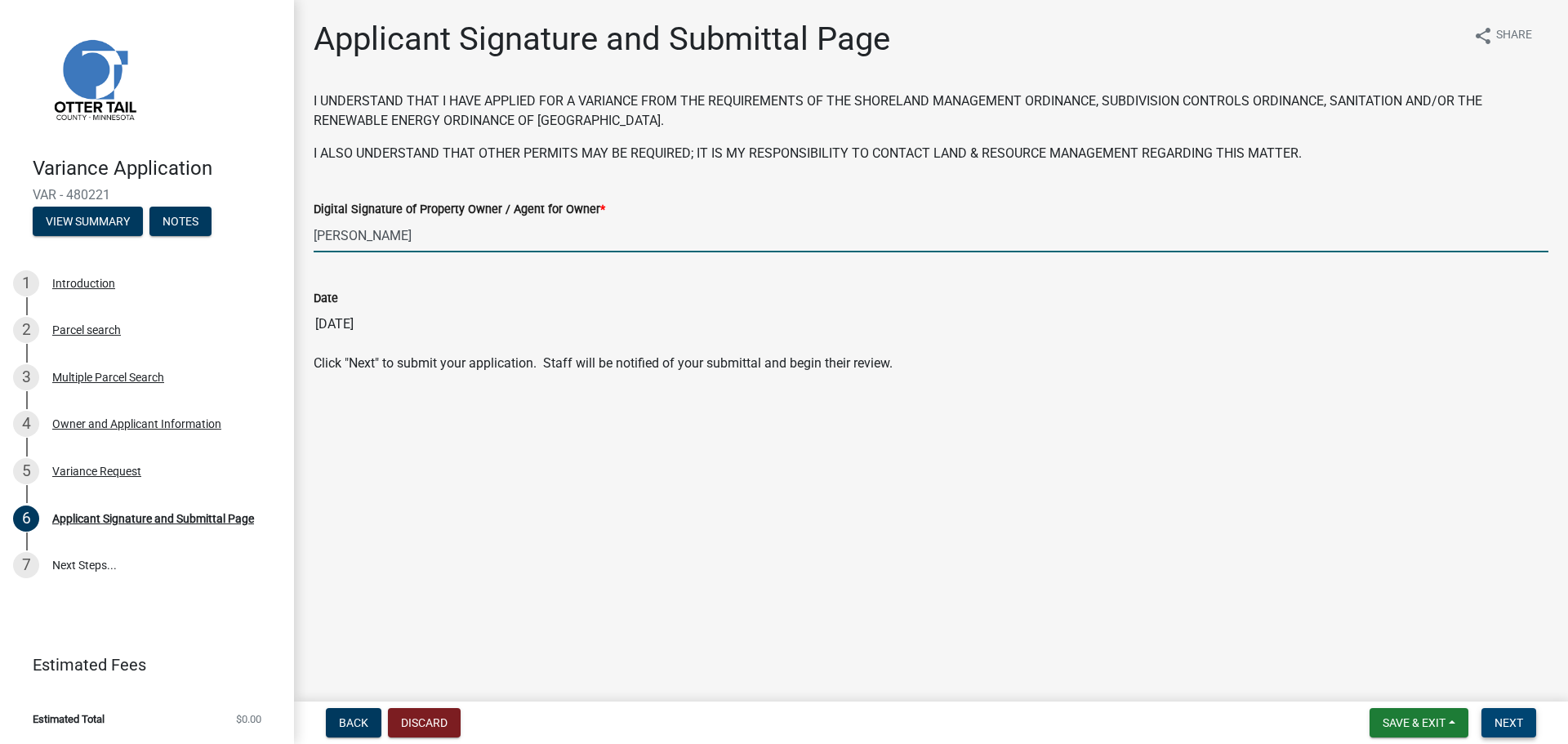
type input "[PERSON_NAME]"
click at [1507, 726] on span "Next" at bounding box center [1508, 723] width 29 height 13
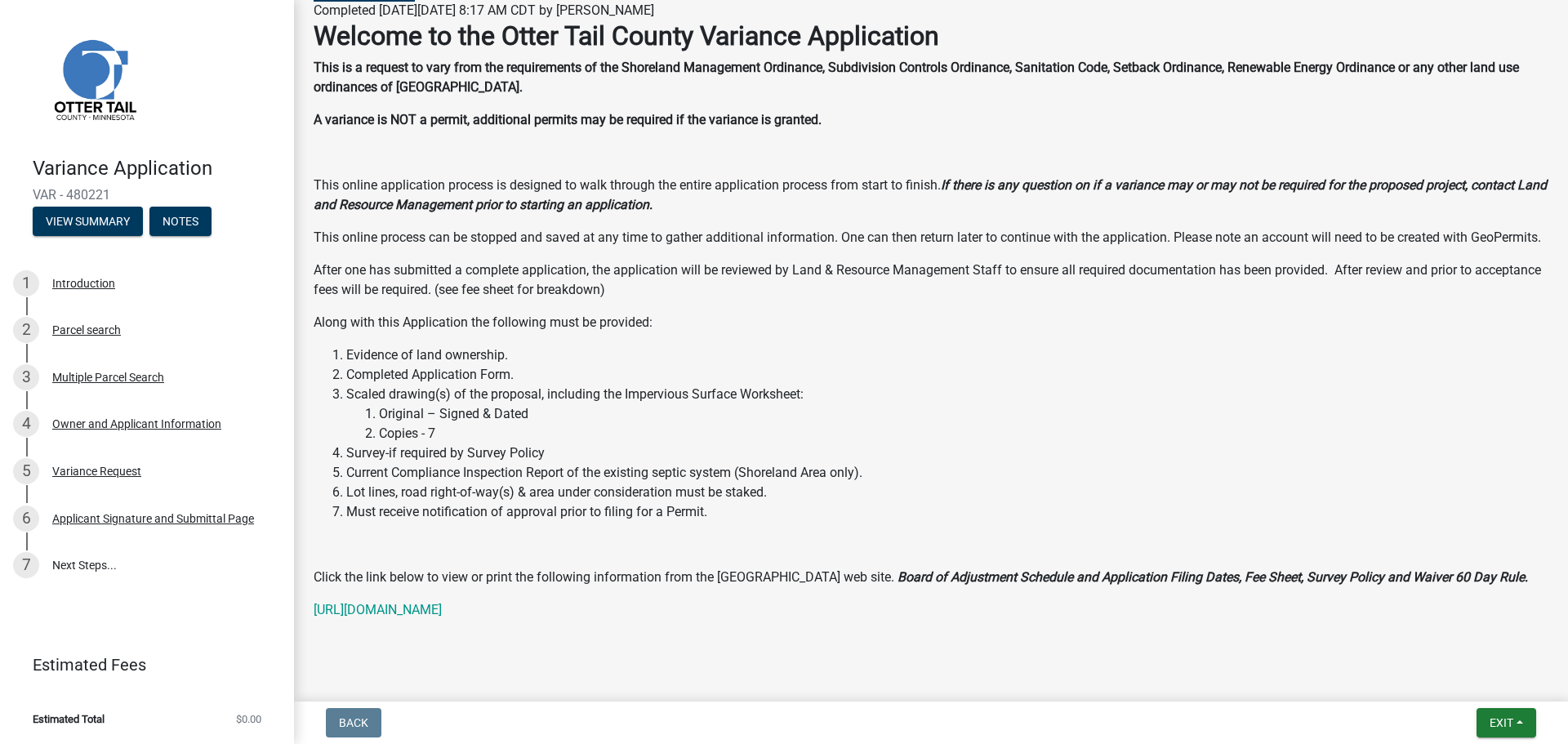
scroll to position [215, 0]
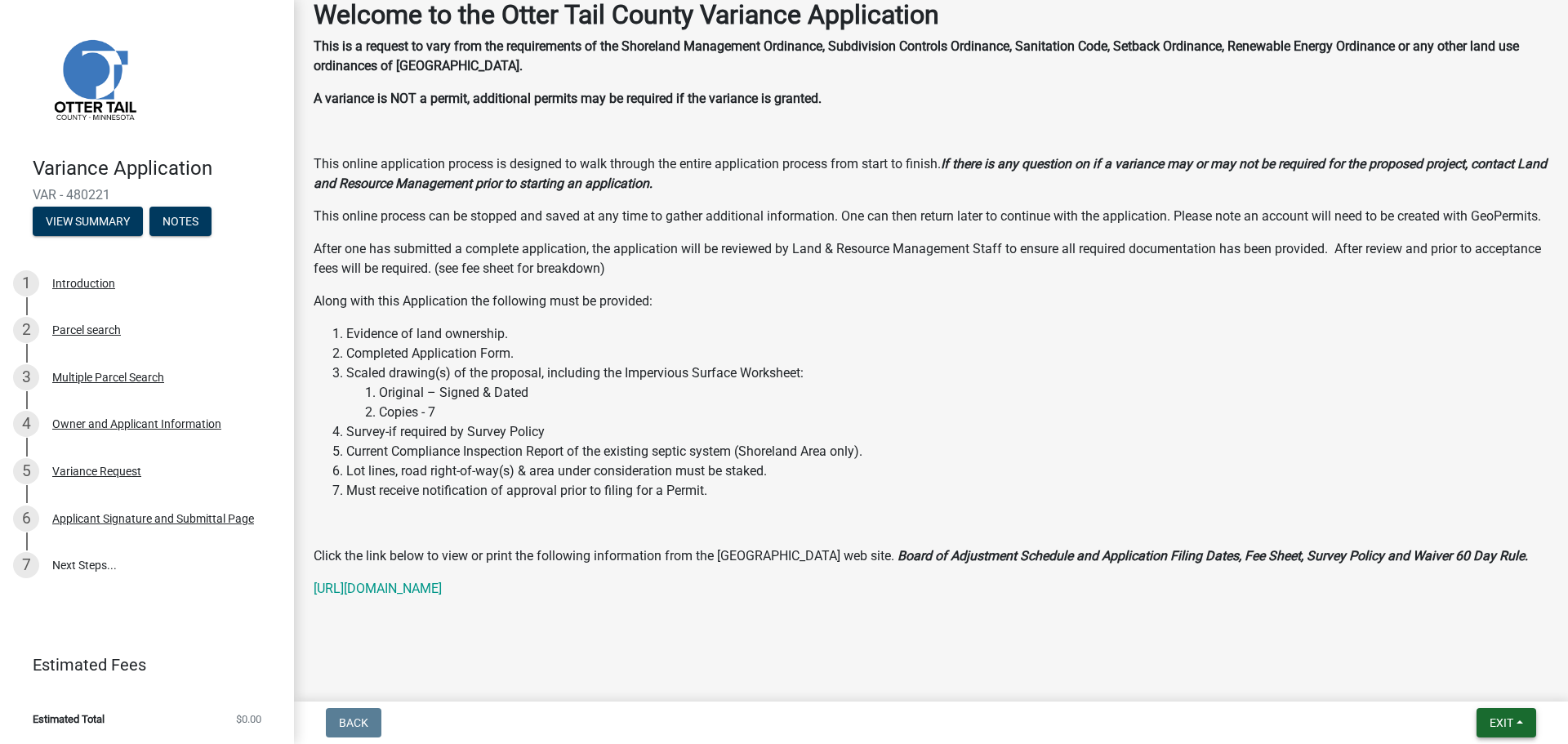
click at [1519, 733] on button "Exit" at bounding box center [1506, 723] width 60 height 30
click at [1466, 656] on button "Save" at bounding box center [1470, 641] width 131 height 39
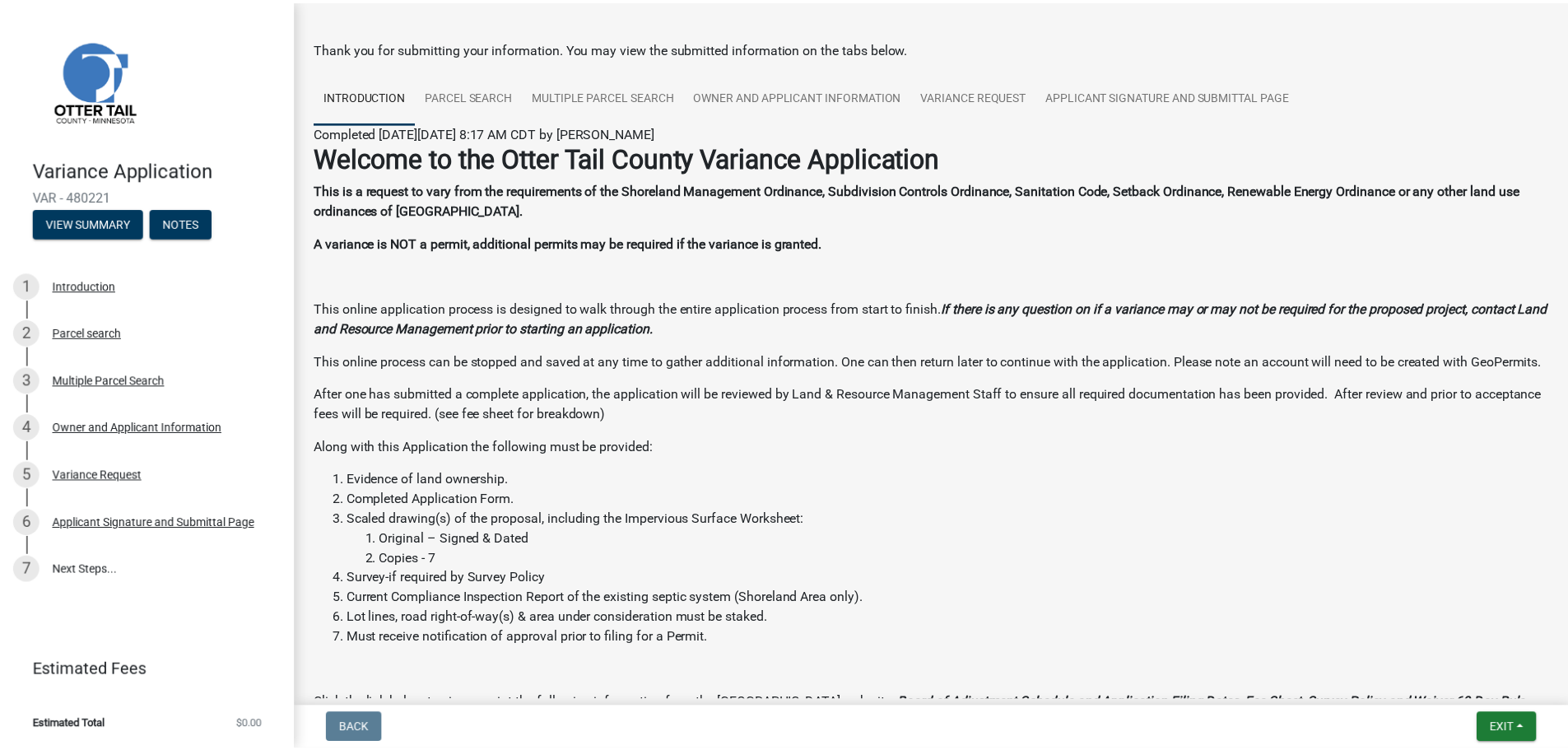
scroll to position [0, 0]
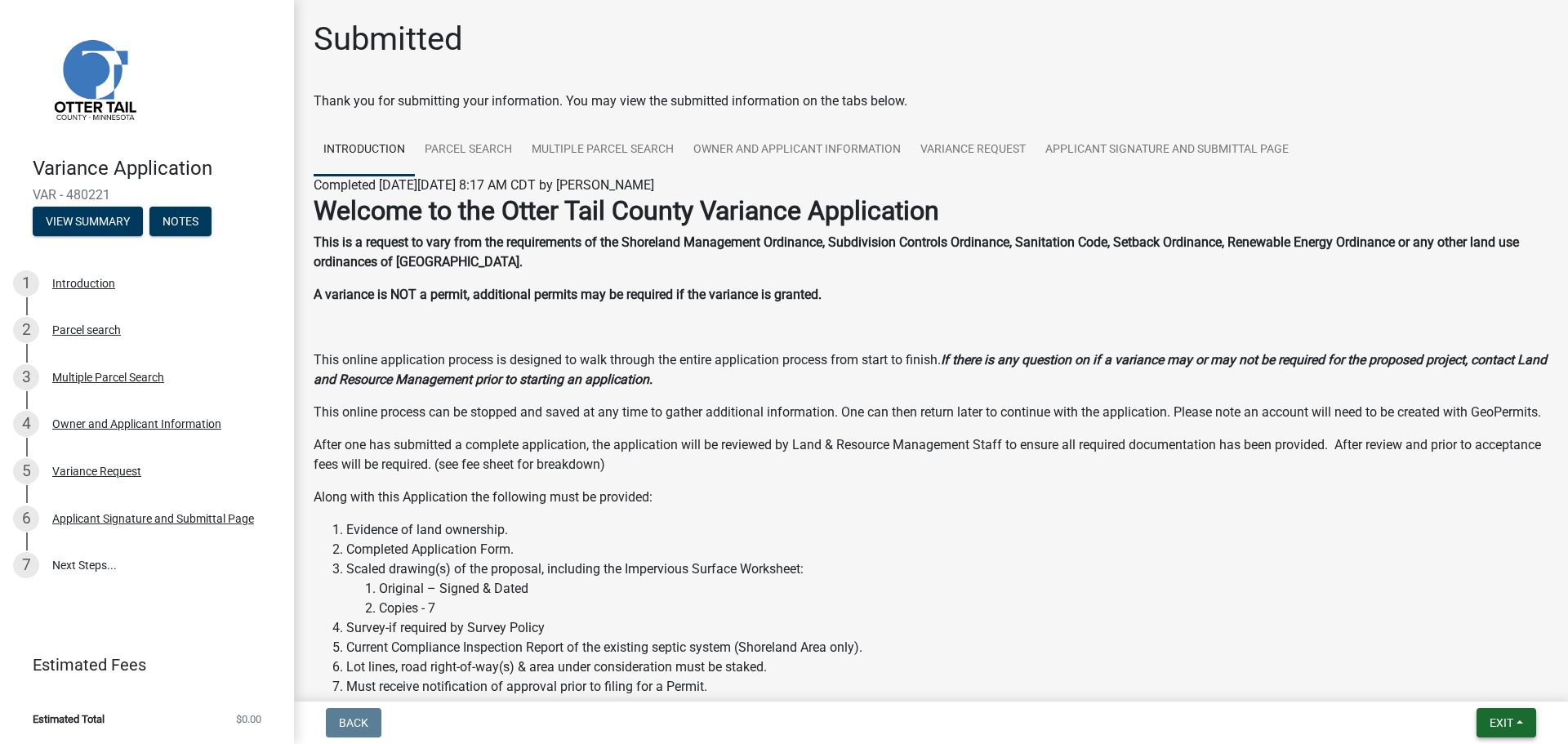
click at [1491, 715] on button "Exit" at bounding box center [1506, 723] width 60 height 30
click at [1470, 686] on button "Save & Exit" at bounding box center [1470, 680] width 131 height 39
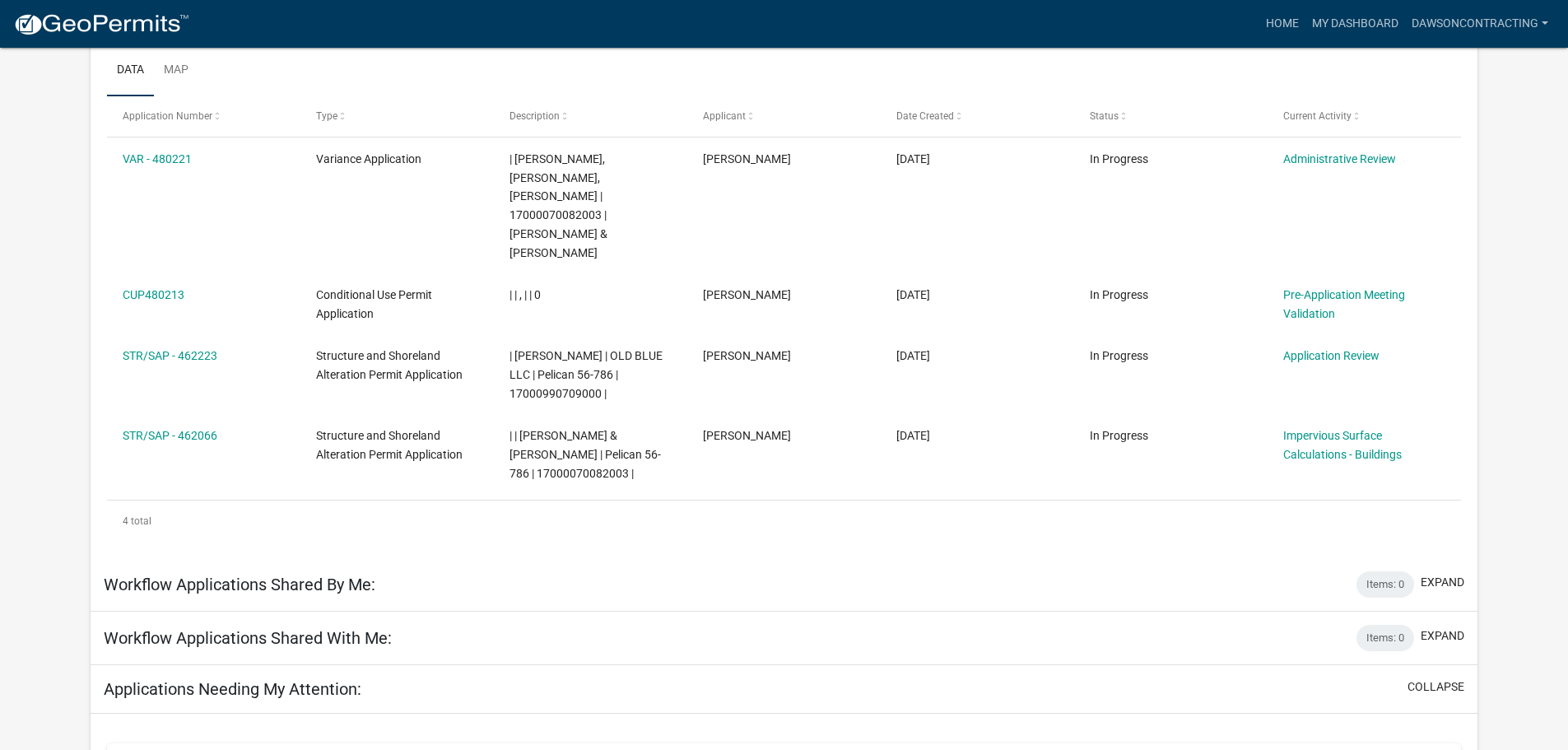
scroll to position [191, 0]
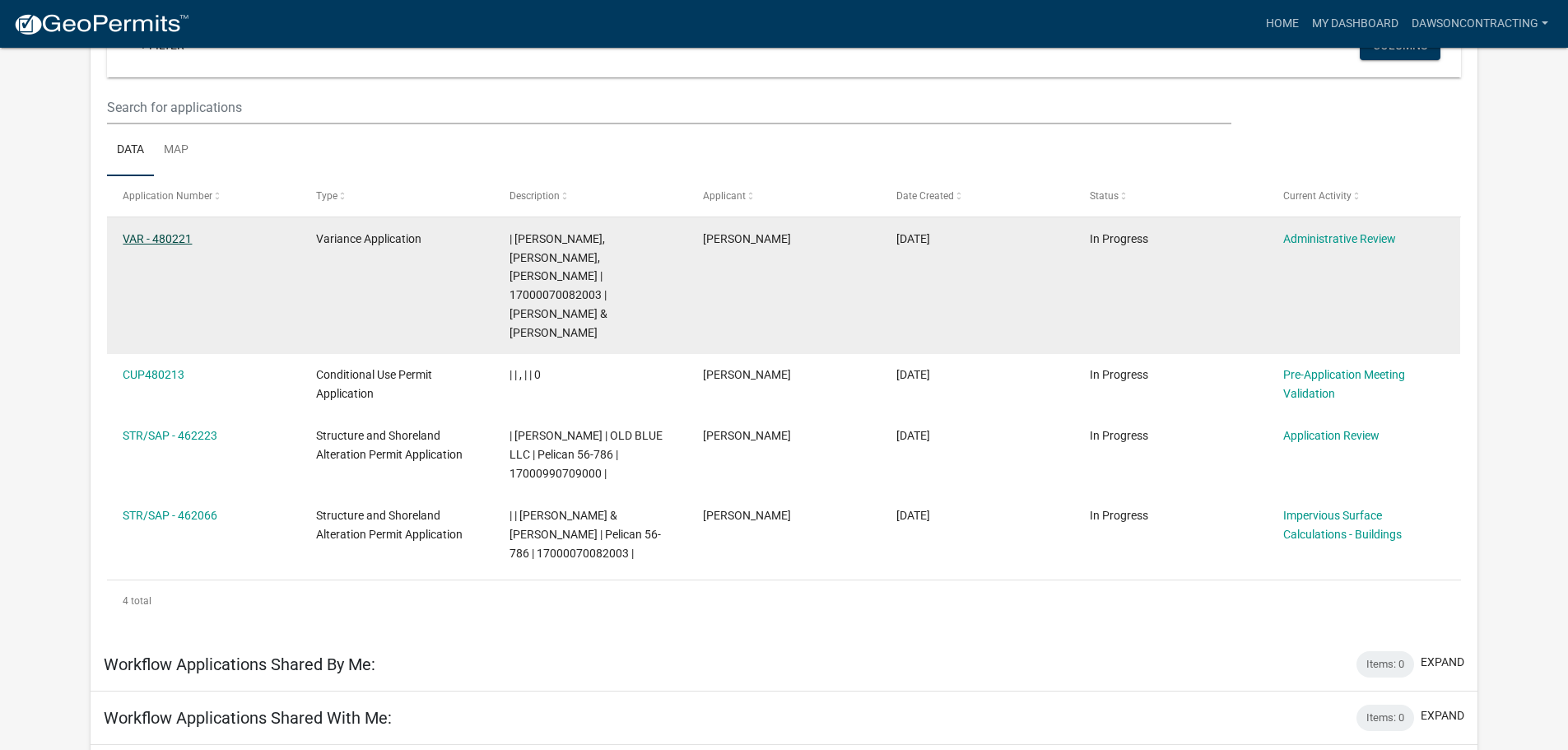
click at [162, 236] on link "VAR - 480221" at bounding box center [157, 239] width 69 height 14
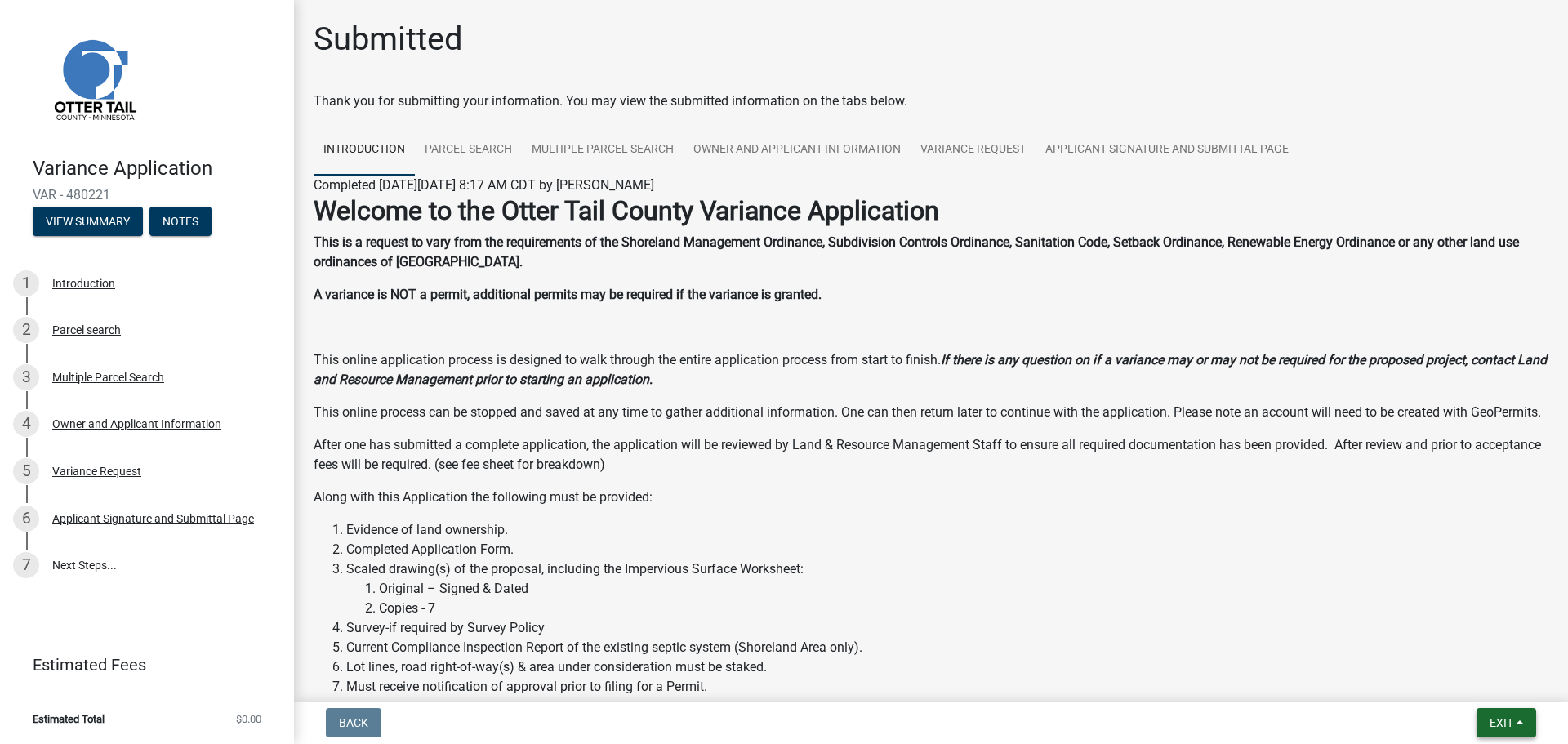
click at [1511, 714] on button "Exit" at bounding box center [1506, 723] width 60 height 30
click at [1461, 683] on button "Save & Exit" at bounding box center [1470, 680] width 131 height 39
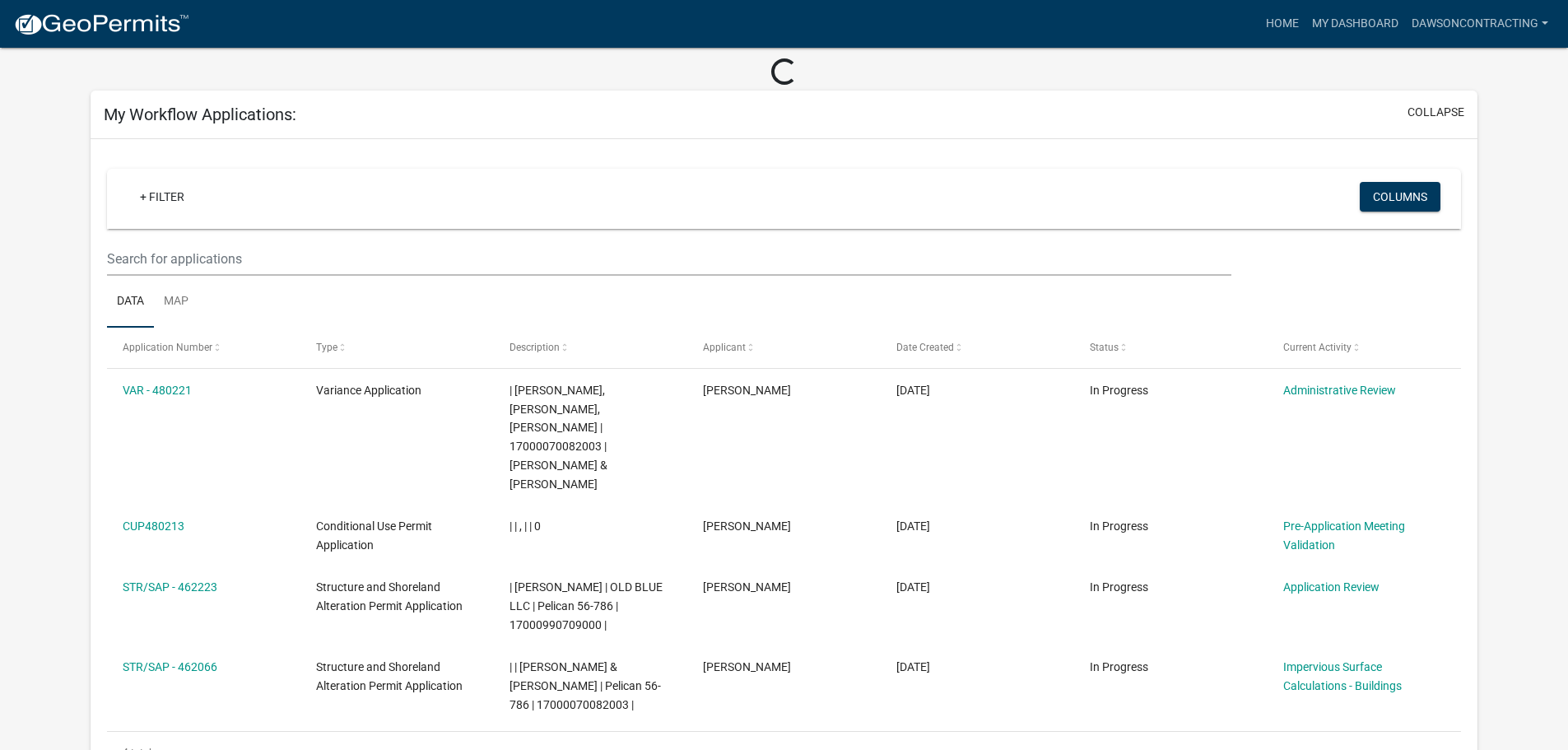
scroll to position [82, 0]
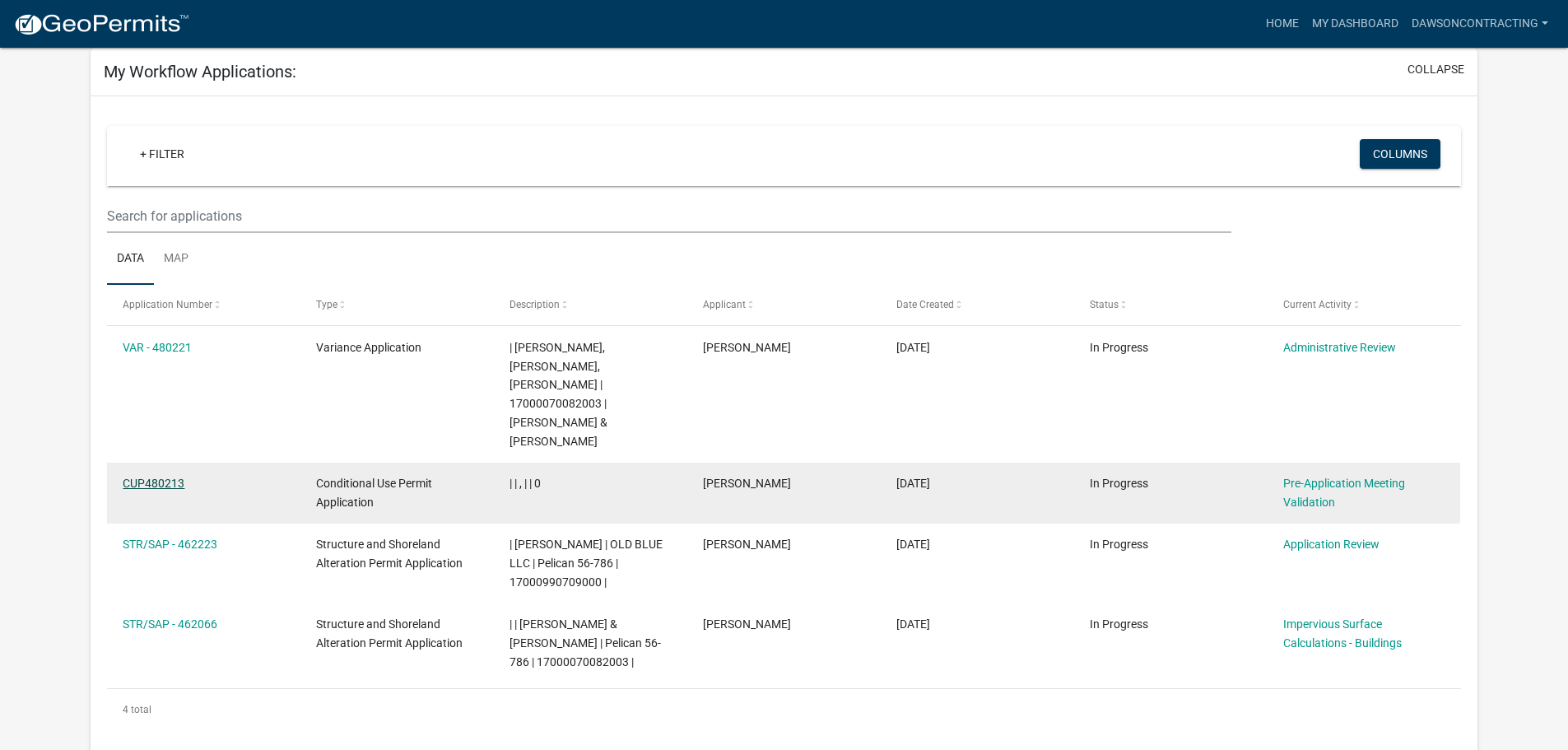
click at [154, 477] on link "CUP480213" at bounding box center [154, 484] width 62 height 14
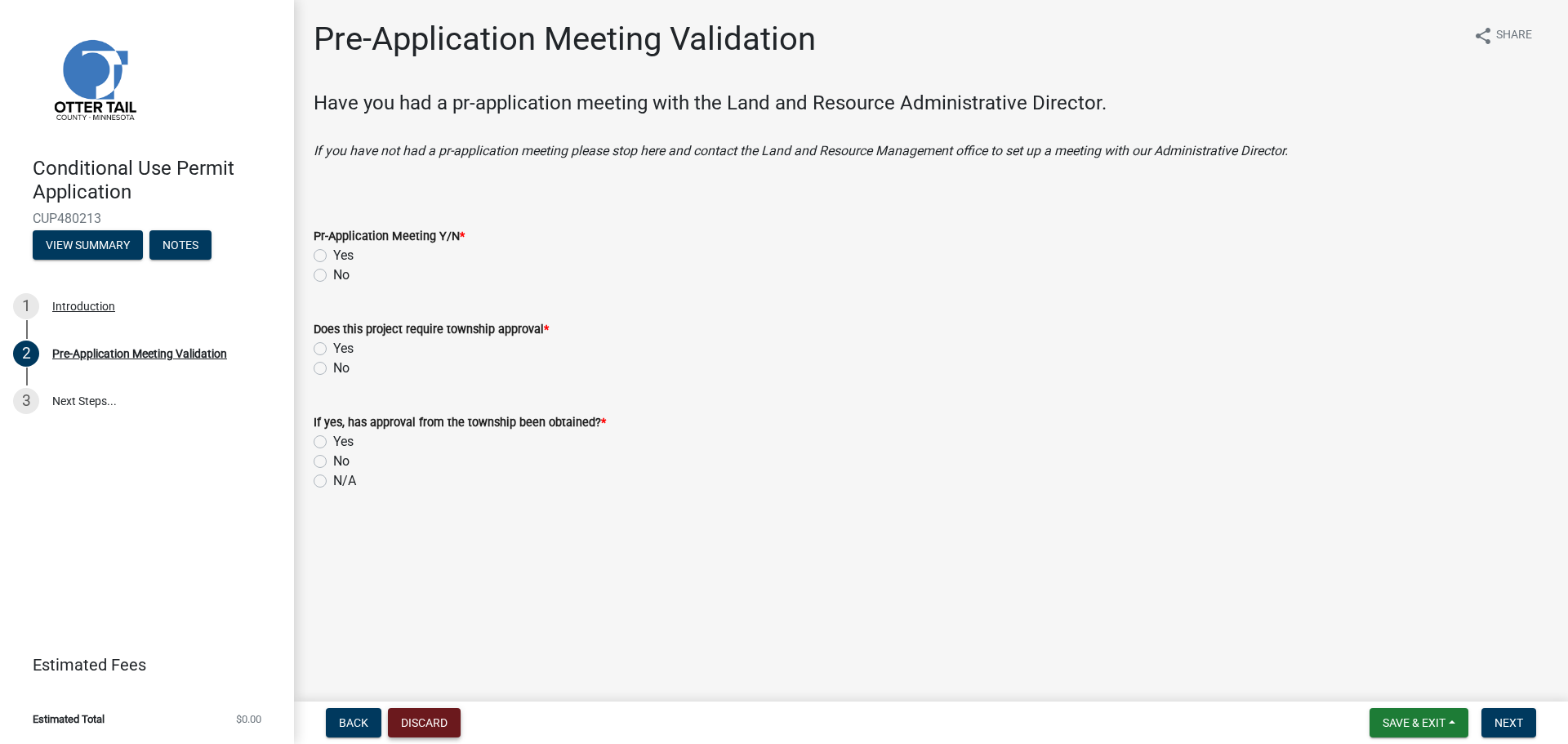
click at [426, 726] on button "Discard" at bounding box center [425, 723] width 73 height 30
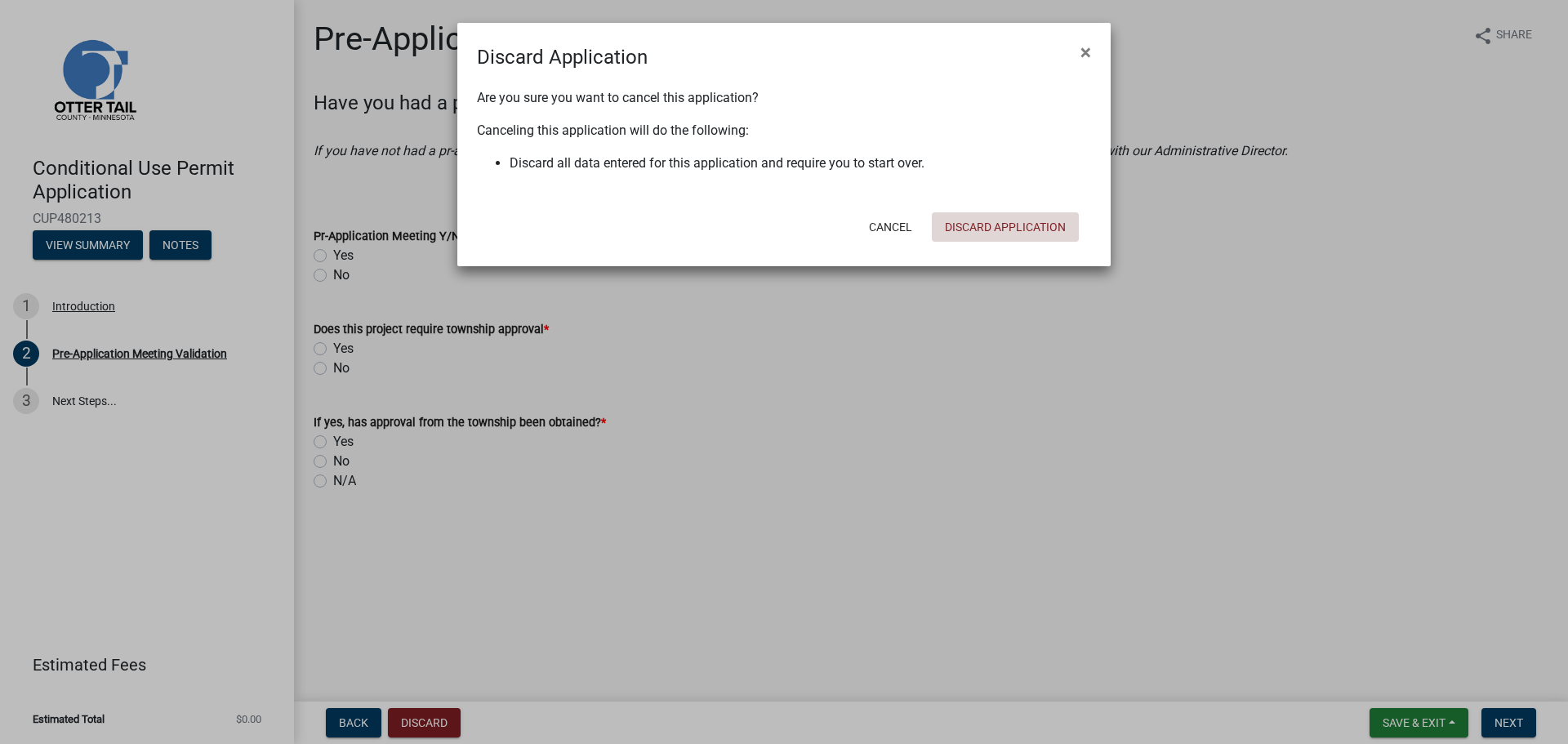
click at [1021, 226] on button "Discard Application" at bounding box center [1005, 227] width 147 height 30
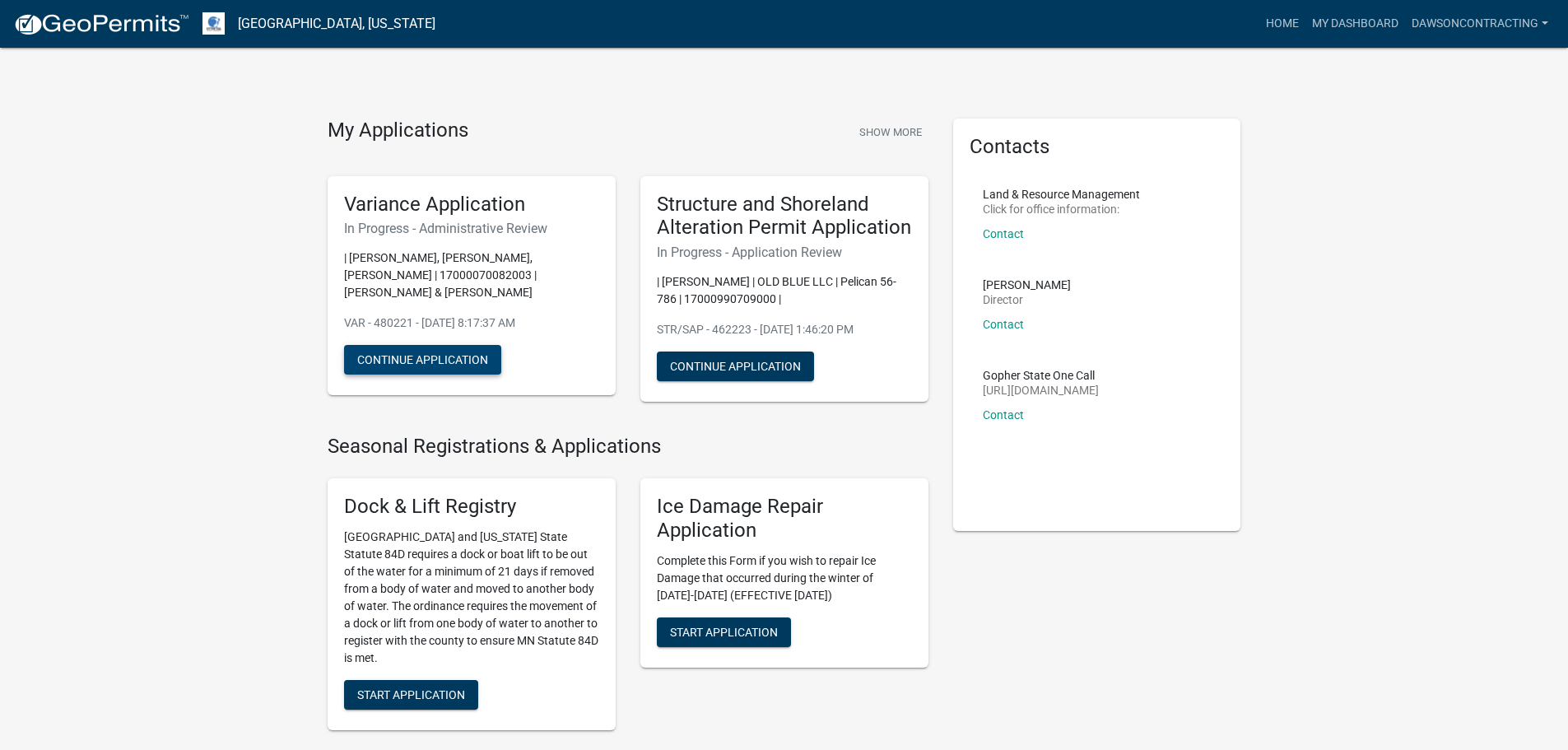
click at [441, 365] on button "Continue Application" at bounding box center [422, 359] width 157 height 30
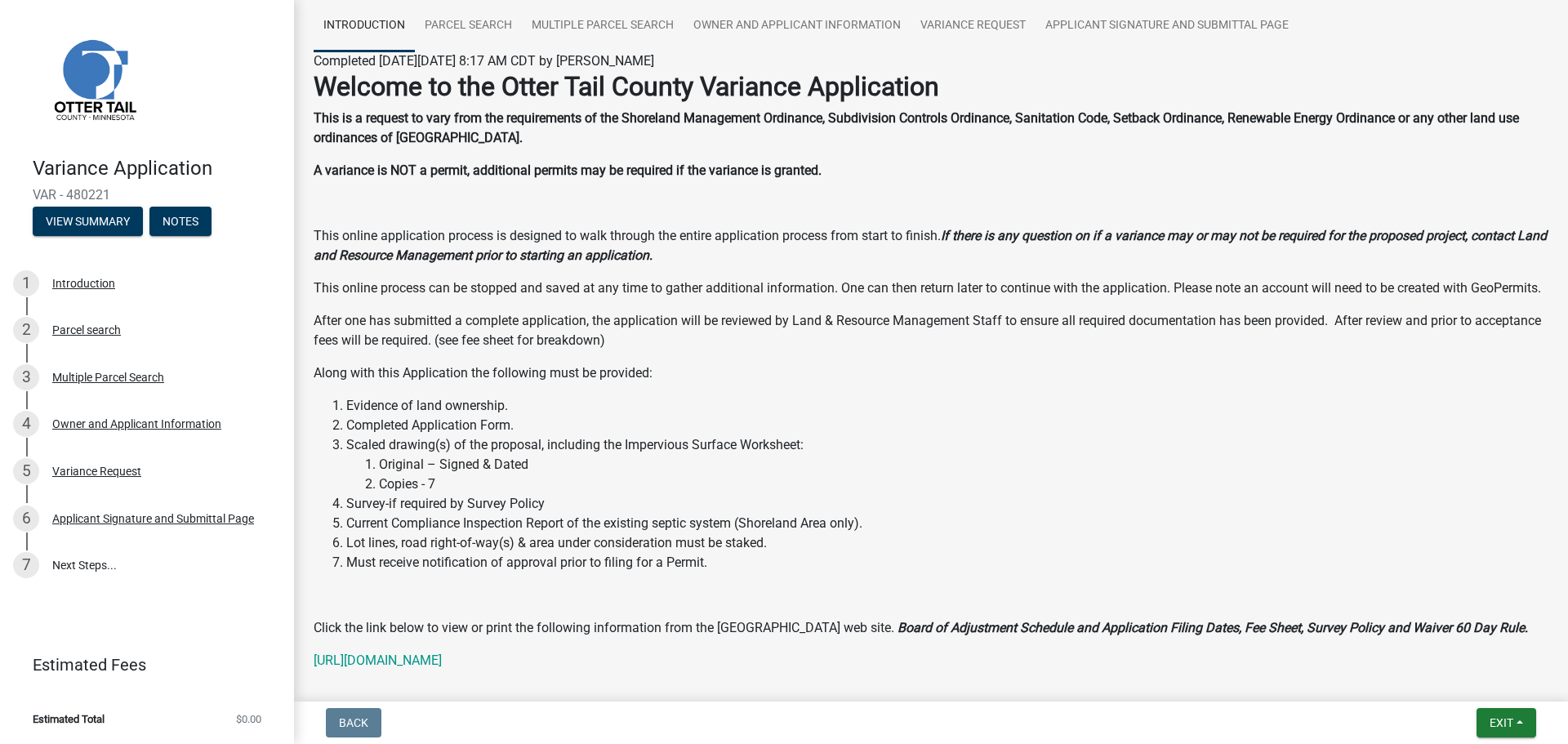
scroll to position [215, 0]
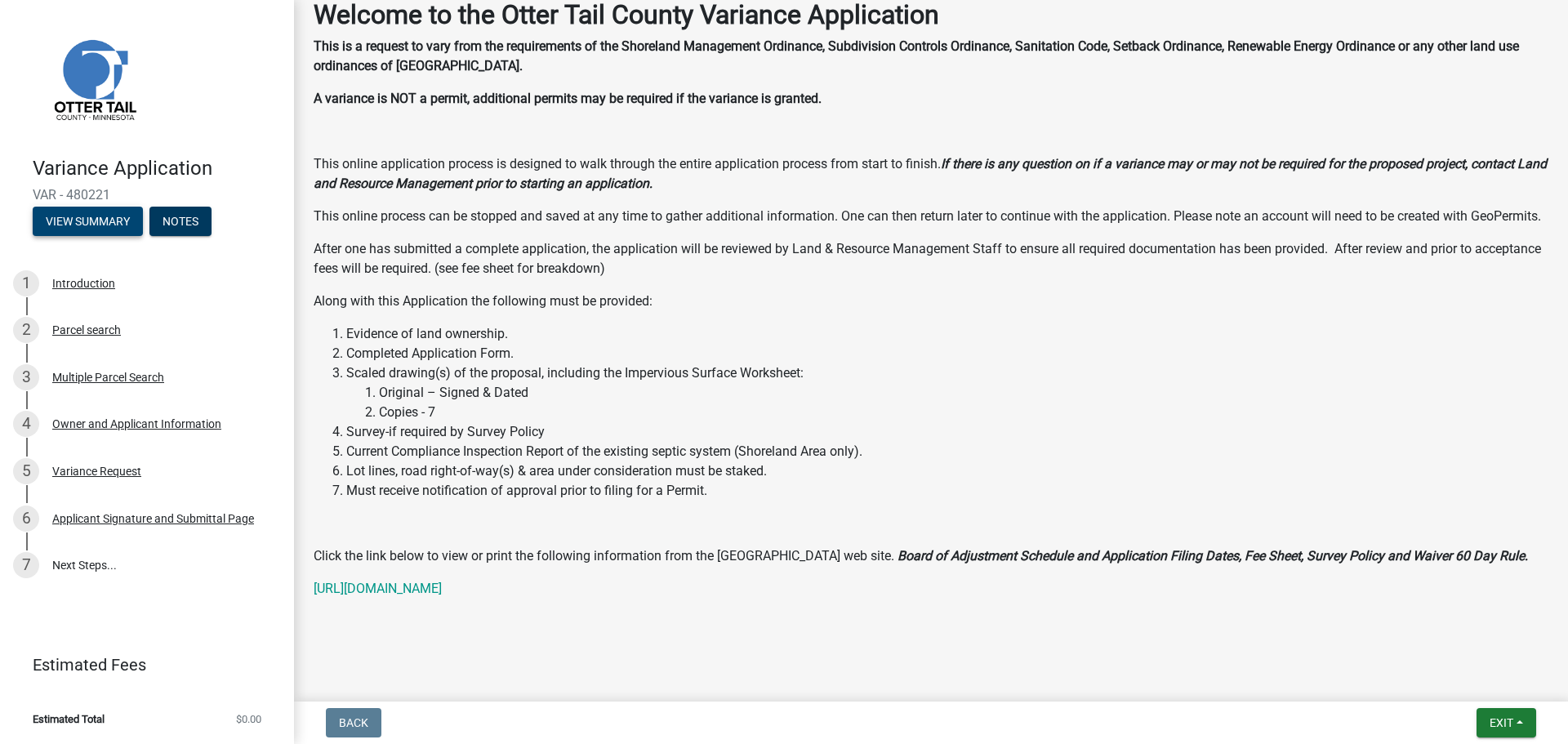
click at [89, 229] on button "View Summary" at bounding box center [87, 221] width 110 height 30
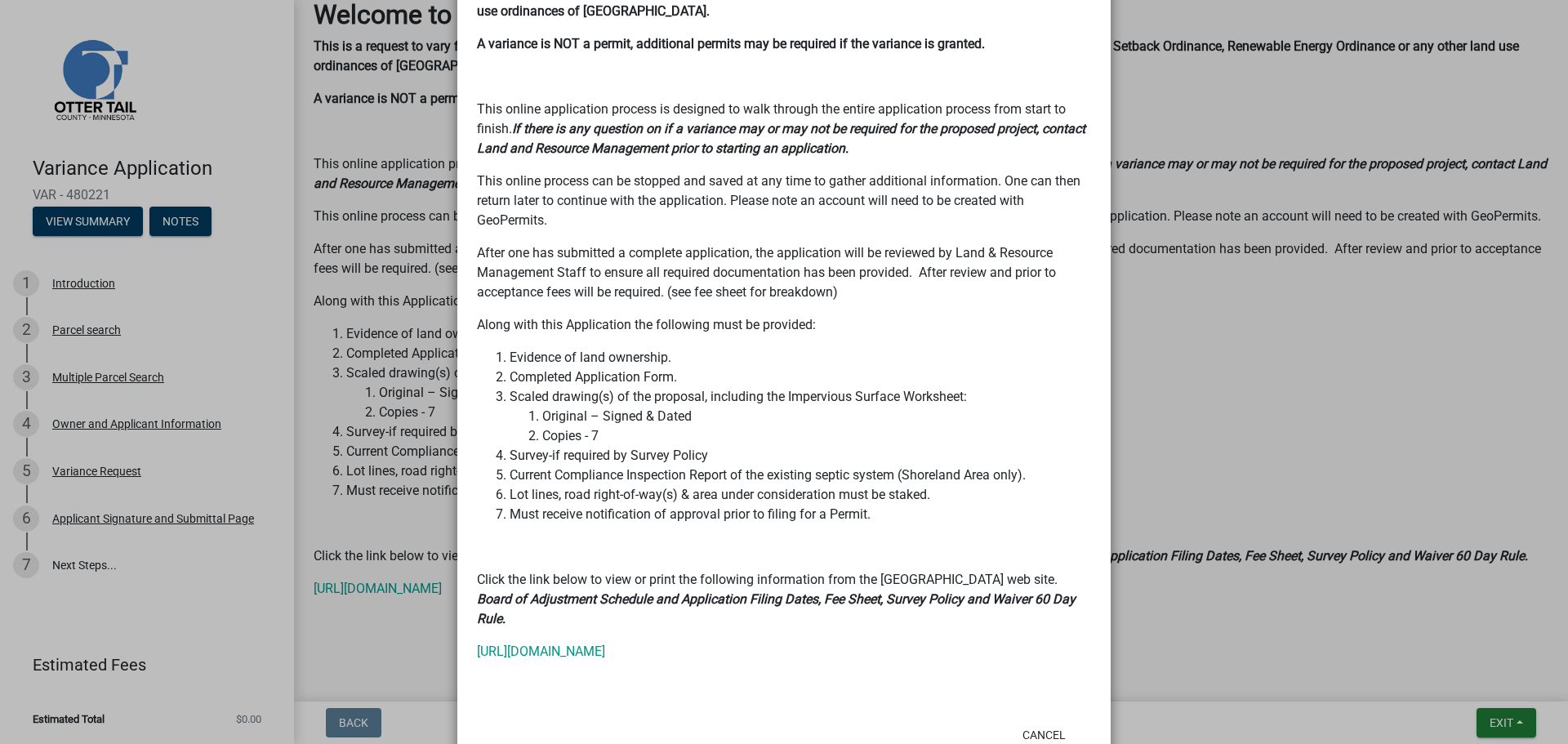
scroll to position [0, 0]
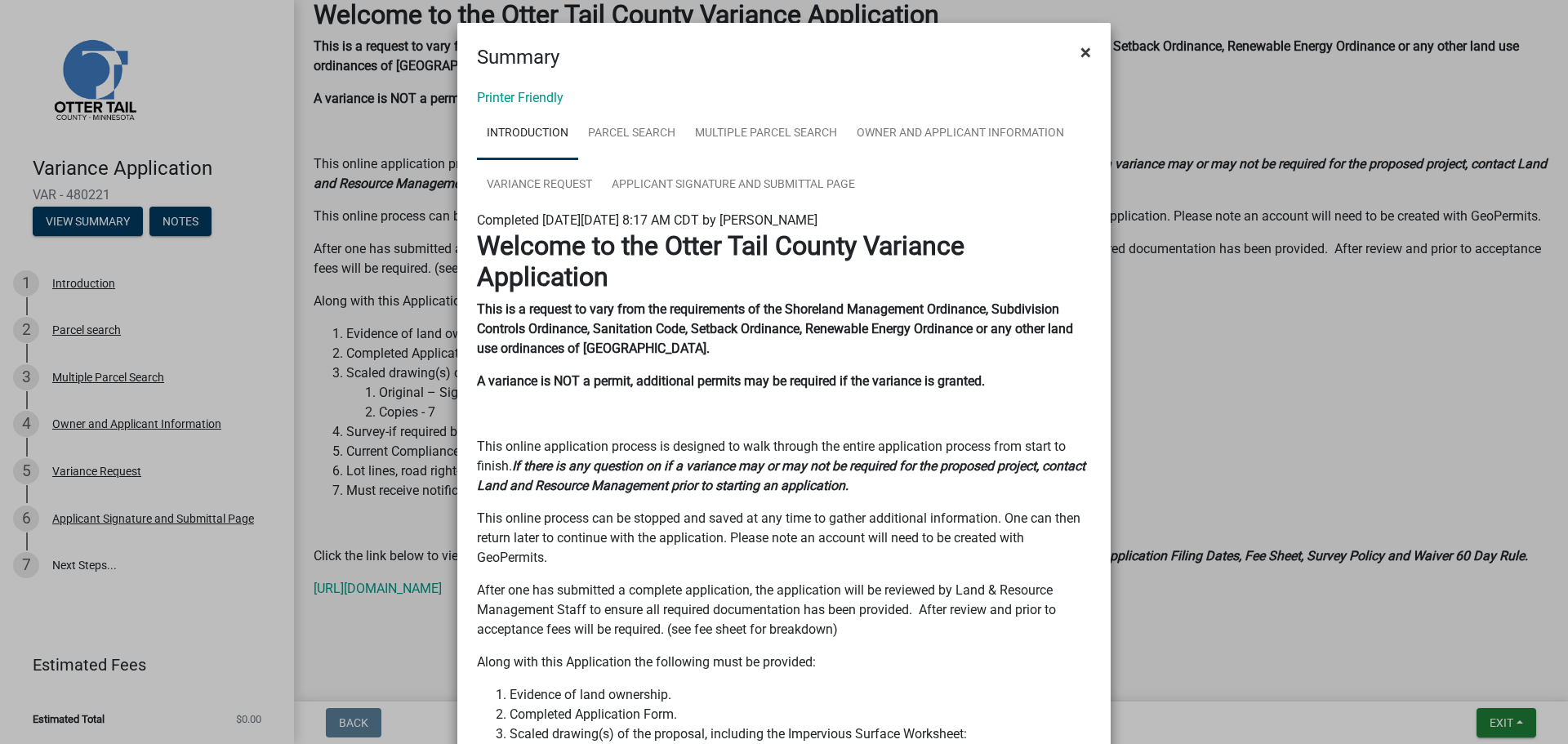
click at [1080, 59] on span "×" at bounding box center [1085, 52] width 11 height 23
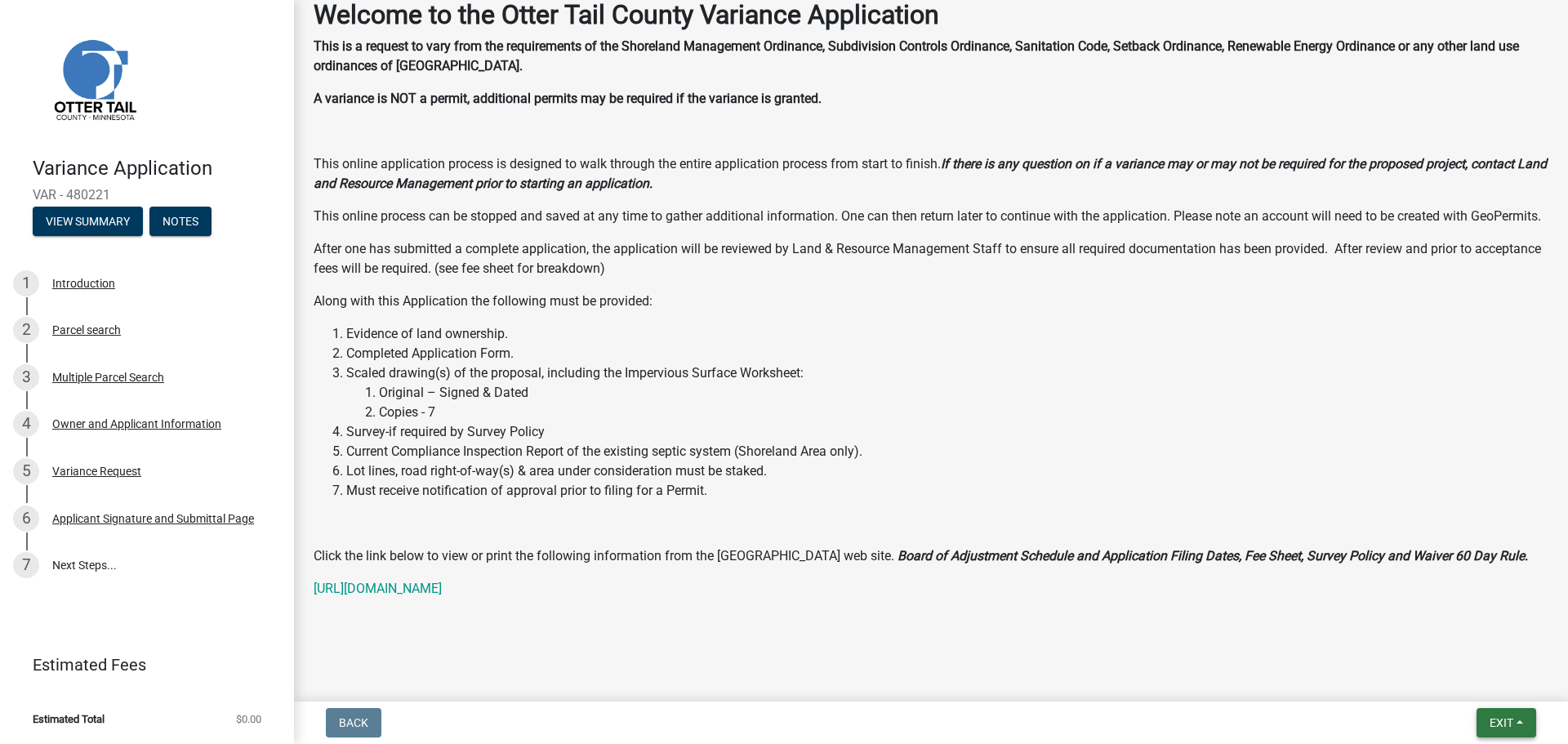
click at [1507, 724] on span "Exit" at bounding box center [1501, 723] width 24 height 13
click at [1461, 682] on button "Save & Exit" at bounding box center [1470, 680] width 131 height 39
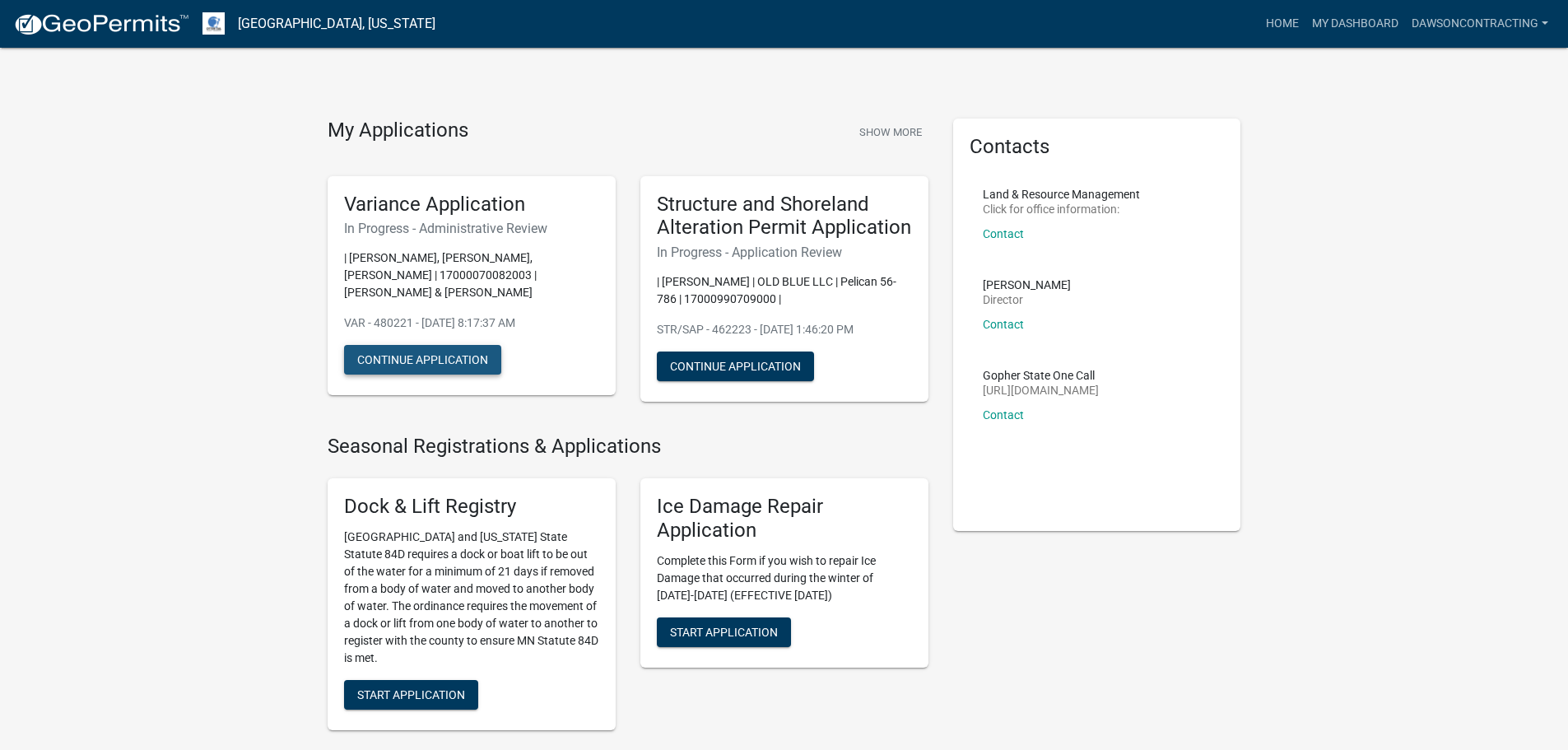
click at [404, 370] on button "Continue Application" at bounding box center [422, 359] width 157 height 30
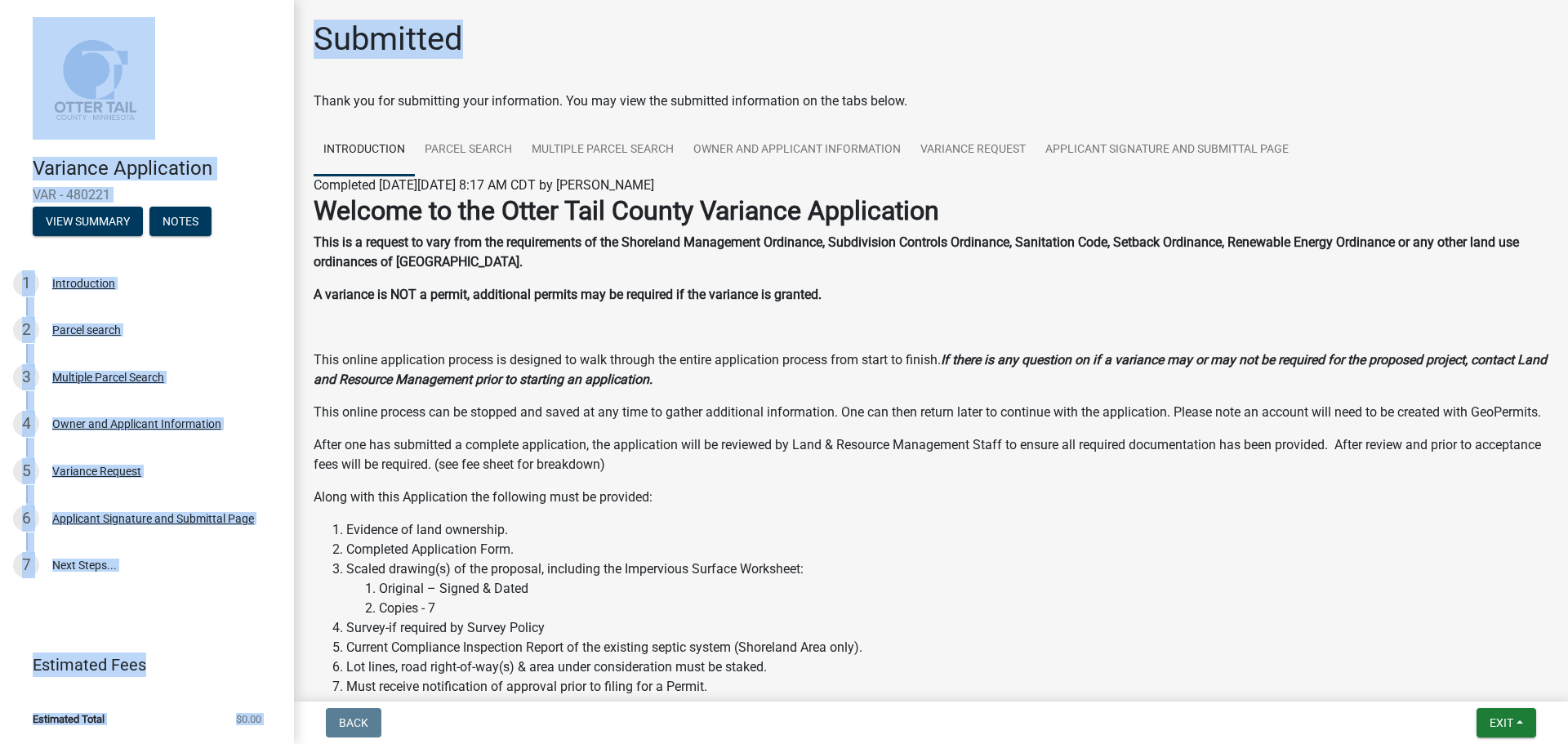
drag, startPoint x: 456, startPoint y: 51, endPoint x: 285, endPoint y: 52, distance: 171.0
click at [285, 52] on div "Variance Application VAR - 480221 View Summary Notes 1 Introduction 2 Parcel se…" at bounding box center [784, 372] width 1568 height 744
click at [287, 574] on link "7 Next Steps..." at bounding box center [147, 564] width 294 height 47
click at [229, 704] on li "Estimated Total $0.00" at bounding box center [147, 719] width 294 height 37
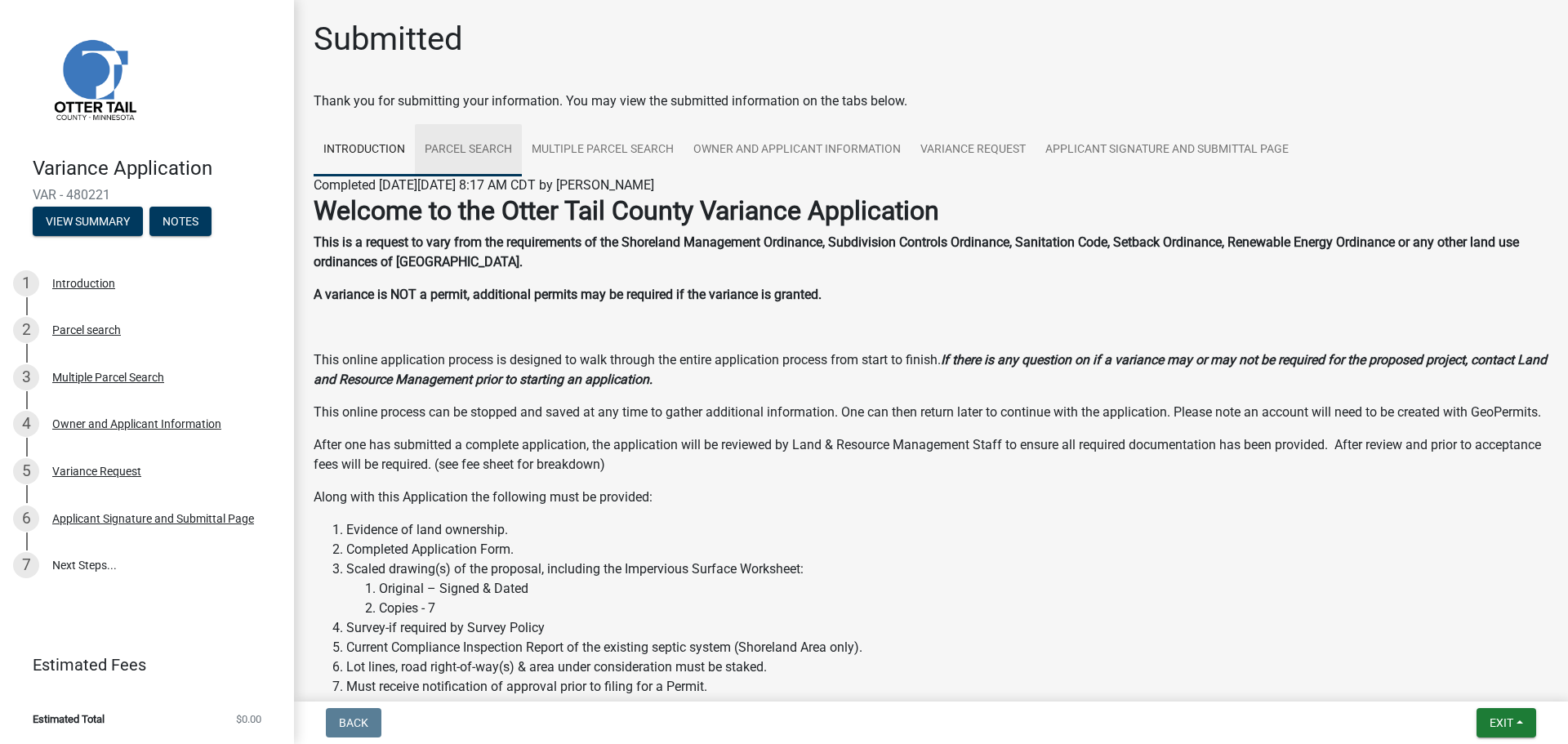
click at [479, 149] on link "Parcel search" at bounding box center [468, 150] width 107 height 52
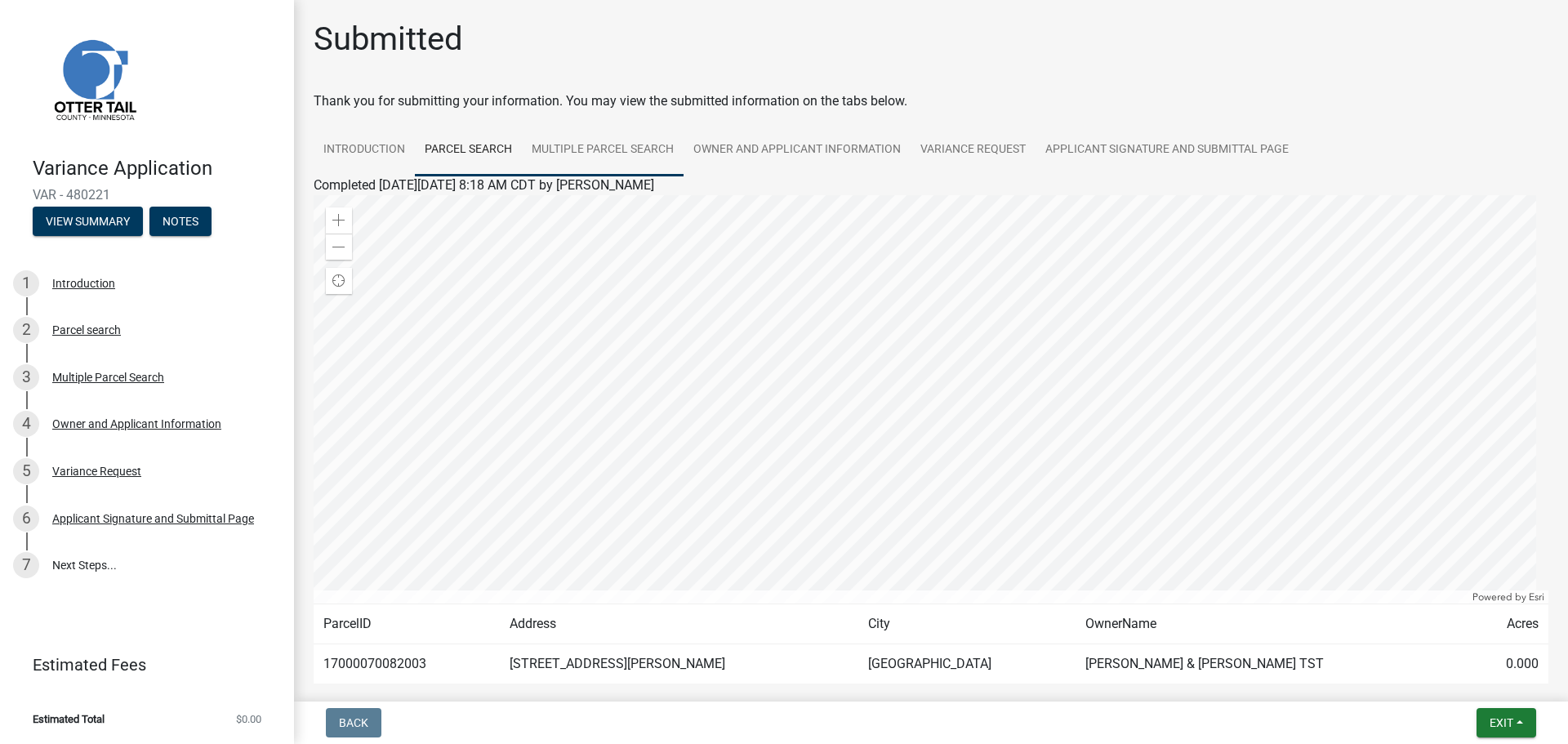
click at [649, 146] on link "Multiple Parcel Search" at bounding box center [602, 150] width 161 height 52
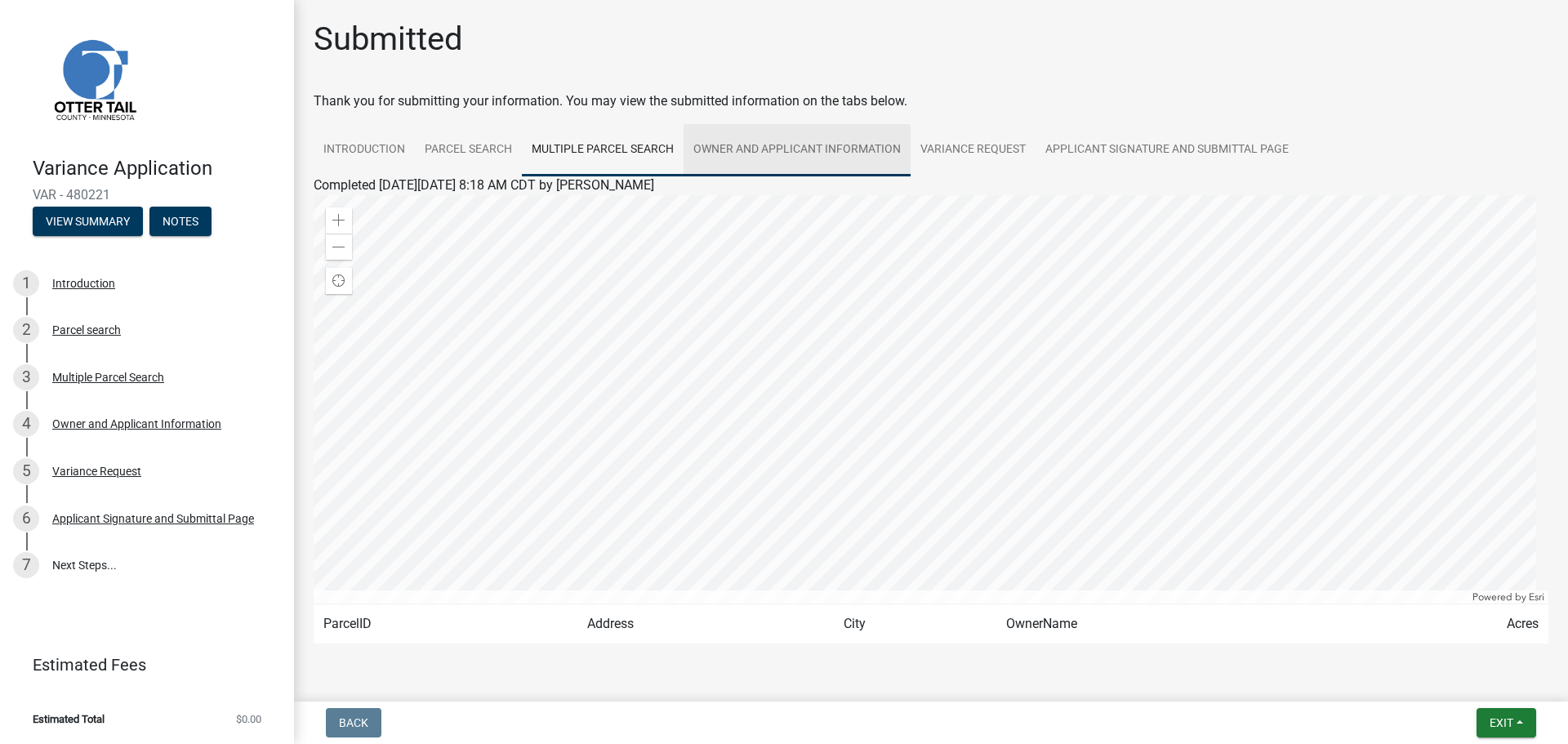
click at [842, 148] on link "Owner and Applicant Information" at bounding box center [796, 150] width 227 height 52
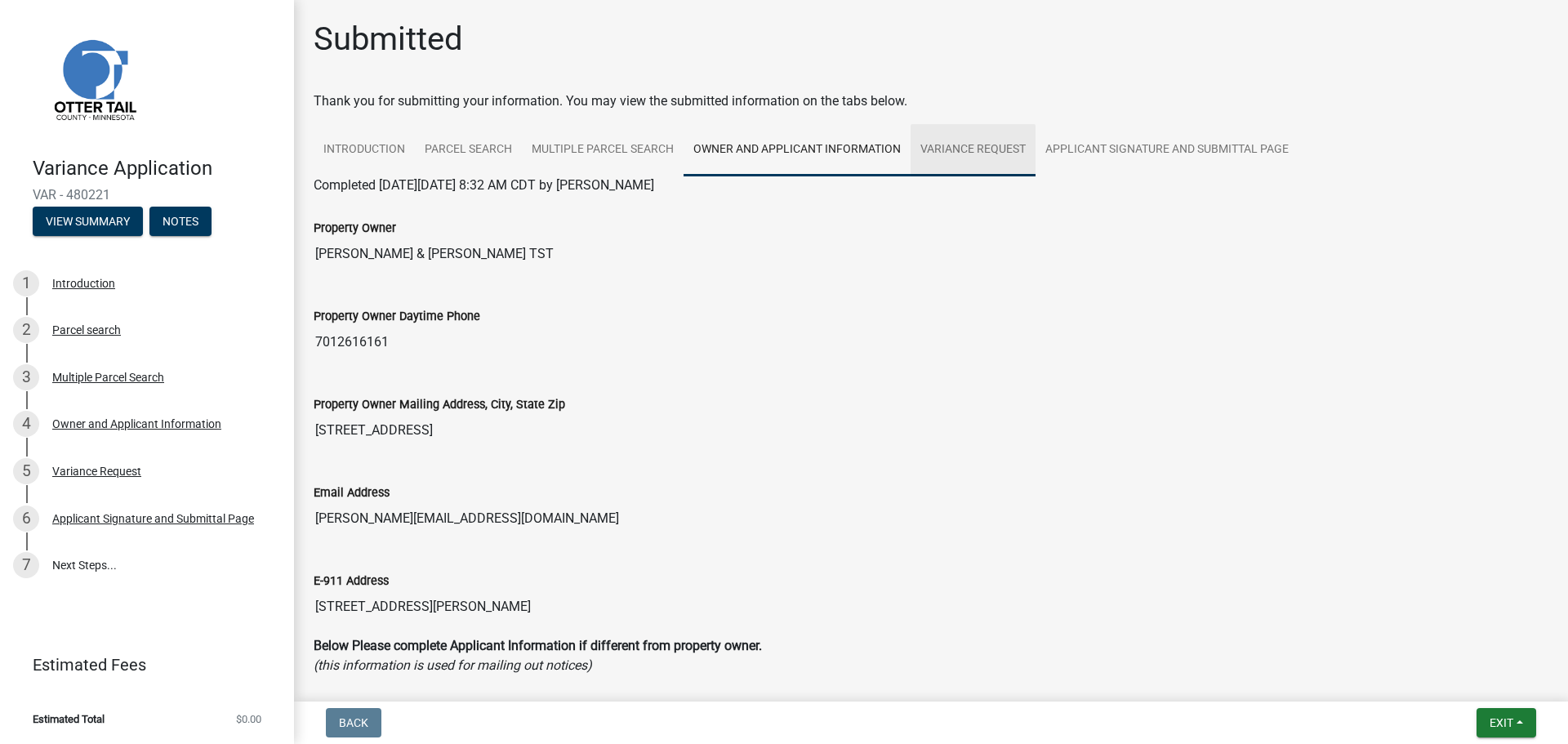
click at [992, 150] on link "Variance Request" at bounding box center [972, 150] width 125 height 52
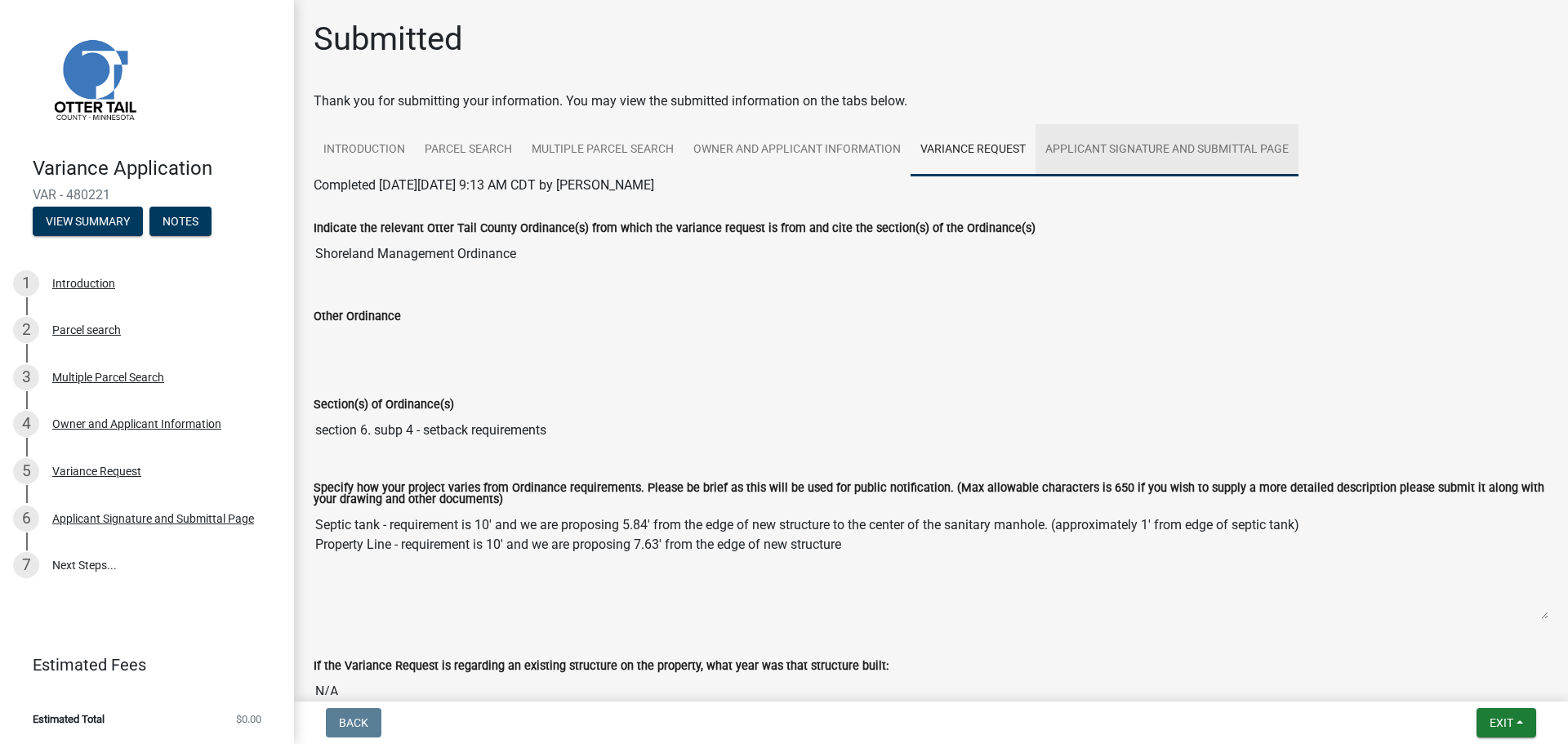
click at [1241, 151] on link "Applicant Signature and Submittal Page" at bounding box center [1166, 150] width 263 height 52
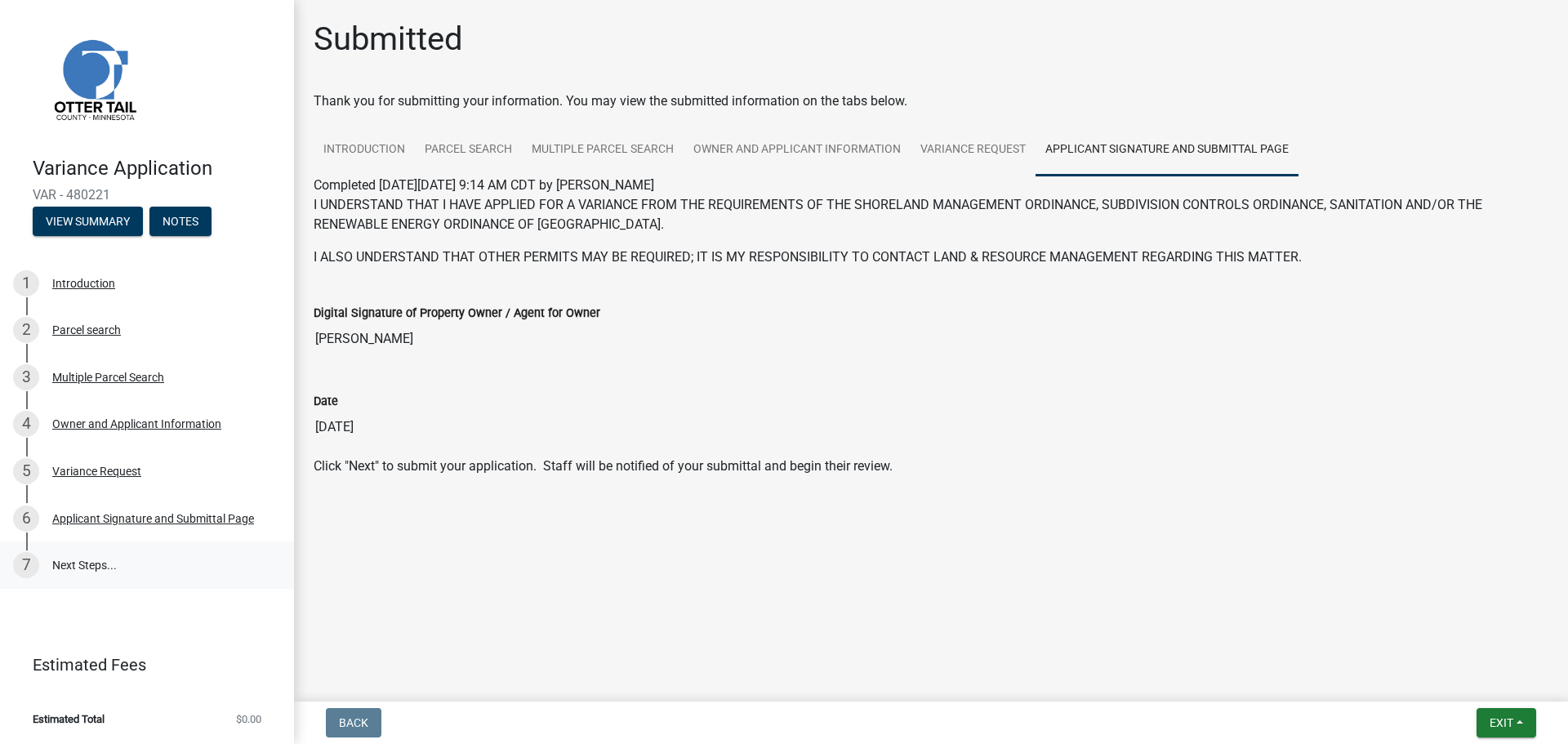
click at [75, 558] on link "7 Next Steps..." at bounding box center [147, 564] width 294 height 47
click at [1502, 732] on button "Exit" at bounding box center [1506, 723] width 60 height 30
click at [1469, 686] on button "Save & Exit" at bounding box center [1470, 680] width 131 height 39
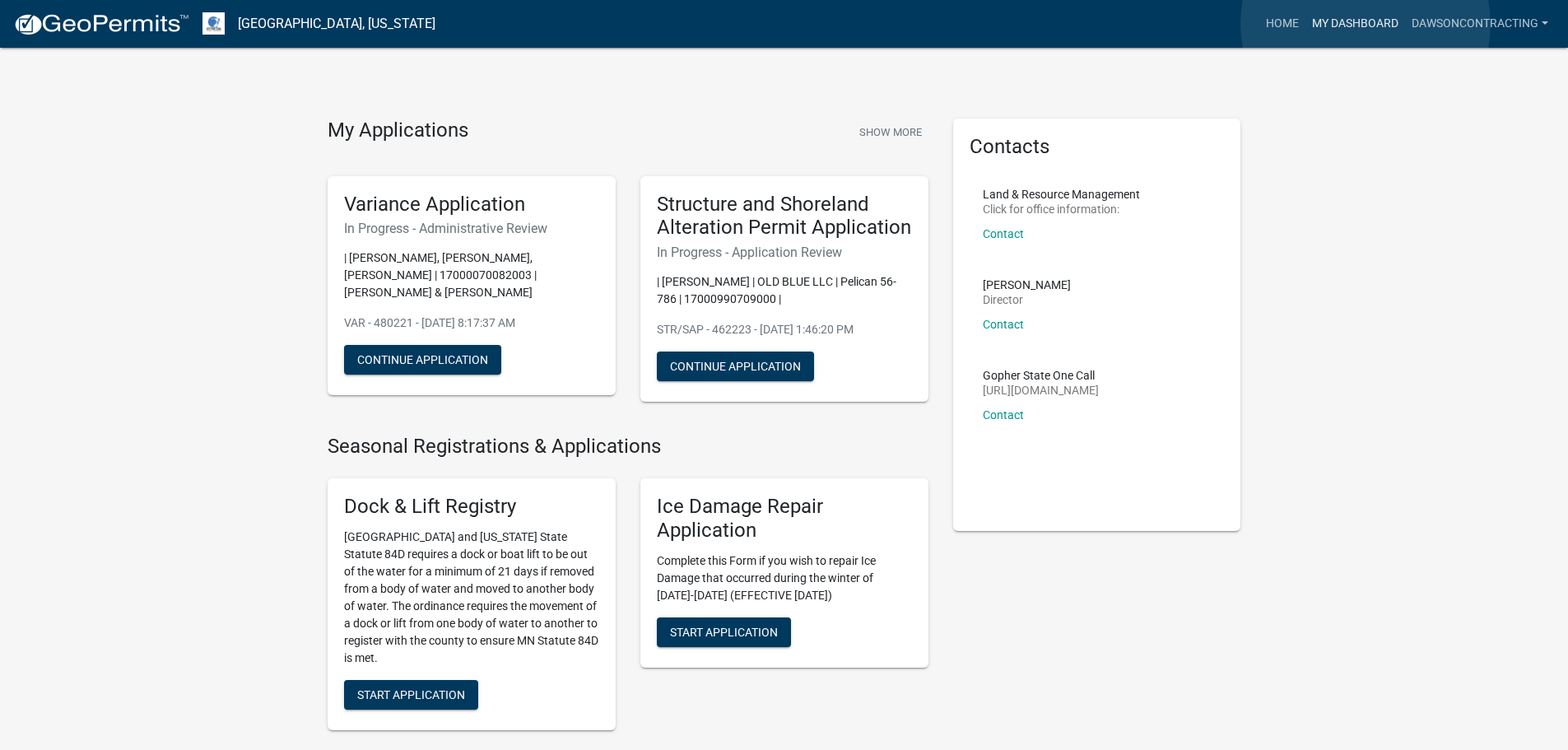
click at [1366, 24] on link "My Dashboard" at bounding box center [1355, 23] width 100 height 31
